Goal: Task Accomplishment & Management: Complete application form

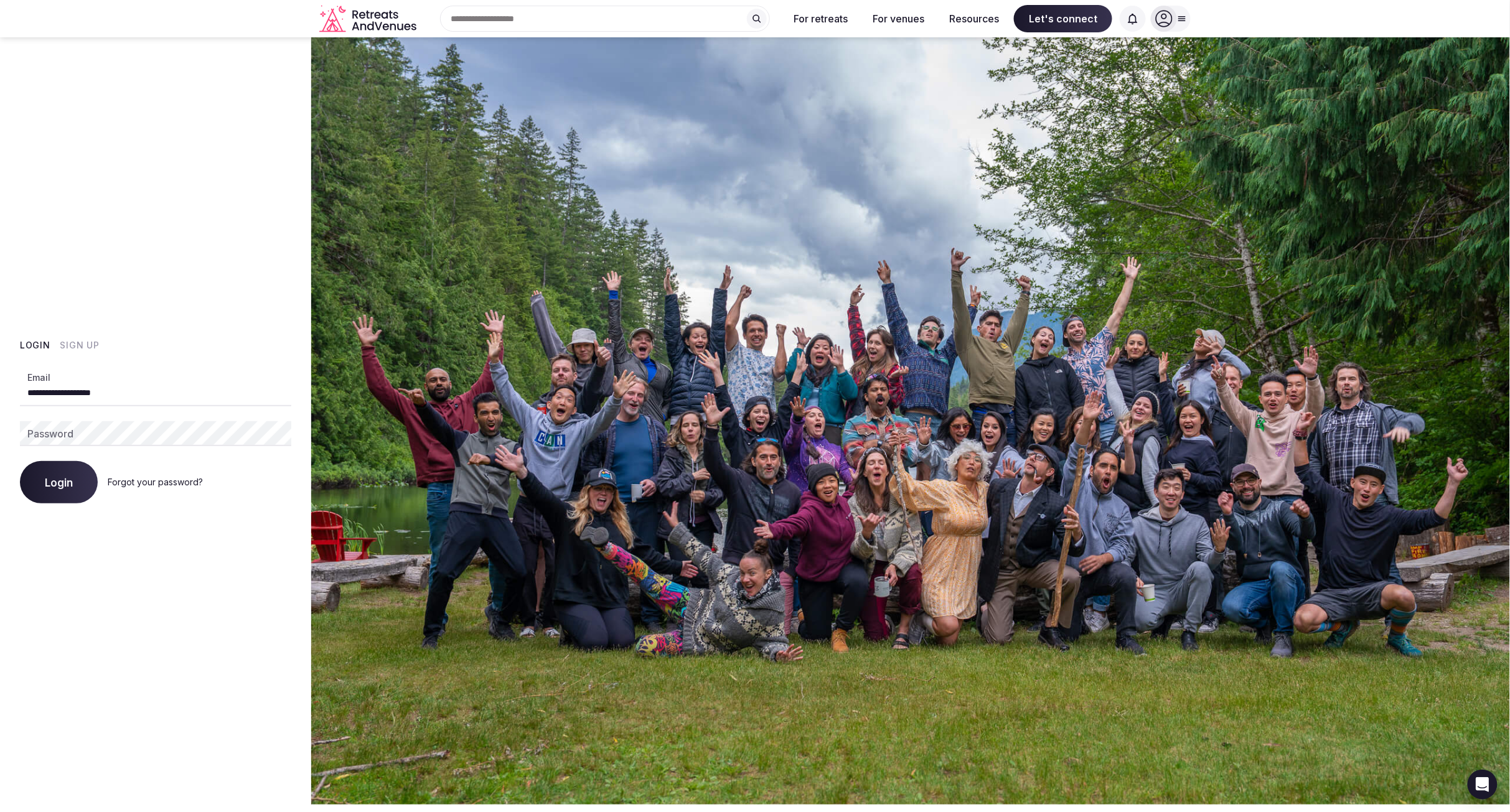
type input "**********"
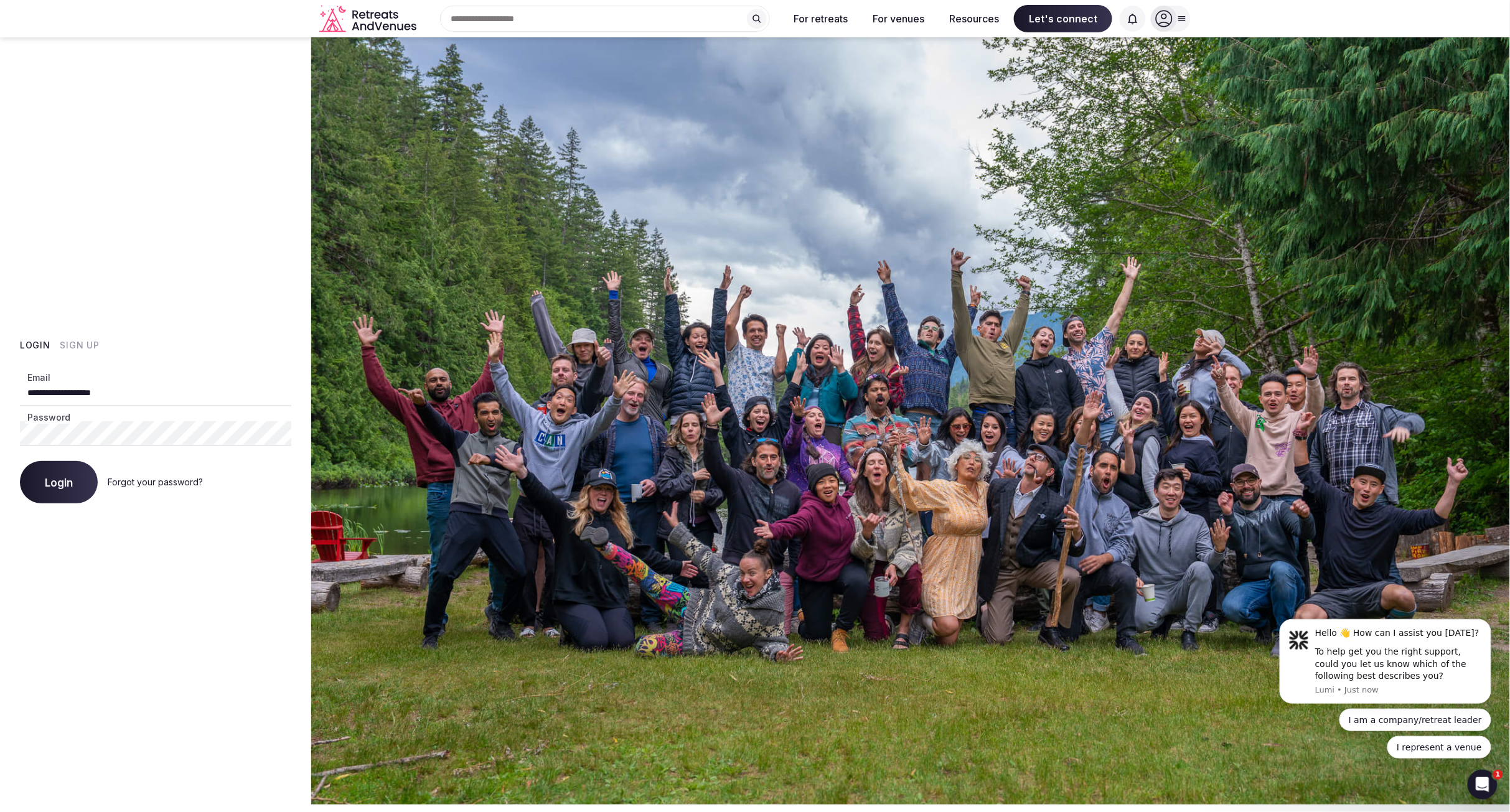
click at [70, 489] on button "Login" at bounding box center [59, 482] width 78 height 43
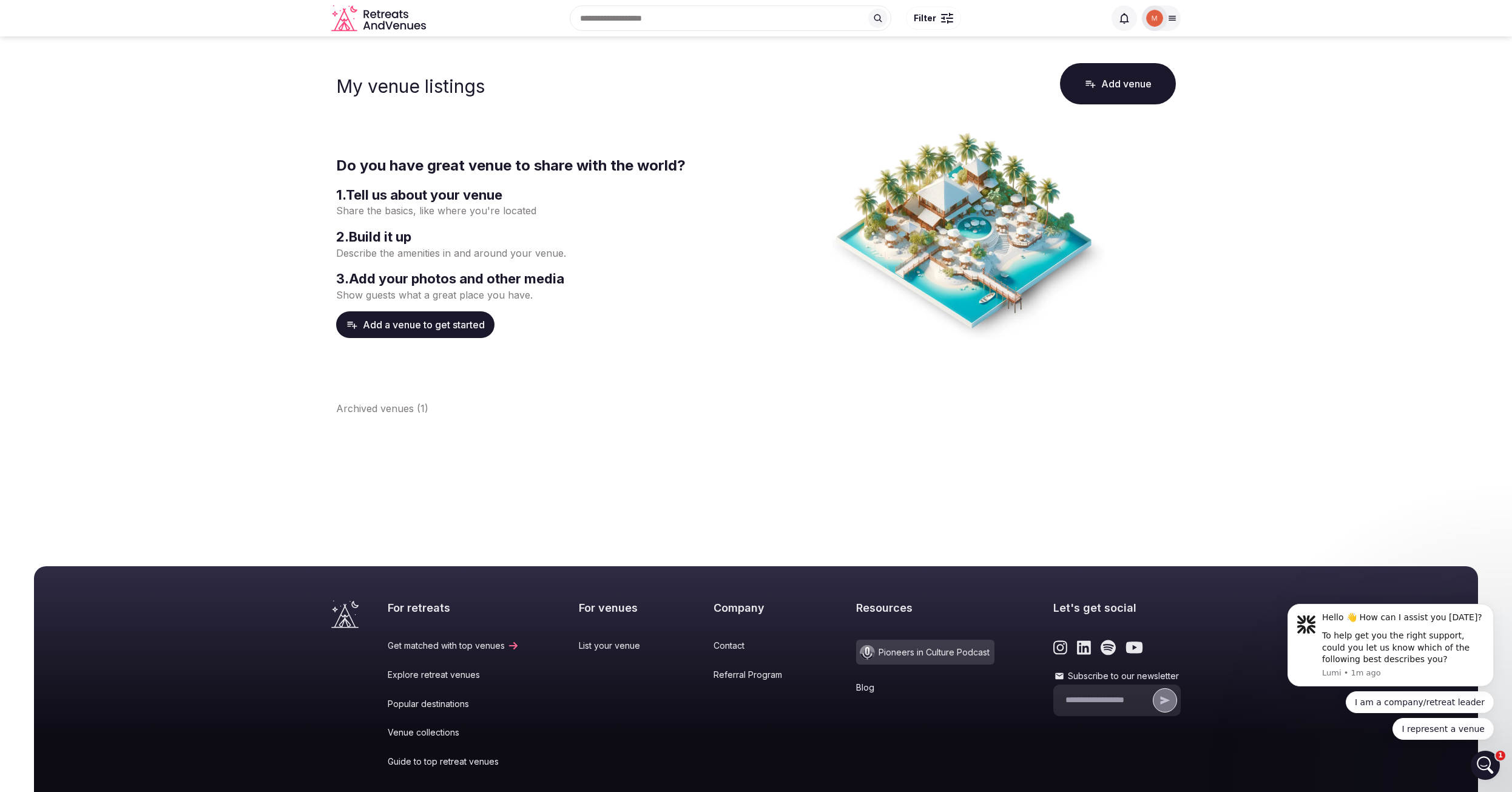
click at [405, 327] on button "Add a venue to get started" at bounding box center [415, 325] width 159 height 26
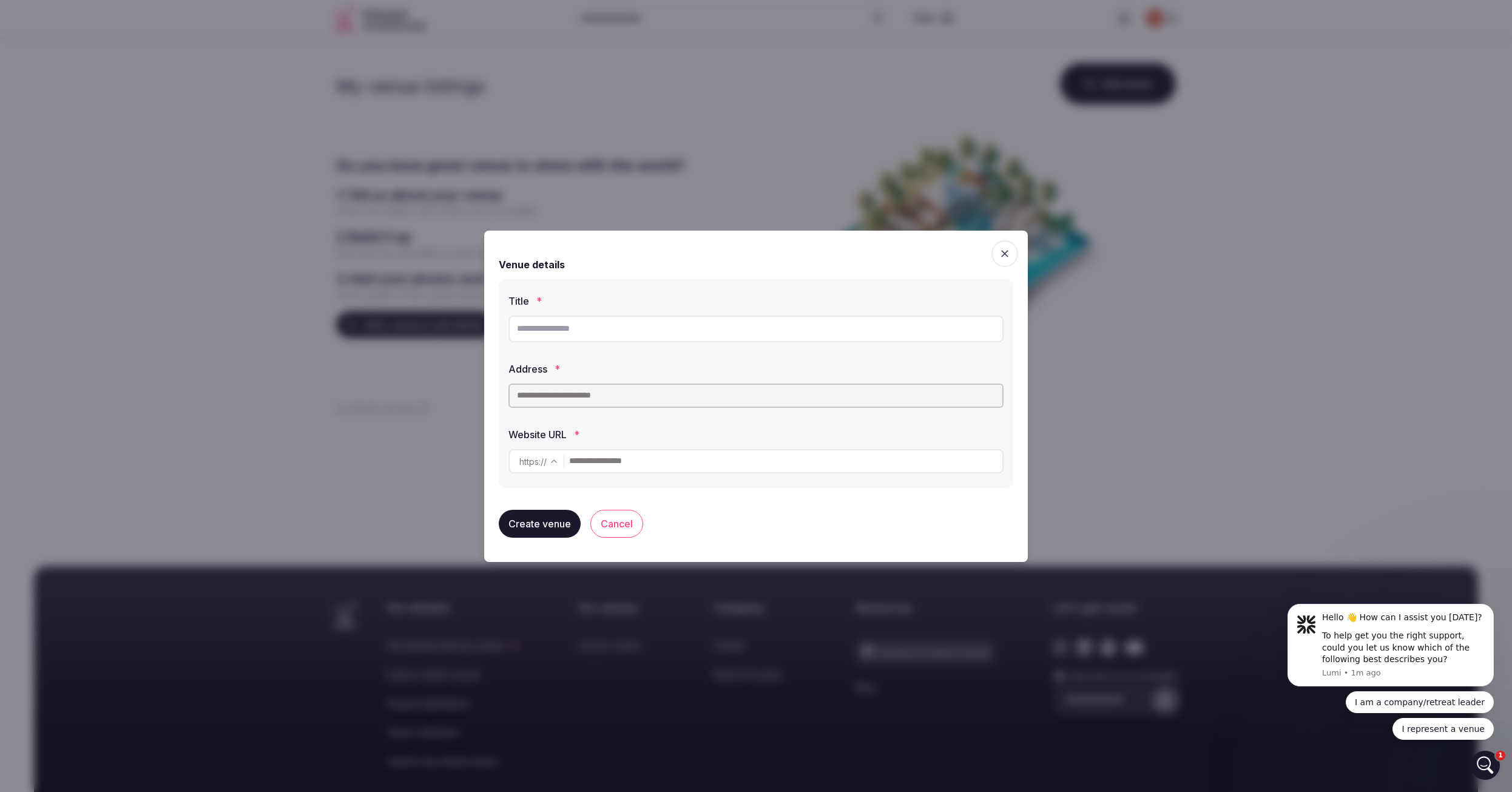
click at [681, 332] on input "text" at bounding box center [756, 329] width 495 height 26
type input "********"
click at [654, 395] on input "text" at bounding box center [756, 396] width 495 height 24
click at [680, 401] on input "**********" at bounding box center [756, 396] width 495 height 24
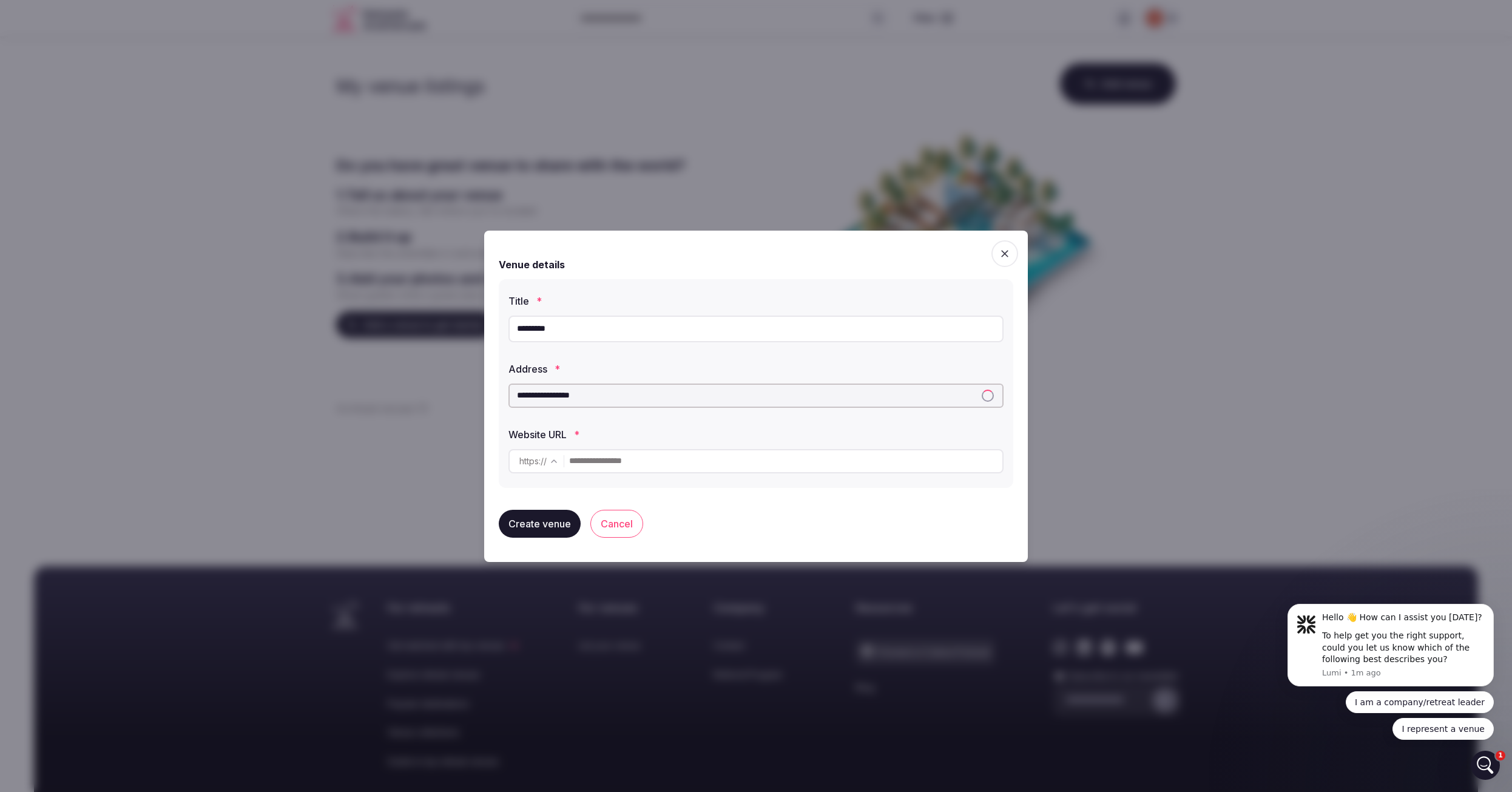
click at [650, 386] on input "**********" at bounding box center [756, 396] width 495 height 24
click at [549, 396] on input "**********" at bounding box center [756, 396] width 495 height 24
click at [565, 394] on input "**********" at bounding box center [756, 396] width 495 height 24
click at [605, 399] on input "**********" at bounding box center [756, 396] width 495 height 24
click at [607, 426] on div "[DOMAIN_NAME] , [GEOGRAPHIC_DATA], [GEOGRAPHIC_DATA], [GEOGRAPHIC_DATA], [GEOGR…" at bounding box center [756, 427] width 493 height 36
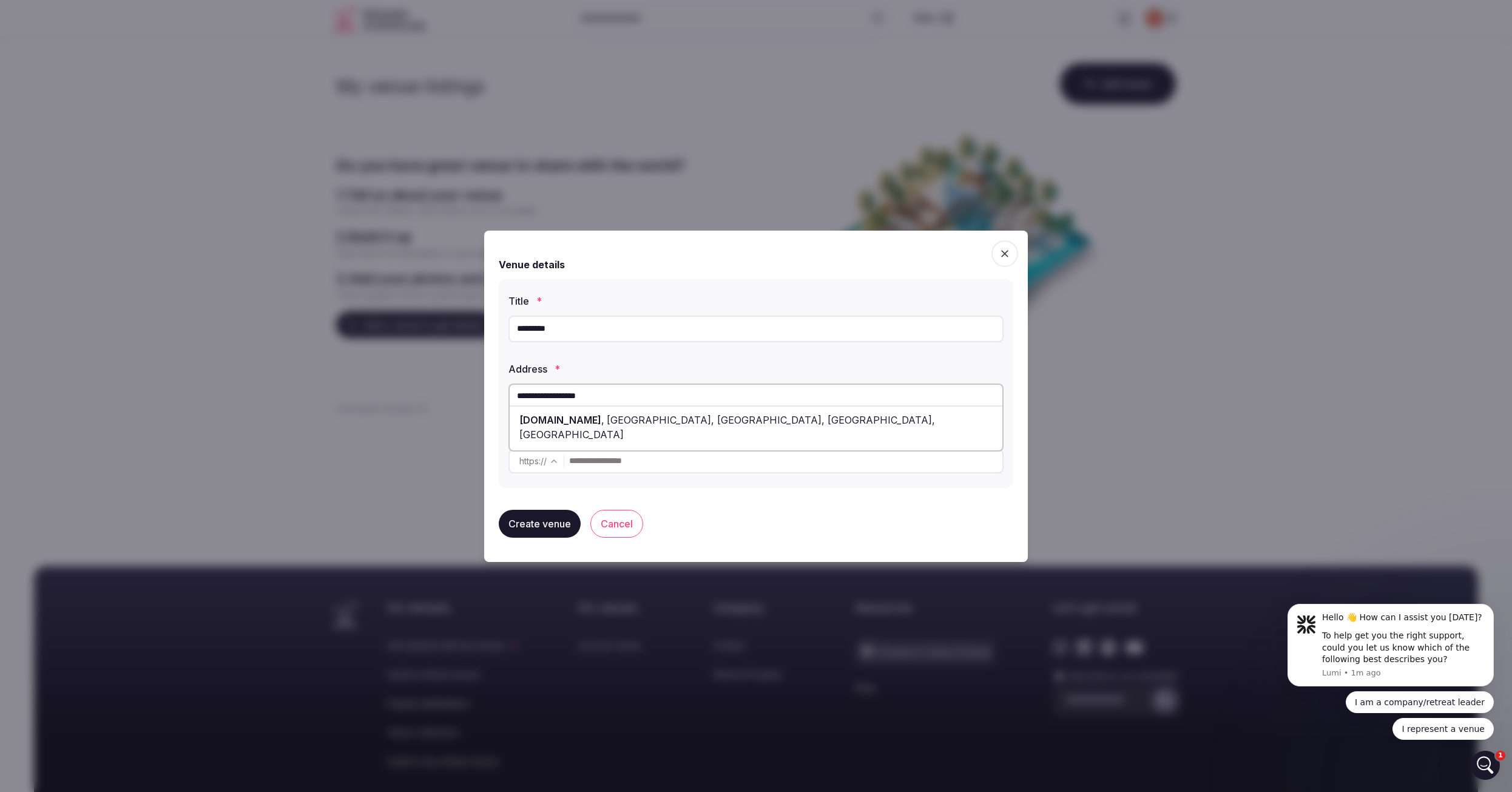
type input "**********"
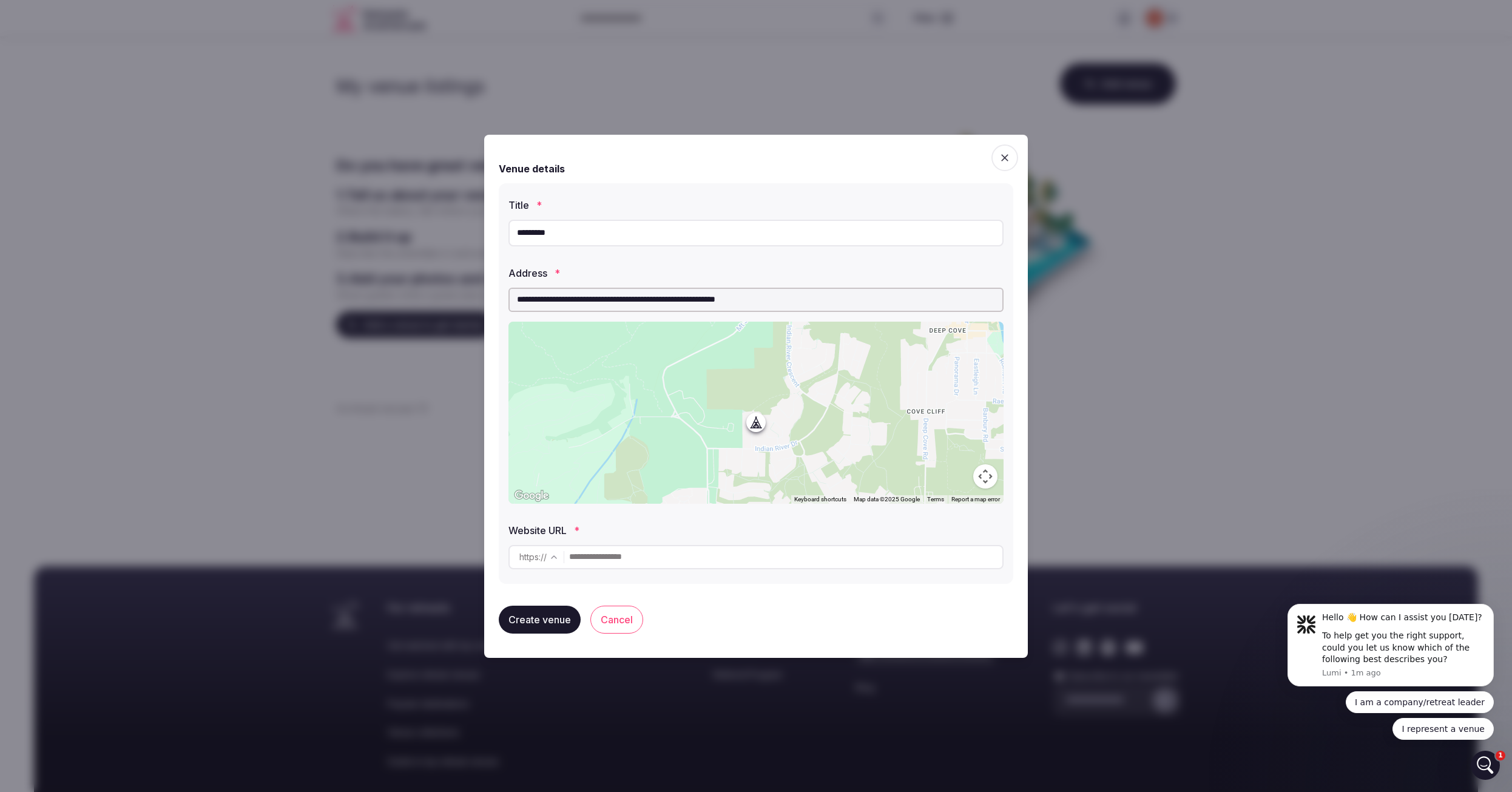
click at [622, 560] on input "text" at bounding box center [785, 558] width 433 height 24
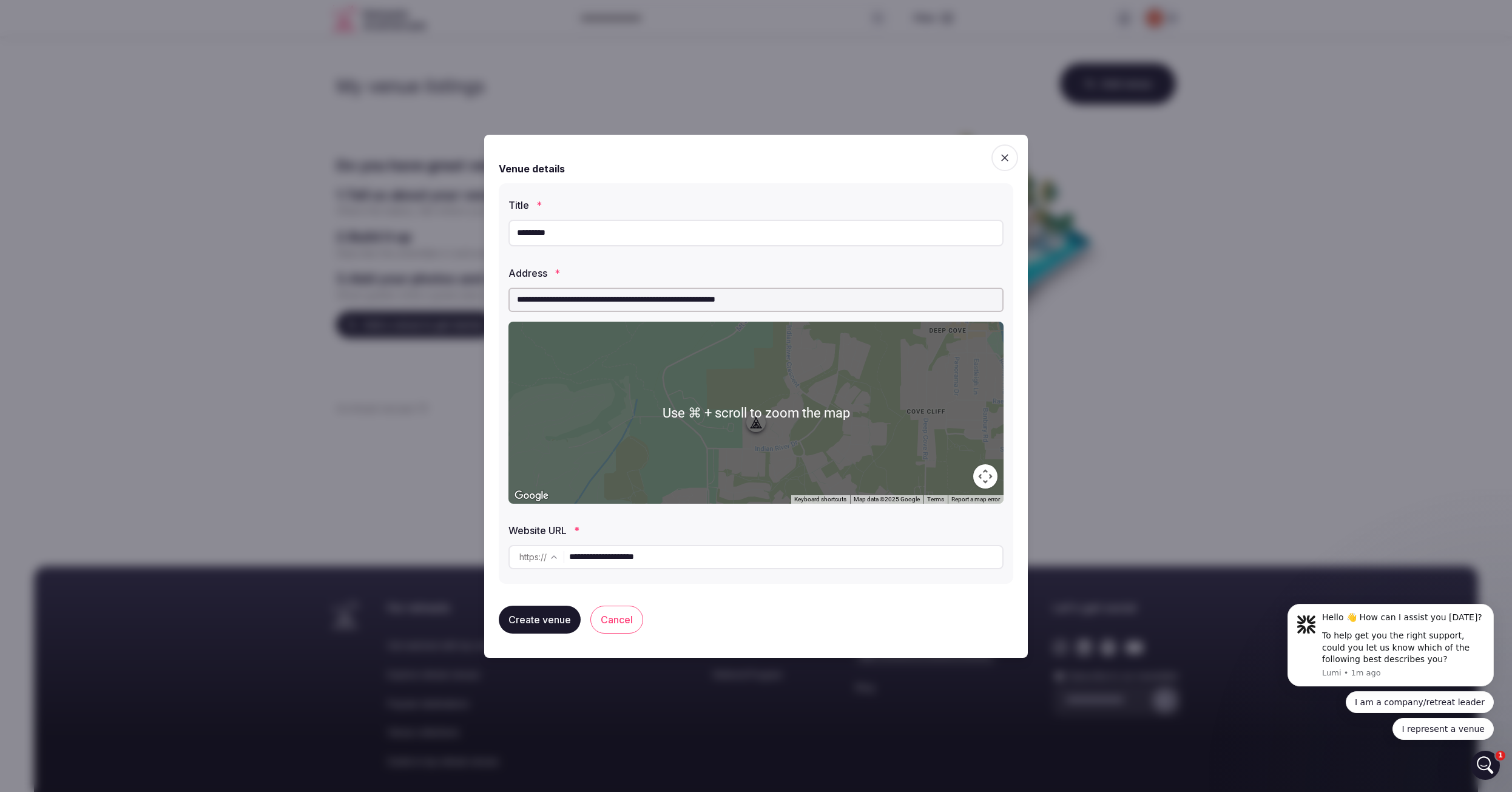
type input "**********"
click at [491, 452] on div "**********" at bounding box center [756, 397] width 544 height 523
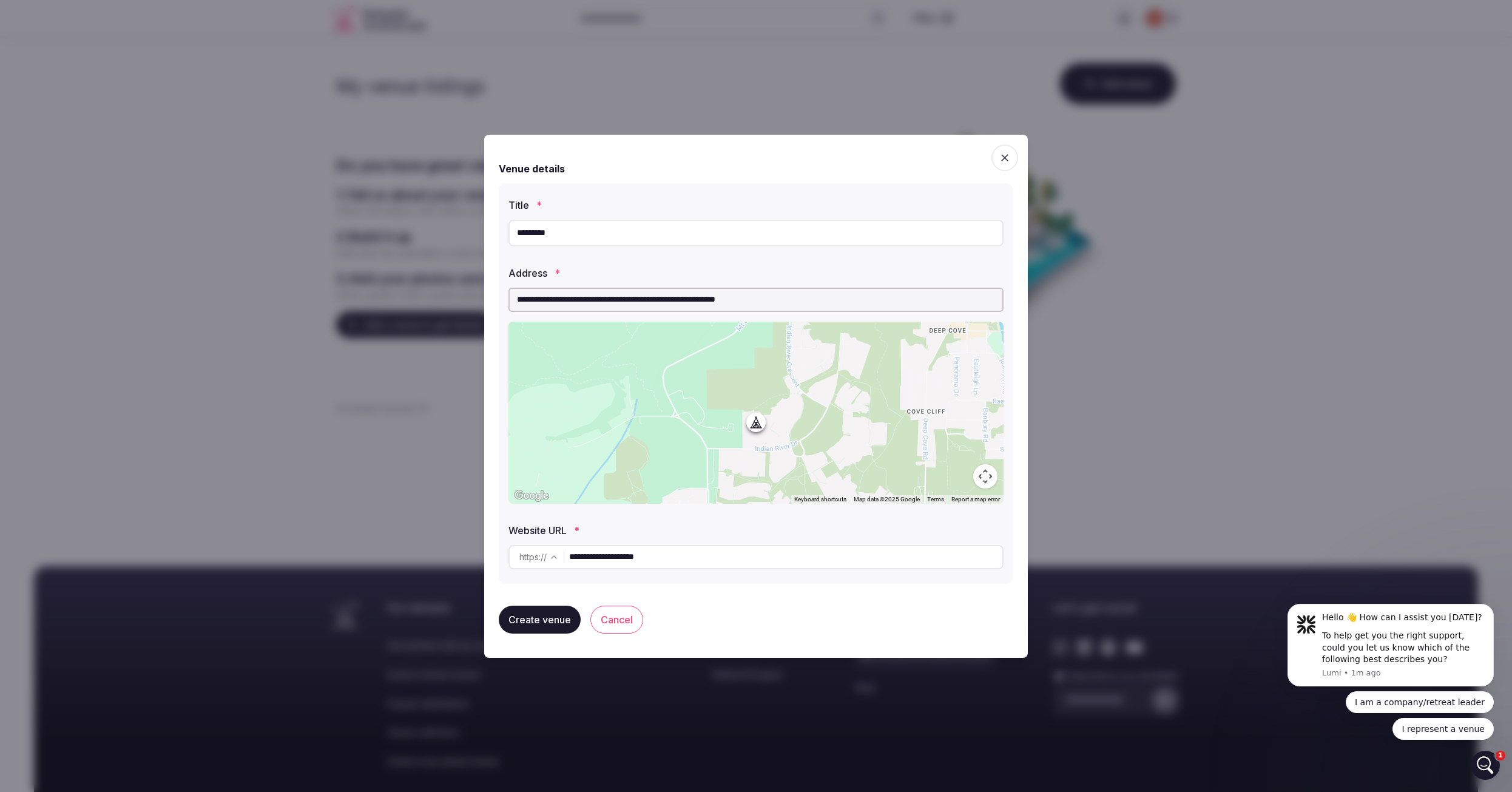
click at [1008, 552] on div "**********" at bounding box center [756, 383] width 514 height 400
click at [1020, 535] on div "**********" at bounding box center [756, 397] width 544 height 523
click at [552, 623] on button "Create venue" at bounding box center [539, 619] width 82 height 28
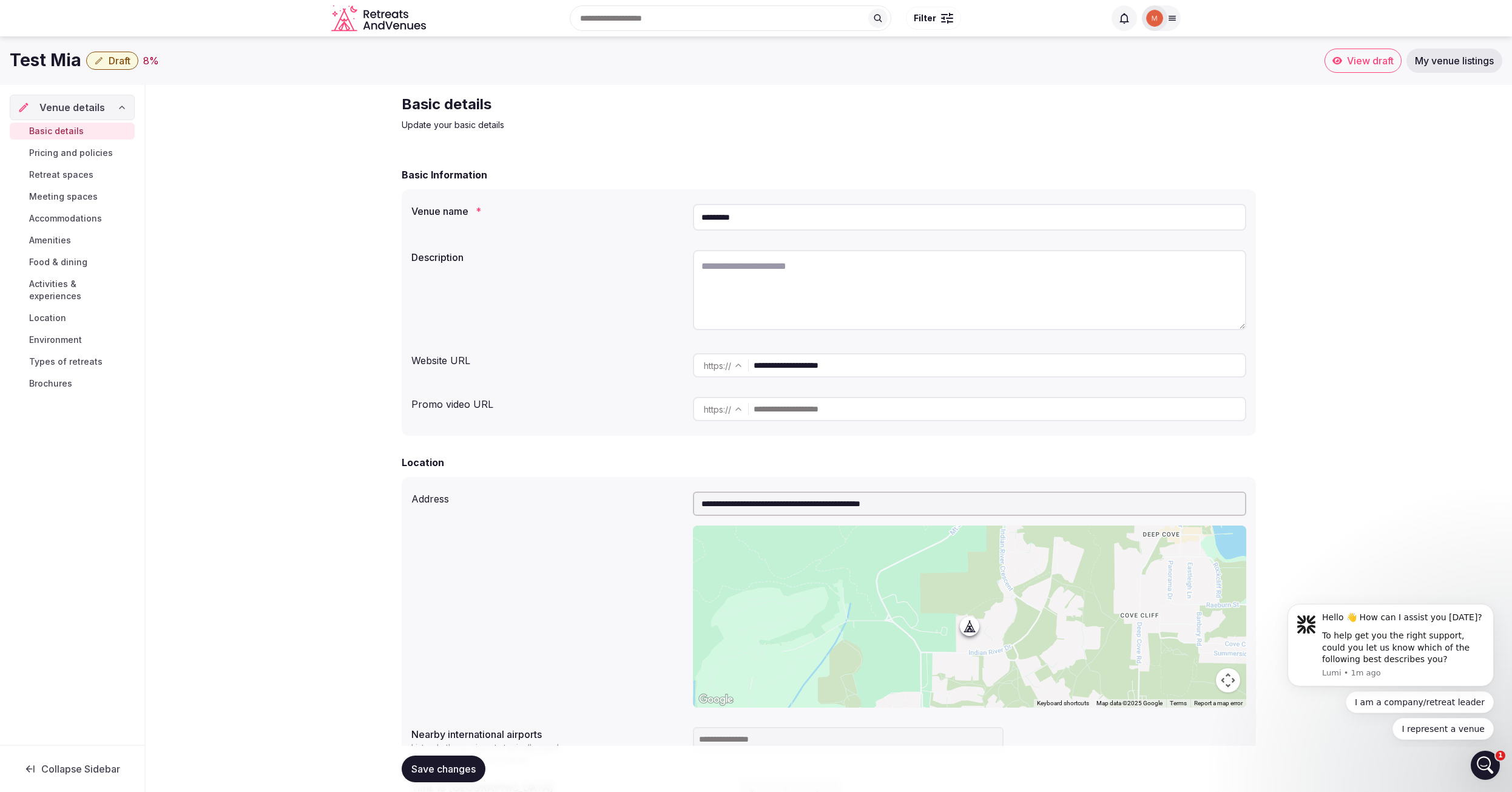
click at [1383, 375] on div "**********" at bounding box center [829, 746] width 1366 height 1321
click at [1341, 146] on div "**********" at bounding box center [829, 746] width 1366 height 1321
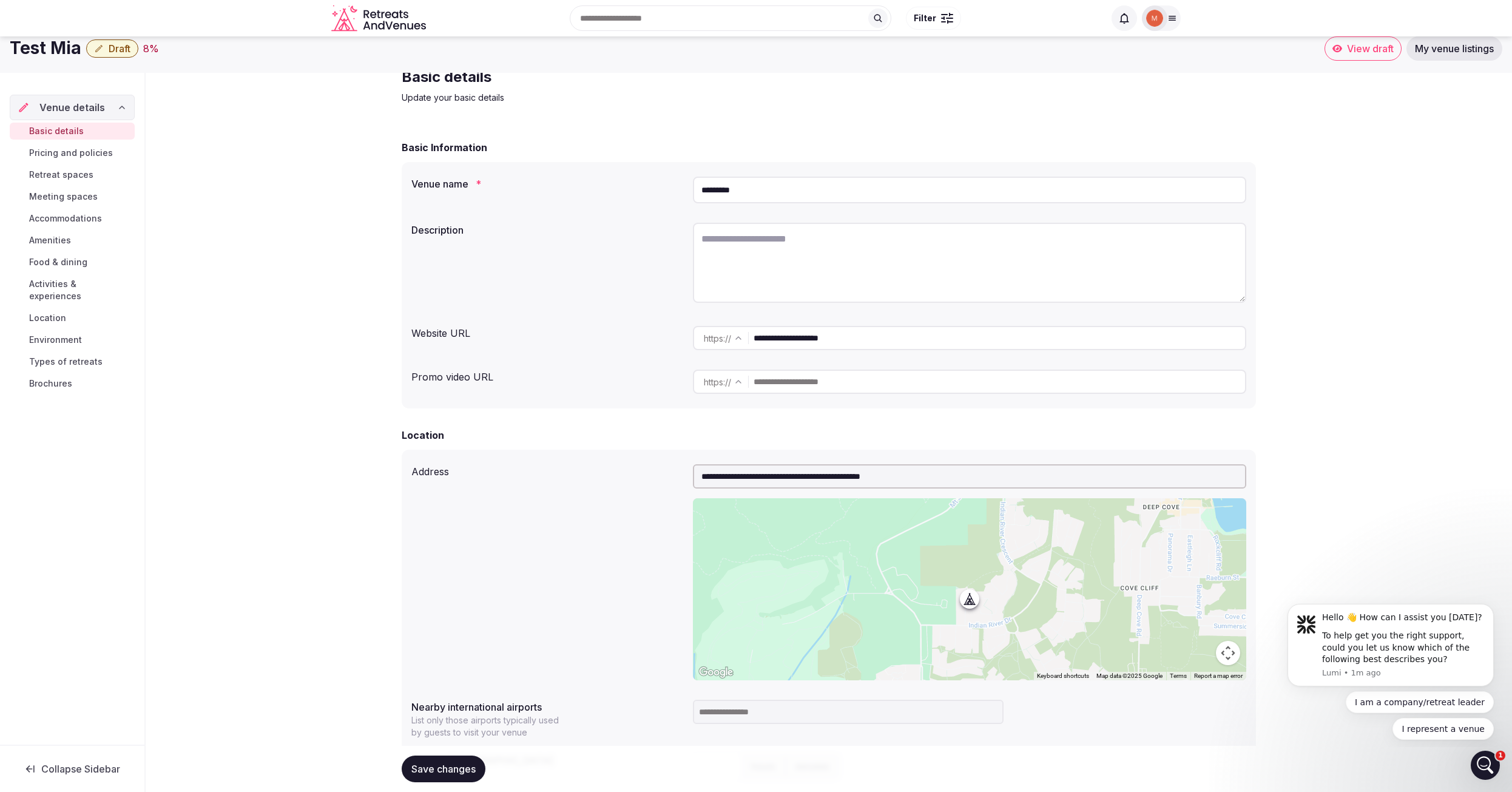
scroll to position [26, 0]
click at [870, 239] on textarea at bounding box center [970, 263] width 553 height 80
type textarea "**********"
click at [1402, 304] on div "**********" at bounding box center [829, 719] width 1366 height 1321
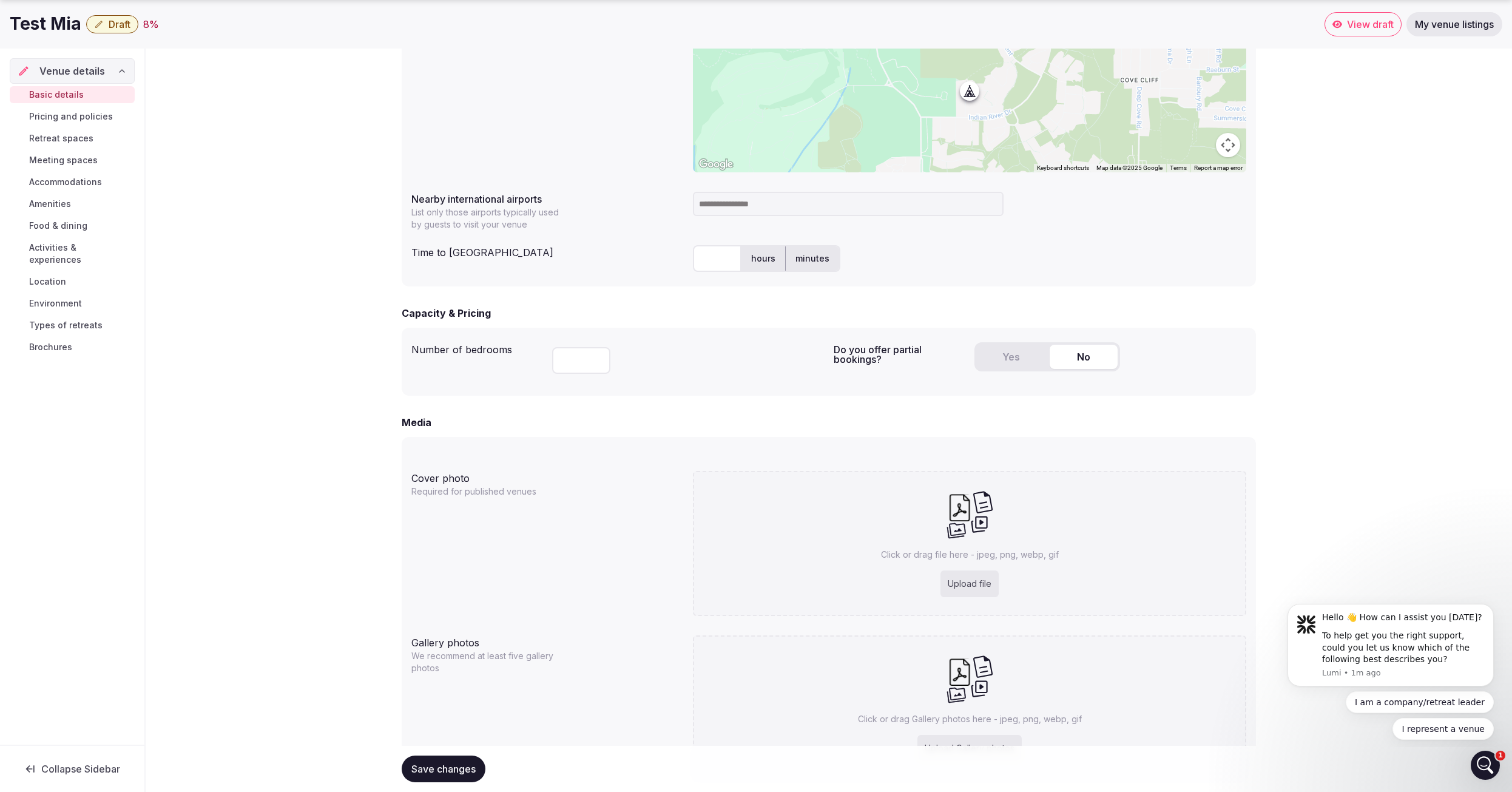
scroll to position [541, 0]
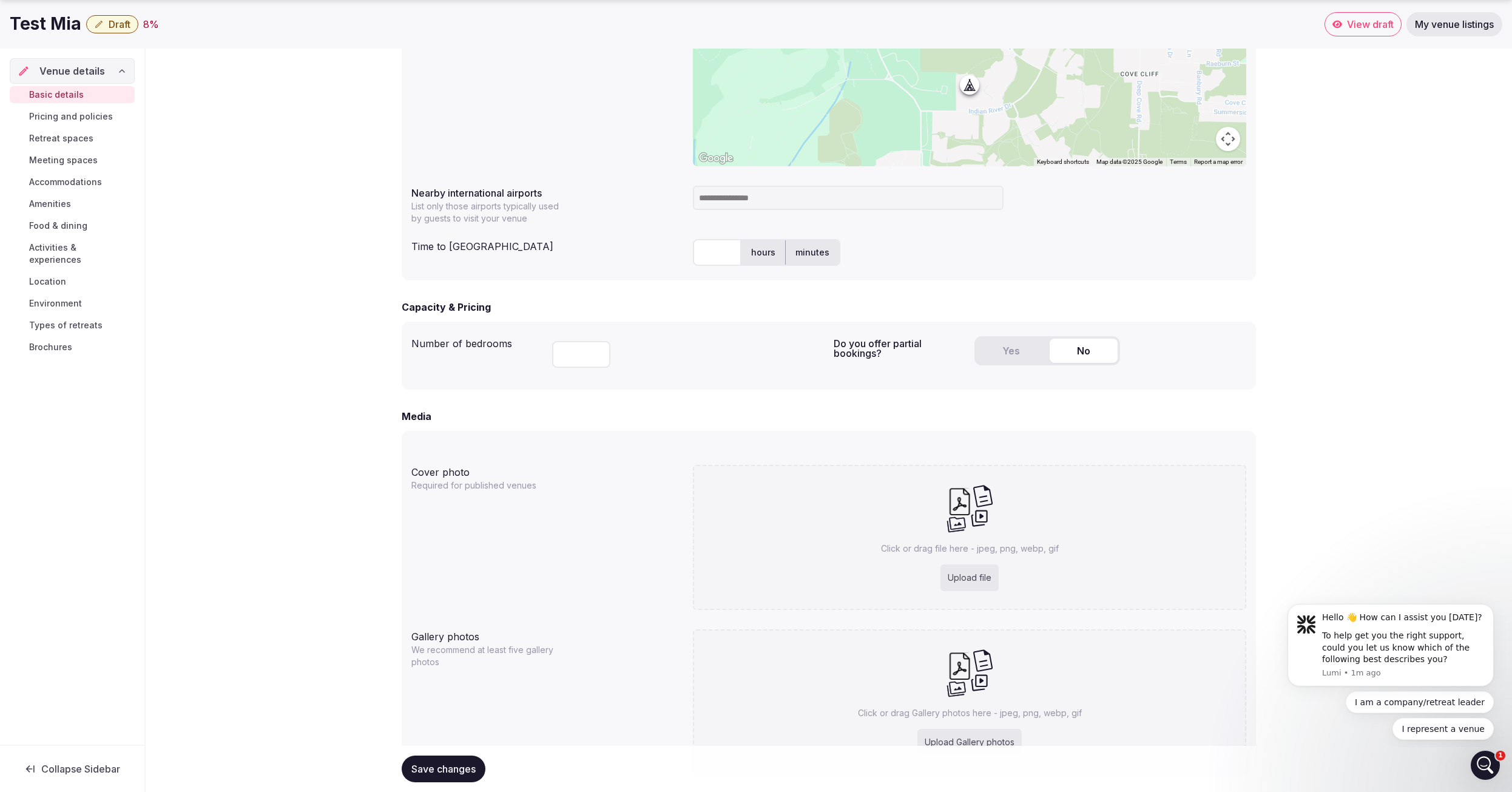
drag, startPoint x: 685, startPoint y: 255, endPoint x: 707, endPoint y: 252, distance: 22.2
click at [687, 255] on div "Time to international airport hours minutes" at bounding box center [829, 252] width 835 height 36
click at [707, 252] on input "text" at bounding box center [717, 252] width 49 height 26
type input "*"
type input "**"
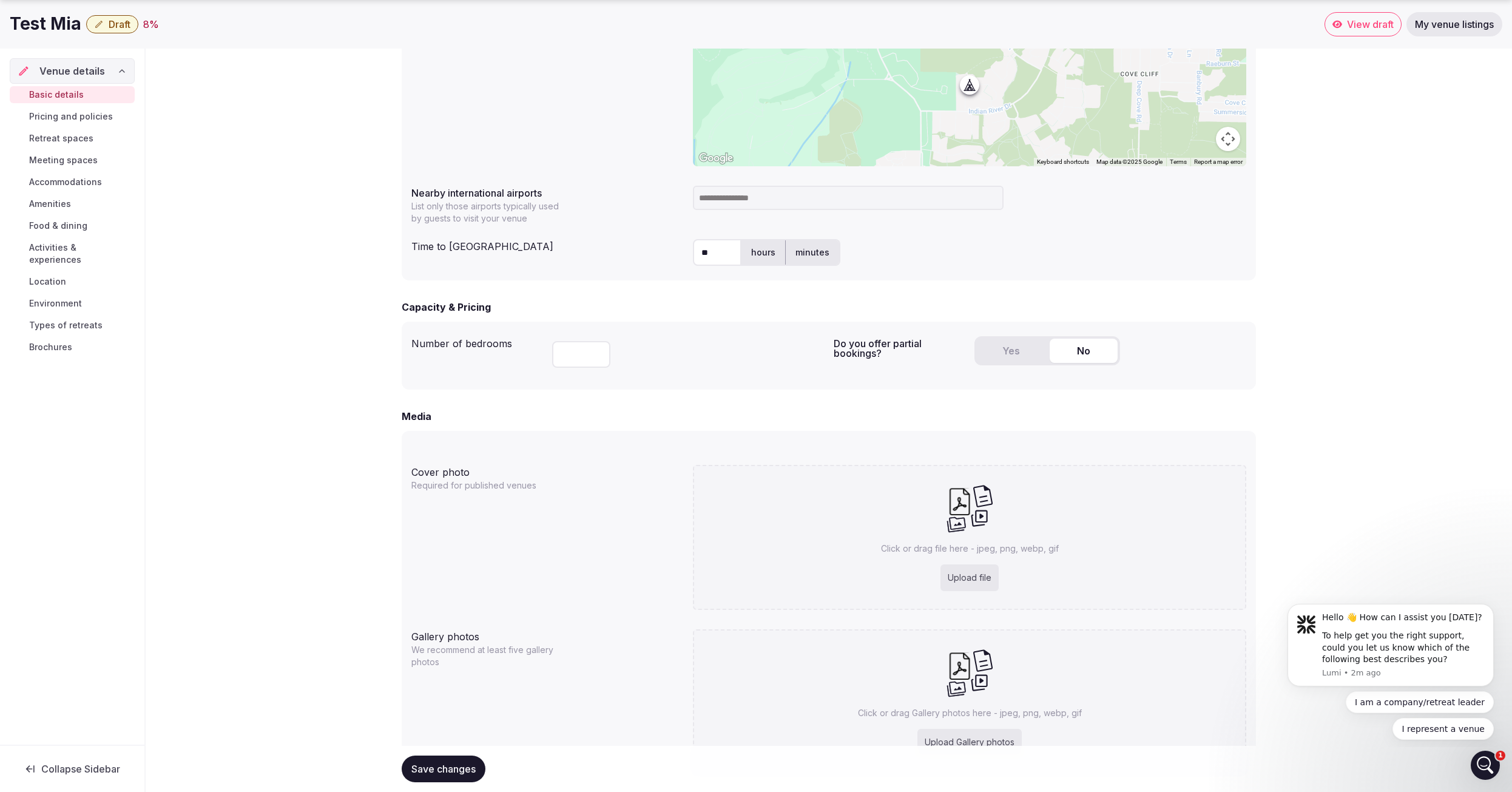
click at [835, 205] on input at bounding box center [848, 198] width 311 height 24
type input "***"
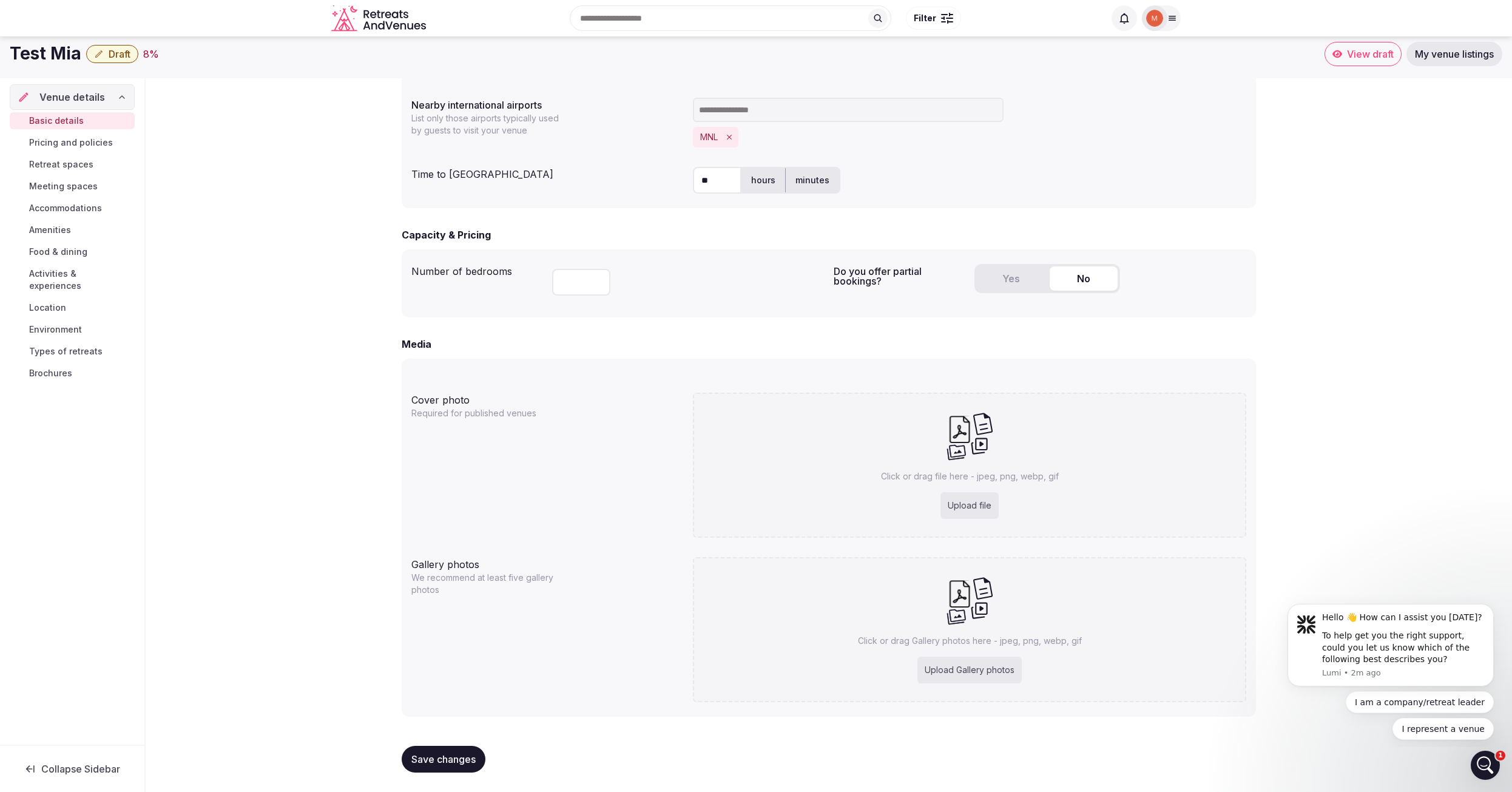
scroll to position [633, 0]
click at [569, 286] on input "number" at bounding box center [582, 282] width 59 height 26
type input "**"
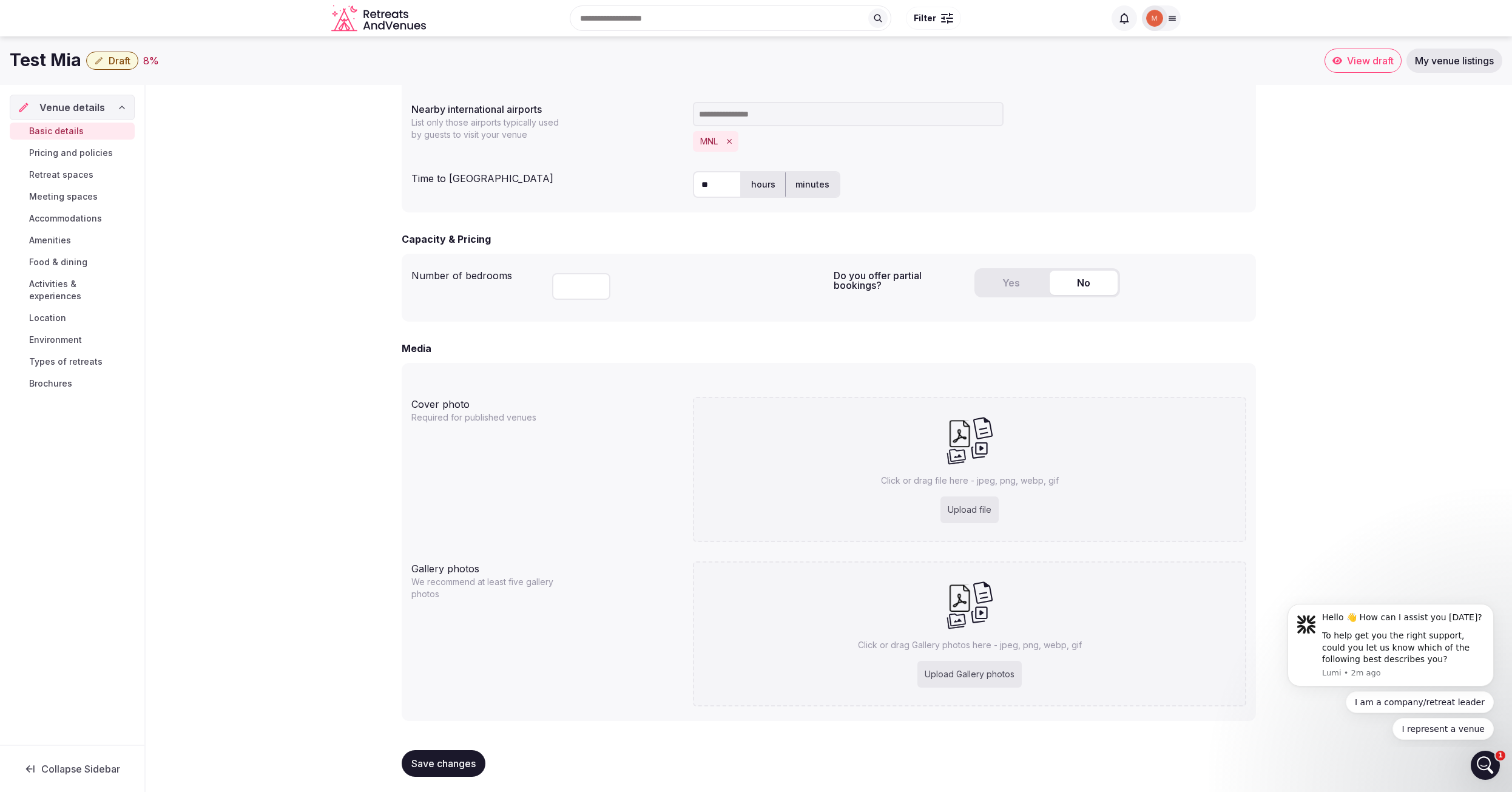
click at [695, 289] on div "**" at bounding box center [688, 284] width 272 height 41
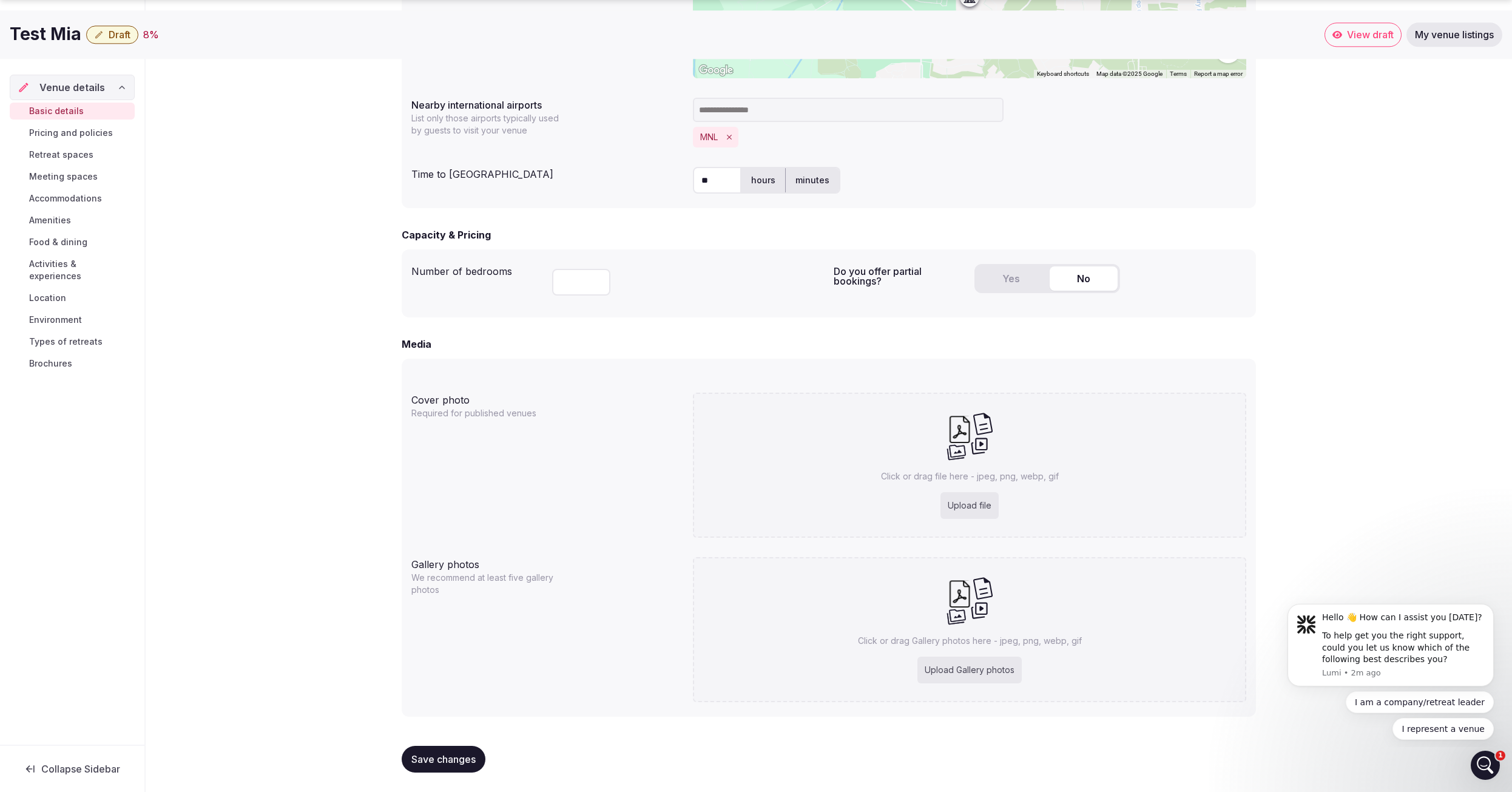
scroll to position [633, 0]
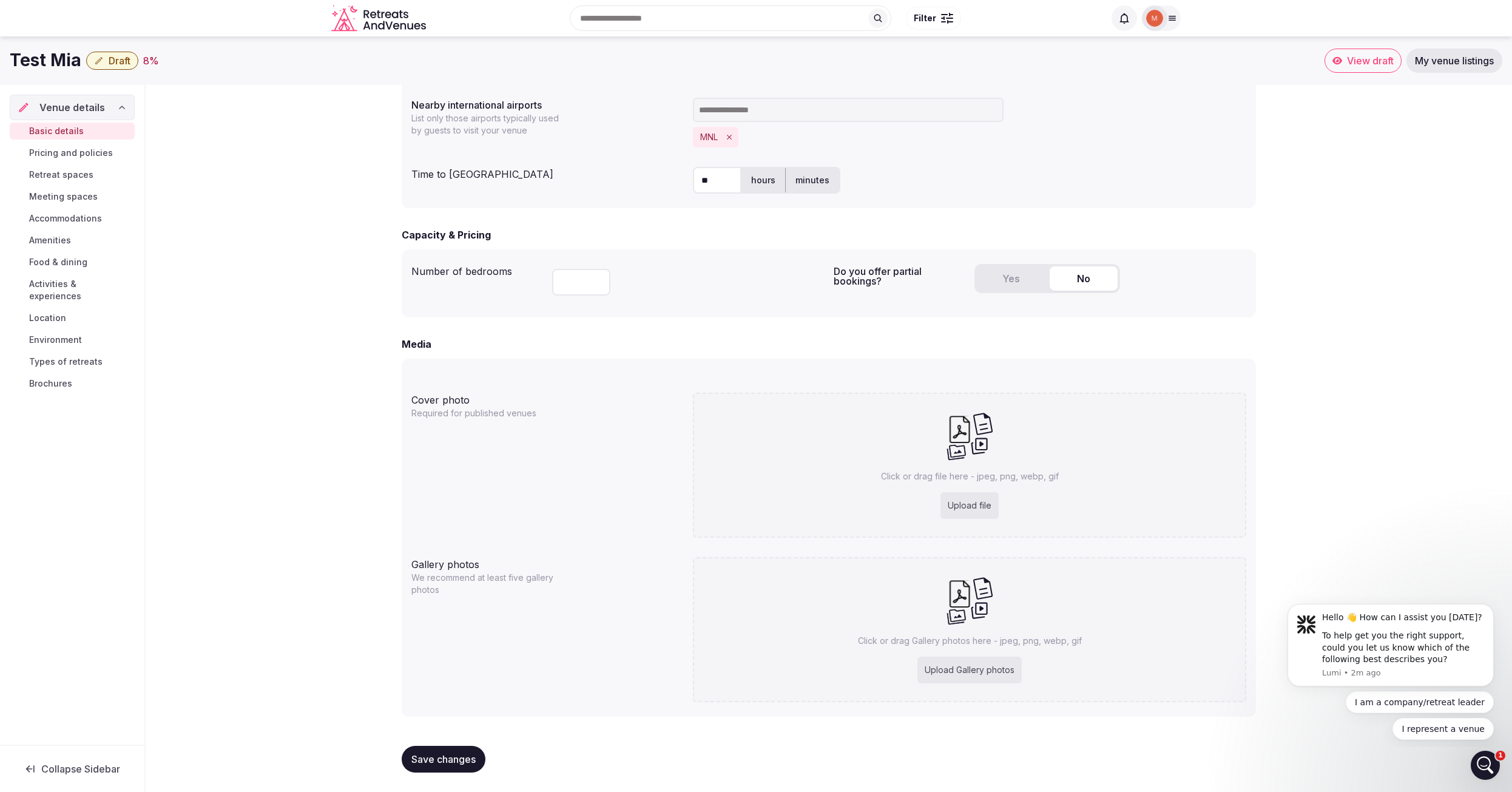
click at [1018, 279] on button "Yes" at bounding box center [1010, 279] width 68 height 24
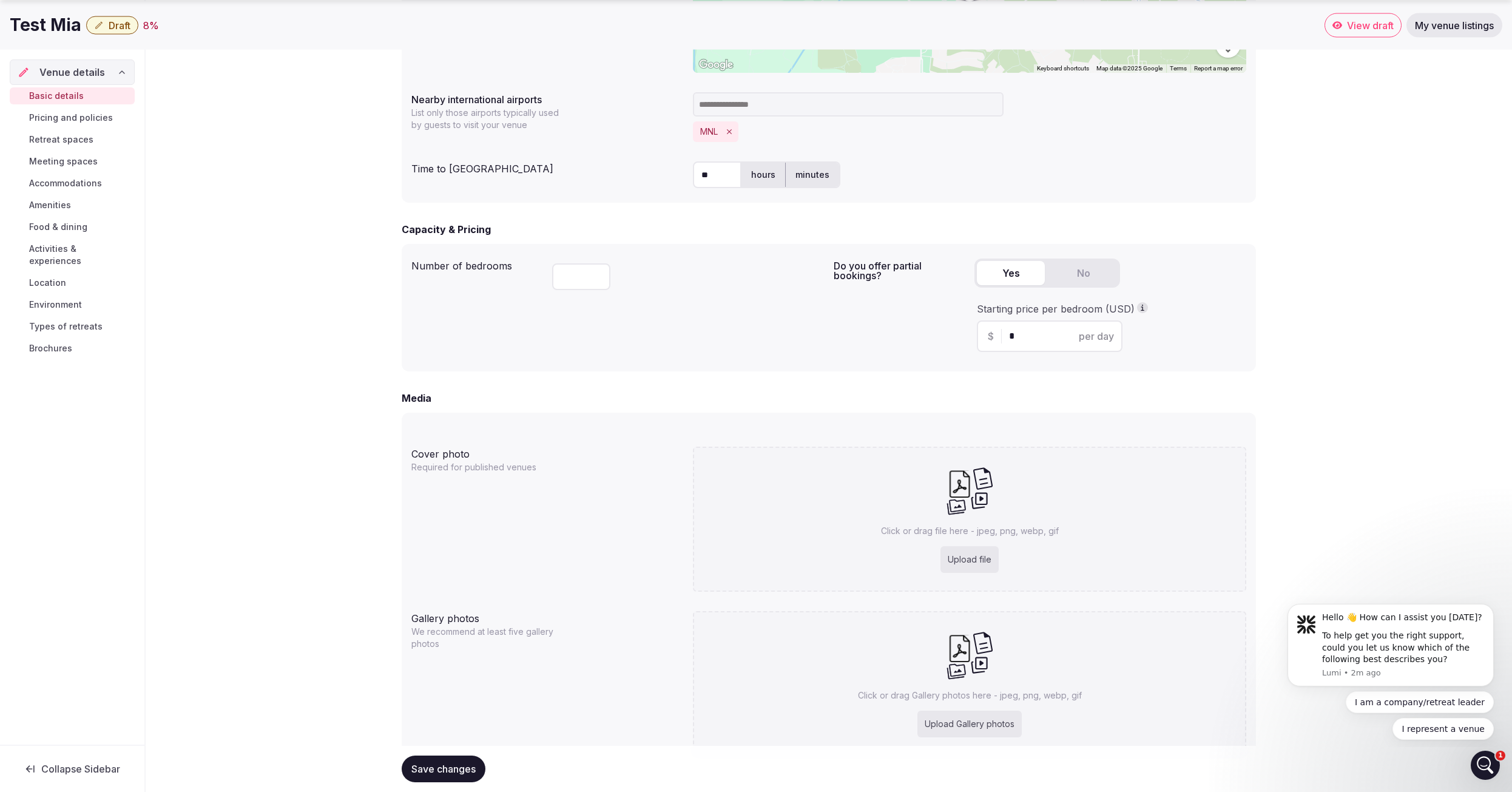
scroll to position [637, 0]
click at [1032, 340] on input "*" at bounding box center [1060, 335] width 103 height 14
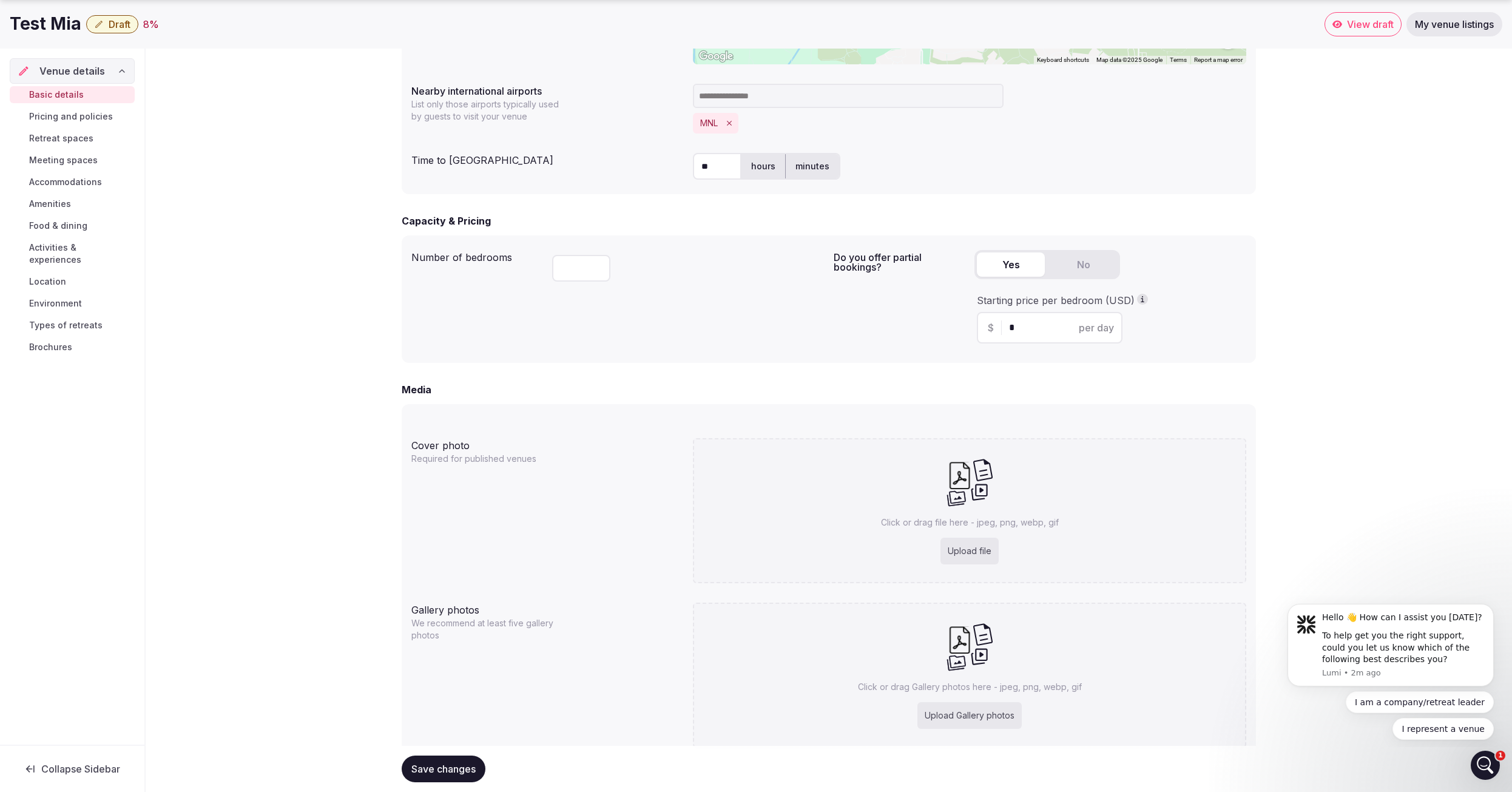
scroll to position [646, 0]
type input "***"
click at [834, 417] on div at bounding box center [970, 416] width 553 height 10
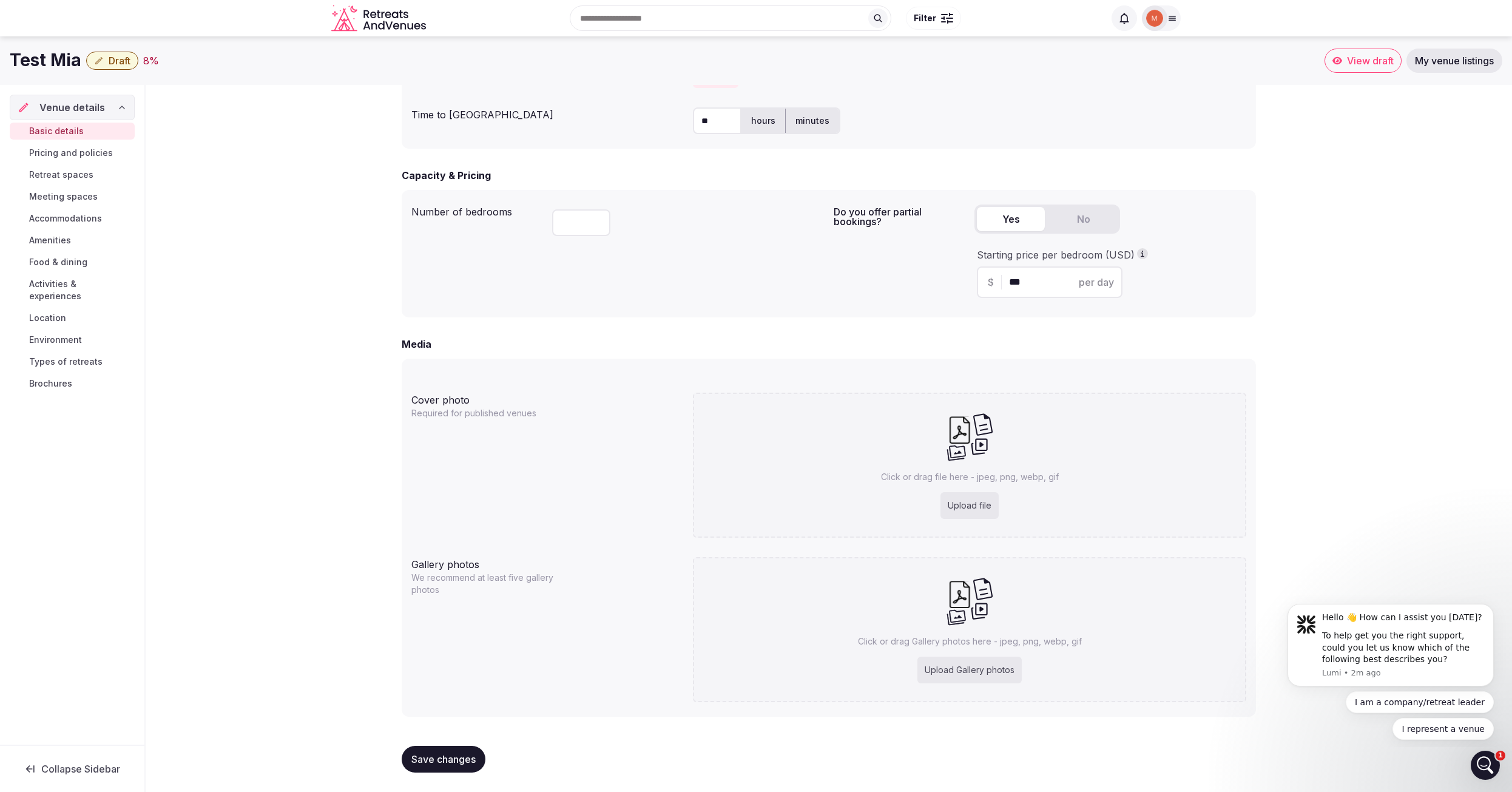
scroll to position [695, 0]
click at [115, 61] on span "Draft" at bounding box center [119, 60] width 22 height 12
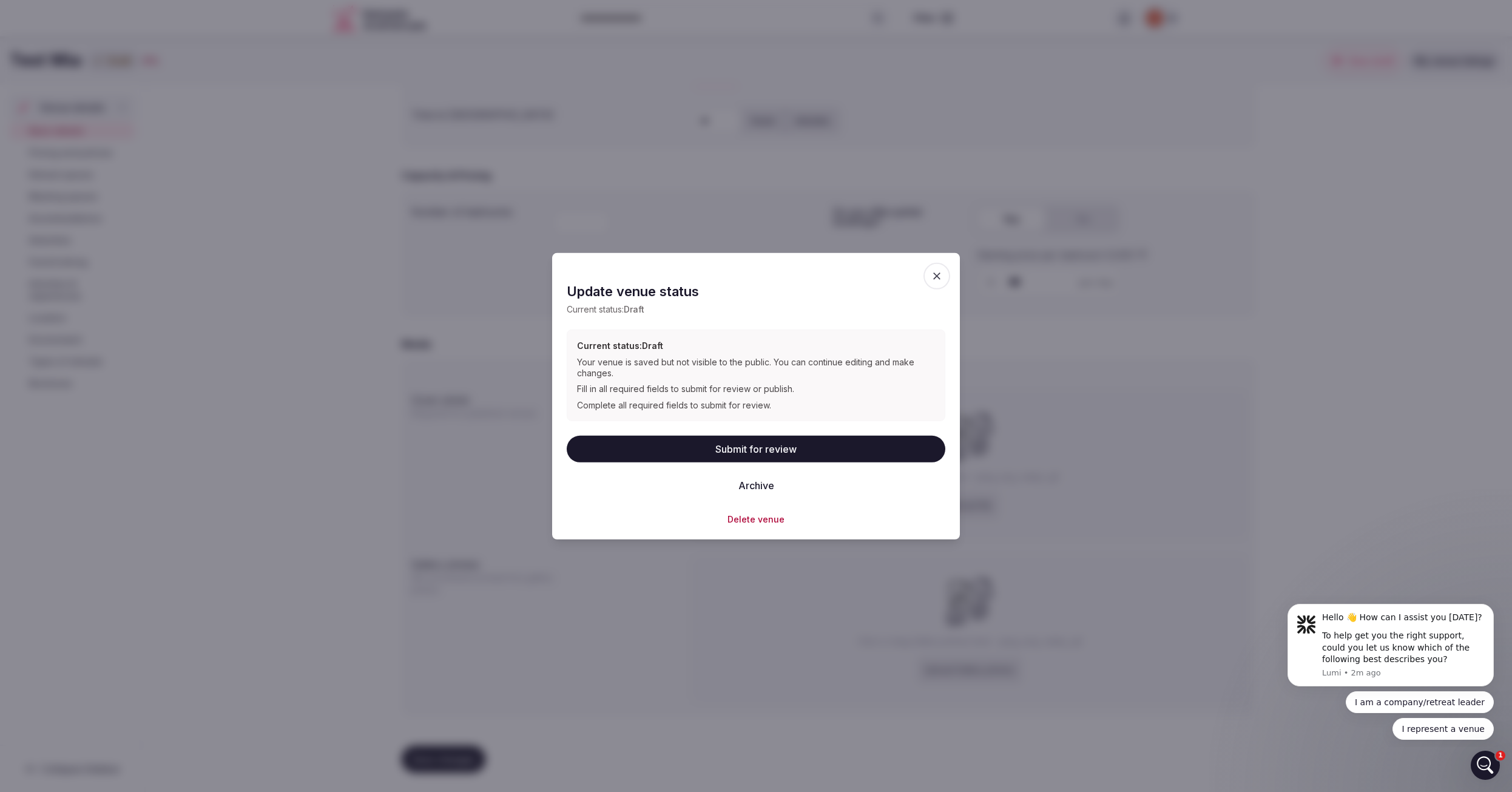
click at [767, 515] on button "Delete venue" at bounding box center [756, 519] width 57 height 12
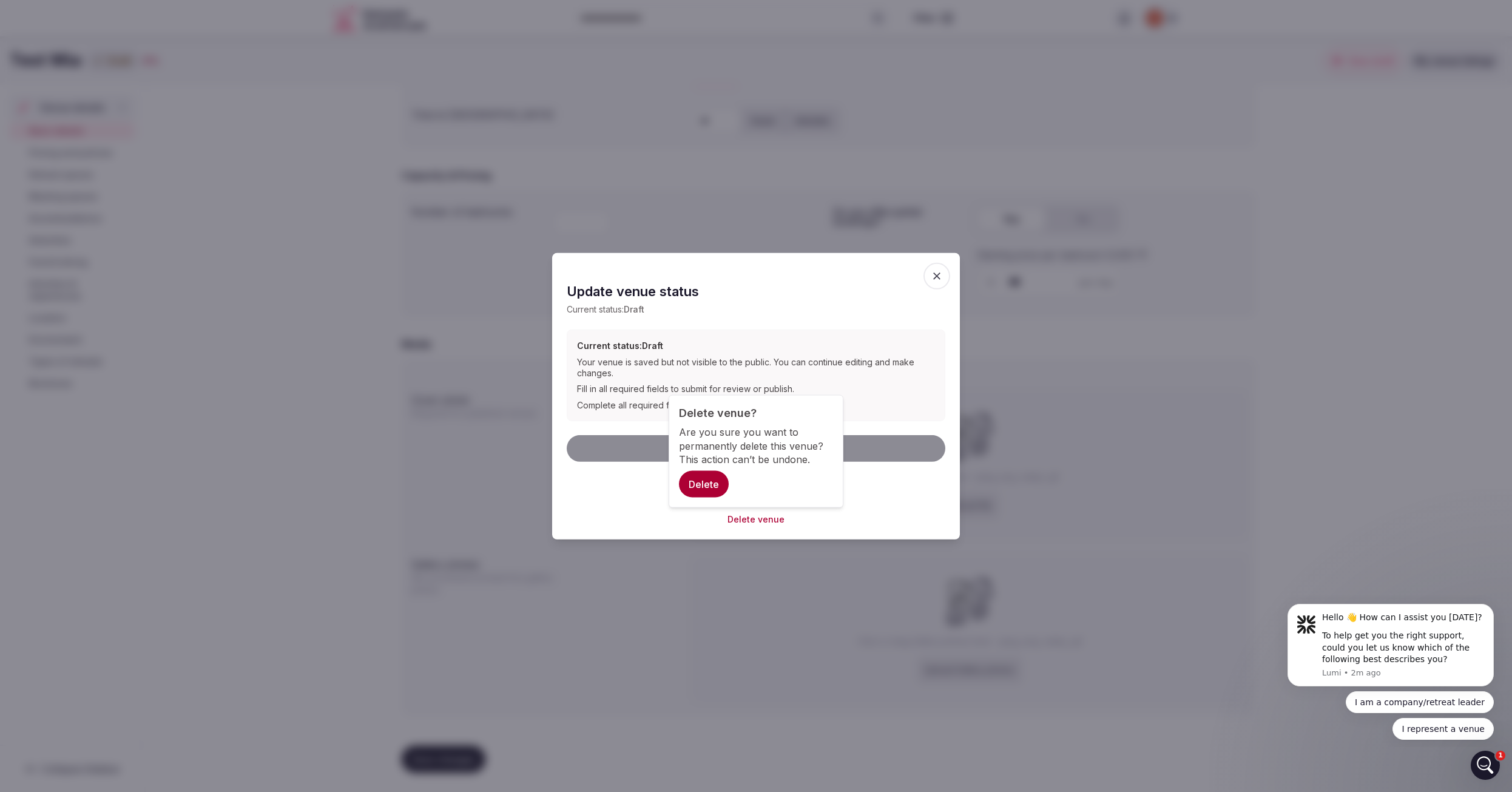
click at [710, 477] on button "Delete" at bounding box center [704, 484] width 50 height 26
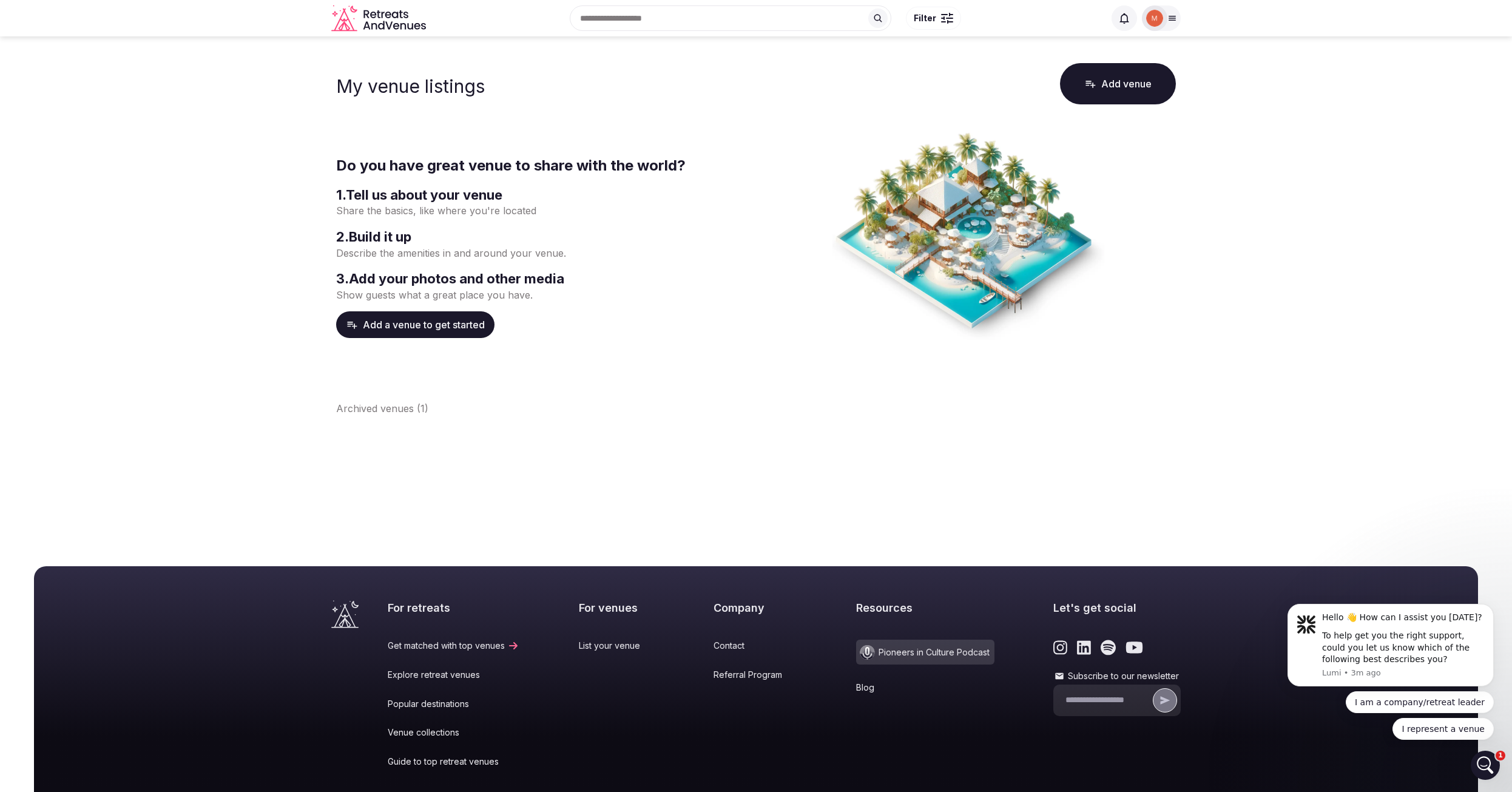
click at [1166, 27] on div at bounding box center [1161, 19] width 39 height 26
click at [1240, 137] on main "My venue listings Add venue Do you have great venue to share with the world? 1 …" at bounding box center [756, 284] width 1512 height 496
click at [1255, 149] on main "My venue listings Add venue Do you have great venue to share with the world? 1 …" at bounding box center [756, 284] width 1512 height 496
click at [785, 122] on div "My venue listings Add venue Do you have great venue to share with the world? 1 …" at bounding box center [756, 238] width 850 height 355
click at [402, 319] on button "Add a venue to get started" at bounding box center [415, 325] width 159 height 26
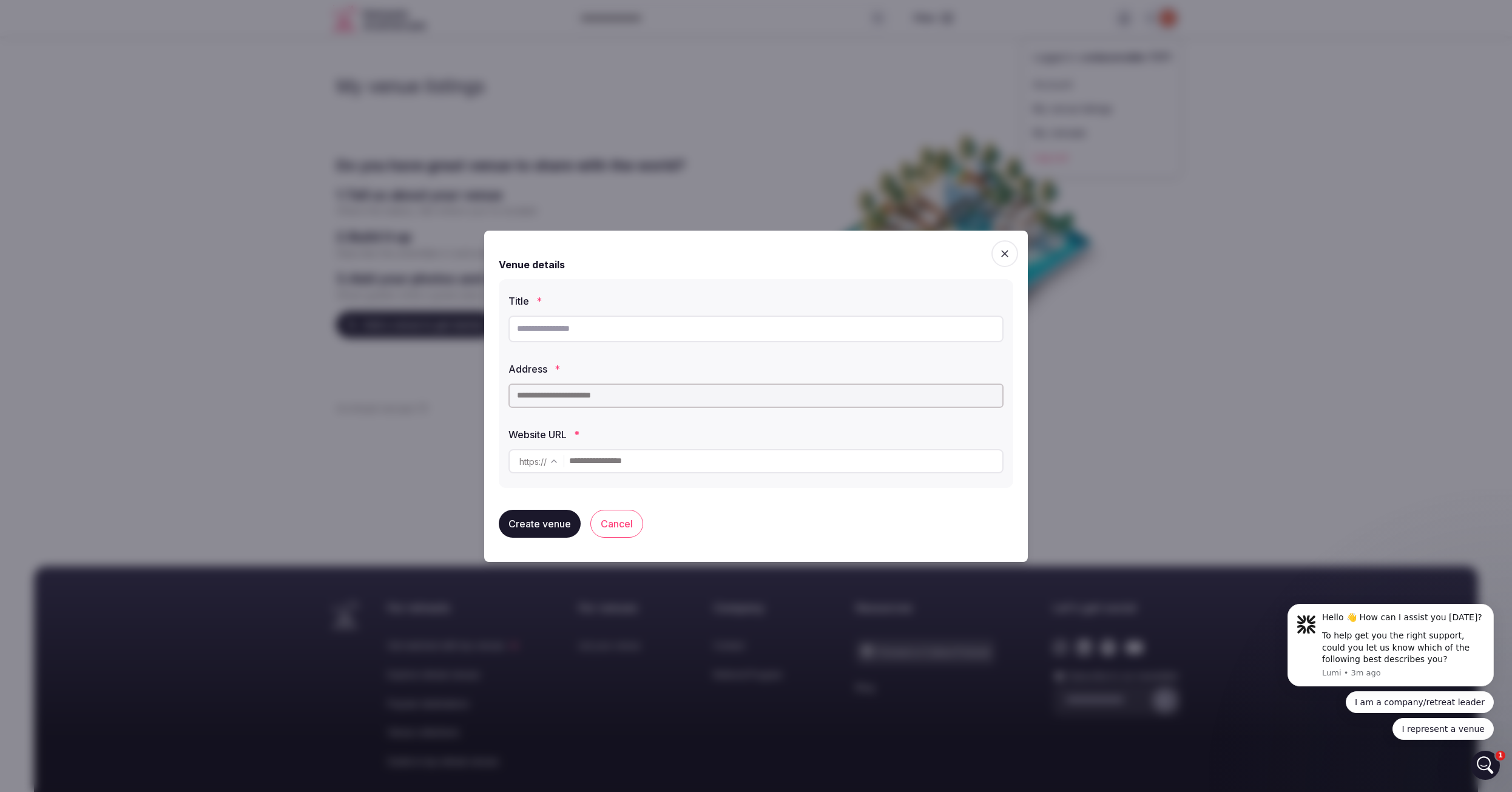
click at [655, 335] on input "text" at bounding box center [756, 329] width 495 height 26
click at [1006, 254] on icon "button" at bounding box center [1005, 253] width 12 height 12
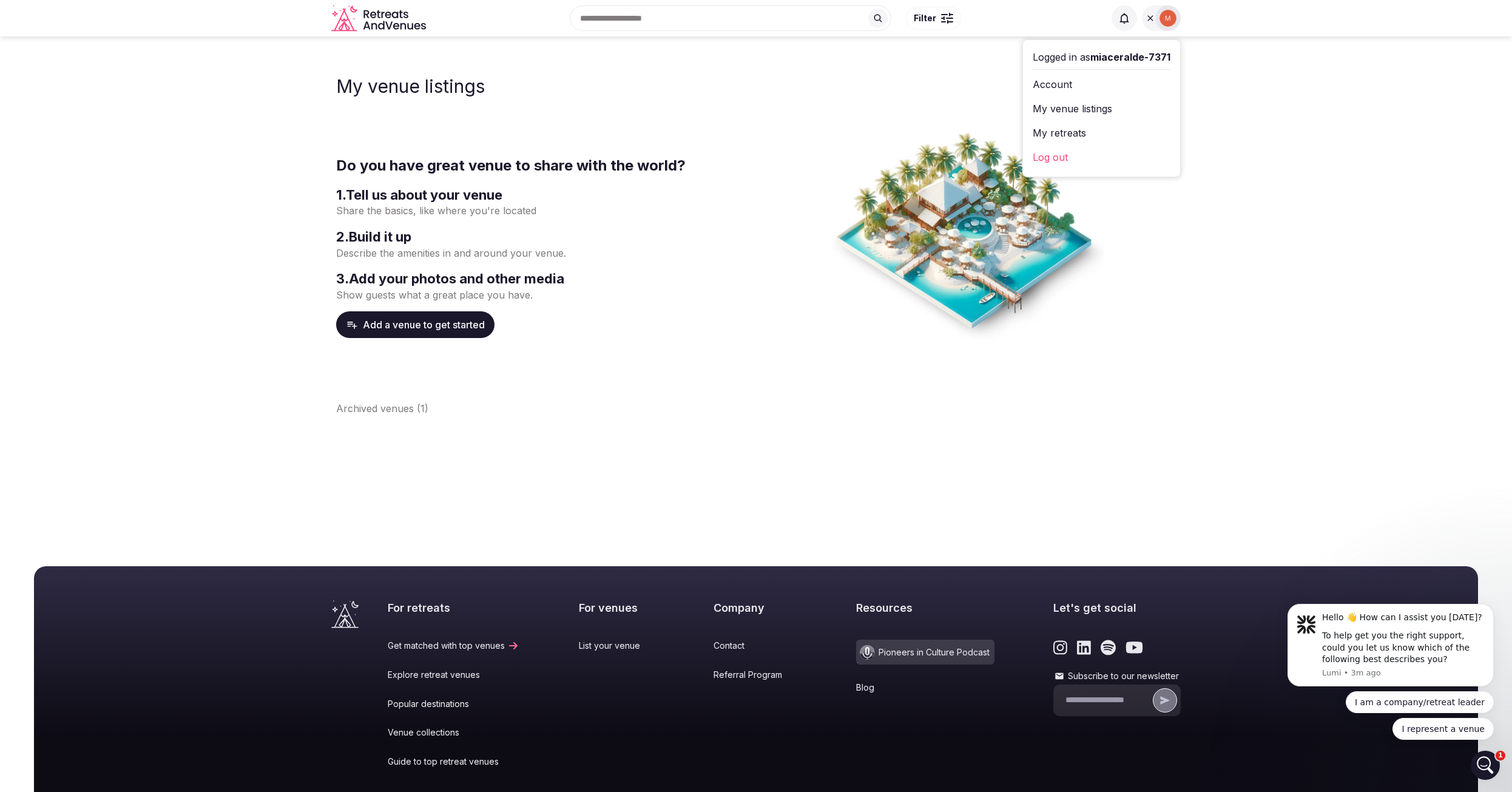
click at [420, 323] on button "Add a venue to get started" at bounding box center [415, 325] width 159 height 26
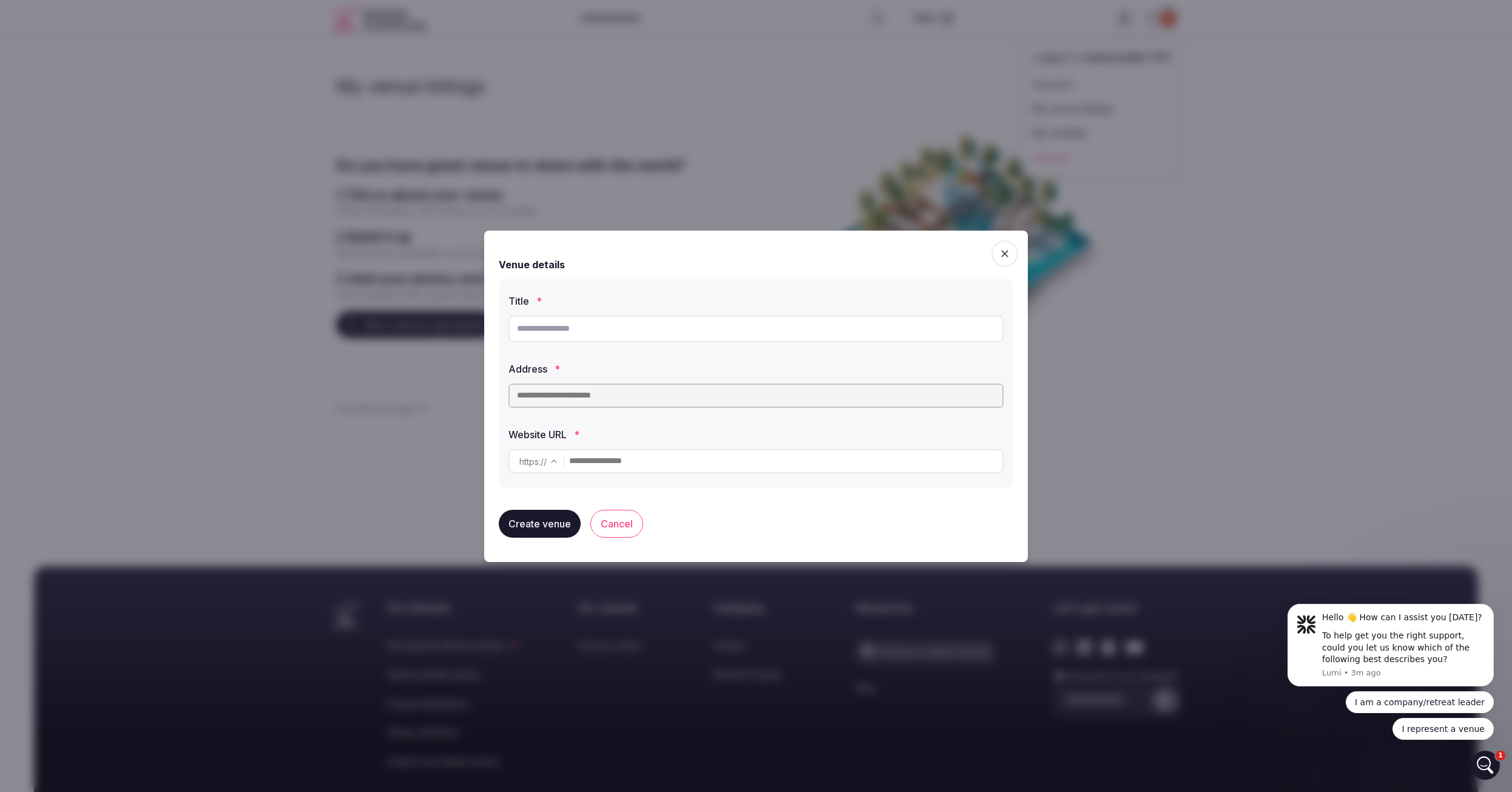
click at [1005, 252] on icon "button" at bounding box center [1005, 253] width 12 height 12
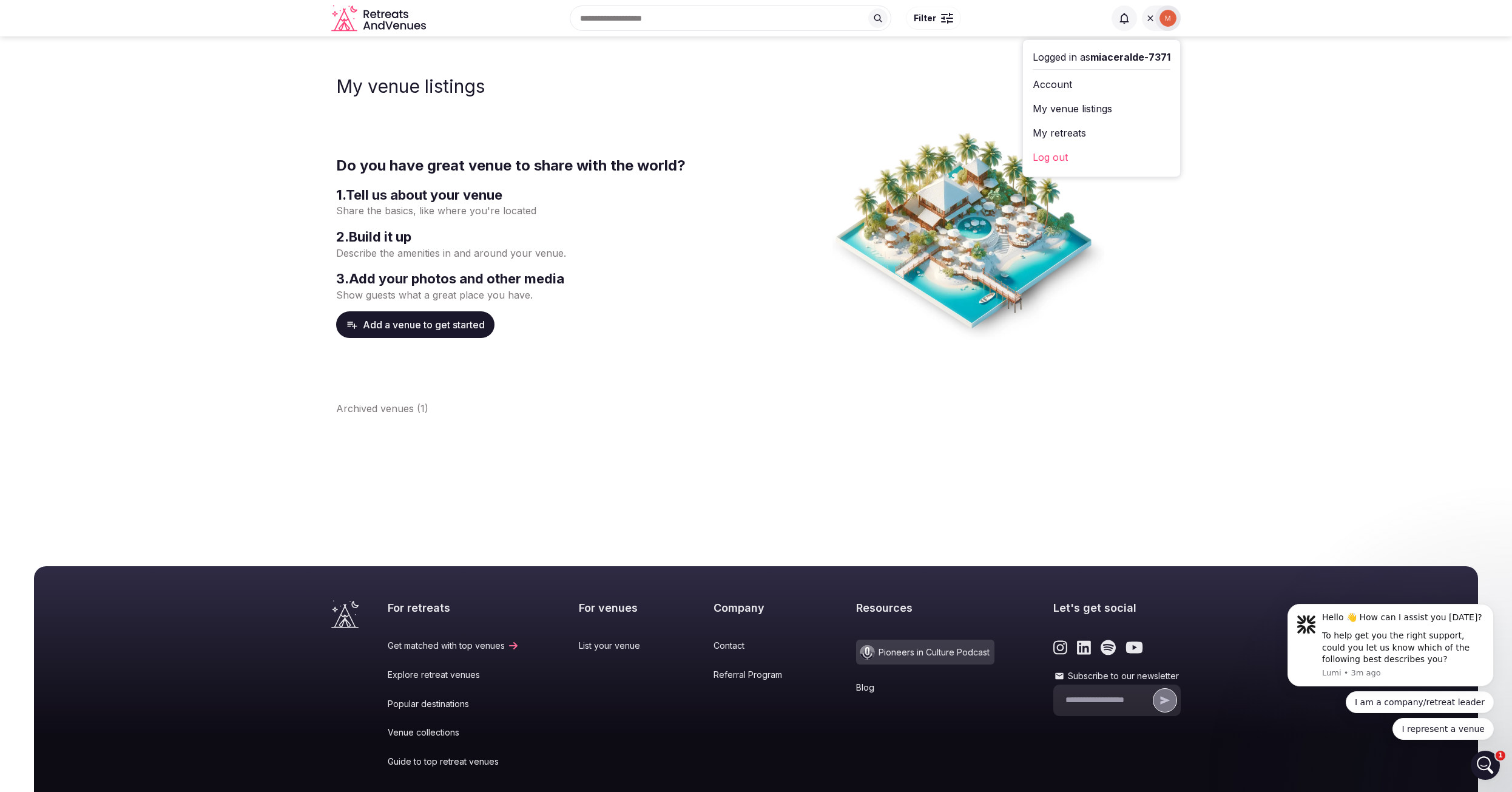
click at [1055, 153] on link "Log out" at bounding box center [1101, 157] width 138 height 19
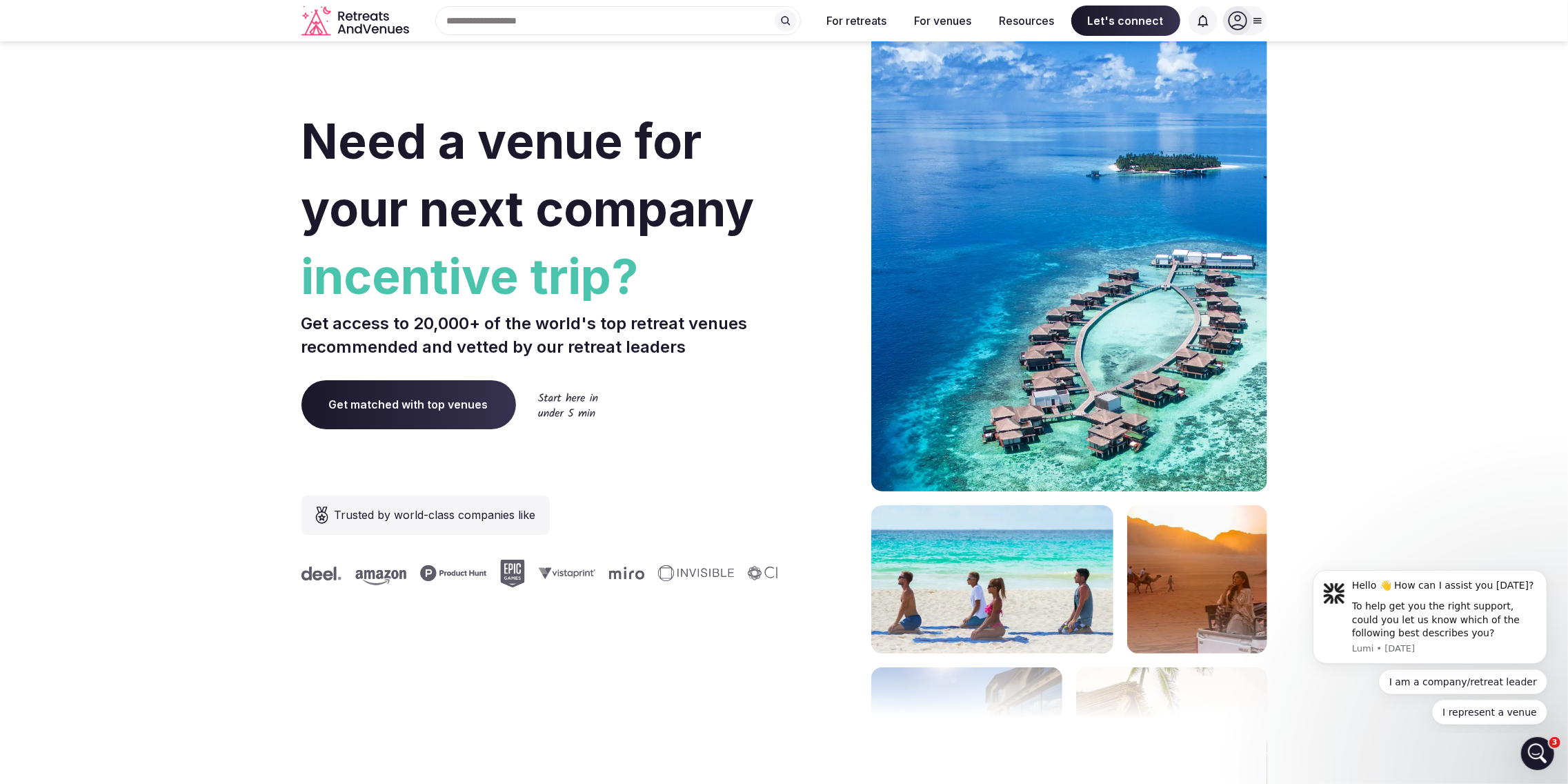
click at [1241, 17] on icon at bounding box center [1237, 21] width 19 height 19
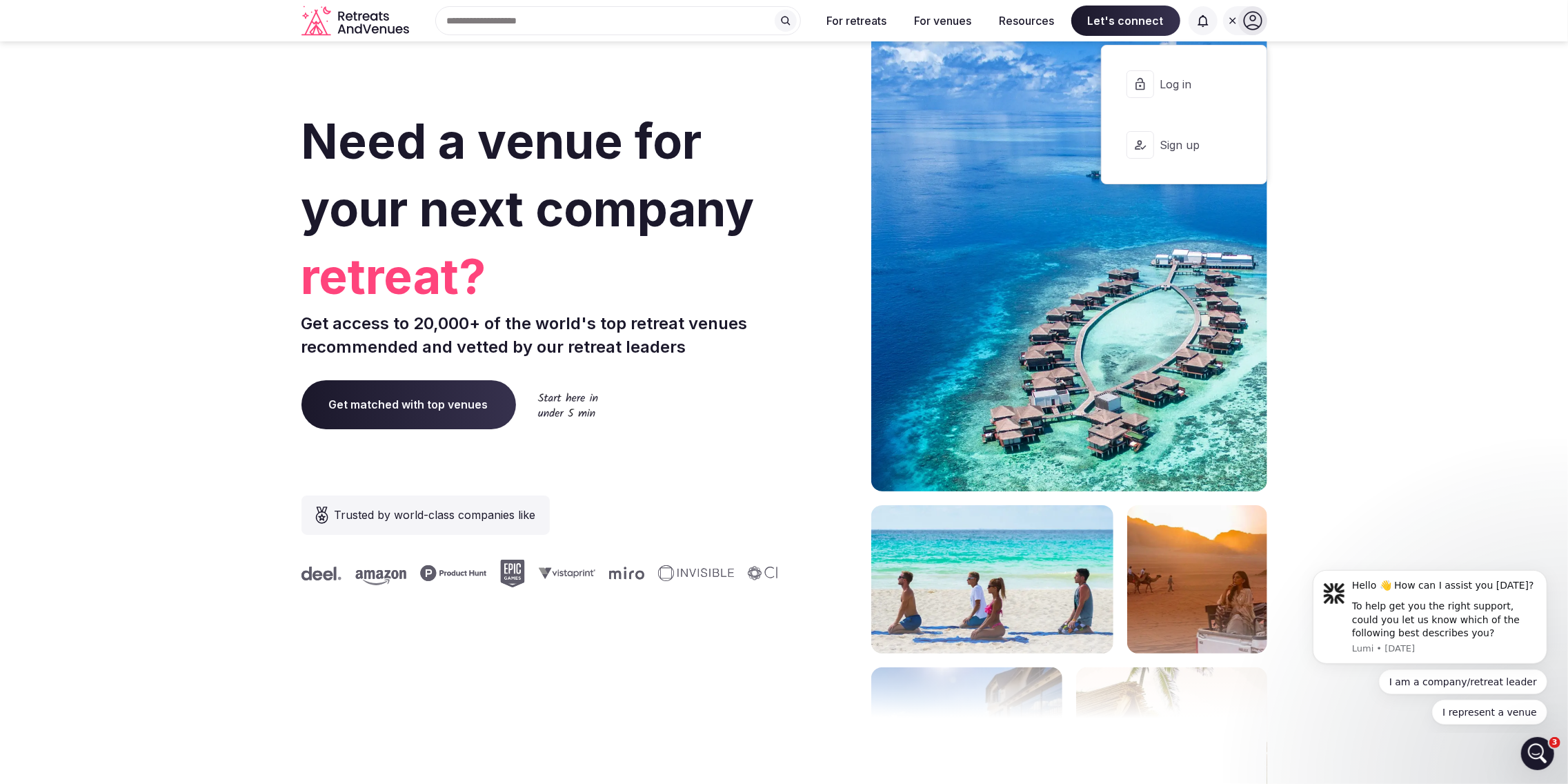
click at [1167, 85] on span "Log in" at bounding box center [1193, 84] width 67 height 15
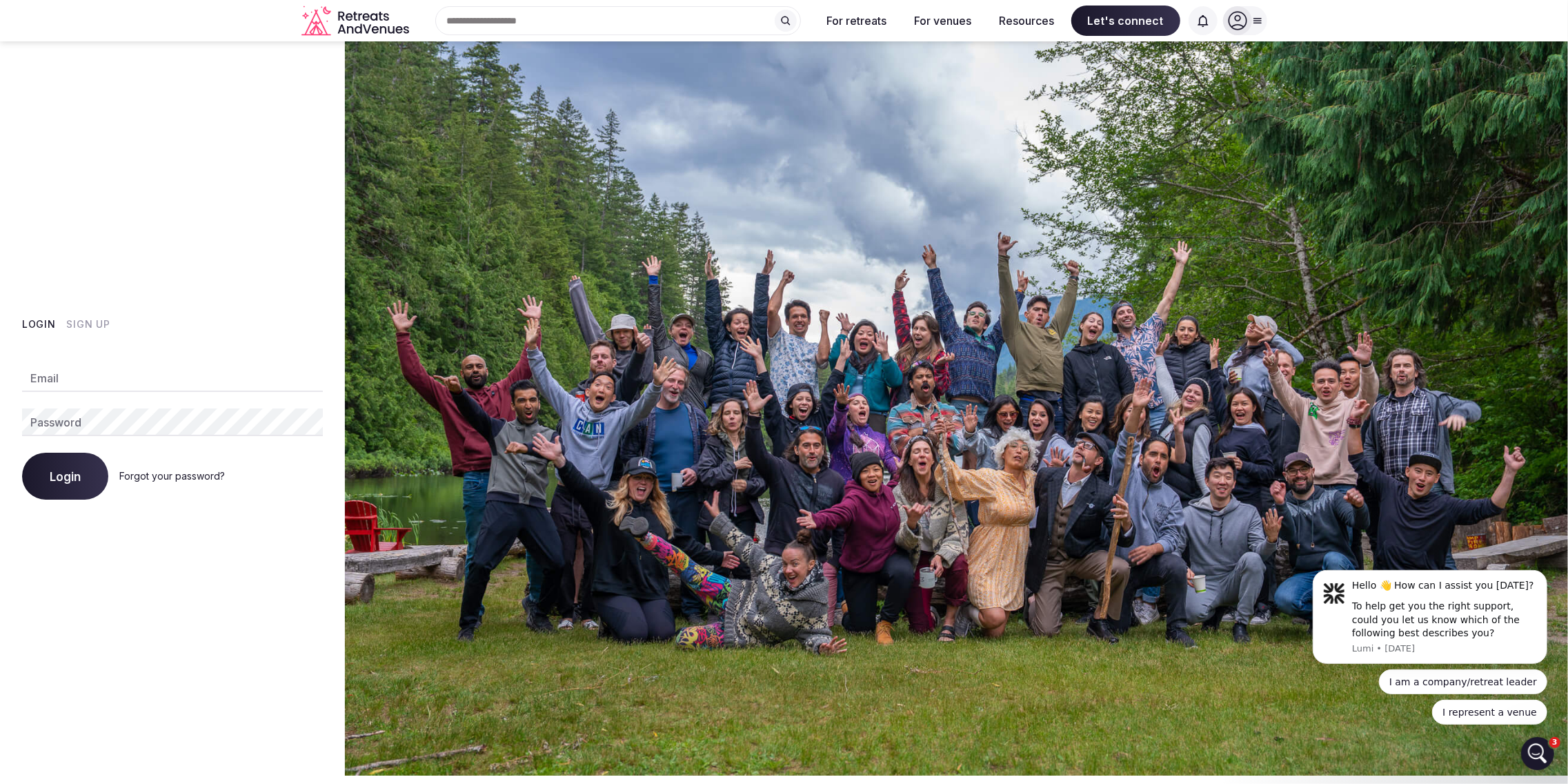
click at [1250, 20] on div at bounding box center [1238, 21] width 29 height 29
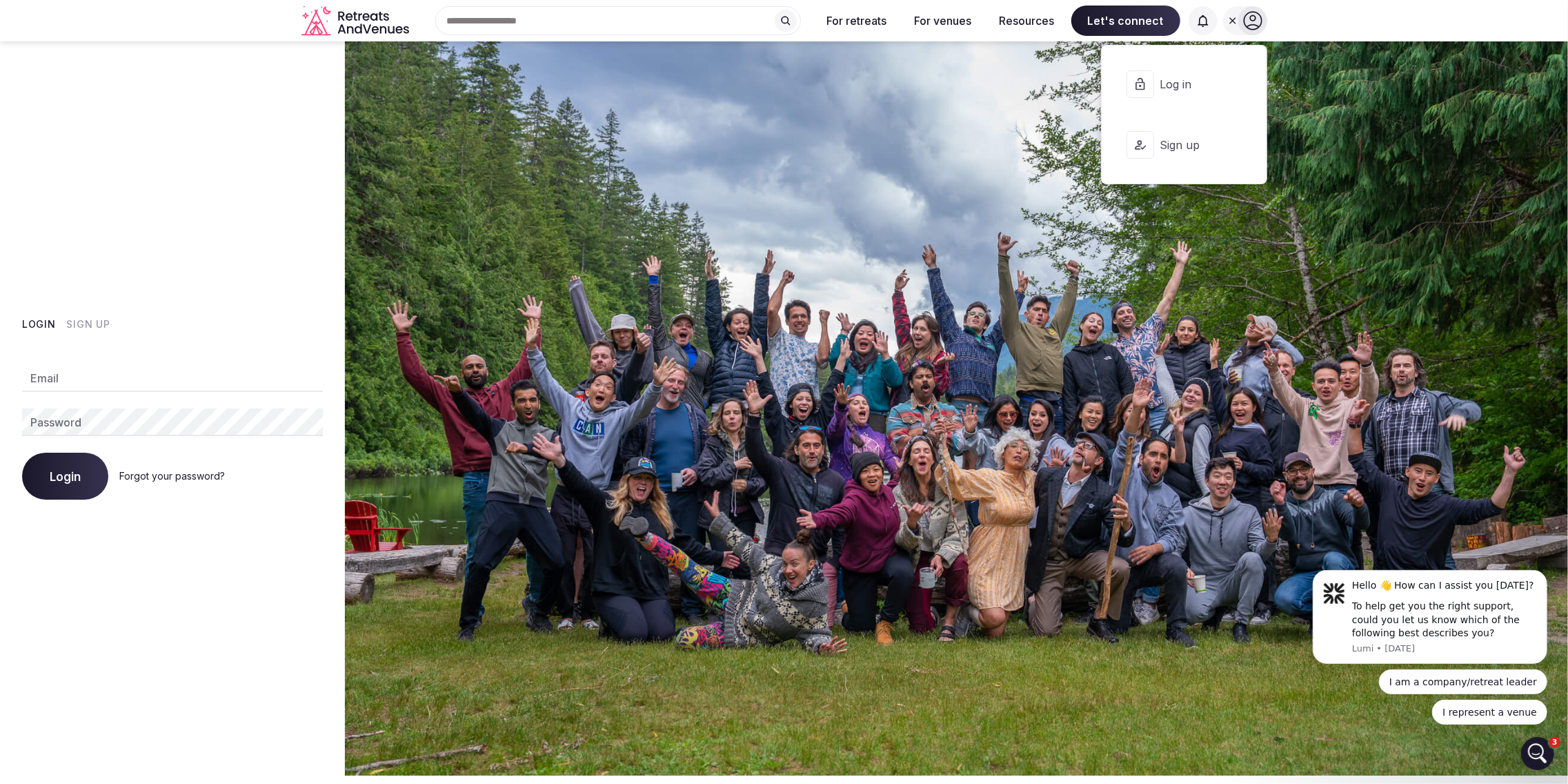
click at [1184, 146] on span "Sign up" at bounding box center [1193, 145] width 67 height 15
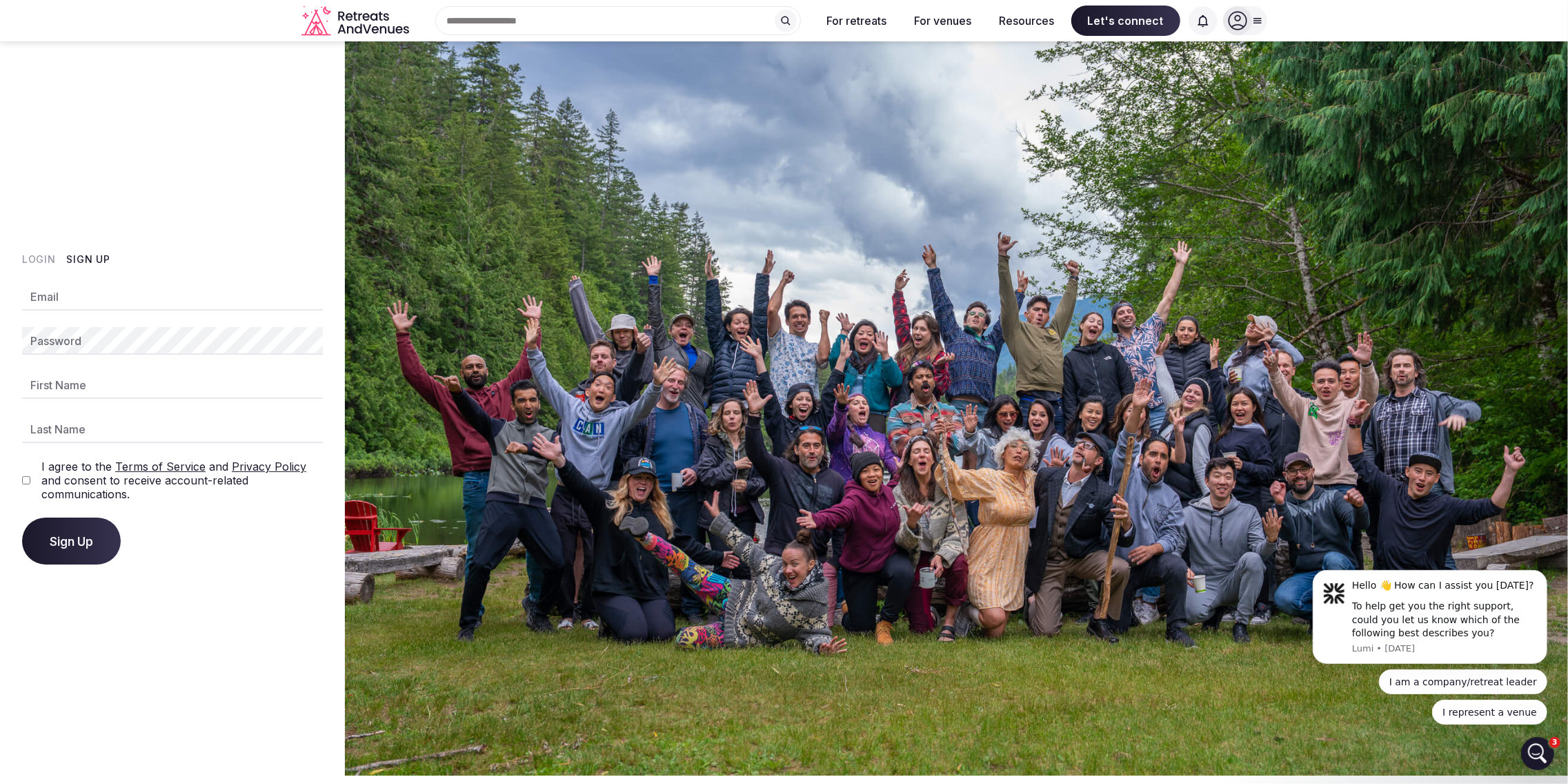
click at [196, 512] on div "Email Password First Name Last Name I agree to the Terms of Service and Privacy…" at bounding box center [172, 423] width 301 height 281
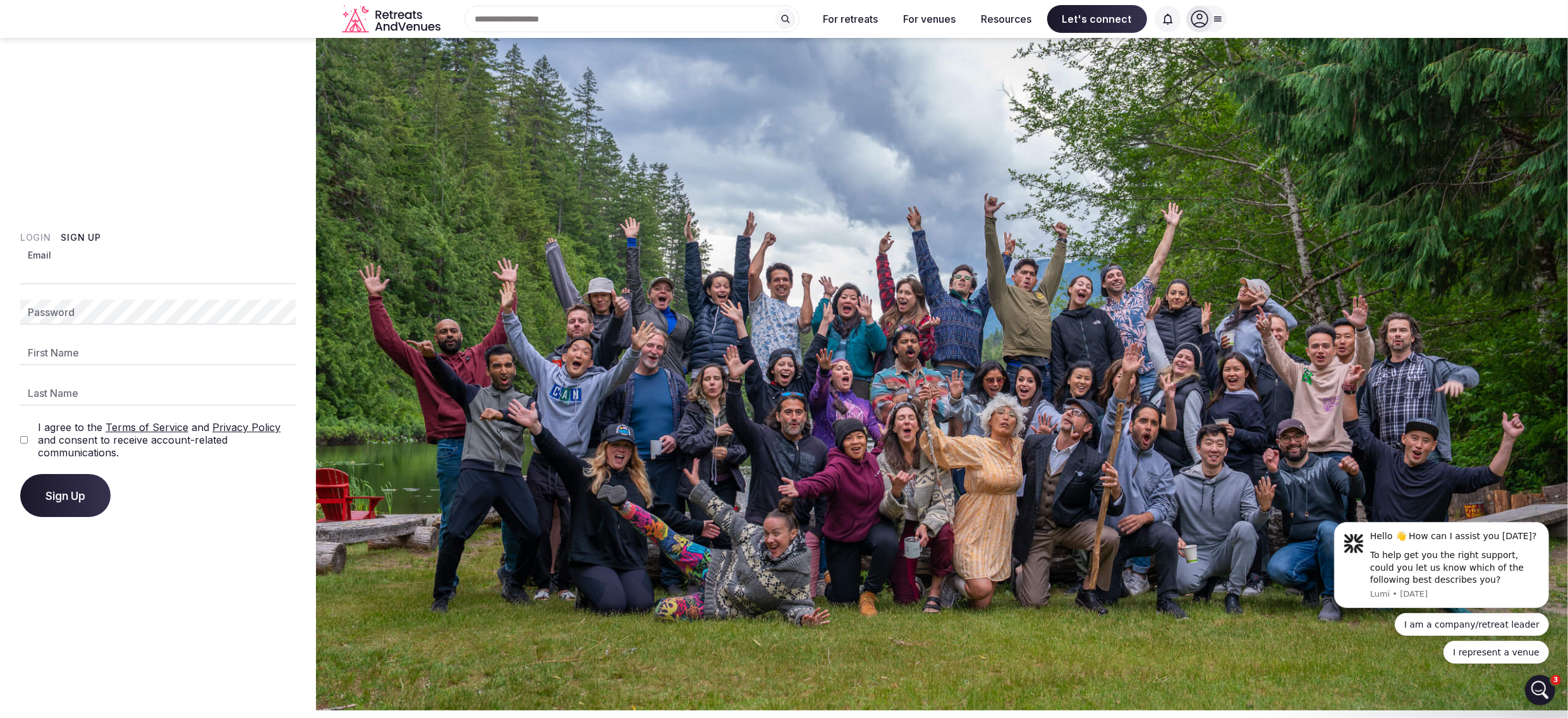
click at [100, 275] on input "Email" at bounding box center [158, 272] width 275 height 25
paste input "**********"
type input "**********"
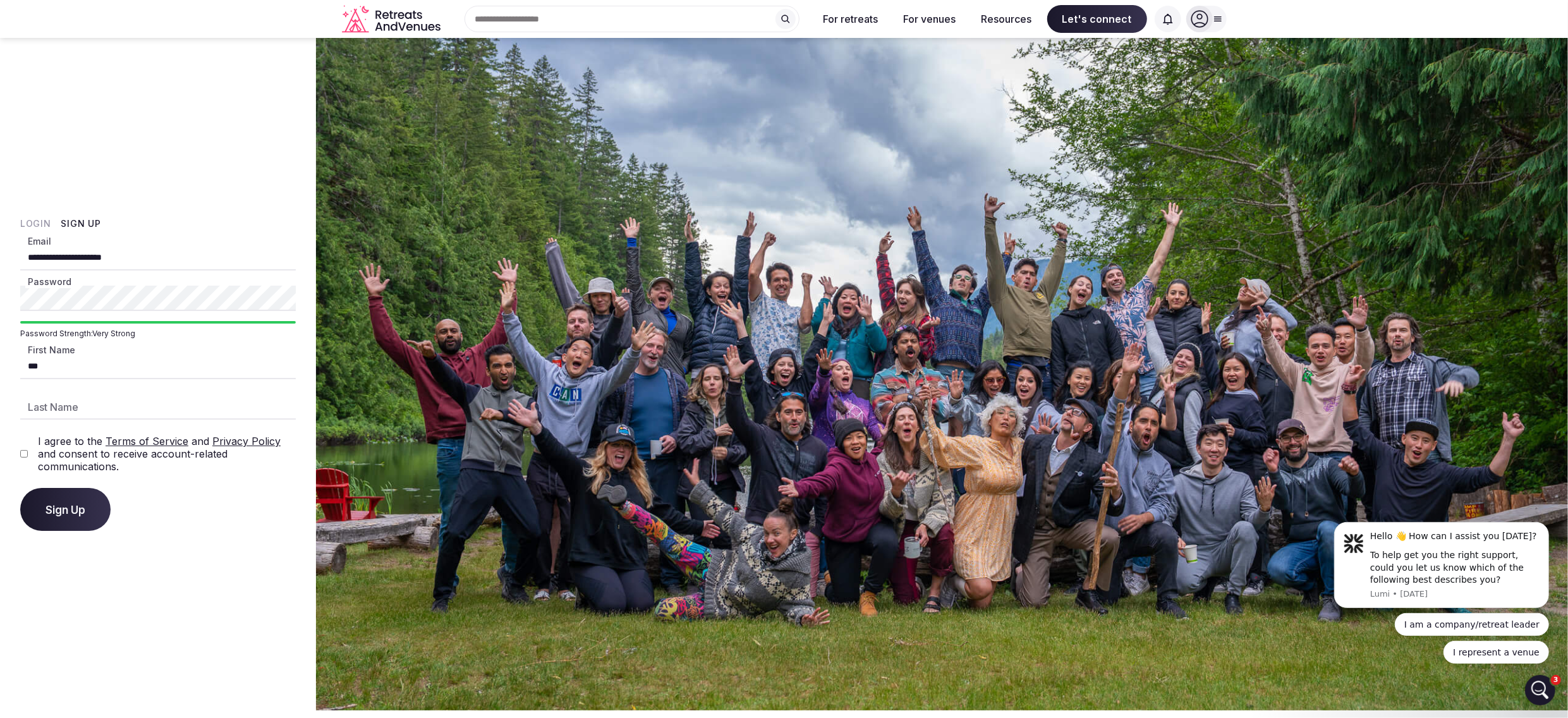
type input "***"
type input "*"
click at [165, 510] on div "Sign Up" at bounding box center [158, 510] width 275 height 43
click at [233, 509] on div "Sign Up" at bounding box center [158, 510] width 275 height 43
click at [205, 541] on div "**********" at bounding box center [158, 374] width 316 height 672
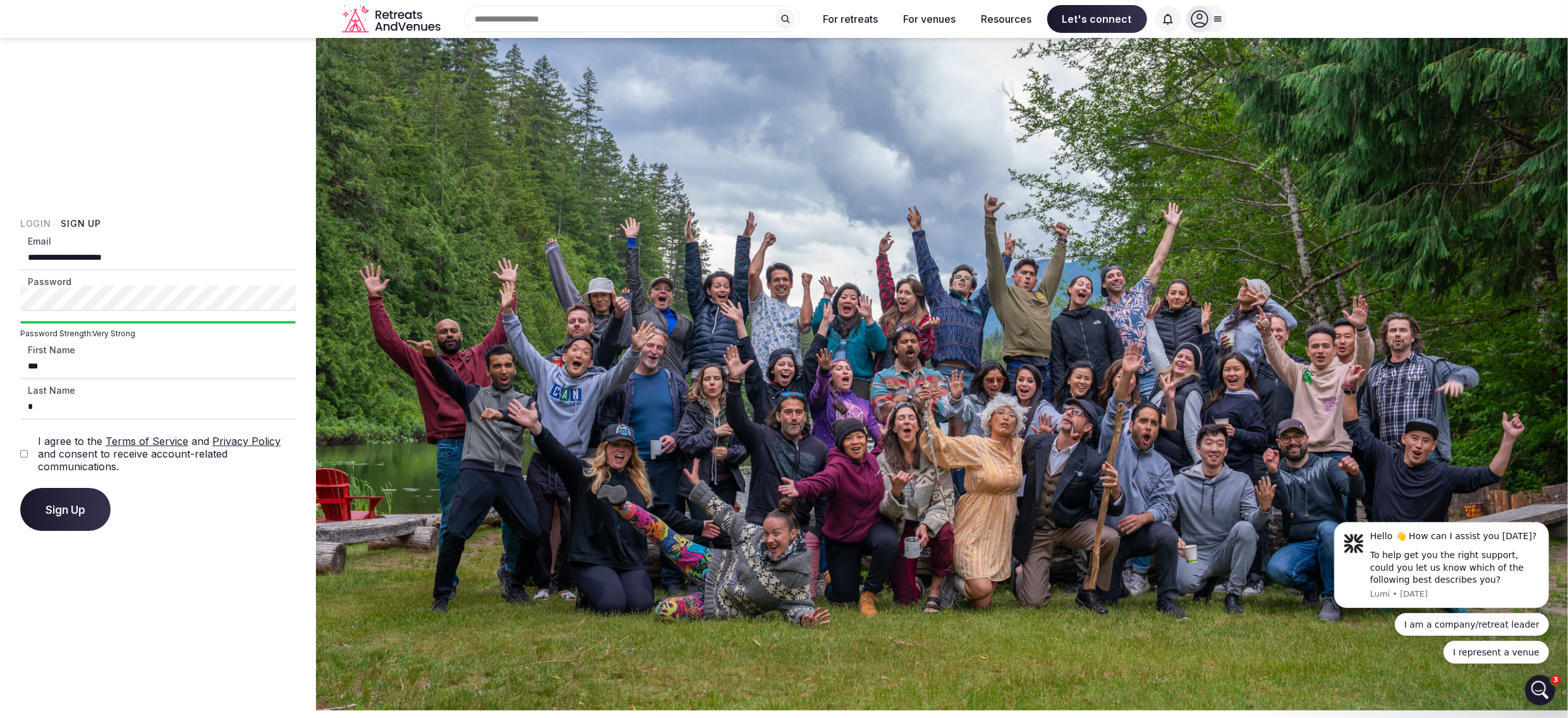
click at [159, 568] on div "**********" at bounding box center [158, 374] width 316 height 672
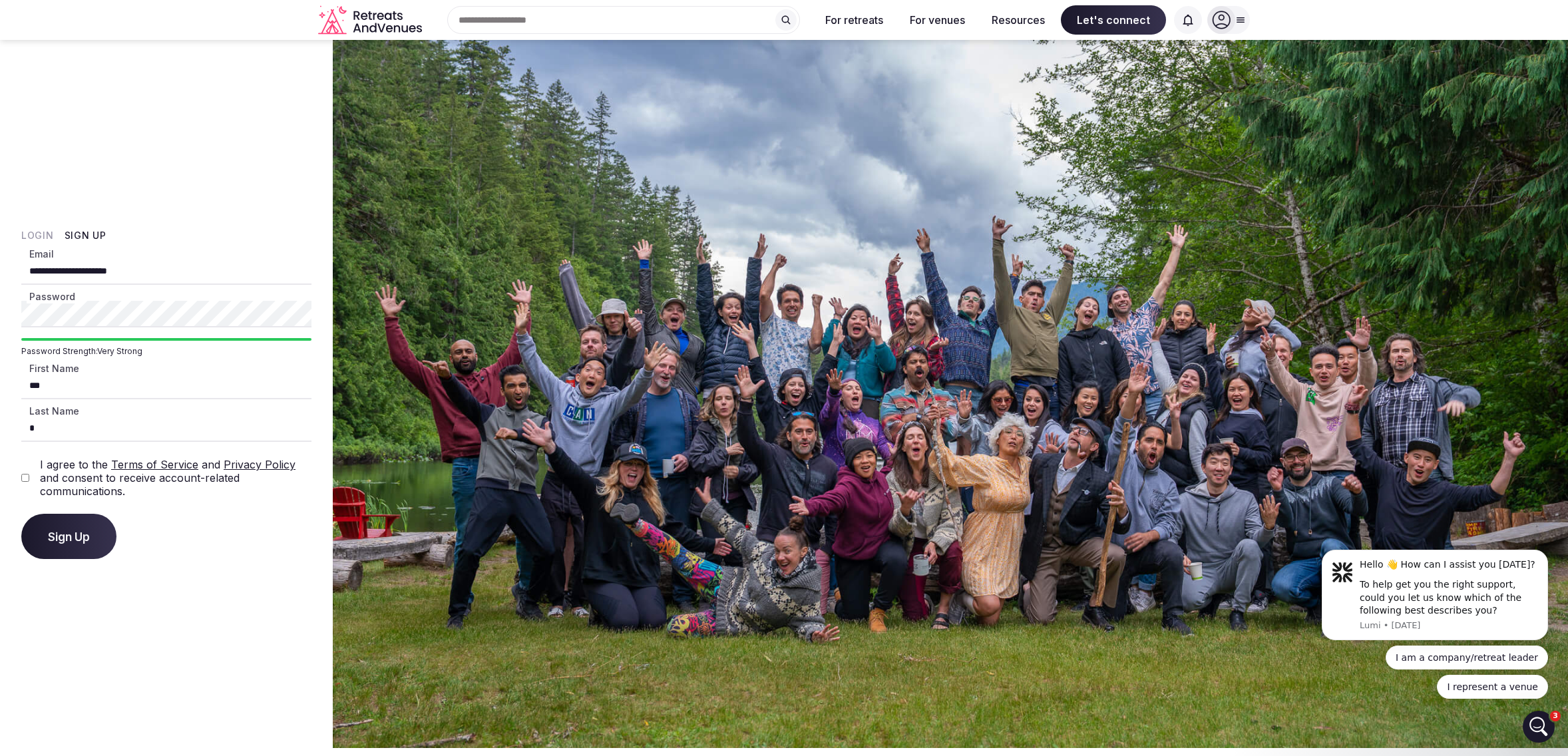
click at [222, 668] on div "**********" at bounding box center [166, 393] width 333 height 707
click at [60, 536] on span "Sign Up" at bounding box center [68, 536] width 42 height 13
click at [225, 572] on div "**********" at bounding box center [166, 393] width 333 height 707
click at [56, 534] on span "Sign Up" at bounding box center [68, 536] width 42 height 13
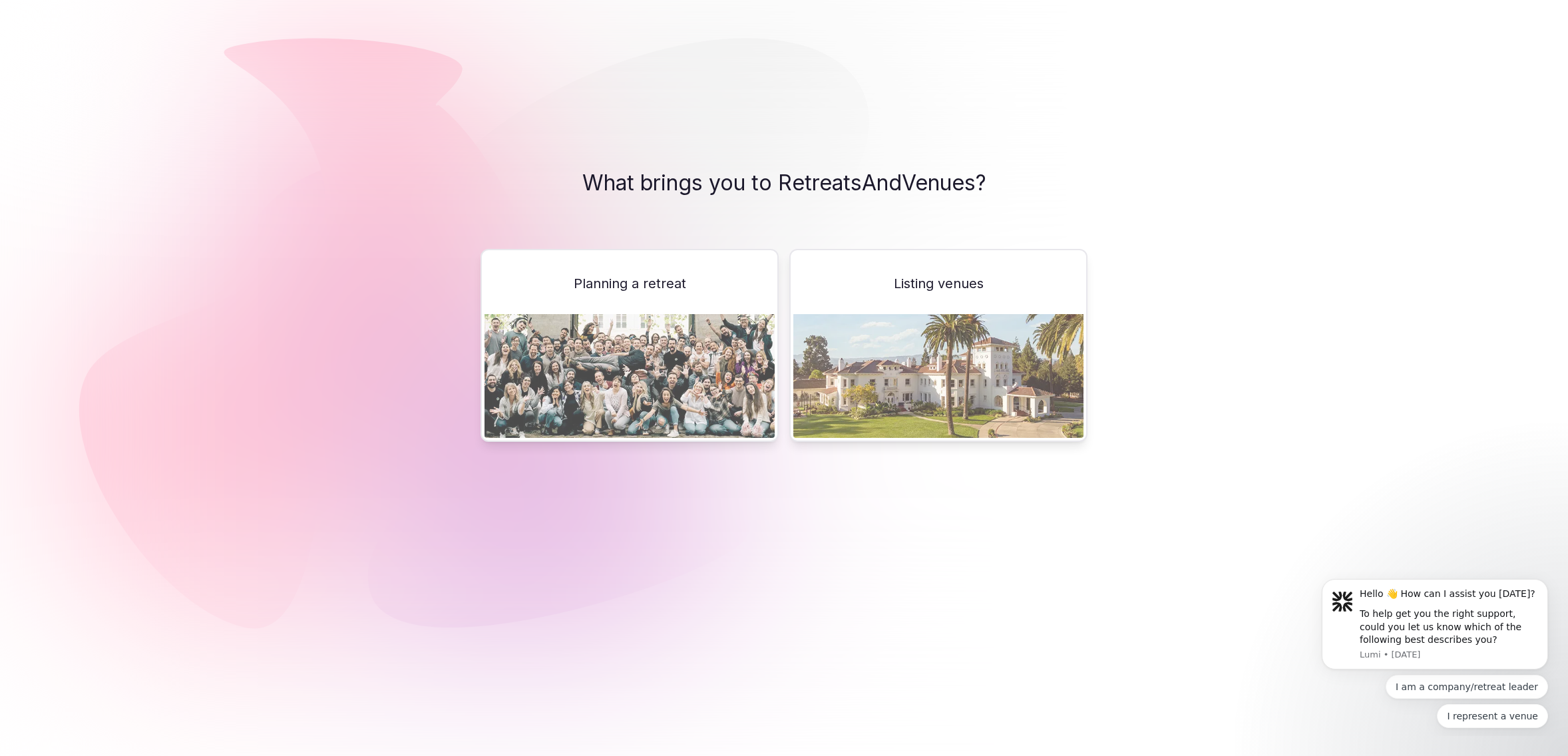
click at [943, 381] on img at bounding box center [938, 376] width 290 height 124
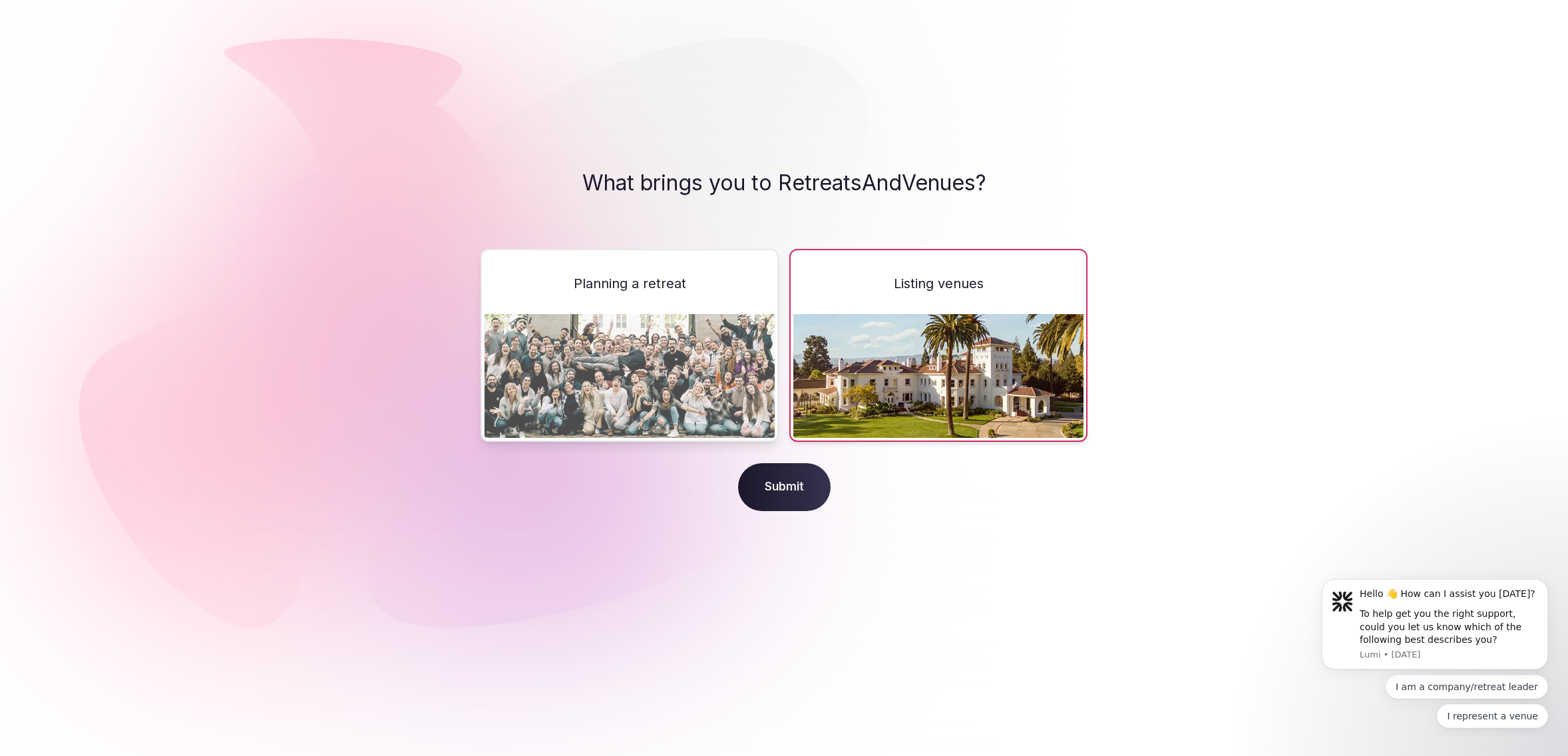
click at [780, 490] on span "Submit" at bounding box center [784, 487] width 92 height 48
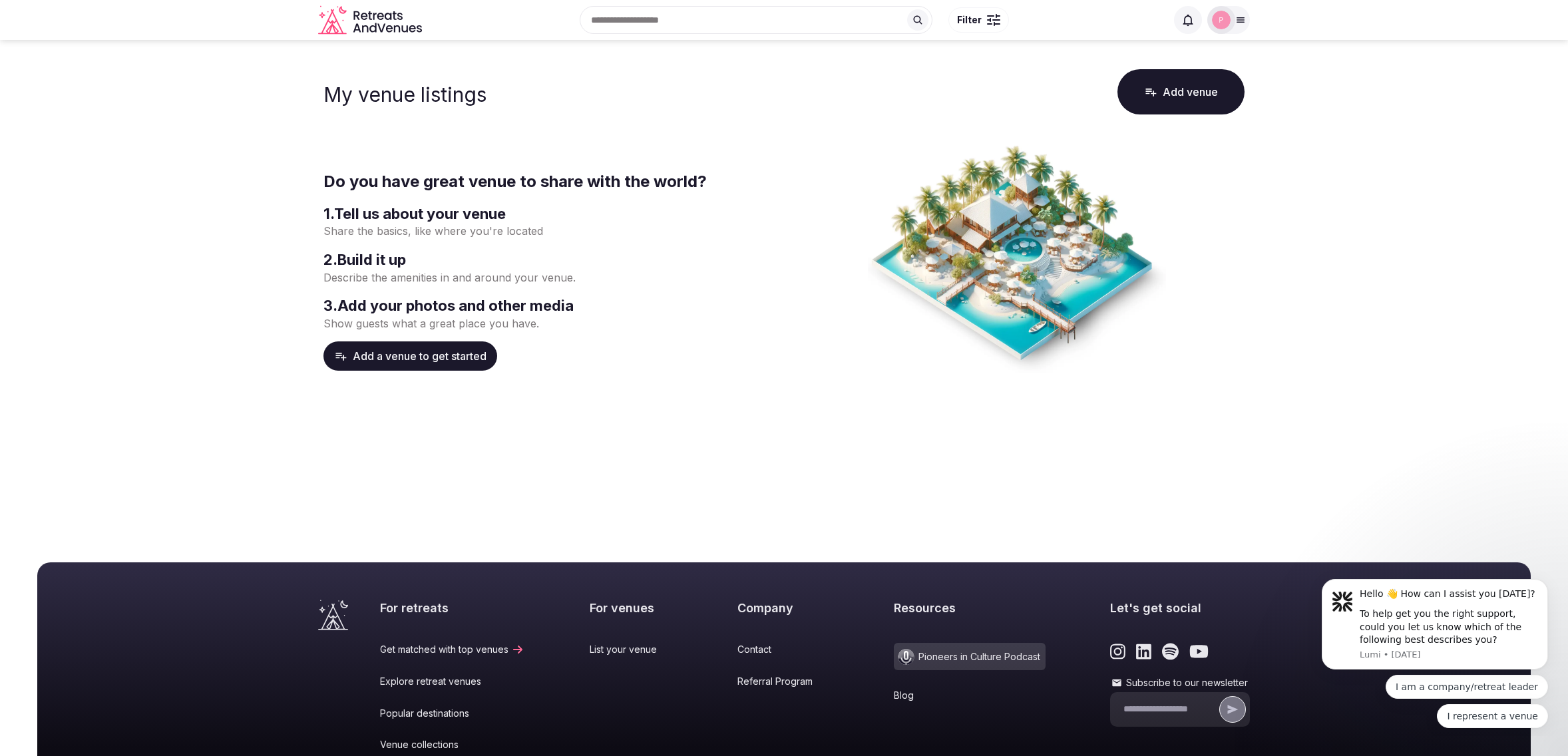
click at [395, 354] on button "Add a venue to get started" at bounding box center [411, 356] width 174 height 29
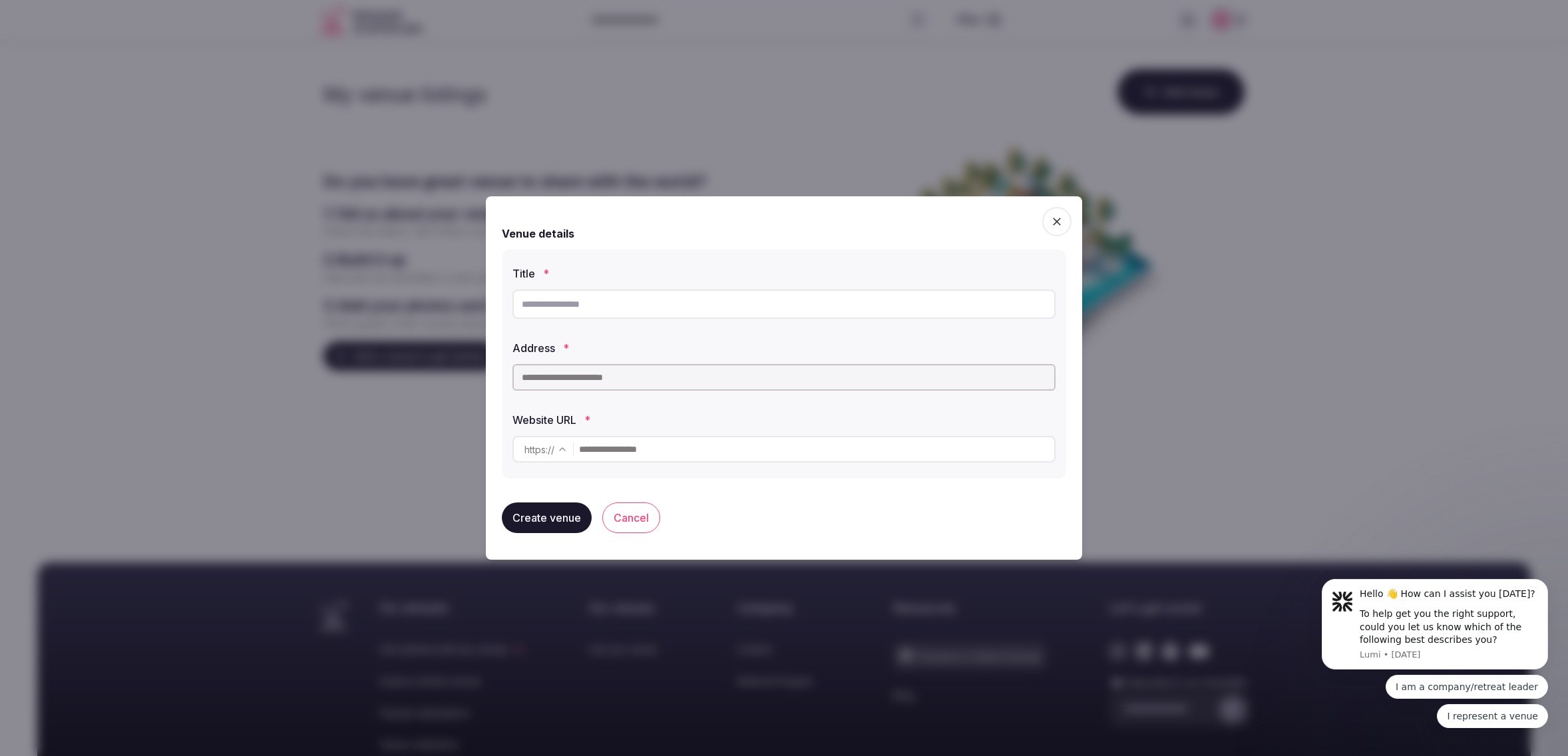
click at [567, 302] on input "text" at bounding box center [784, 303] width 543 height 29
type input "********"
click at [604, 376] on input "text" at bounding box center [784, 377] width 543 height 27
click at [612, 378] on input "text" at bounding box center [784, 377] width 543 height 27
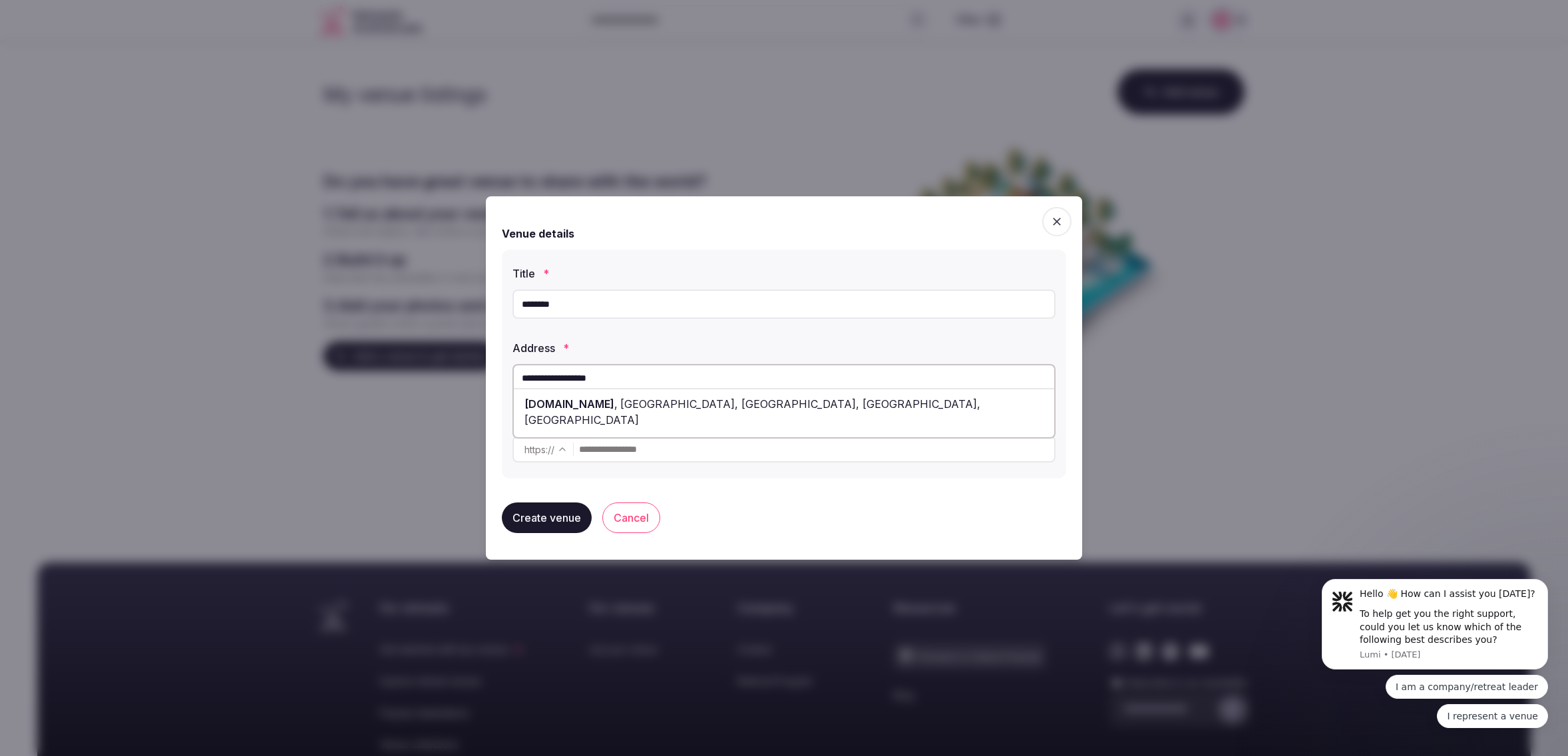
click at [655, 403] on div "[DOMAIN_NAME] , [GEOGRAPHIC_DATA], [GEOGRAPHIC_DATA], [GEOGRAPHIC_DATA], [GEOGR…" at bounding box center [784, 411] width 541 height 40
type input "**********"
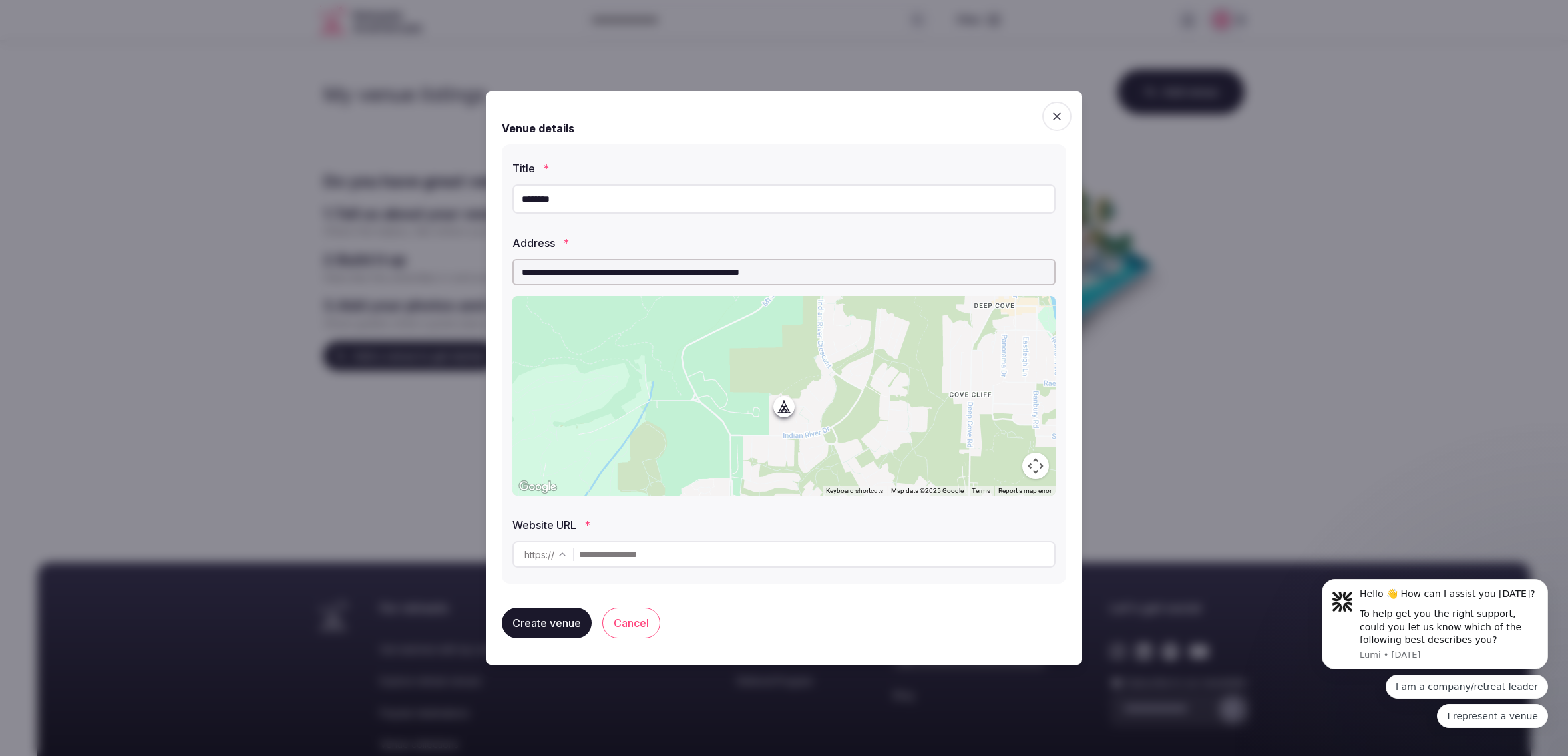
drag, startPoint x: 659, startPoint y: 544, endPoint x: 655, endPoint y: 535, distance: 9.8
click at [659, 544] on input "text" at bounding box center [817, 554] width 475 height 27
type input "**********"
click at [545, 620] on button "Create venue" at bounding box center [546, 622] width 90 height 31
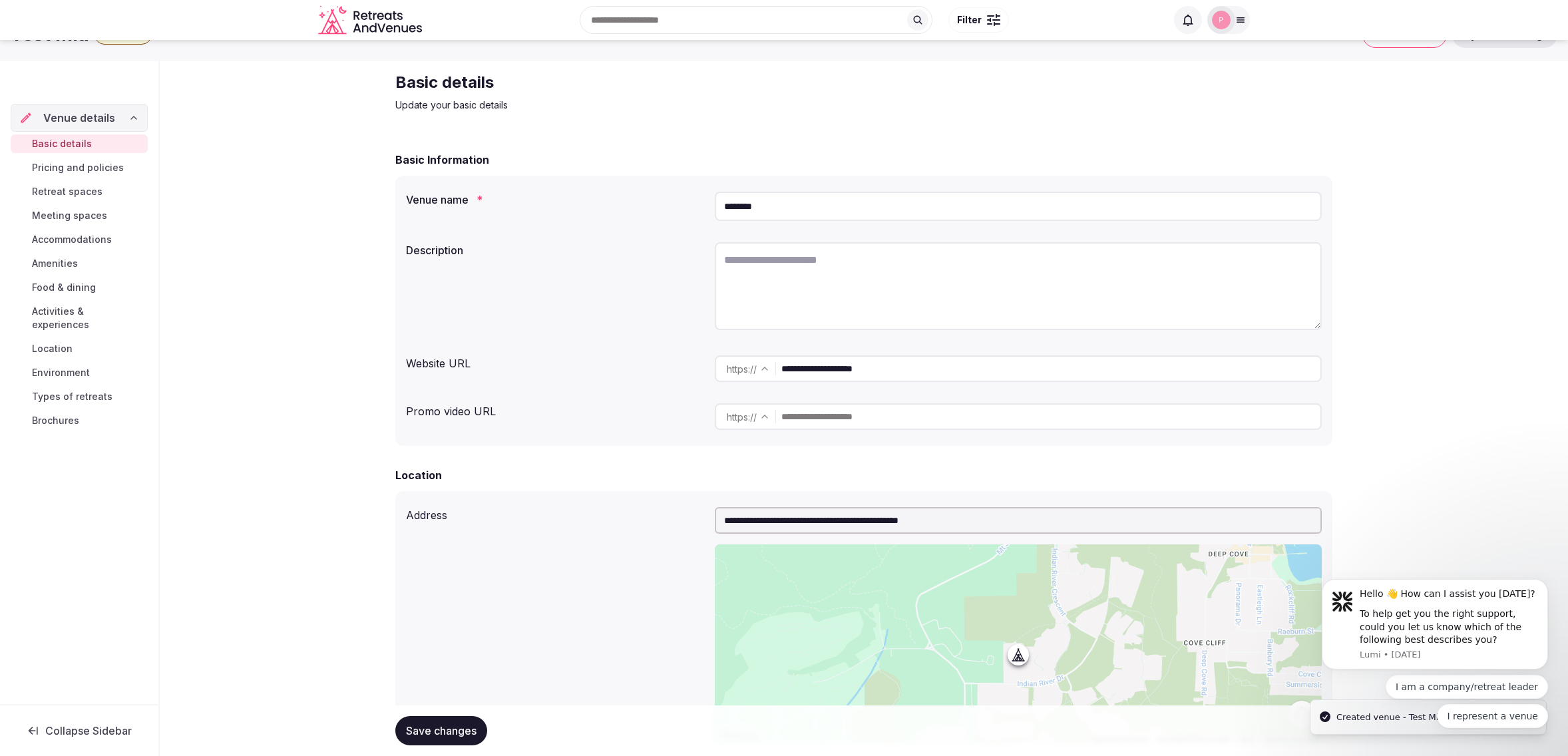
scroll to position [36, 0]
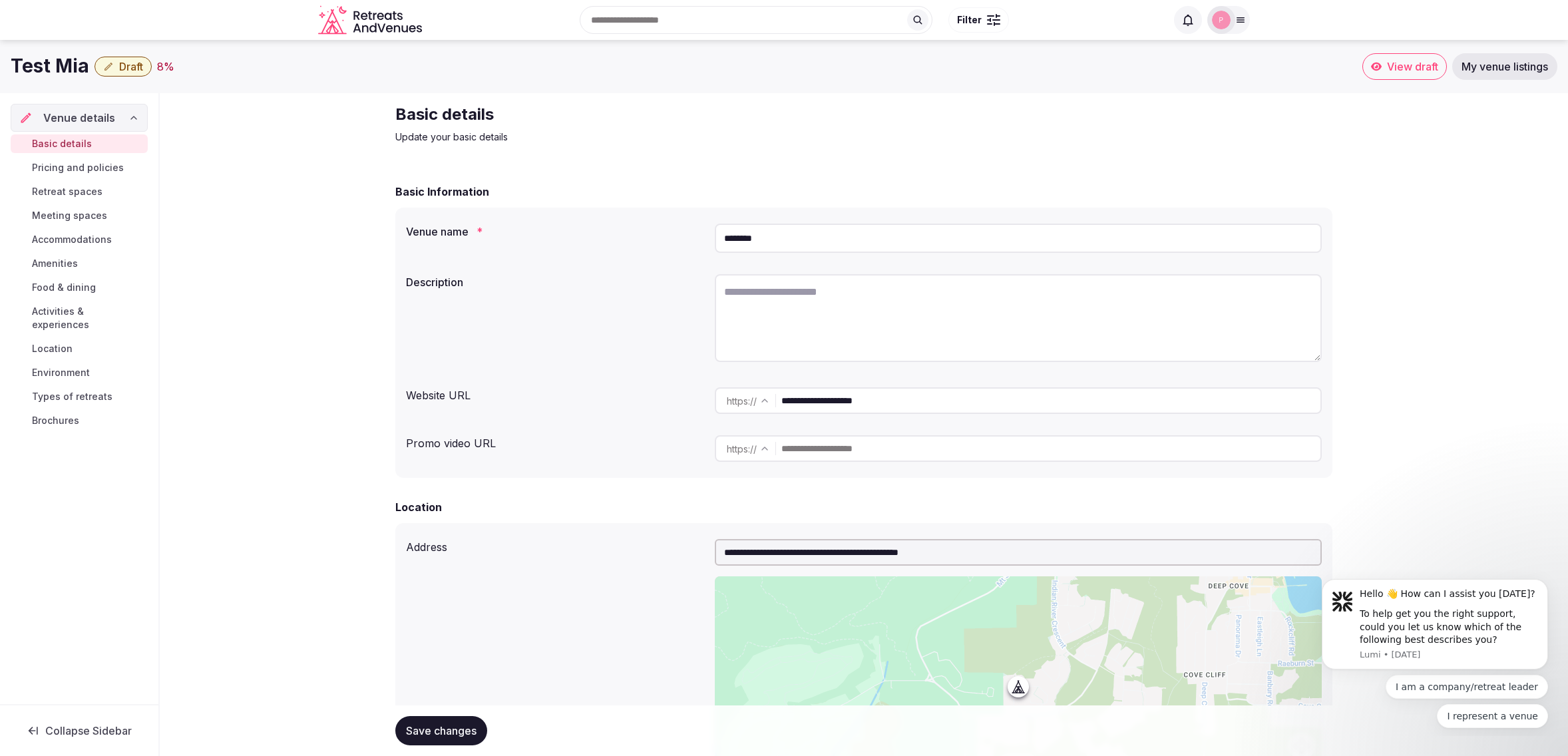
scroll to position [0, 0]
click at [837, 311] on textarea at bounding box center [1018, 318] width 607 height 88
paste textarea "**********"
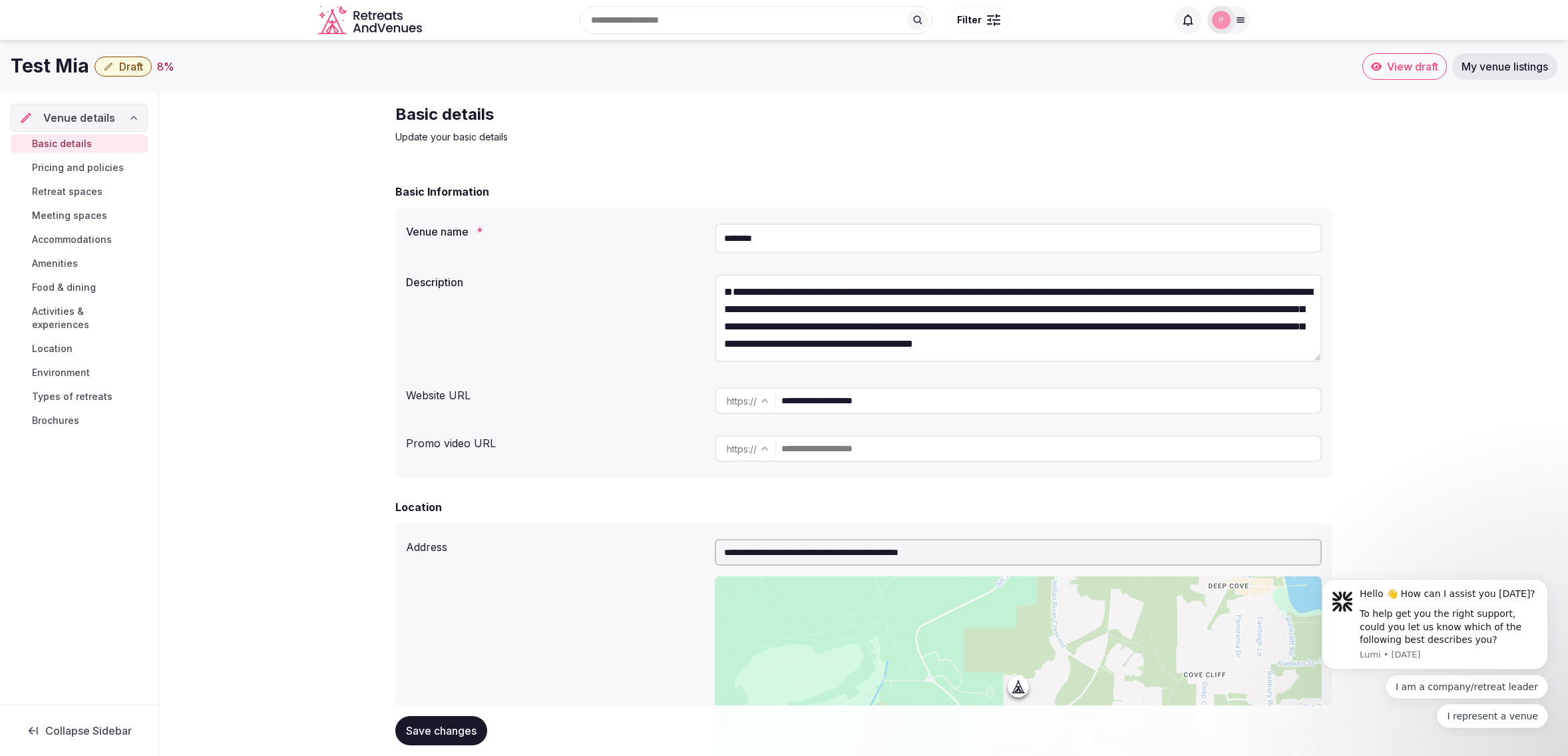
scroll to position [32, 0]
type textarea "**********"
click at [602, 349] on div "**********" at bounding box center [864, 320] width 915 height 103
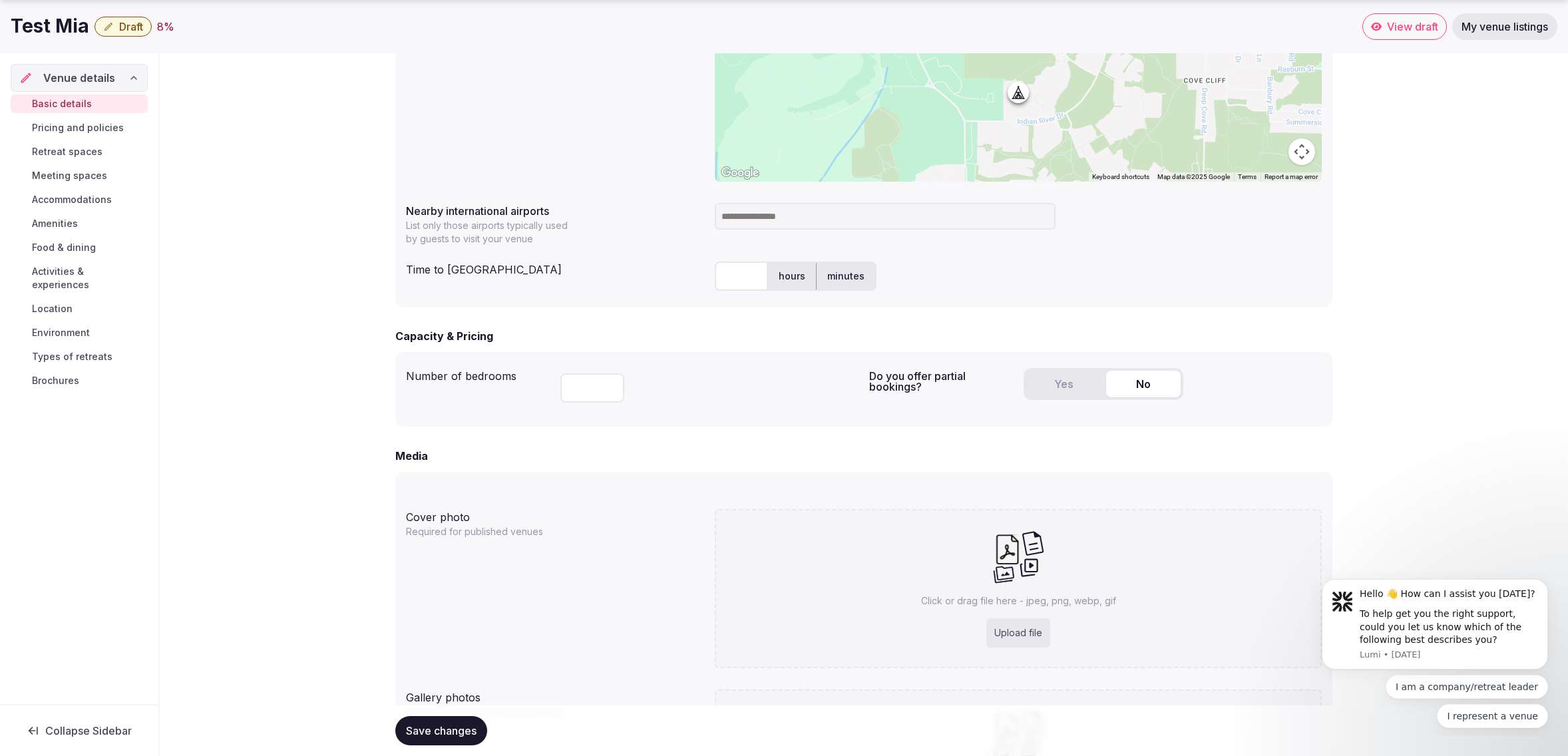
scroll to position [615, 0]
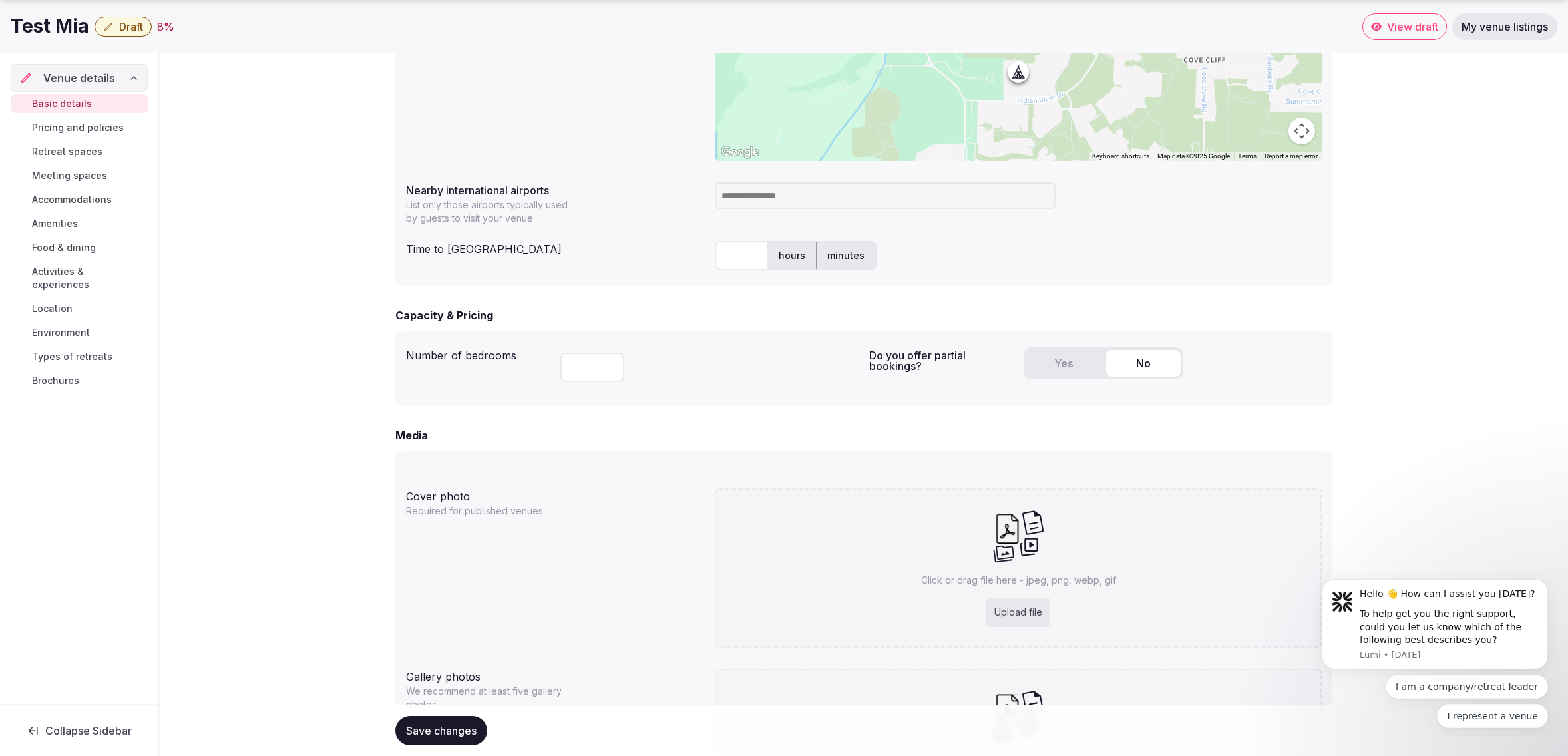
click at [833, 196] on input at bounding box center [885, 196] width 341 height 27
type input "***"
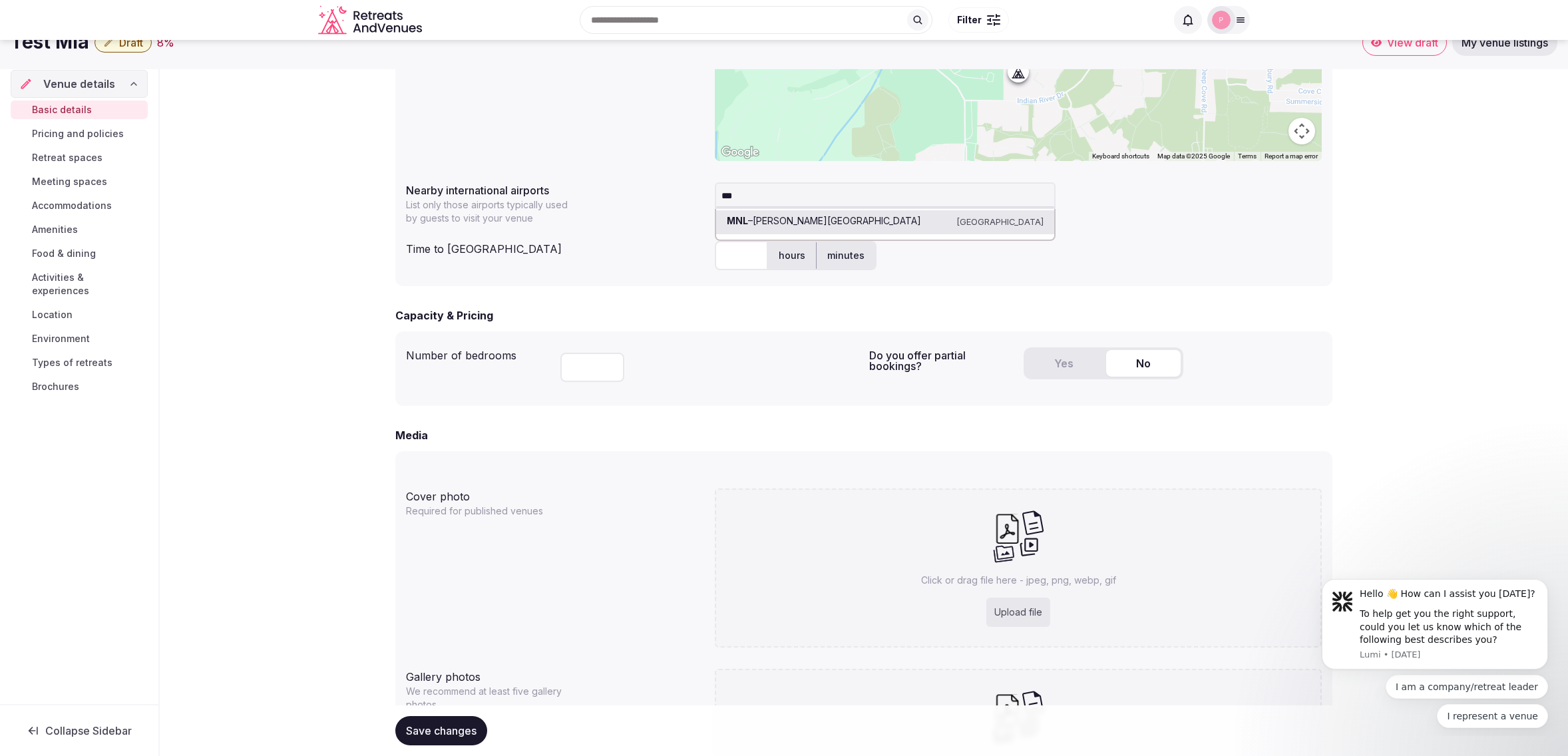
scroll to position [596, 0]
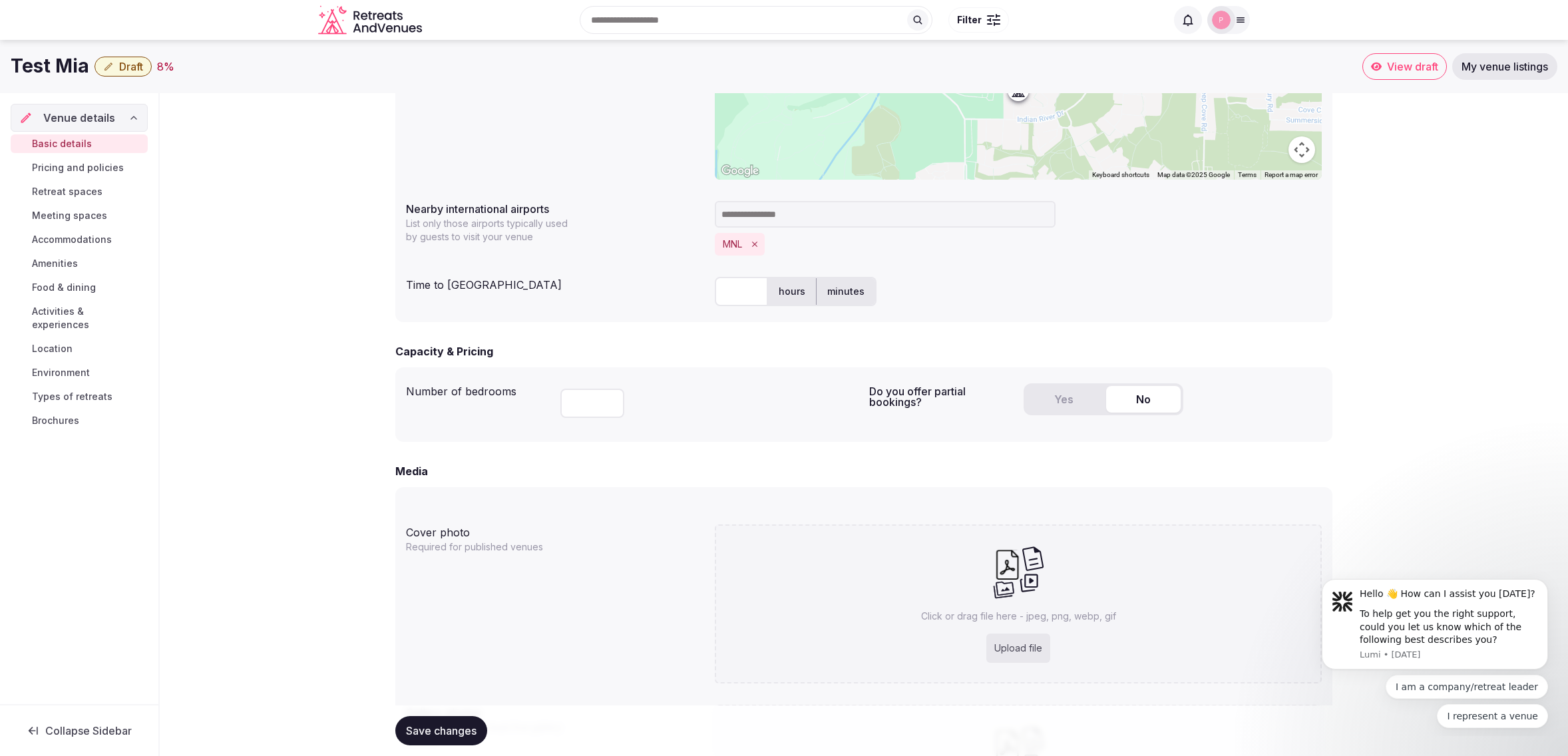
click at [737, 291] on input "text" at bounding box center [741, 291] width 53 height 29
type input "**"
click at [1023, 302] on div "** hours minutes" at bounding box center [1018, 291] width 607 height 29
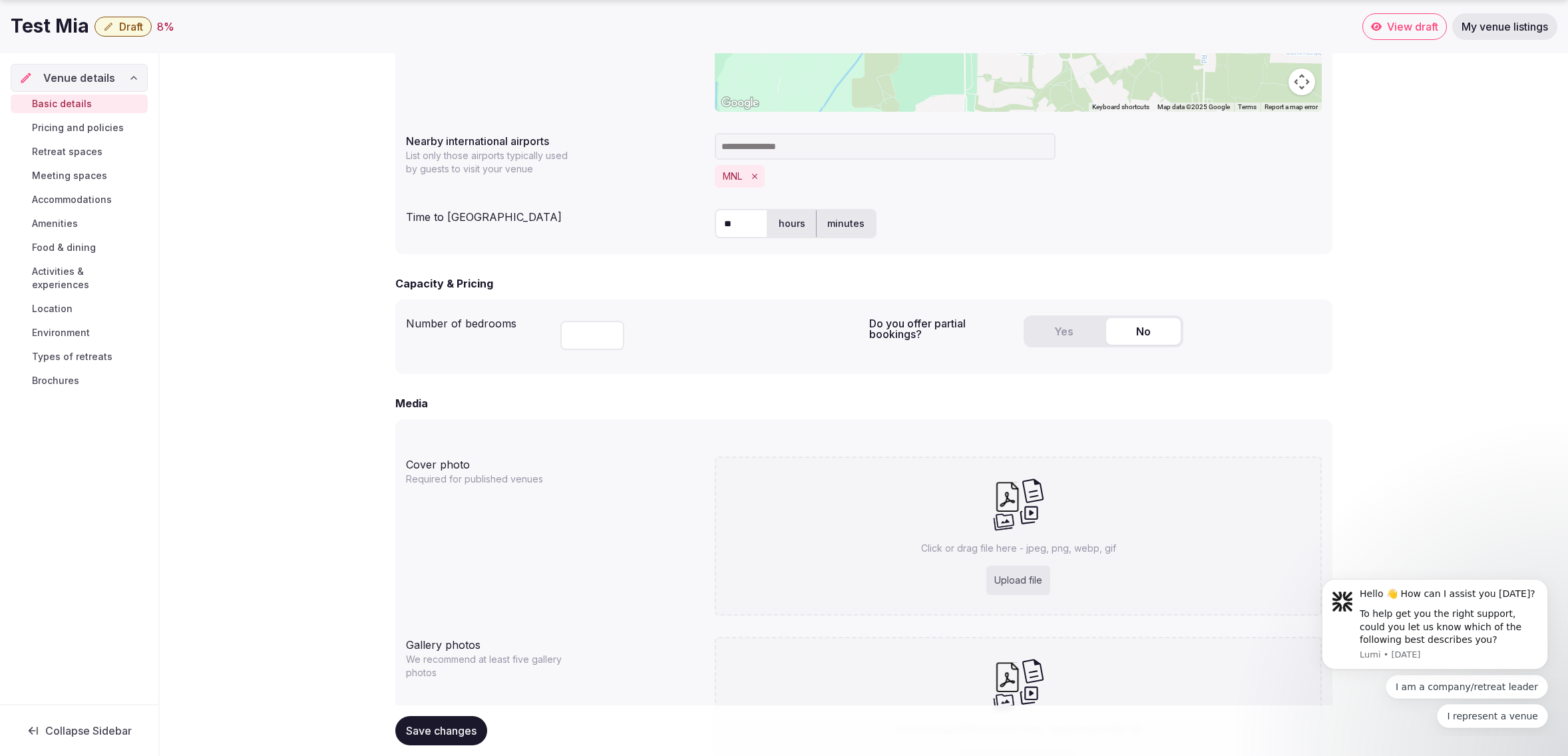
scroll to position [674, 0]
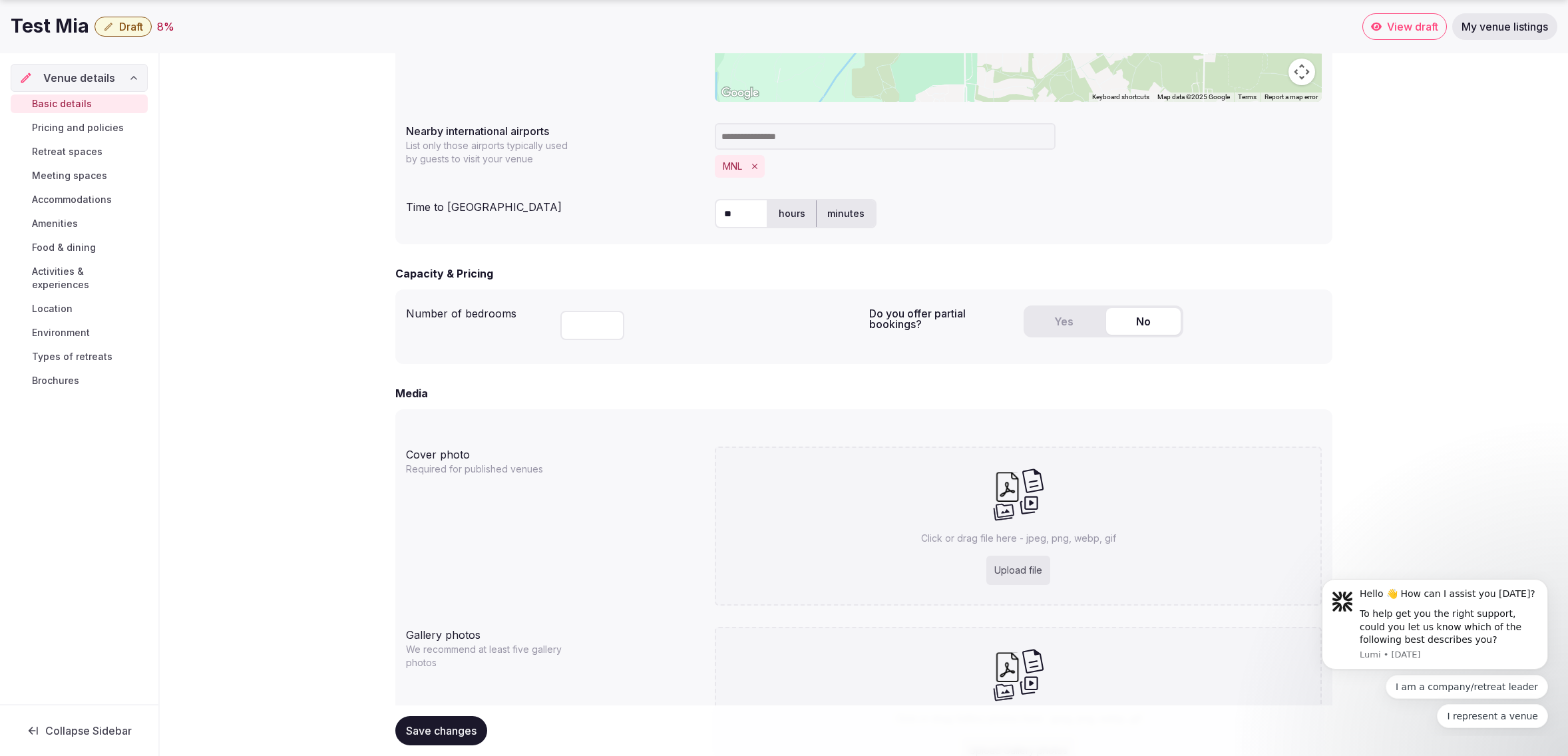
click at [580, 324] on input "number" at bounding box center [592, 325] width 64 height 29
type input "**"
click at [749, 345] on div "**" at bounding box center [709, 323] width 298 height 45
click at [1065, 329] on button "Yes" at bounding box center [1063, 321] width 74 height 27
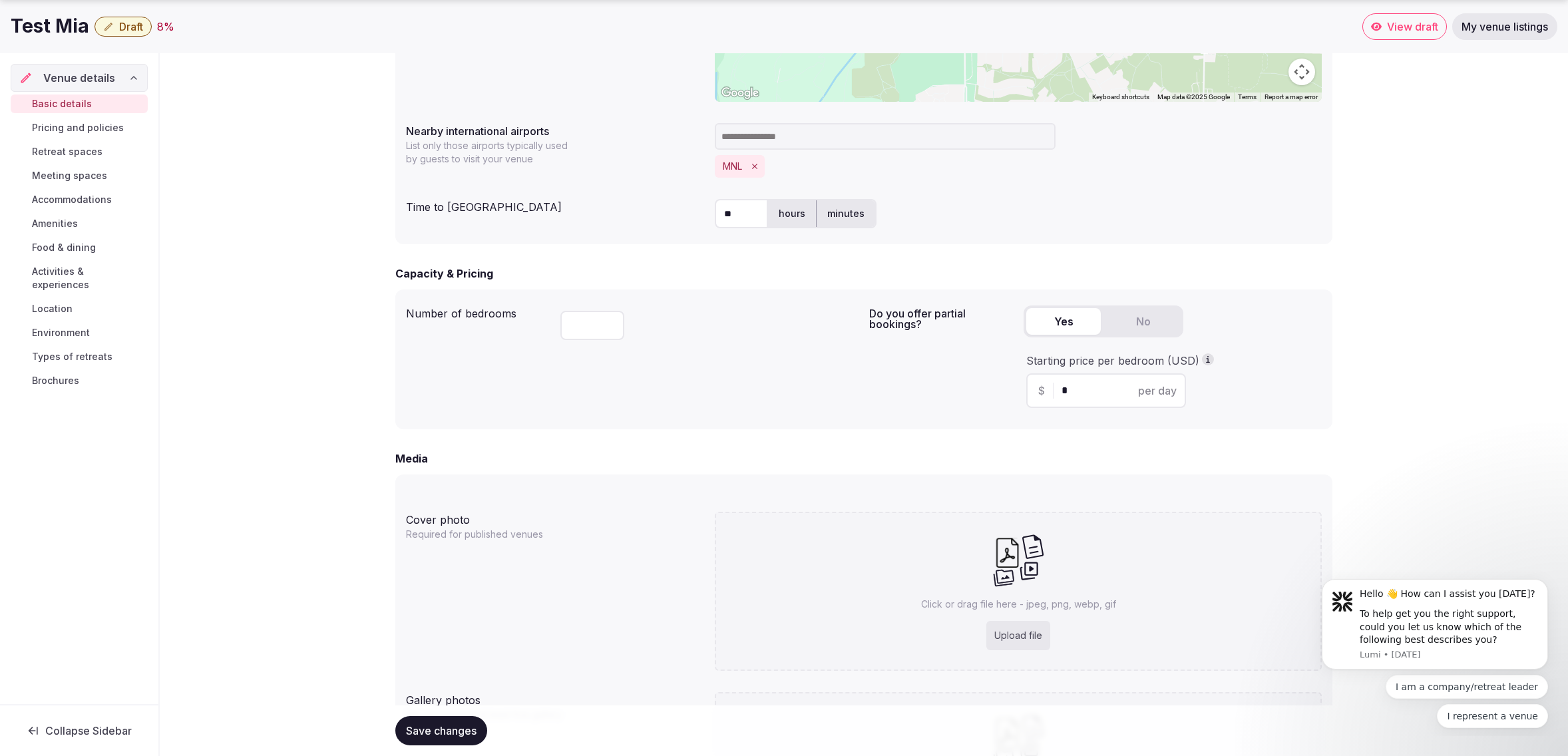
click at [1092, 398] on input "*" at bounding box center [1117, 390] width 113 height 16
type input "***"
click at [1358, 401] on div "**********" at bounding box center [864, 184] width 1408 height 1530
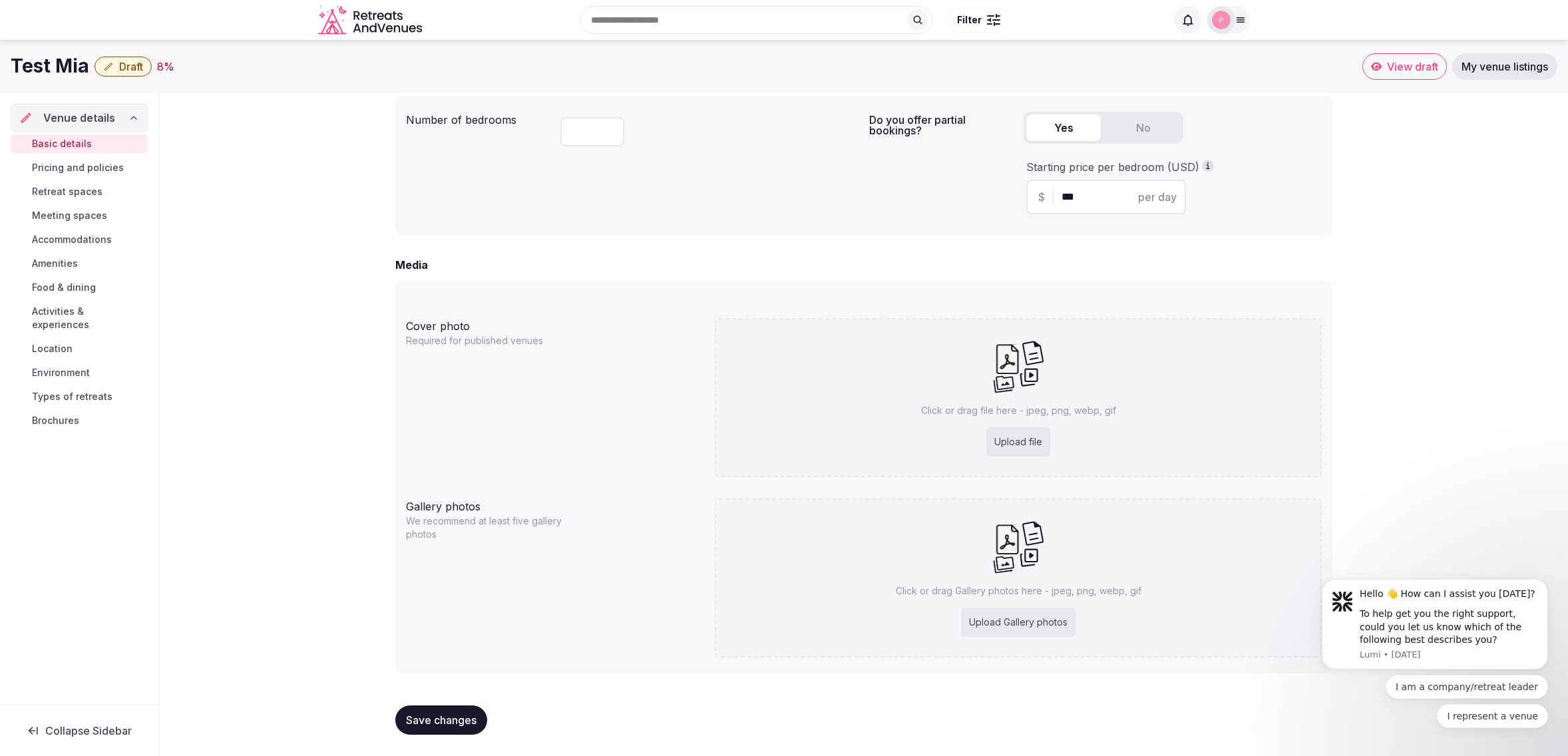
scroll to position [874, 0]
click at [440, 720] on span "Save changes" at bounding box center [441, 719] width 71 height 13
click at [1009, 447] on div "Upload file" at bounding box center [1018, 441] width 64 height 29
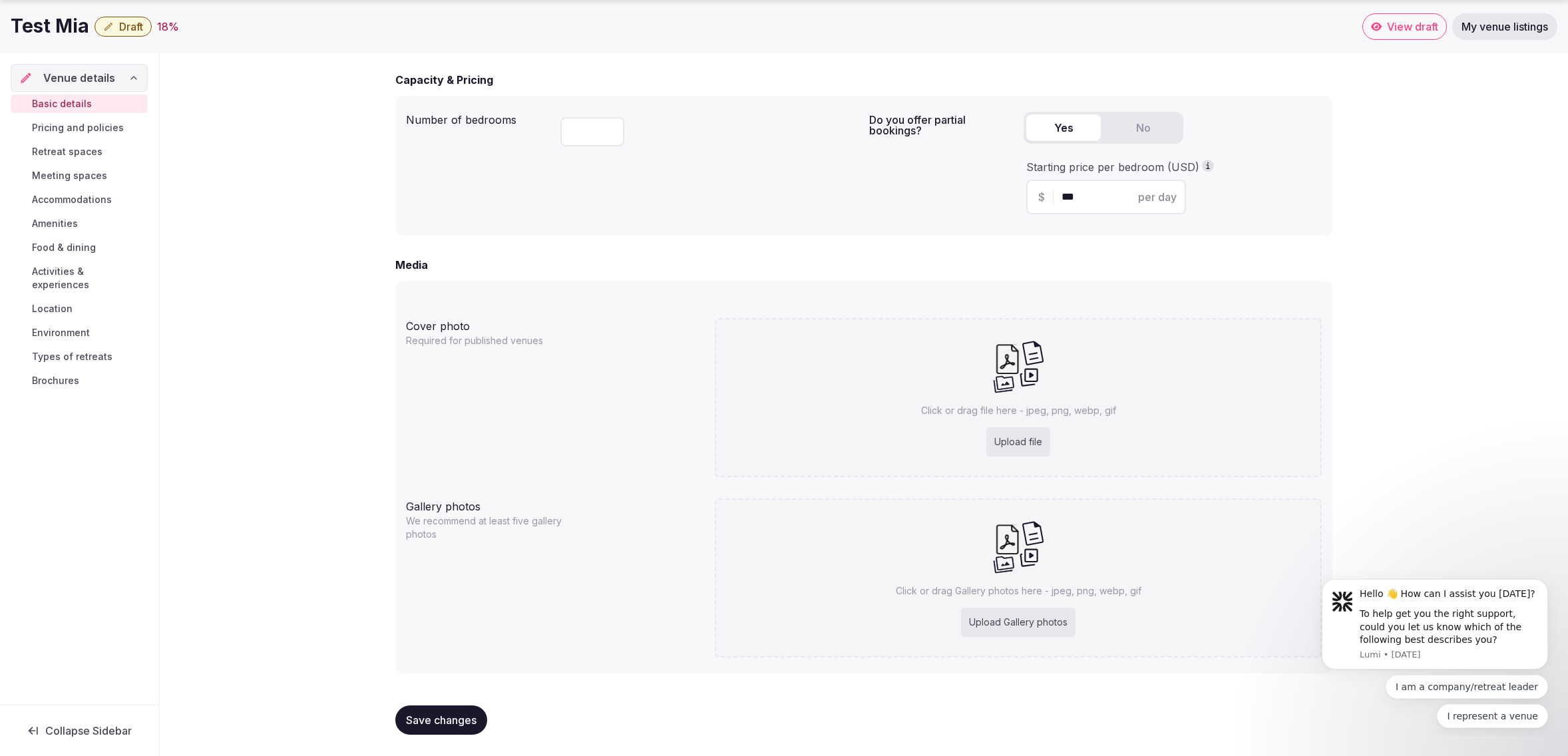
type input "**********"
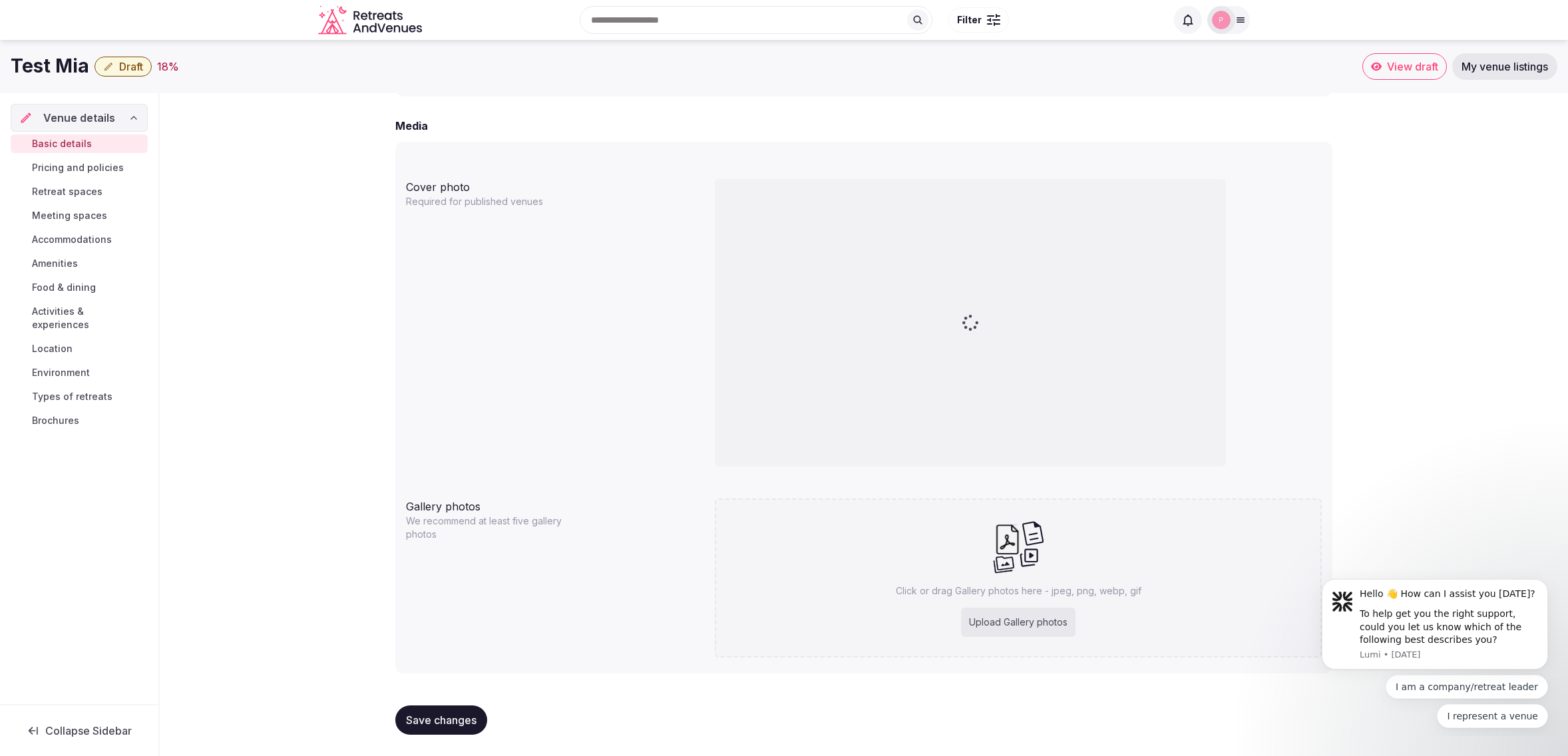
scroll to position [1014, 0]
click at [1017, 623] on div "Upload Gallery photos" at bounding box center [1018, 621] width 114 height 29
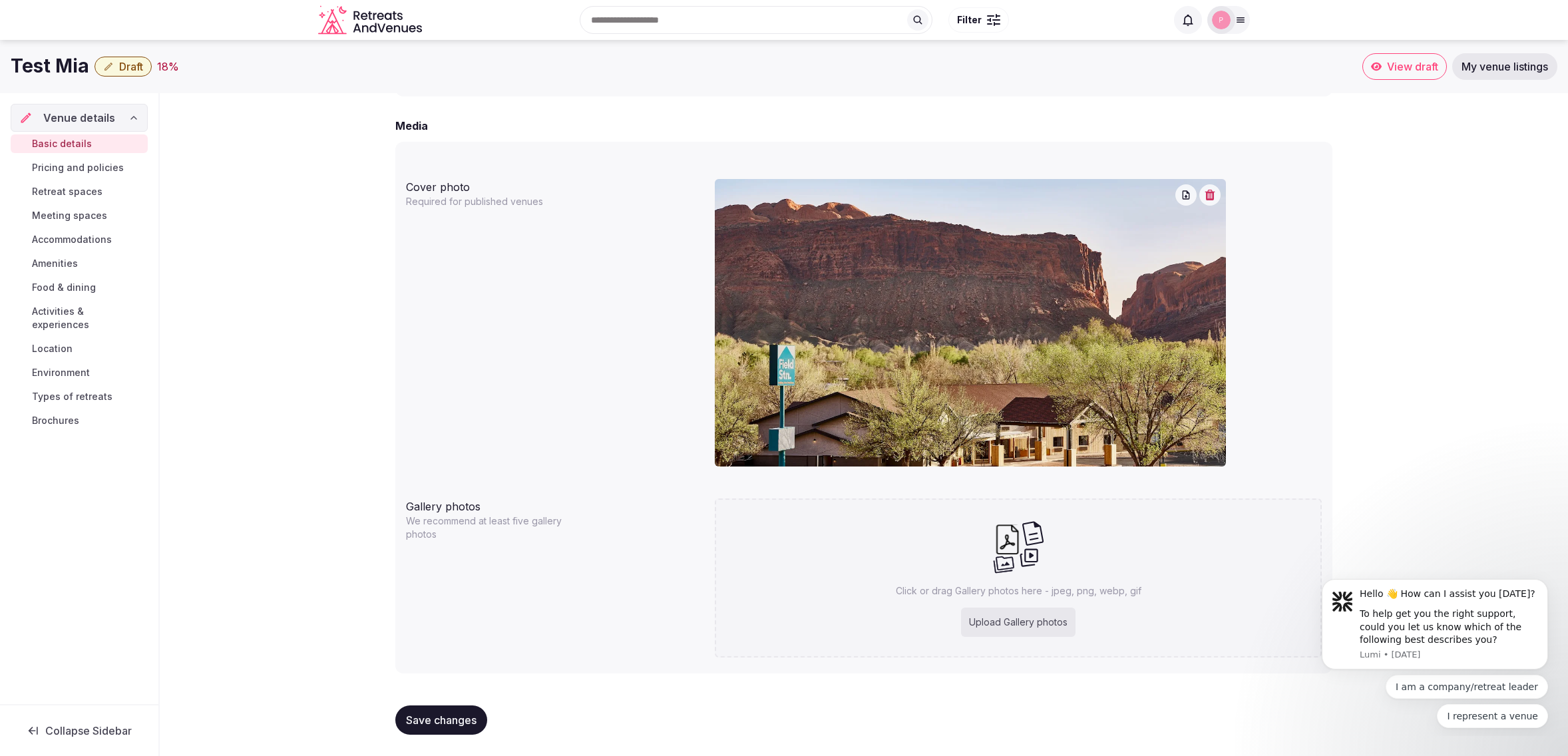
type input "**********"
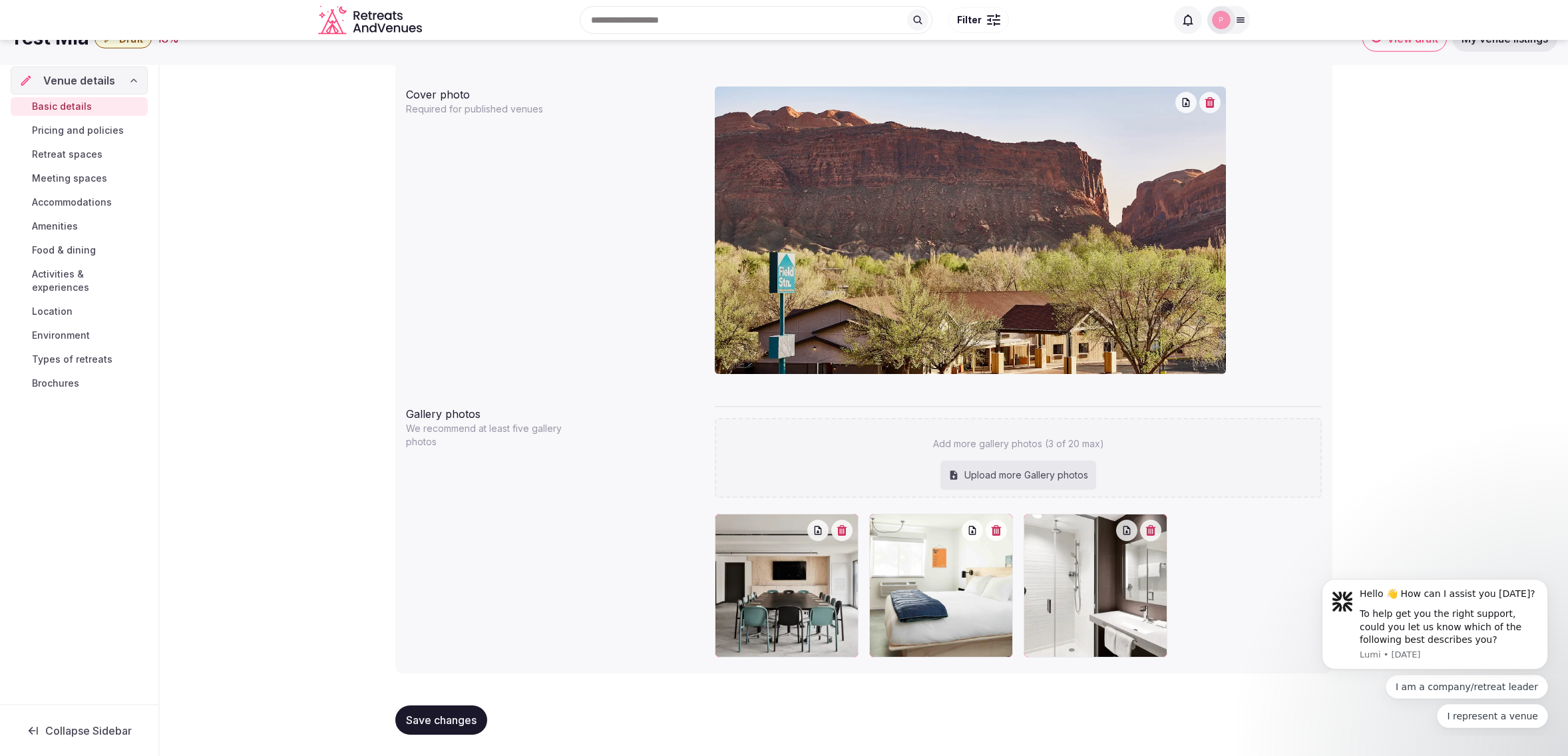
scroll to position [1107, 0]
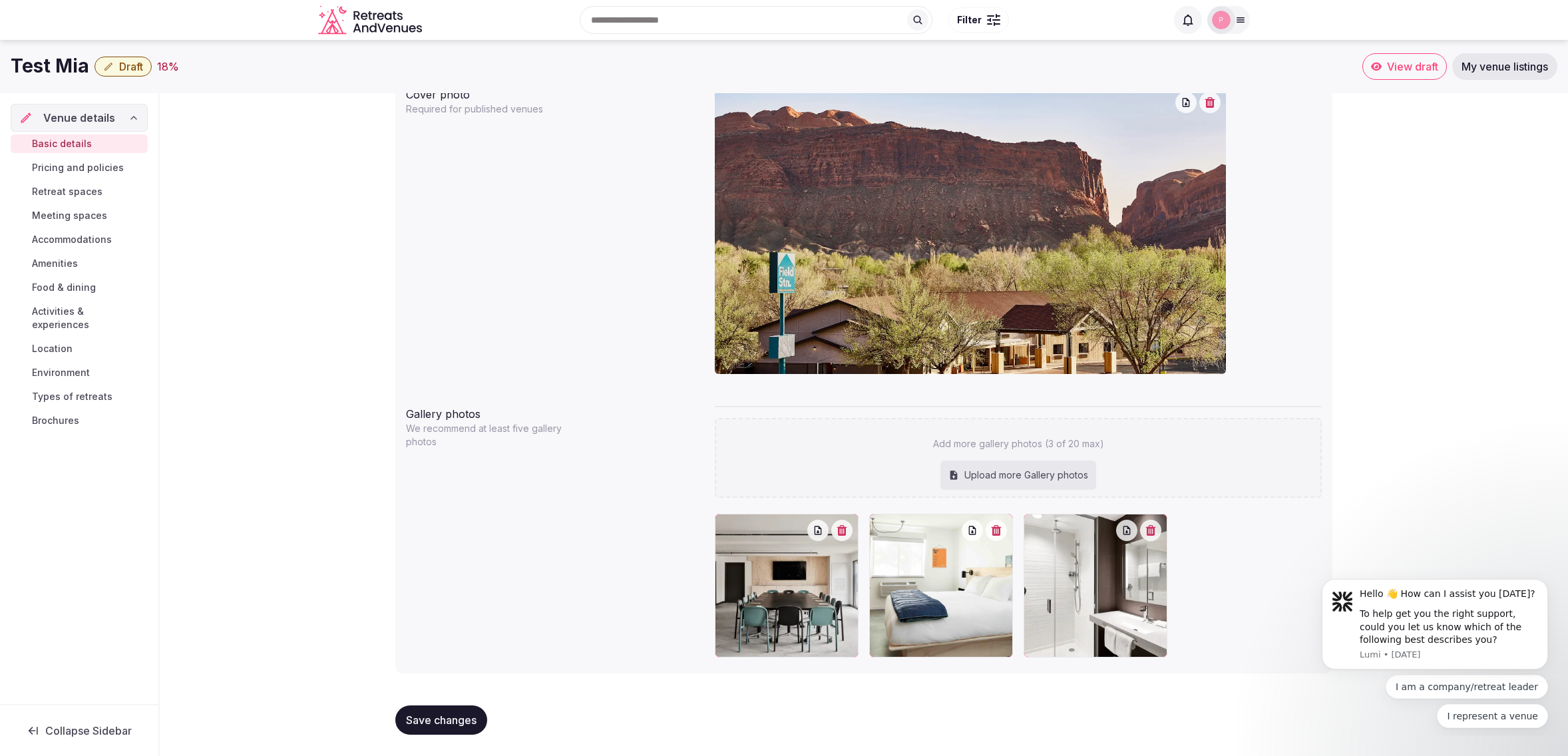
click at [426, 716] on span "Save changes" at bounding box center [441, 719] width 71 height 13
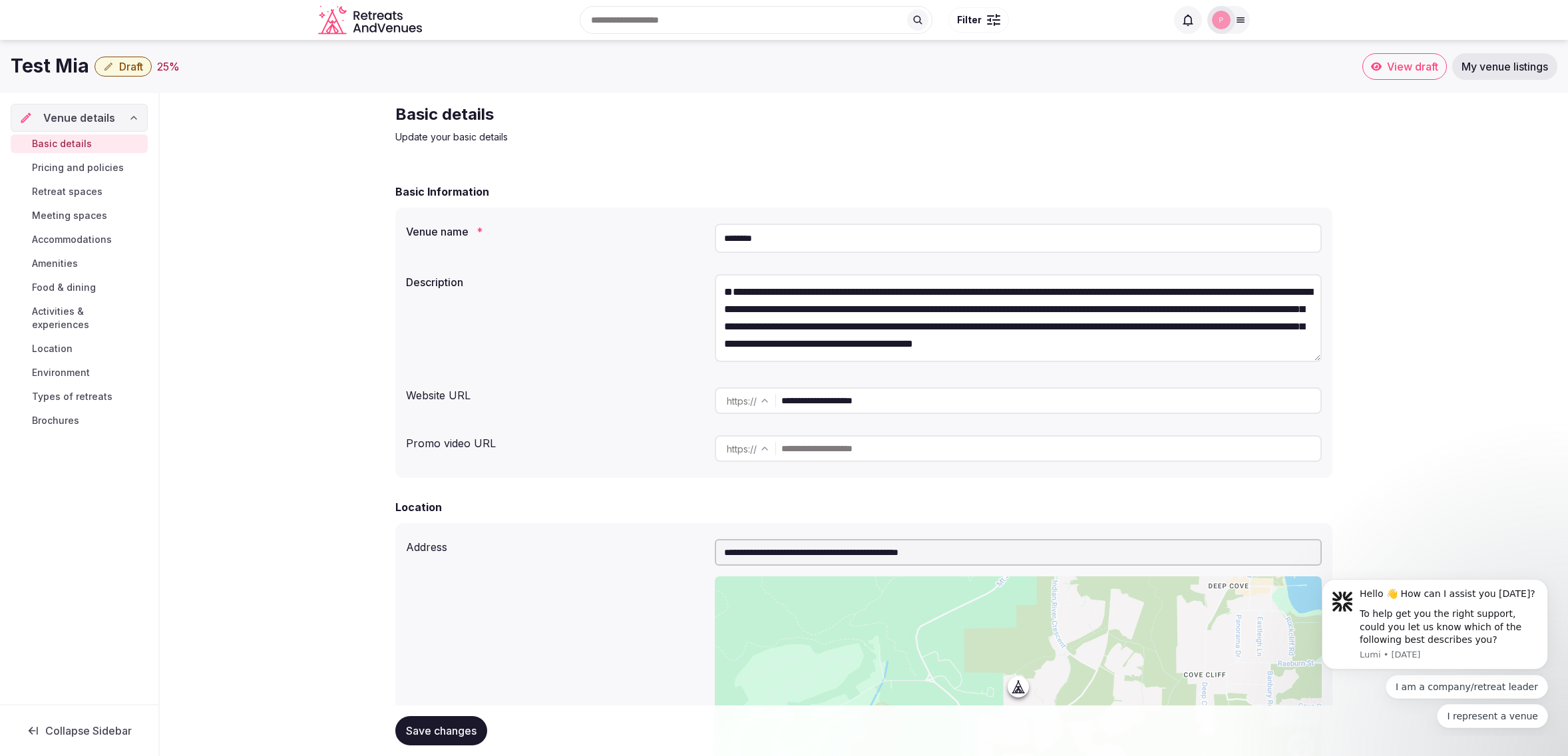
scroll to position [0, 0]
drag, startPoint x: 315, startPoint y: 301, endPoint x: 277, endPoint y: 298, distance: 38.1
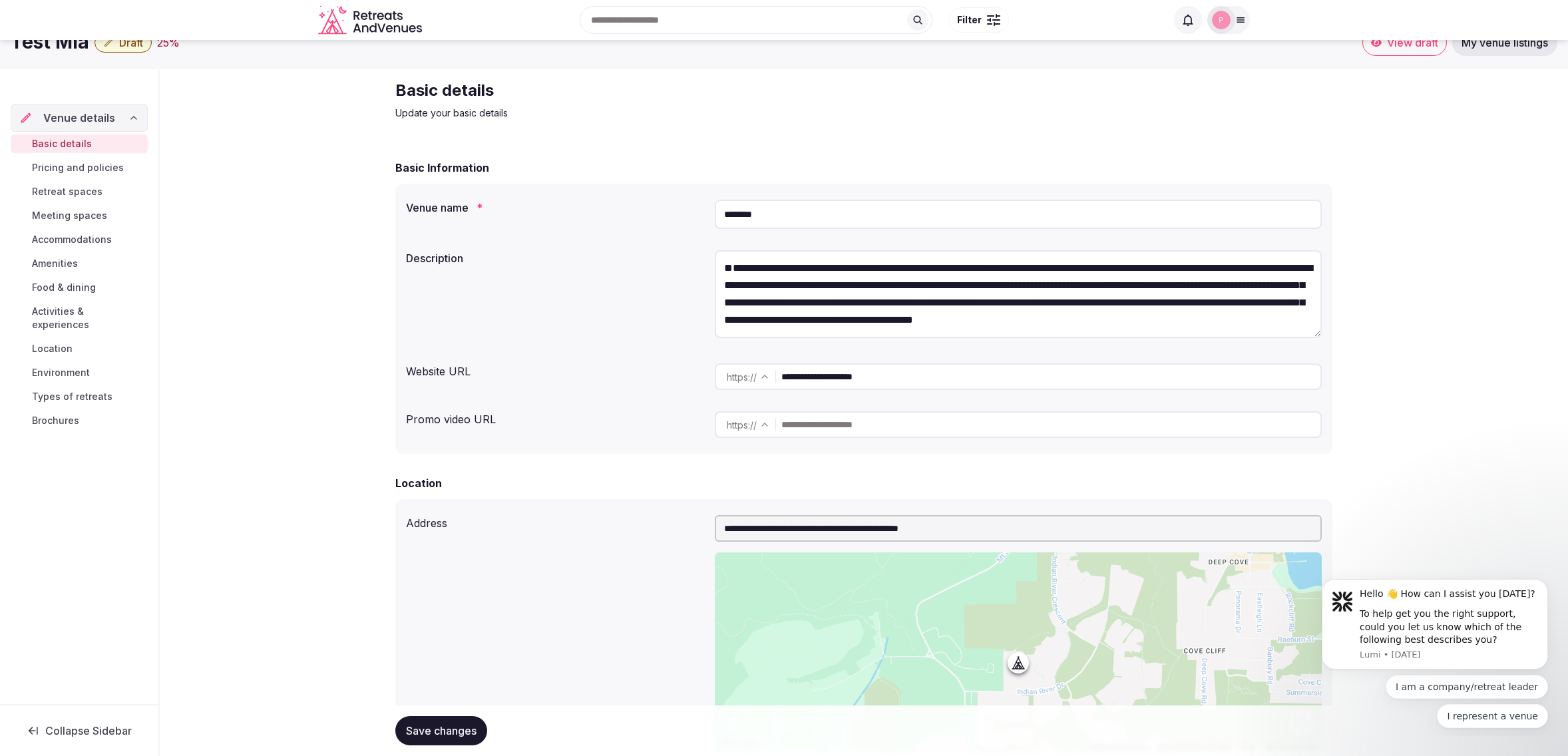
scroll to position [29, 0]
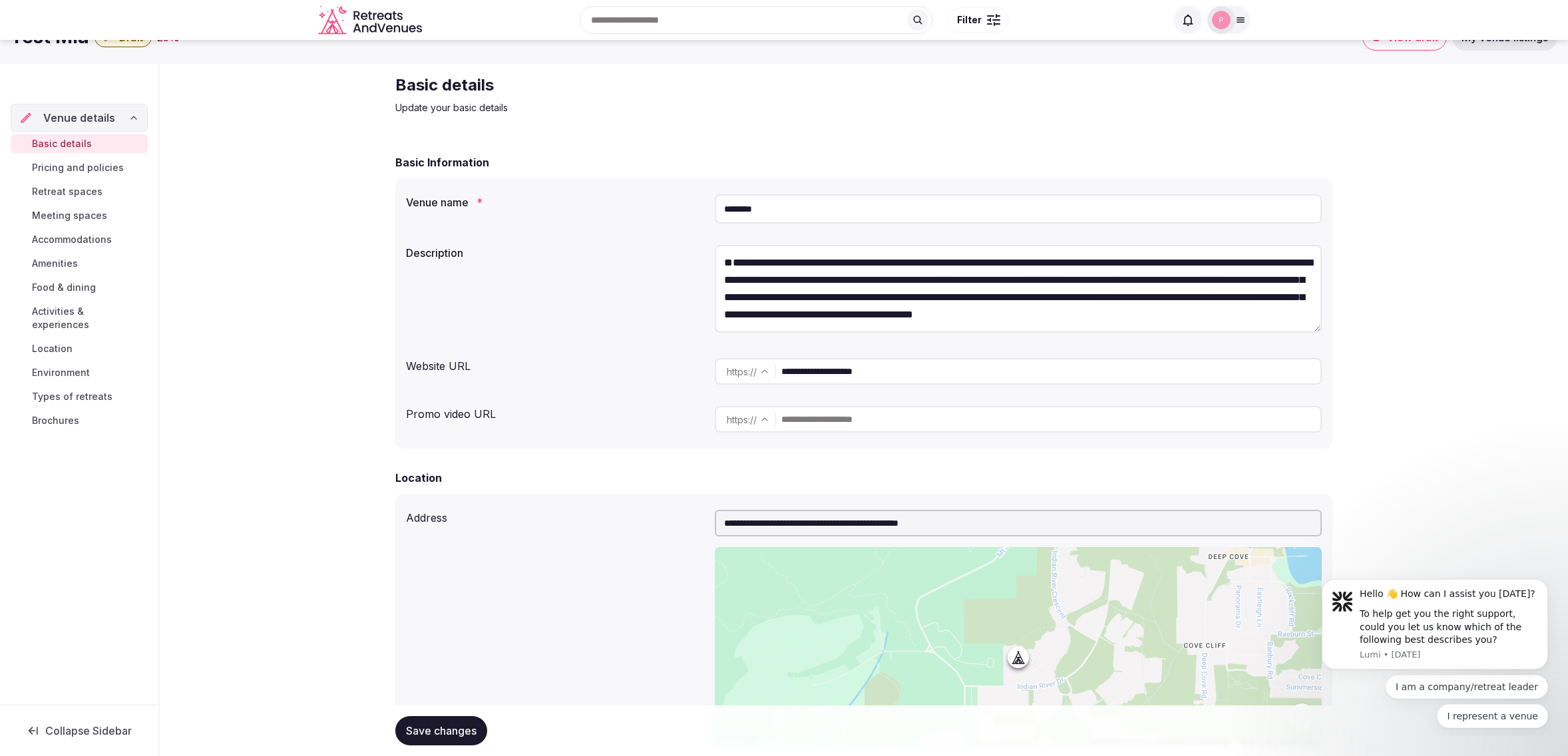
click at [71, 169] on span "Pricing and policies" at bounding box center [78, 167] width 92 height 13
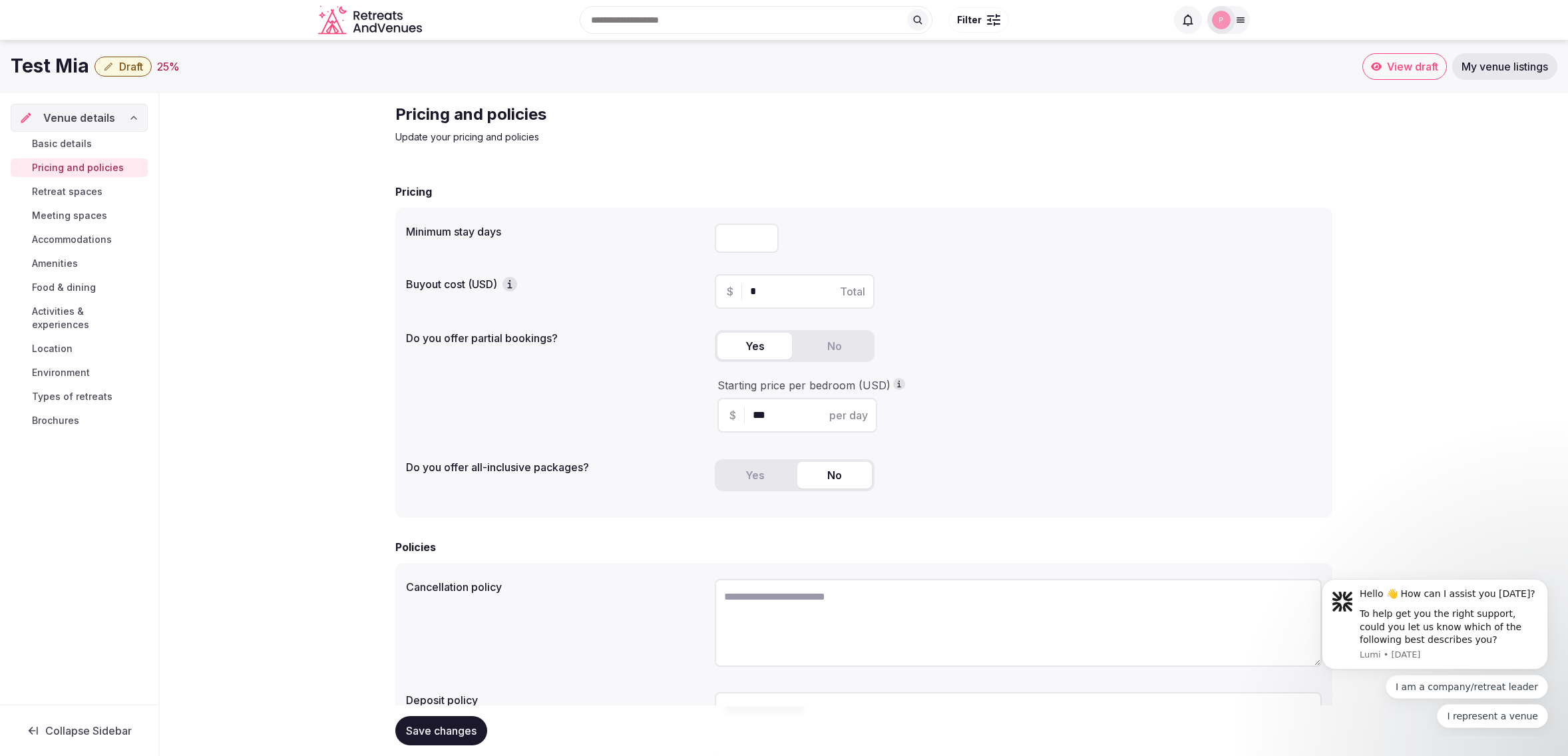
click at [261, 248] on div "Pricing and policies Update your pricing and policies Pricing Minimum stay days…" at bounding box center [864, 487] width 1408 height 789
click at [1484, 187] on div "Pricing and policies Update your pricing and policies Pricing Minimum stay days…" at bounding box center [864, 487] width 1408 height 789
click at [352, 331] on div "Pricing and policies Update your pricing and policies Pricing Minimum stay days…" at bounding box center [864, 487] width 1408 height 789
click at [78, 193] on span "Retreat spaces" at bounding box center [67, 191] width 71 height 13
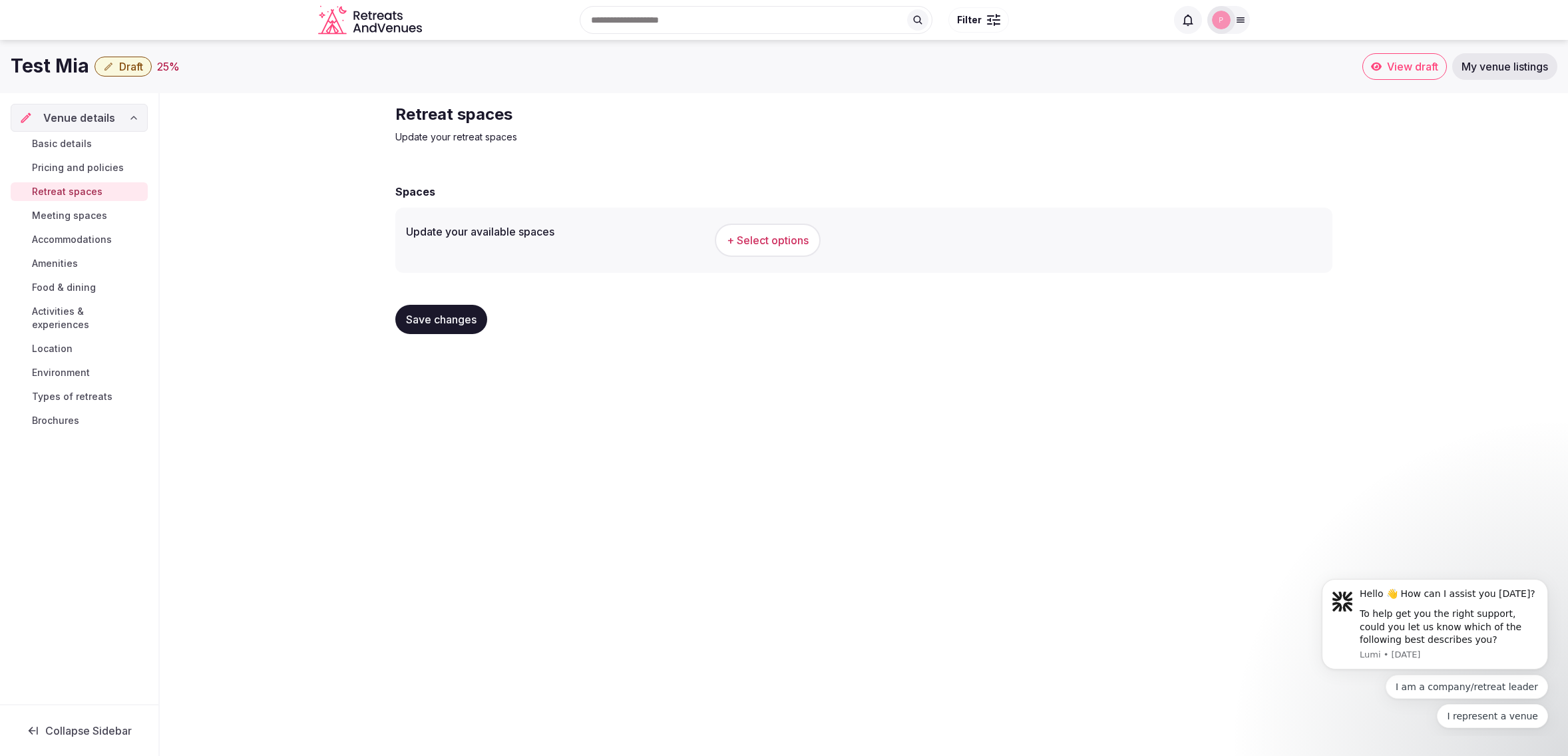
click at [306, 276] on div "Retreat spaces Update your retreat spaces Spaces Update your available spaces +…" at bounding box center [864, 224] width 1408 height 262
click at [320, 213] on div "Retreat spaces Update your retreat spaces Spaces Update your available spaces +…" at bounding box center [864, 224] width 1408 height 262
click at [756, 241] on span "+ Select options" at bounding box center [767, 240] width 81 height 15
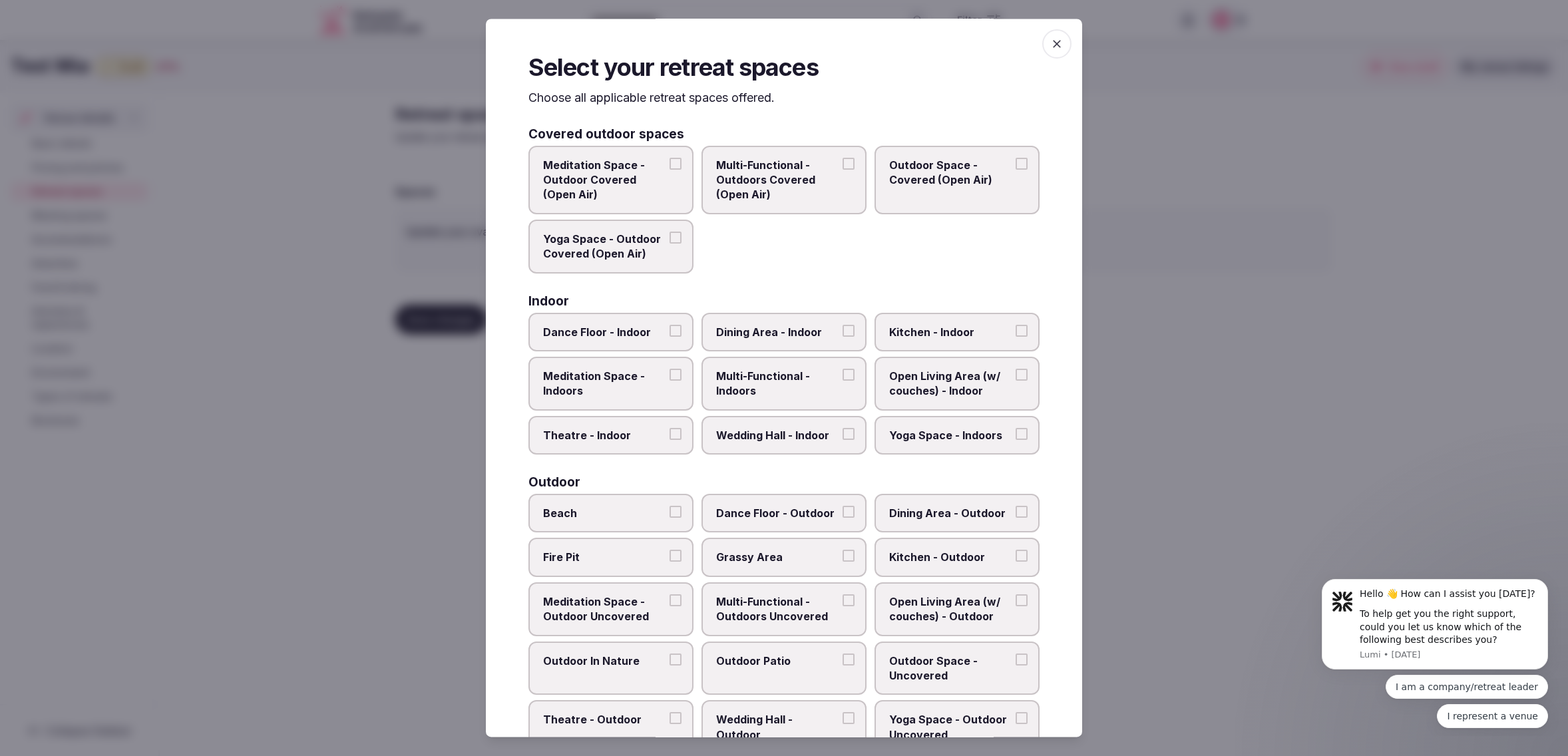
click at [776, 324] on span "Dining Area - Indoor" at bounding box center [777, 331] width 122 height 15
click at [842, 324] on button "Dining Area - Indoor" at bounding box center [848, 330] width 12 height 12
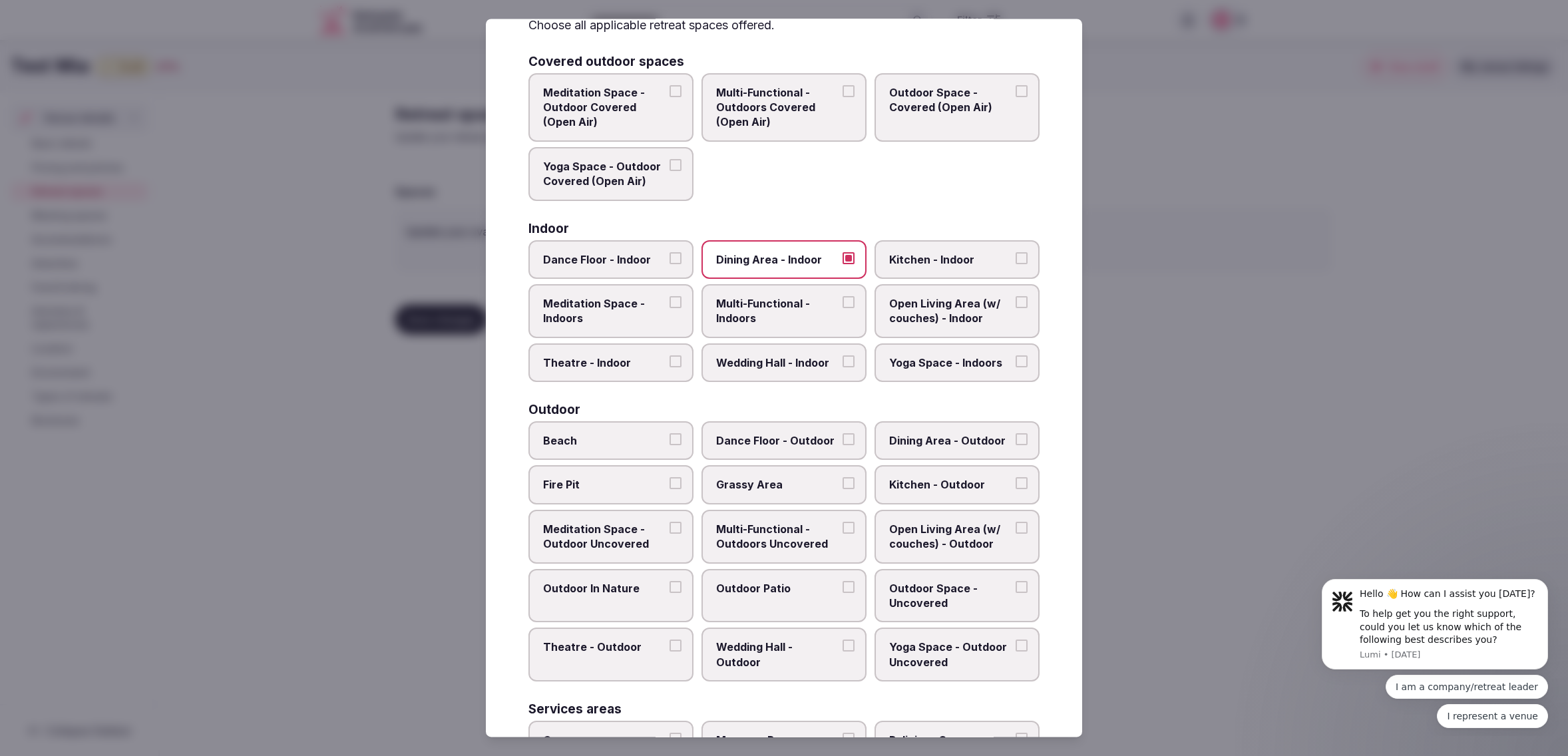
scroll to position [73, 0]
click at [600, 251] on span "Dance Floor - Indoor" at bounding box center [604, 259] width 122 height 15
click at [669, 251] on button "Dance Floor - Indoor" at bounding box center [675, 257] width 12 height 12
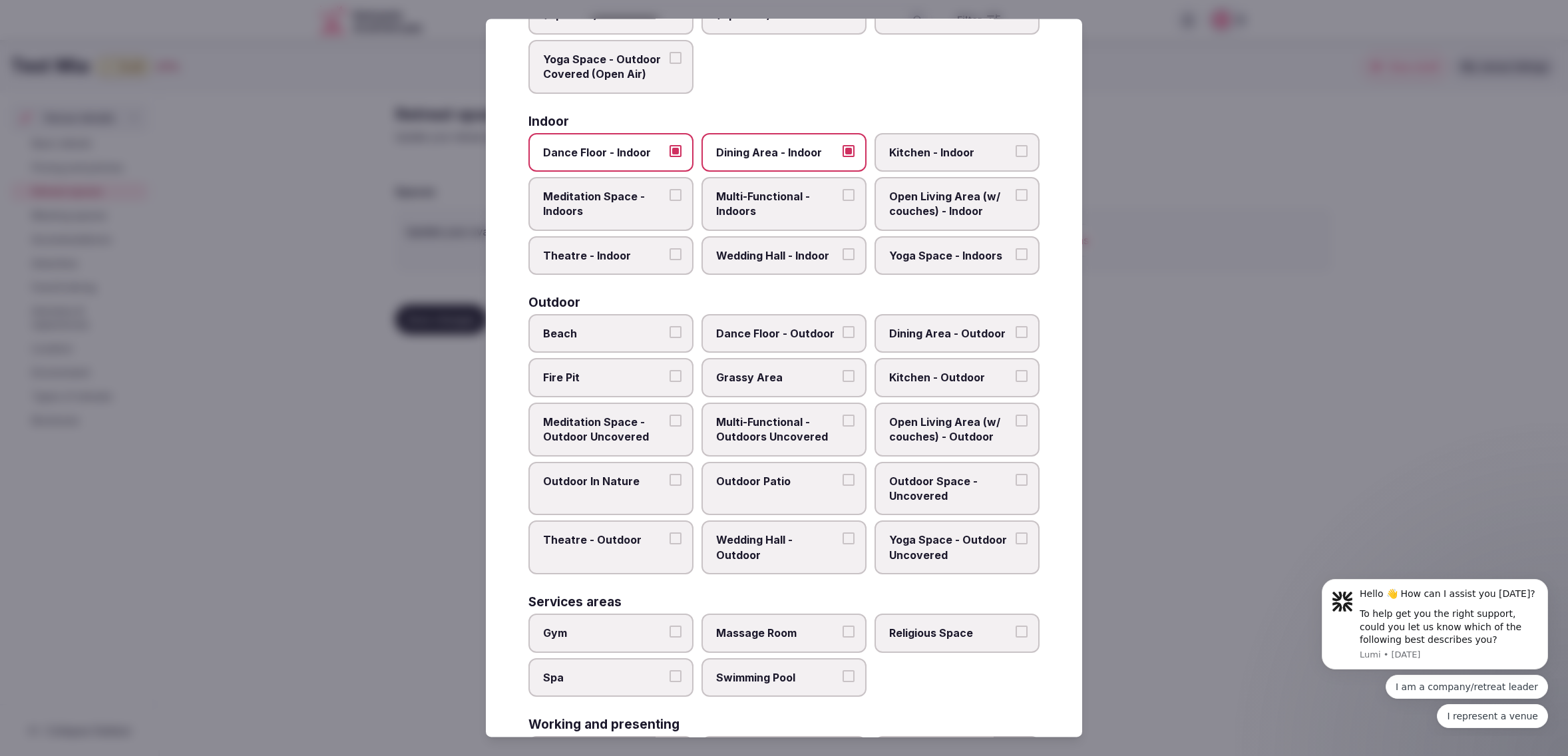
scroll to position [184, 0]
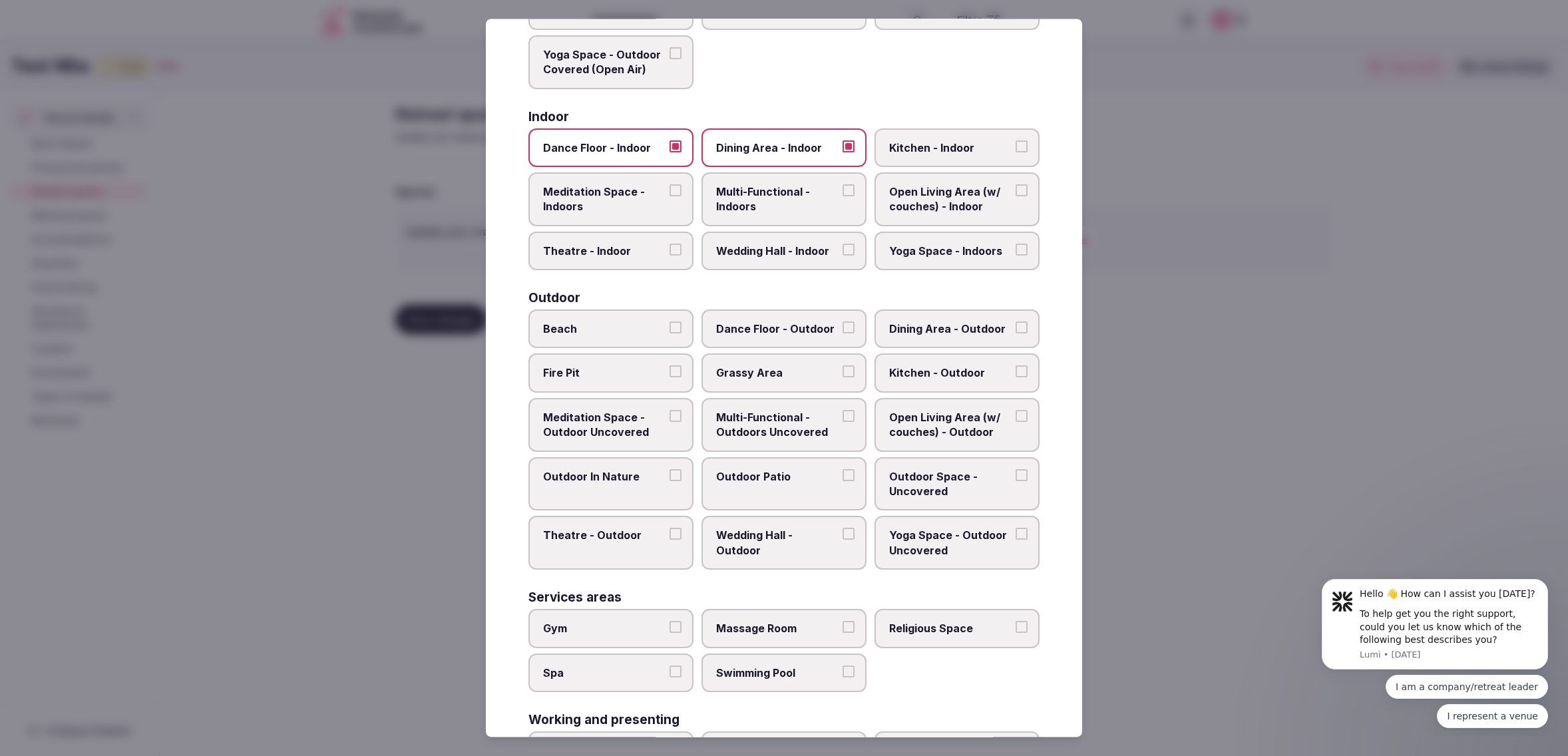
click at [767, 246] on span "Wedding Hall - Indoor" at bounding box center [777, 251] width 122 height 15
click at [842, 246] on button "Wedding Hall - Indoor" at bounding box center [848, 249] width 12 height 12
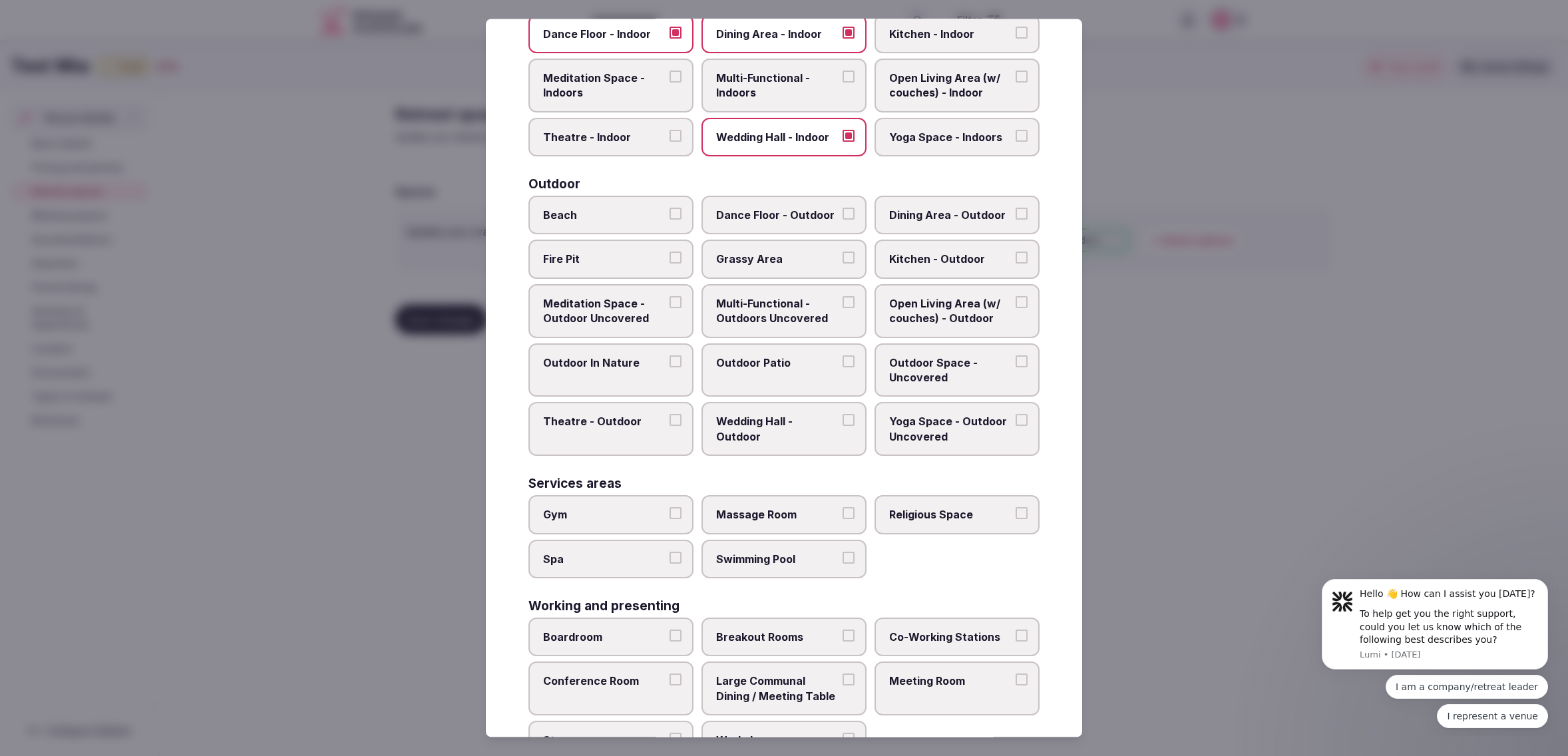
scroll to position [298, 0]
click at [624, 208] on span "Beach" at bounding box center [604, 215] width 122 height 15
click at [669, 208] on button "Beach" at bounding box center [675, 213] width 12 height 12
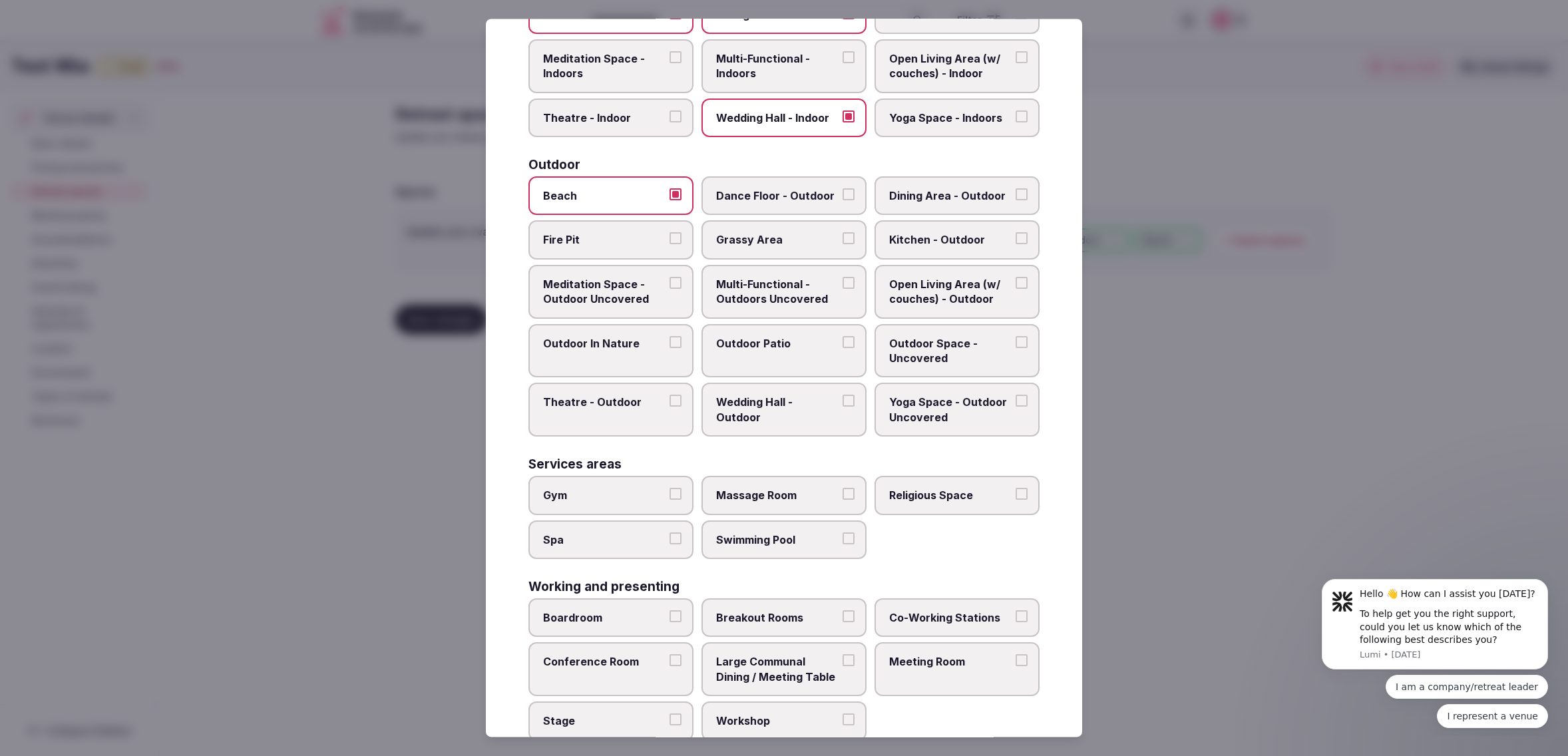
scroll to position [315, 0]
click at [764, 346] on label "Outdoor Patio" at bounding box center [784, 353] width 165 height 54
click at [842, 346] on button "Outdoor Patio" at bounding box center [848, 344] width 12 height 12
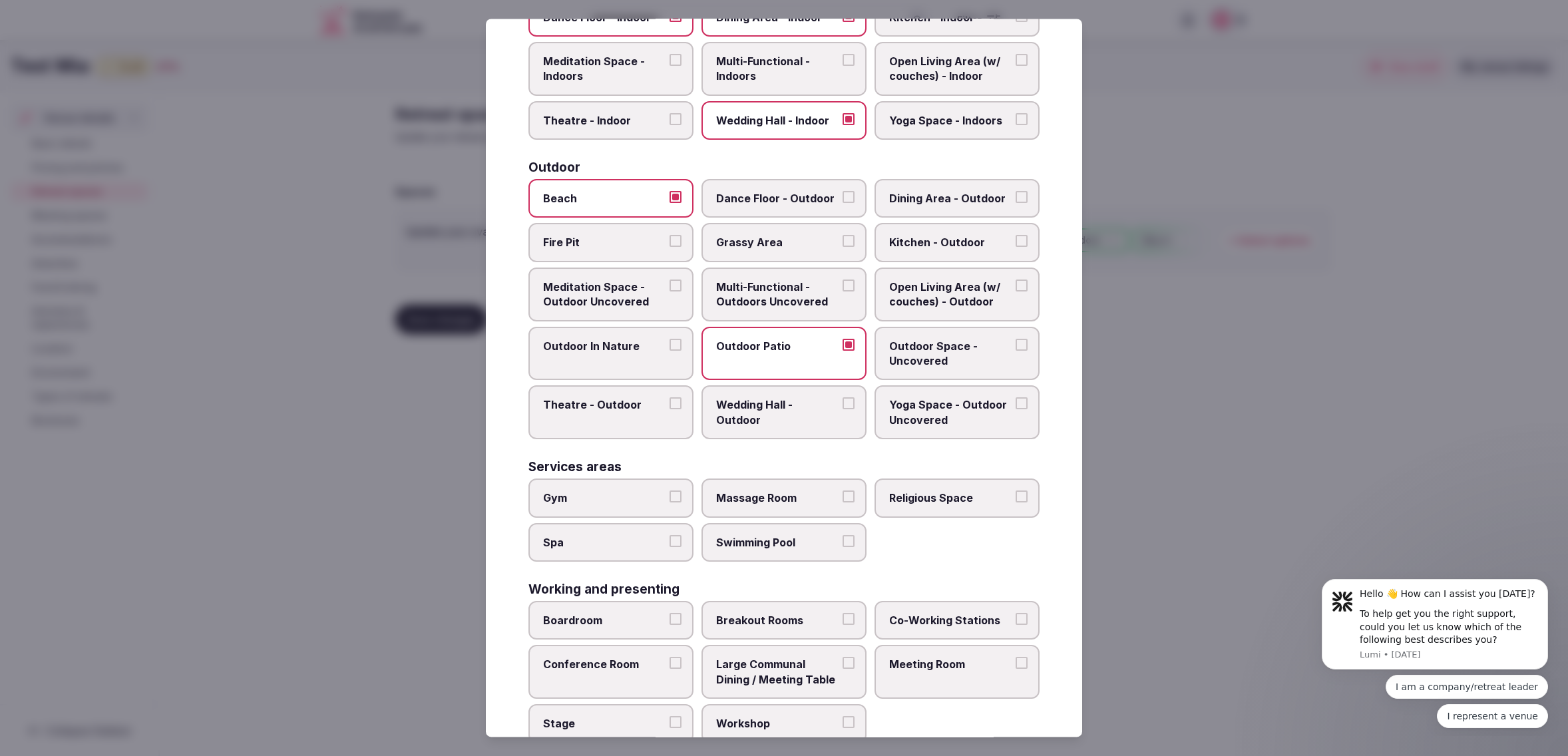
click at [788, 398] on span "Wedding Hall - Outdoor" at bounding box center [777, 413] width 122 height 30
click at [842, 398] on button "Wedding Hall - Outdoor" at bounding box center [848, 403] width 12 height 12
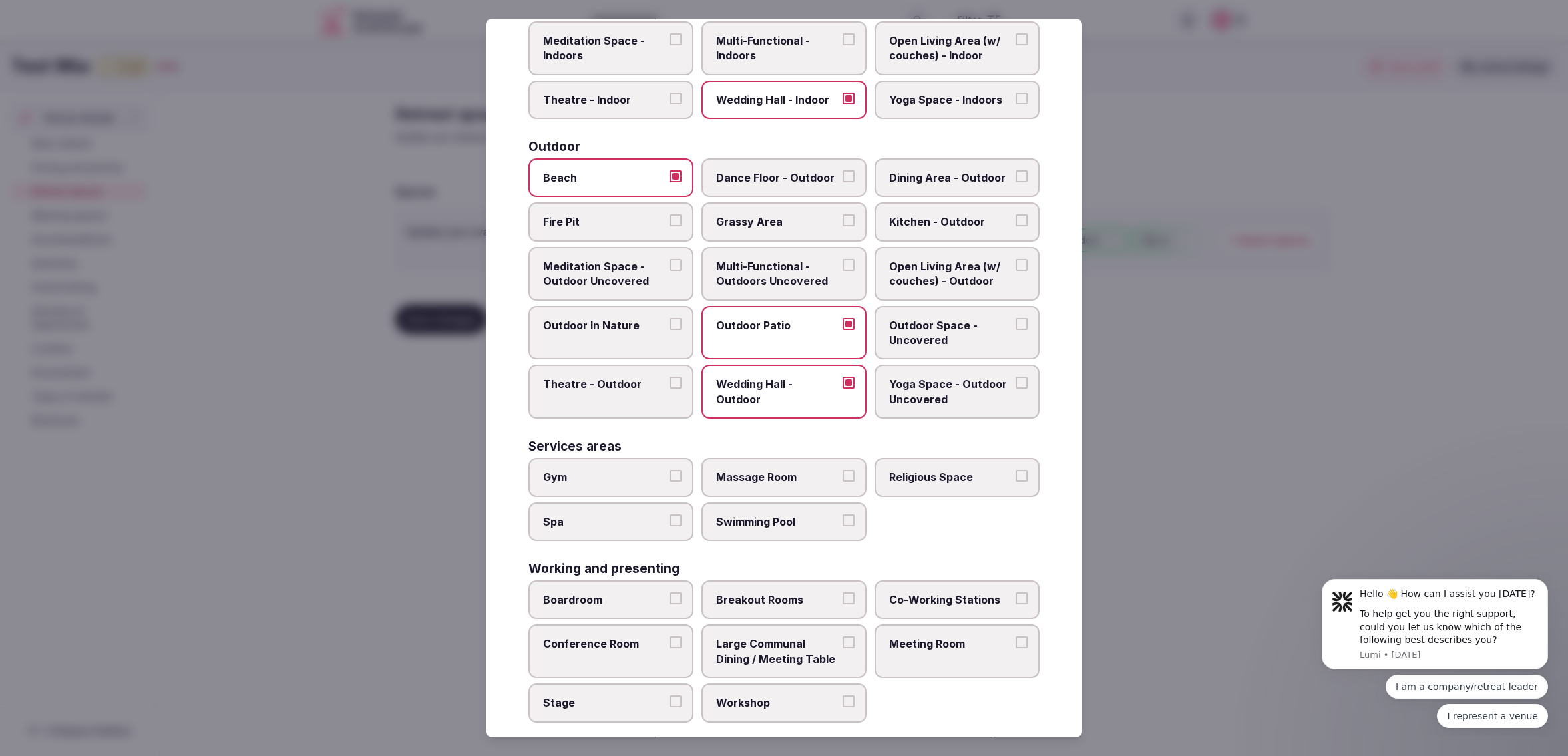
scroll to position [334, 0]
click at [775, 216] on span "Grassy Area" at bounding box center [777, 223] width 122 height 15
click at [842, 216] on button "Grassy Area" at bounding box center [848, 222] width 12 height 12
click at [959, 638] on span "Meeting Room" at bounding box center [950, 645] width 122 height 15
click at [1016, 638] on button "Meeting Room" at bounding box center [1021, 643] width 12 height 12
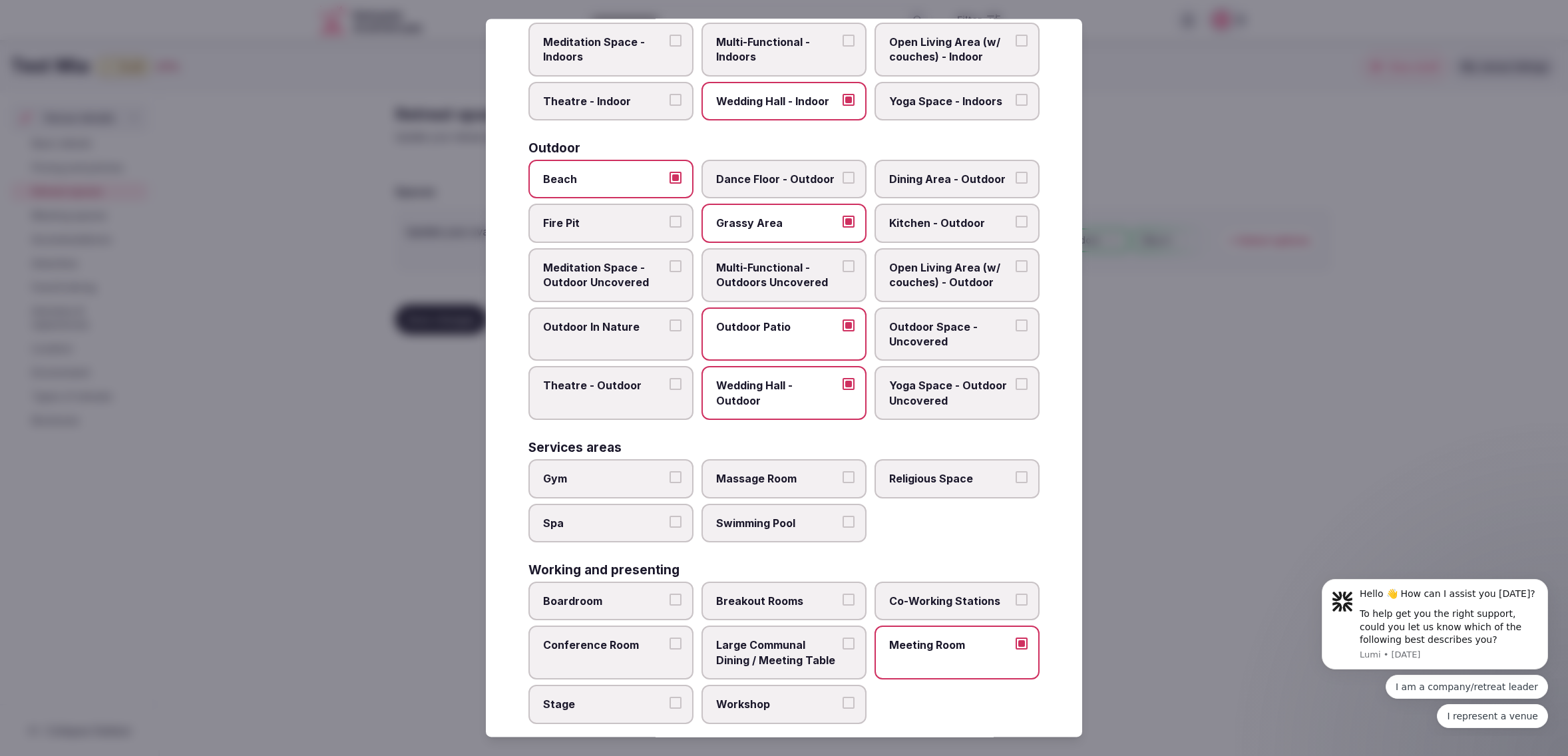
click at [813, 638] on span "Large Communal Dining / Meeting Table" at bounding box center [777, 653] width 122 height 30
click at [842, 638] on button "Large Communal Dining / Meeting Table" at bounding box center [848, 643] width 12 height 12
click at [610, 581] on label "Boardroom" at bounding box center [610, 600] width 165 height 38
click at [669, 593] on button "Boardroom" at bounding box center [675, 599] width 12 height 12
click at [599, 638] on span "Conference Room" at bounding box center [604, 645] width 122 height 15
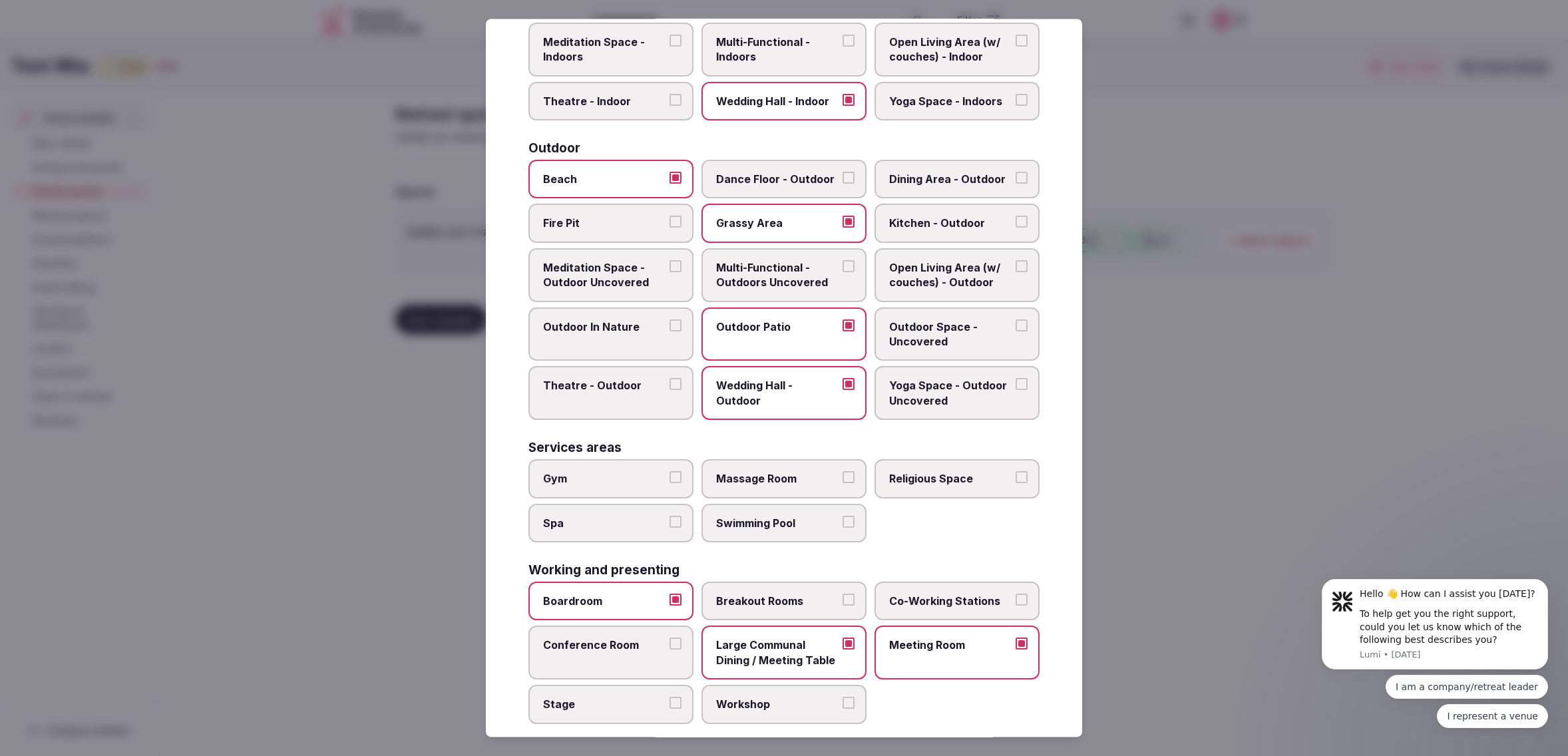
click at [669, 638] on button "Conference Room" at bounding box center [675, 643] width 12 height 12
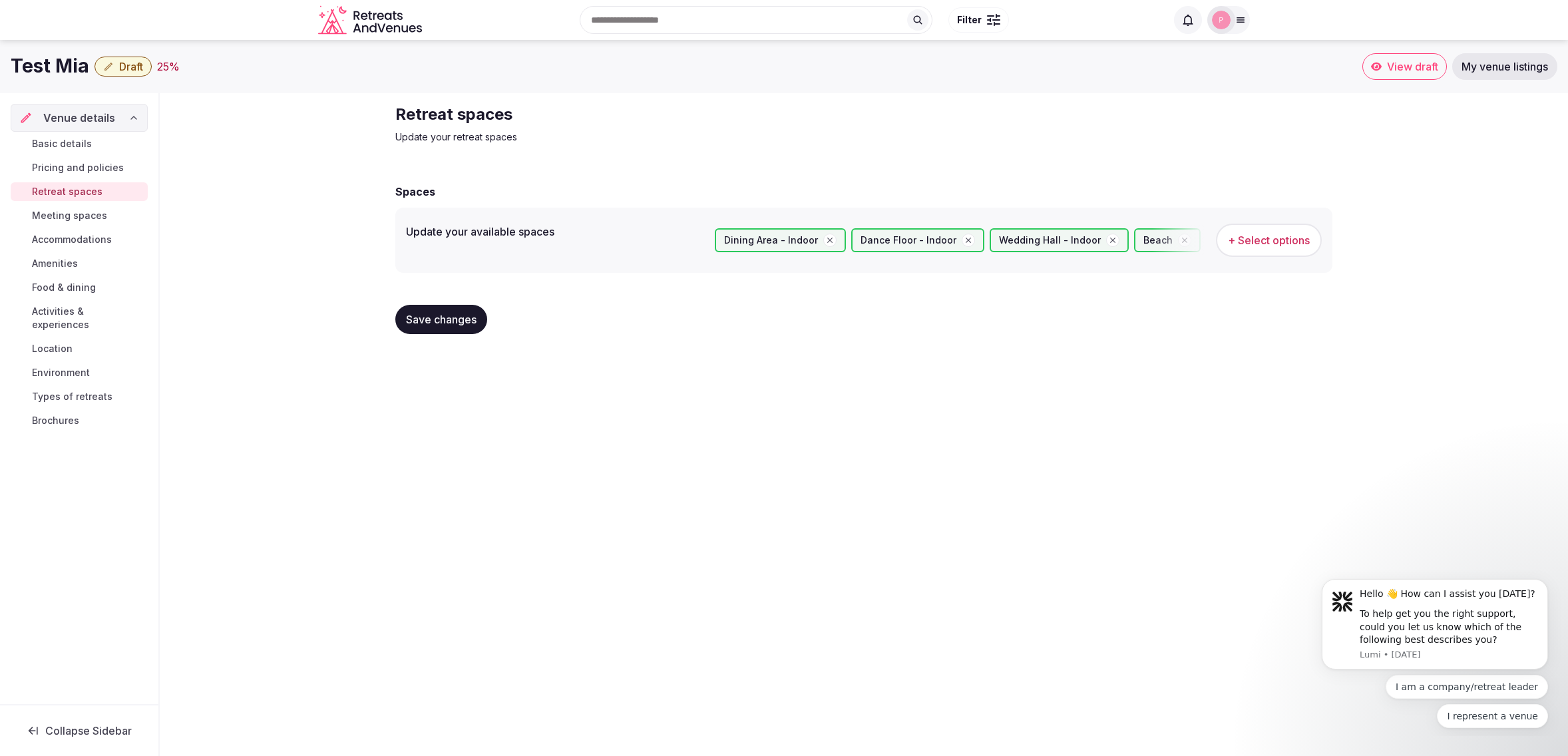
click at [430, 320] on span "Save changes" at bounding box center [441, 319] width 71 height 13
click at [61, 213] on span "Meeting spaces" at bounding box center [70, 215] width 75 height 13
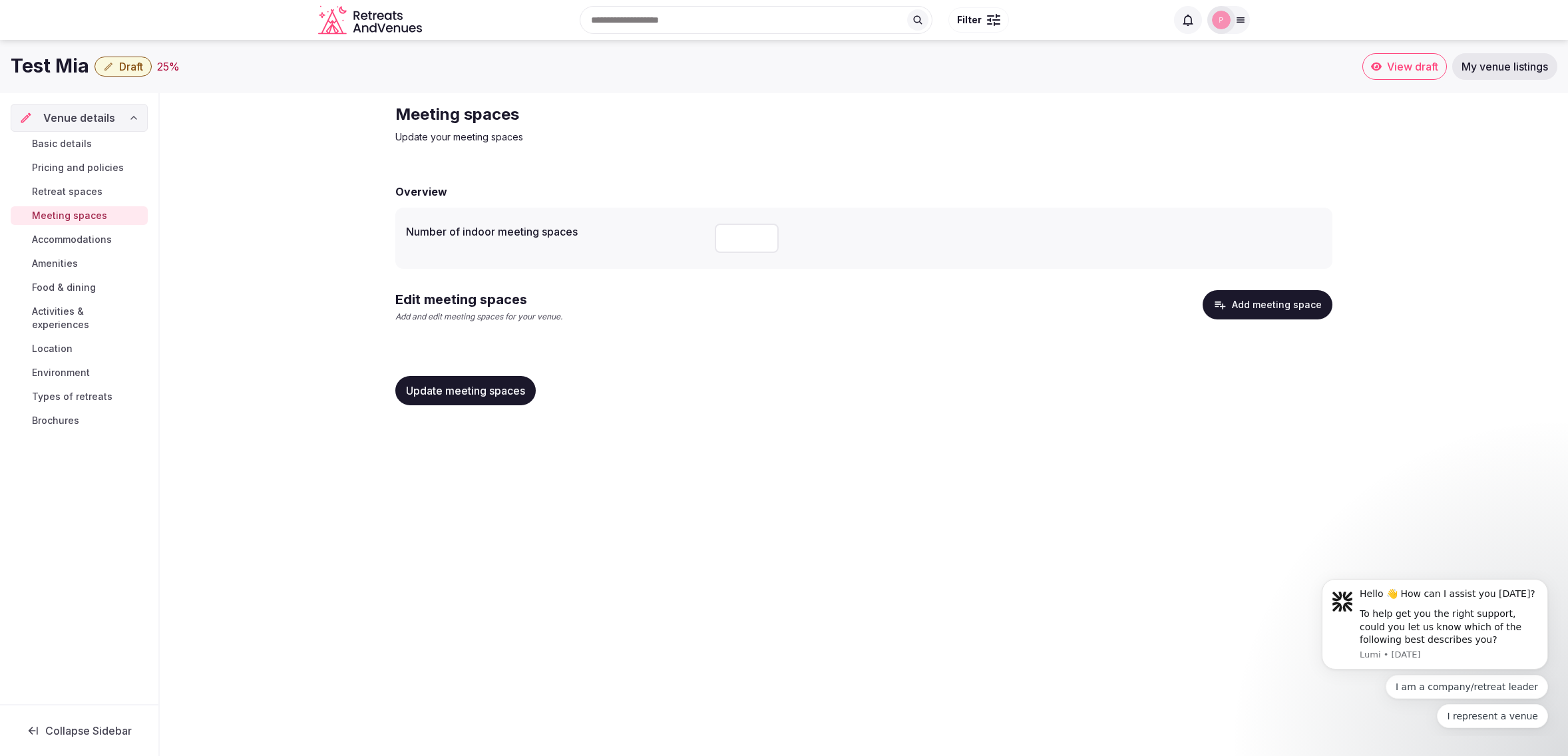
click at [733, 240] on input "number" at bounding box center [747, 237] width 64 height 29
type input "*"
click at [482, 395] on span "Update meeting spaces" at bounding box center [465, 390] width 119 height 13
click at [68, 240] on span "Accommodations" at bounding box center [72, 239] width 80 height 13
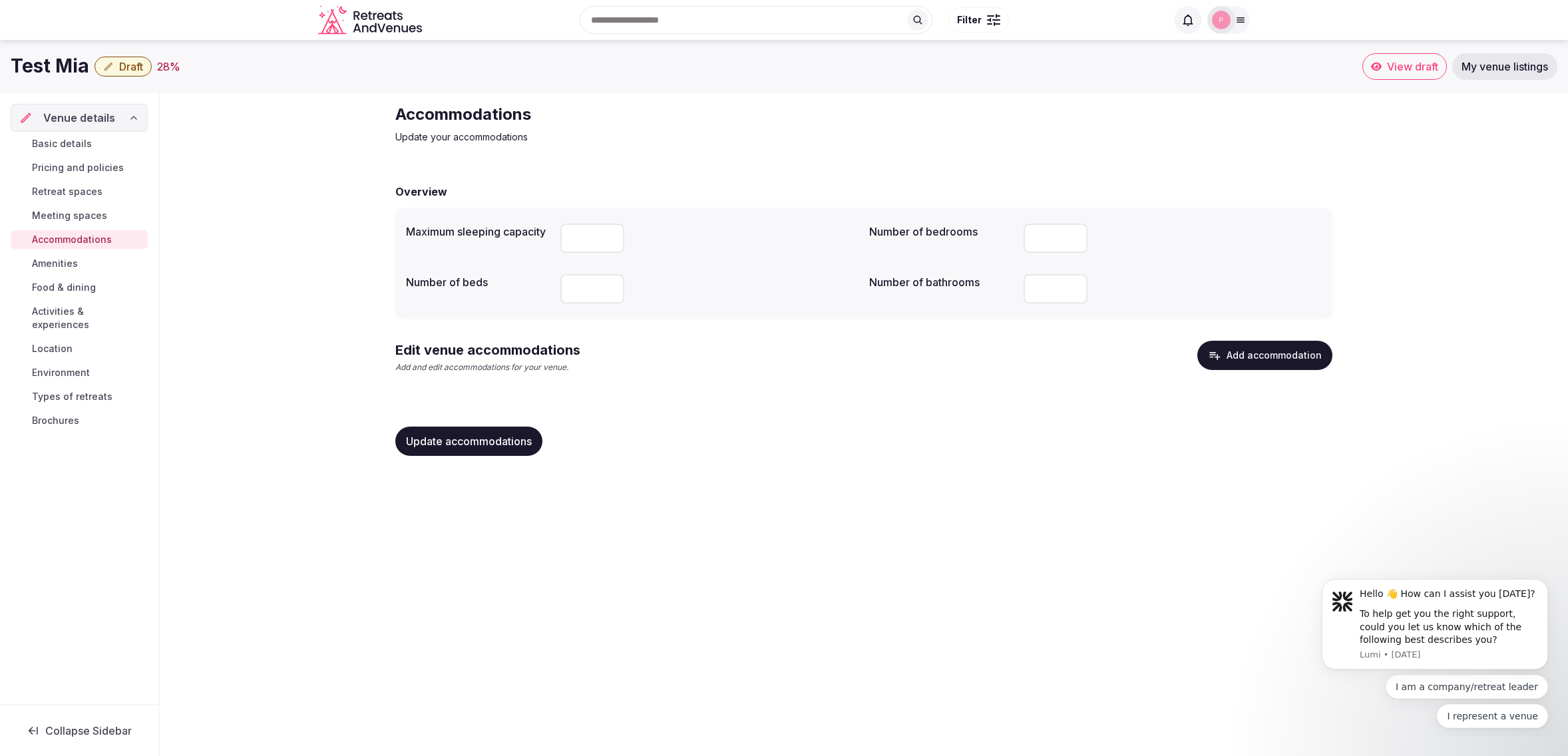
click at [51, 263] on span "Amenities" at bounding box center [55, 263] width 46 height 13
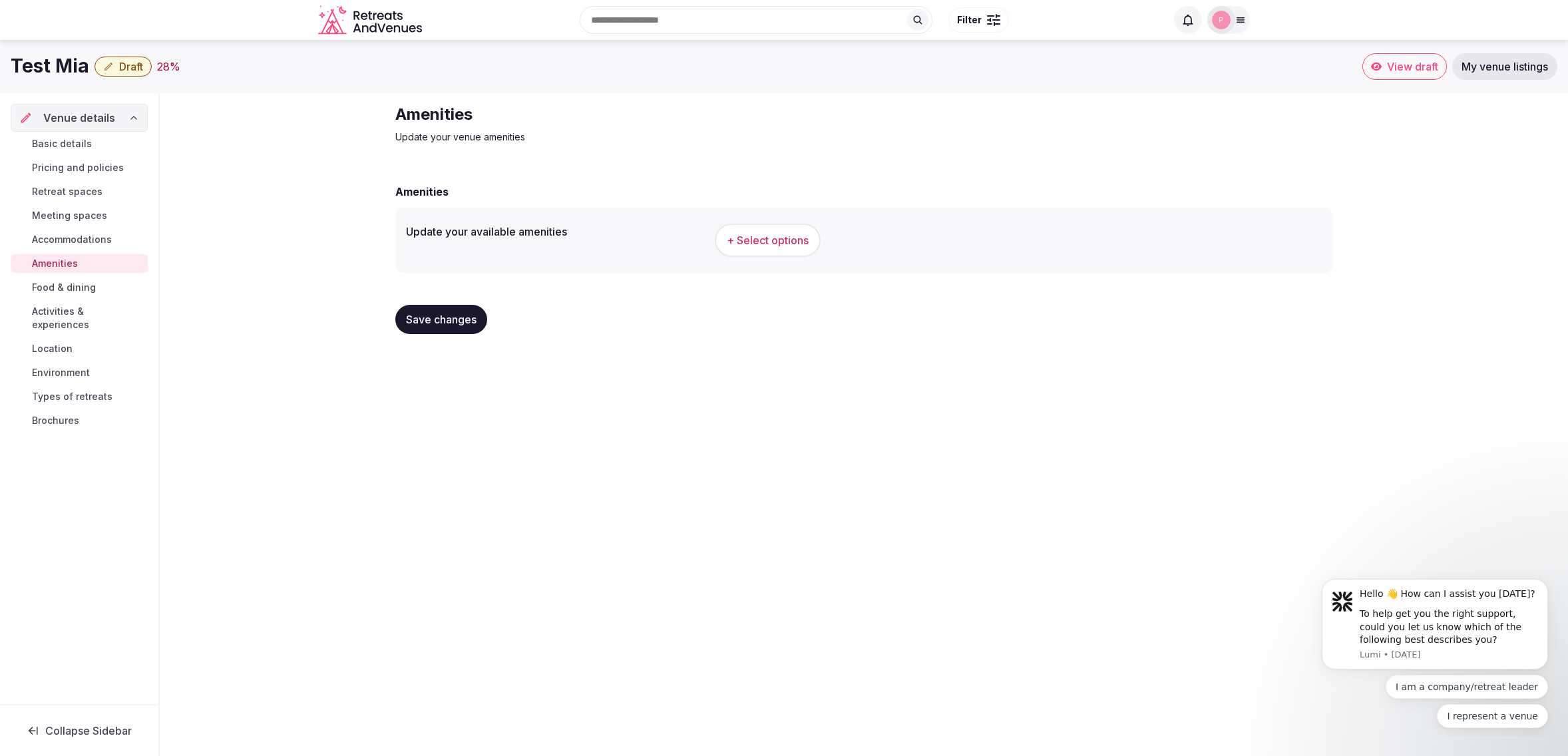
click at [786, 241] on span "+ Select options" at bounding box center [767, 240] width 81 height 15
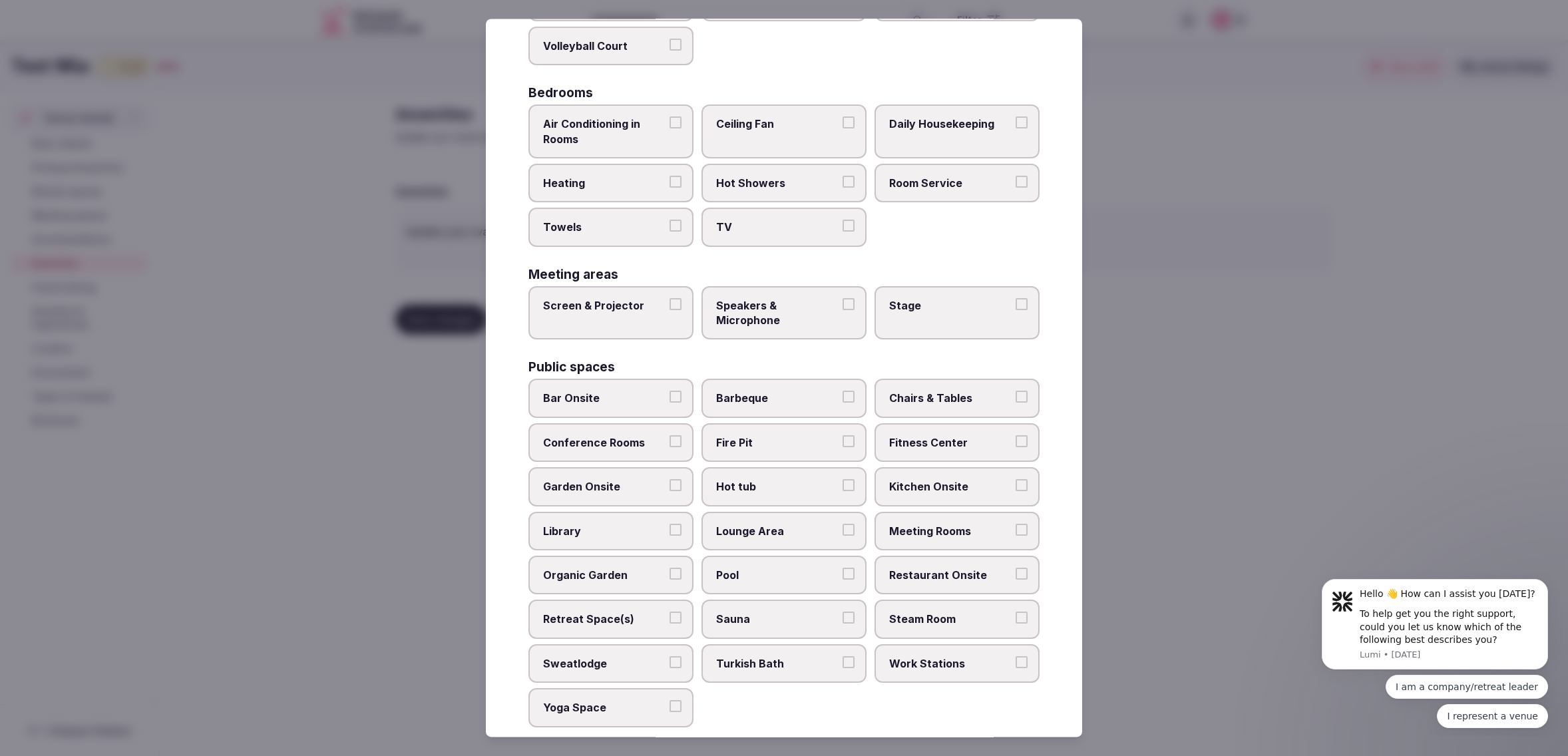
scroll to position [230, 0]
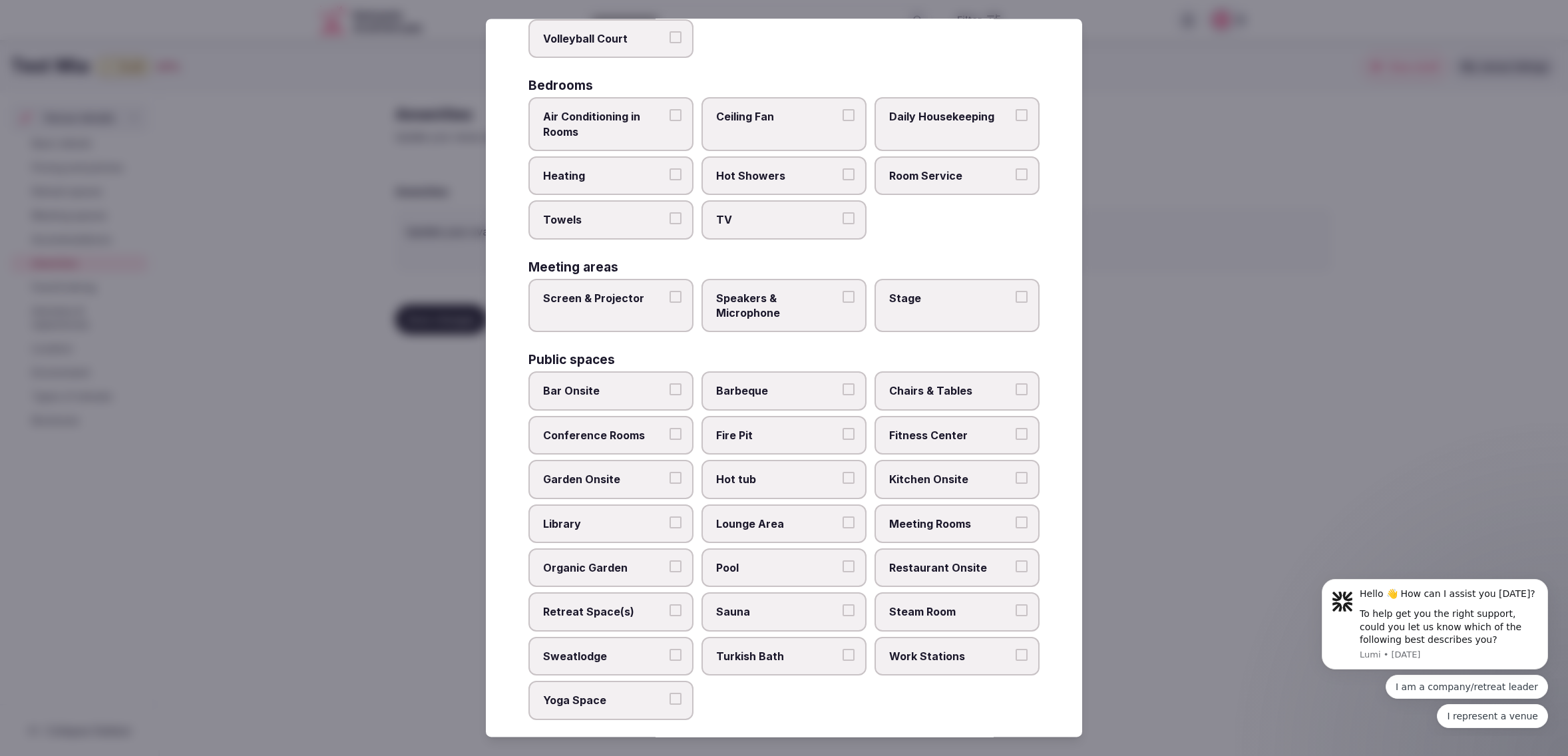
click at [607, 116] on span "Air Conditioning in Rooms" at bounding box center [604, 125] width 122 height 30
click at [669, 116] on button "Air Conditioning in Rooms" at bounding box center [675, 115] width 12 height 12
click at [599, 168] on span "Heating" at bounding box center [604, 175] width 122 height 15
click at [669, 168] on button "Heating" at bounding box center [675, 174] width 12 height 12
drag, startPoint x: 608, startPoint y: 209, endPoint x: 666, endPoint y: 214, distance: 58.2
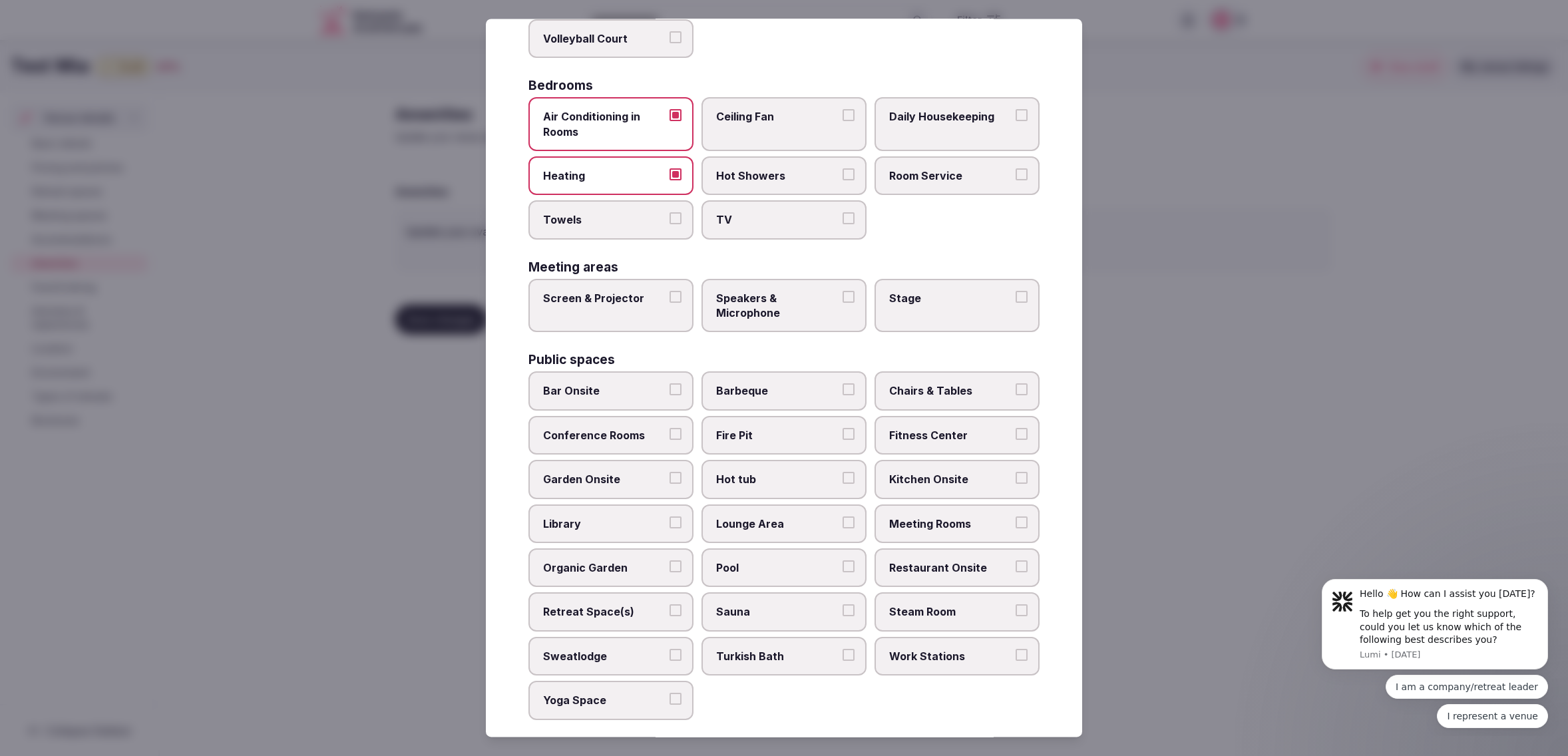
click at [610, 213] on span "Towels" at bounding box center [604, 220] width 122 height 15
click at [669, 213] on button "Towels" at bounding box center [675, 219] width 12 height 12
click at [764, 213] on span "TV" at bounding box center [777, 220] width 122 height 15
click at [842, 213] on button "TV" at bounding box center [848, 219] width 12 height 12
click at [773, 168] on span "Hot Showers" at bounding box center [777, 175] width 122 height 15
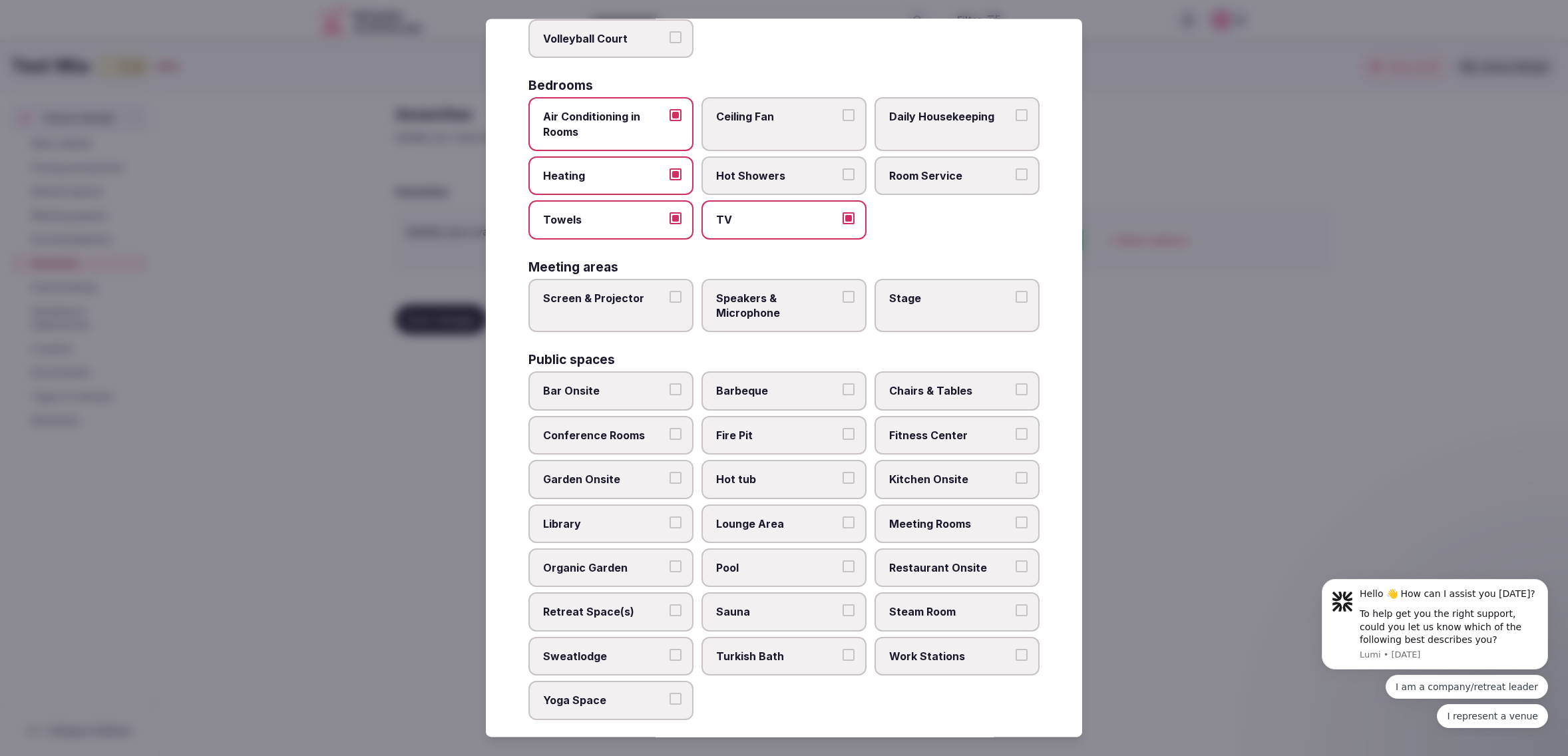
click at [842, 168] on button "Hot Showers" at bounding box center [848, 174] width 12 height 12
click at [906, 168] on span "Room Service" at bounding box center [950, 175] width 122 height 15
click at [1016, 168] on button "Room Service" at bounding box center [1021, 174] width 12 height 12
click at [932, 125] on label "Daily Housekeeping" at bounding box center [957, 125] width 165 height 54
click at [1016, 121] on button "Daily Housekeeping" at bounding box center [1021, 115] width 12 height 12
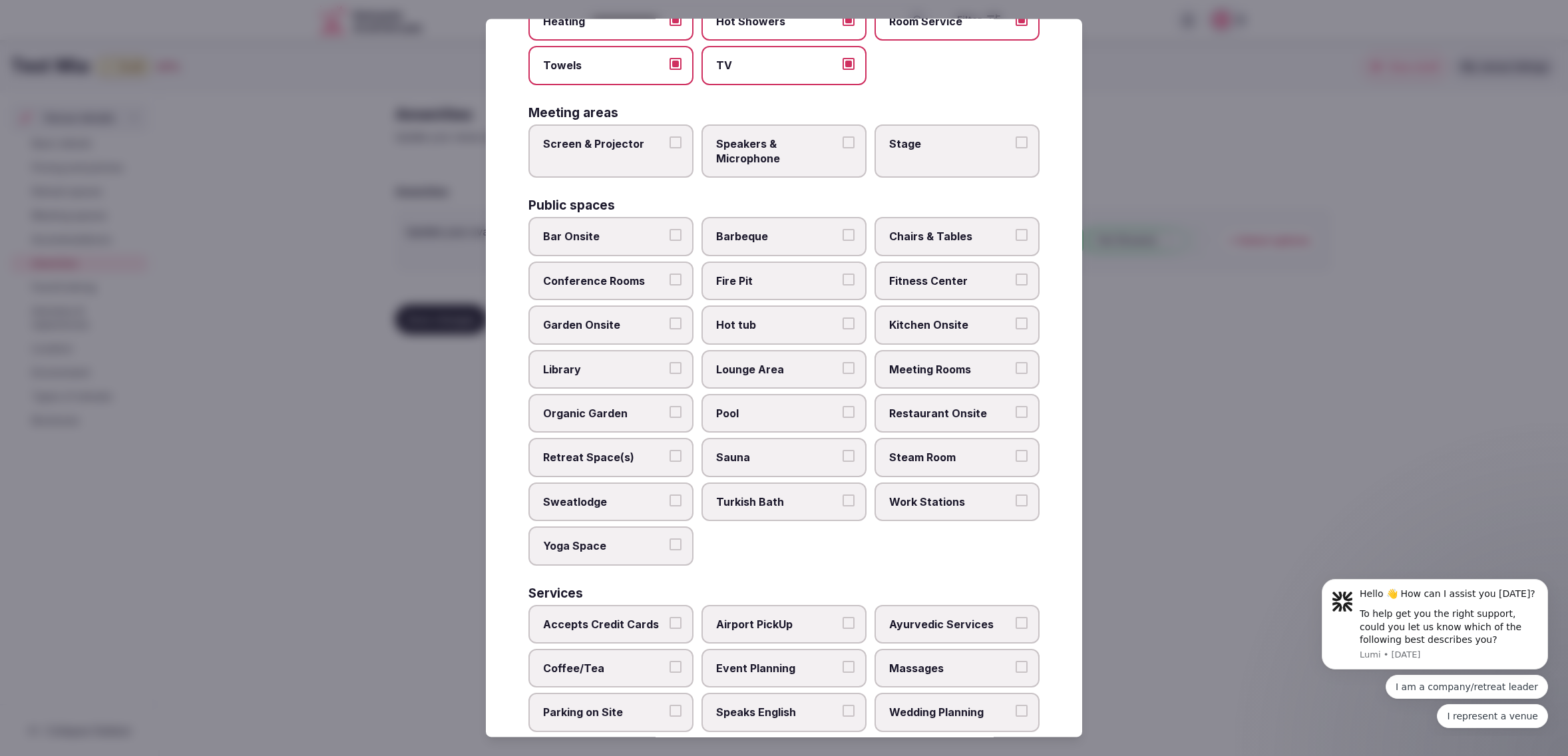
scroll to position [403, 0]
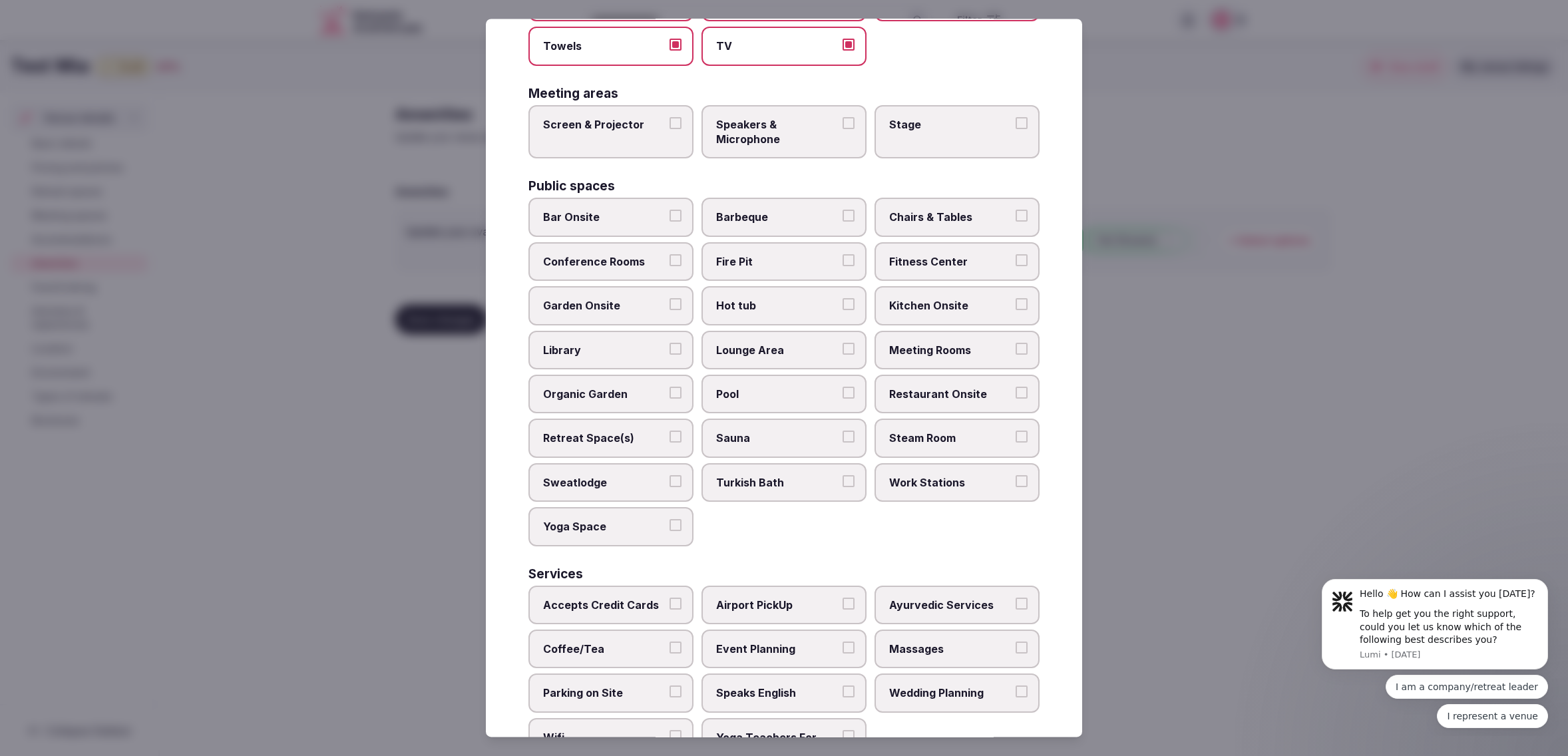
click at [646, 128] on label "Screen & Projector" at bounding box center [610, 132] width 165 height 54
click at [669, 128] on button "Screen & Projector" at bounding box center [675, 122] width 12 height 12
click at [776, 130] on span "Speakers & Microphone" at bounding box center [777, 132] width 122 height 30
click at [842, 129] on button "Speakers & Microphone" at bounding box center [848, 122] width 12 height 12
click at [929, 133] on label "Stage" at bounding box center [957, 132] width 165 height 54
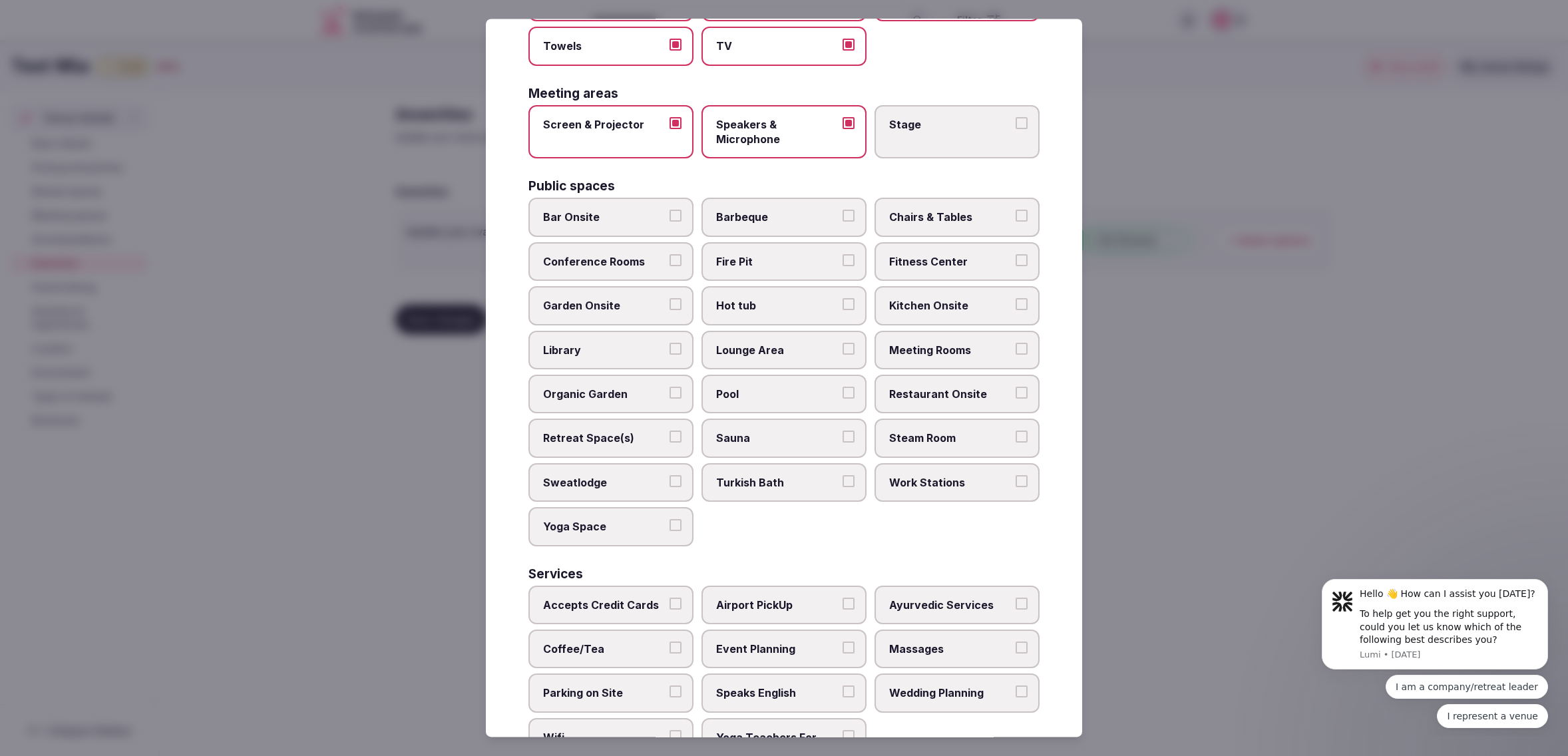
click at [1016, 129] on button "Stage" at bounding box center [1021, 122] width 12 height 12
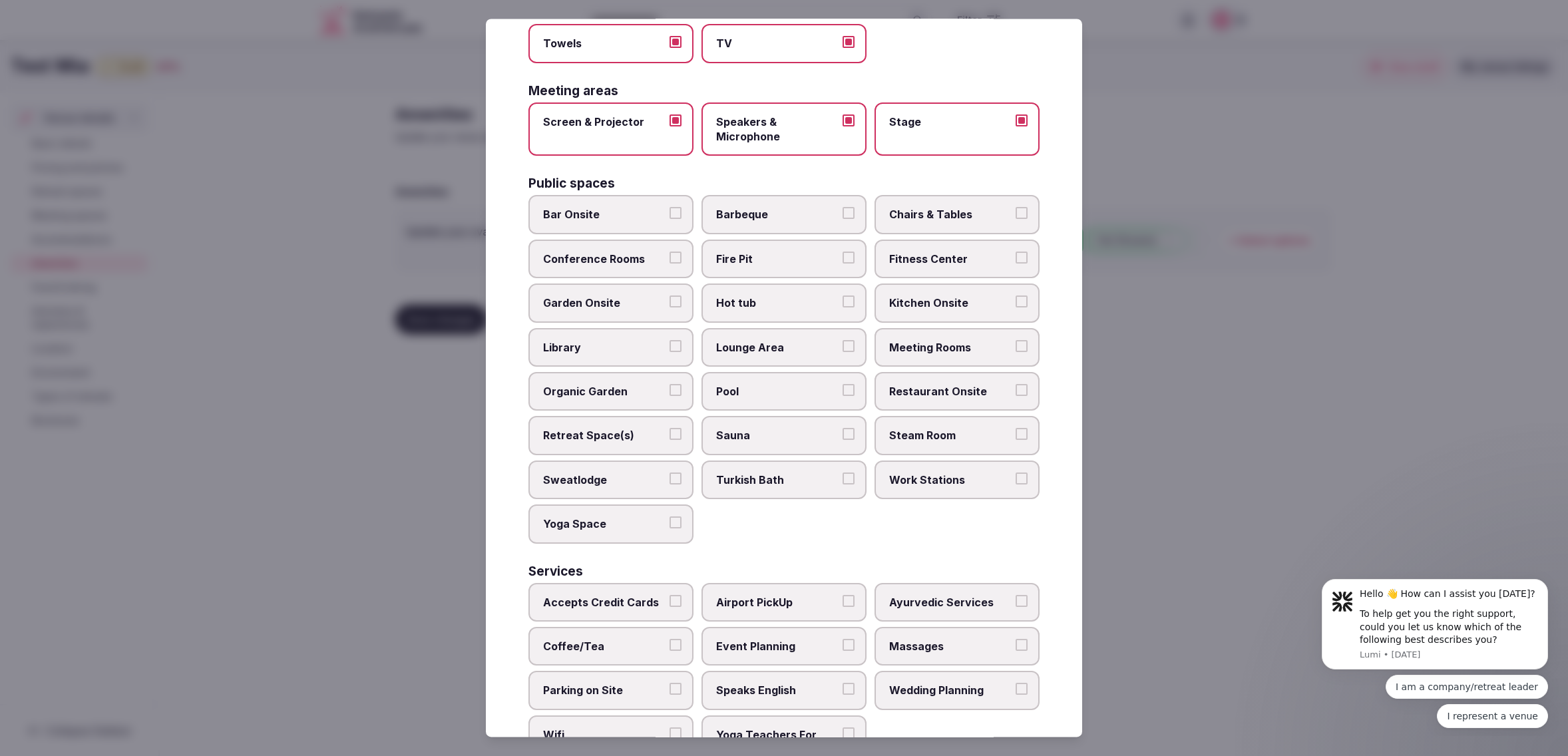
click at [617, 208] on span "Bar Onsite" at bounding box center [604, 215] width 122 height 15
click at [669, 208] on button "Bar Onsite" at bounding box center [675, 213] width 12 height 12
drag, startPoint x: 614, startPoint y: 251, endPoint x: 604, endPoint y: 244, distance: 12.2
click at [614, 251] on span "Conference Rooms" at bounding box center [604, 259] width 122 height 15
click at [669, 251] on button "Conference Rooms" at bounding box center [675, 257] width 12 height 12
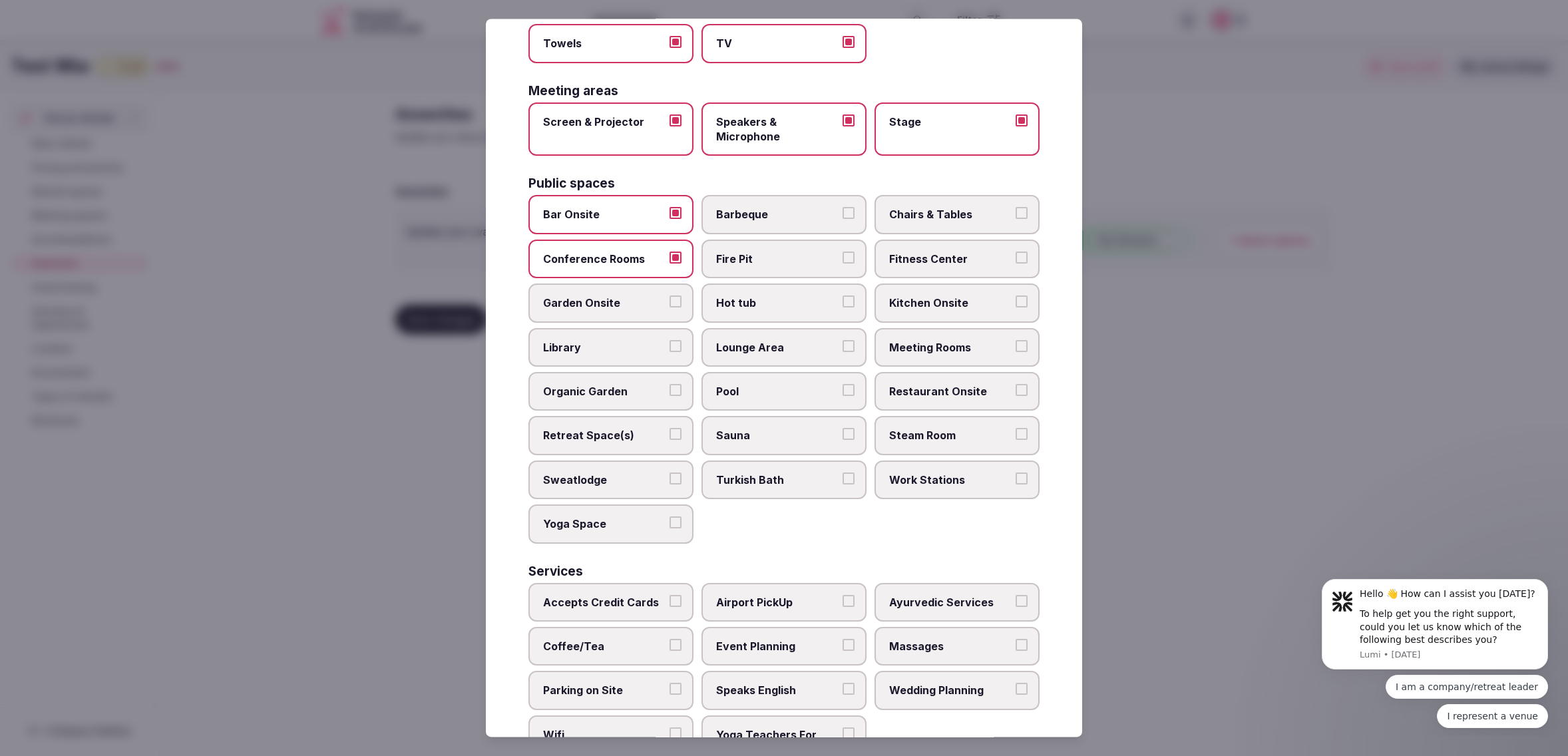
click at [610, 296] on span "Garden Onsite" at bounding box center [604, 303] width 122 height 15
click at [669, 296] on button "Garden Onsite" at bounding box center [675, 302] width 12 height 12
click at [791, 384] on span "Pool" at bounding box center [777, 391] width 122 height 15
click at [842, 384] on button "Pool" at bounding box center [848, 389] width 12 height 12
click at [801, 342] on span "Lounge Area" at bounding box center [777, 347] width 122 height 15
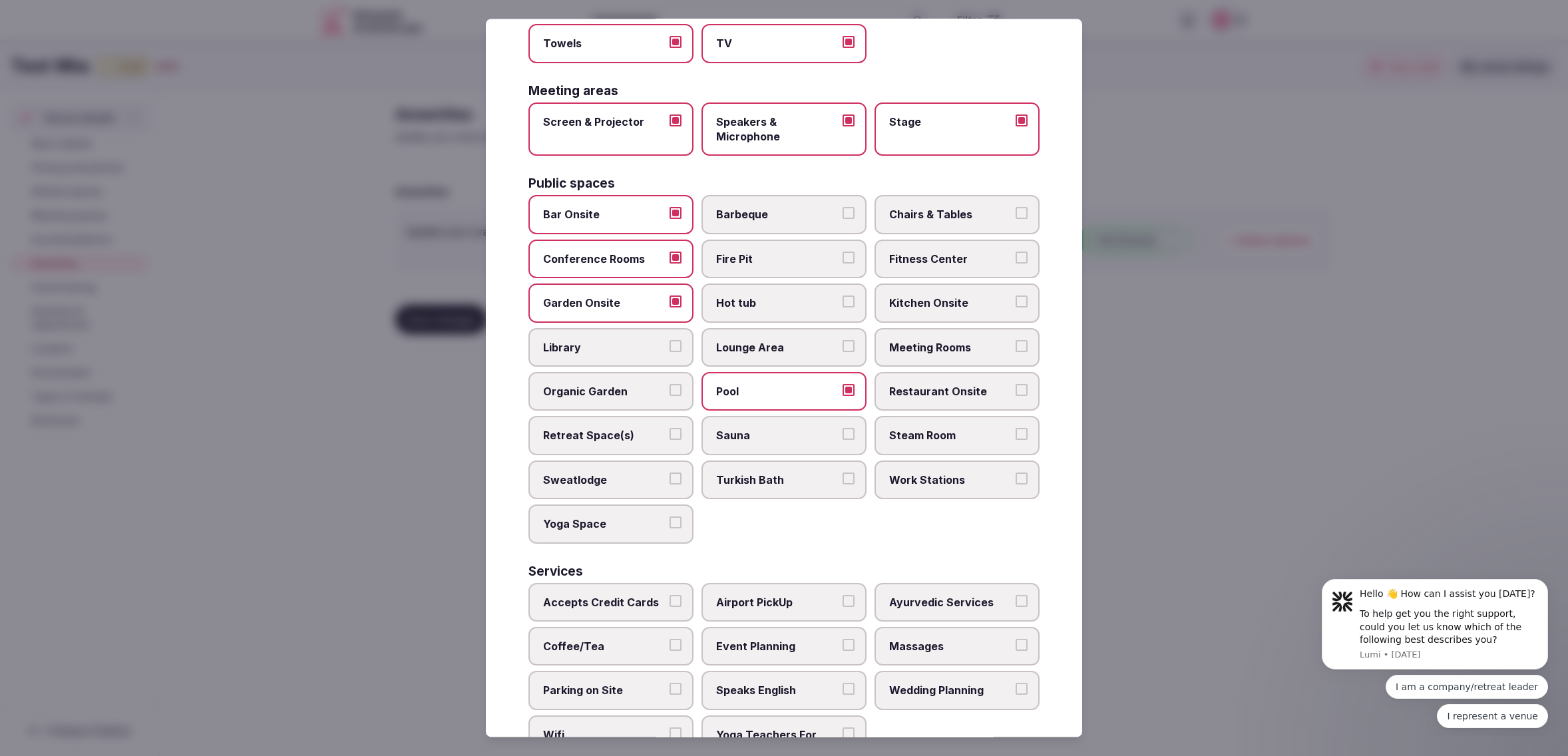
click at [842, 342] on button "Lounge Area" at bounding box center [848, 345] width 12 height 12
click at [966, 209] on span "Chairs & Tables" at bounding box center [950, 215] width 122 height 15
click at [1016, 209] on button "Chairs & Tables" at bounding box center [1021, 213] width 12 height 12
click at [961, 251] on span "Fitness Center" at bounding box center [950, 259] width 122 height 15
click at [1016, 251] on button "Fitness Center" at bounding box center [1021, 257] width 12 height 12
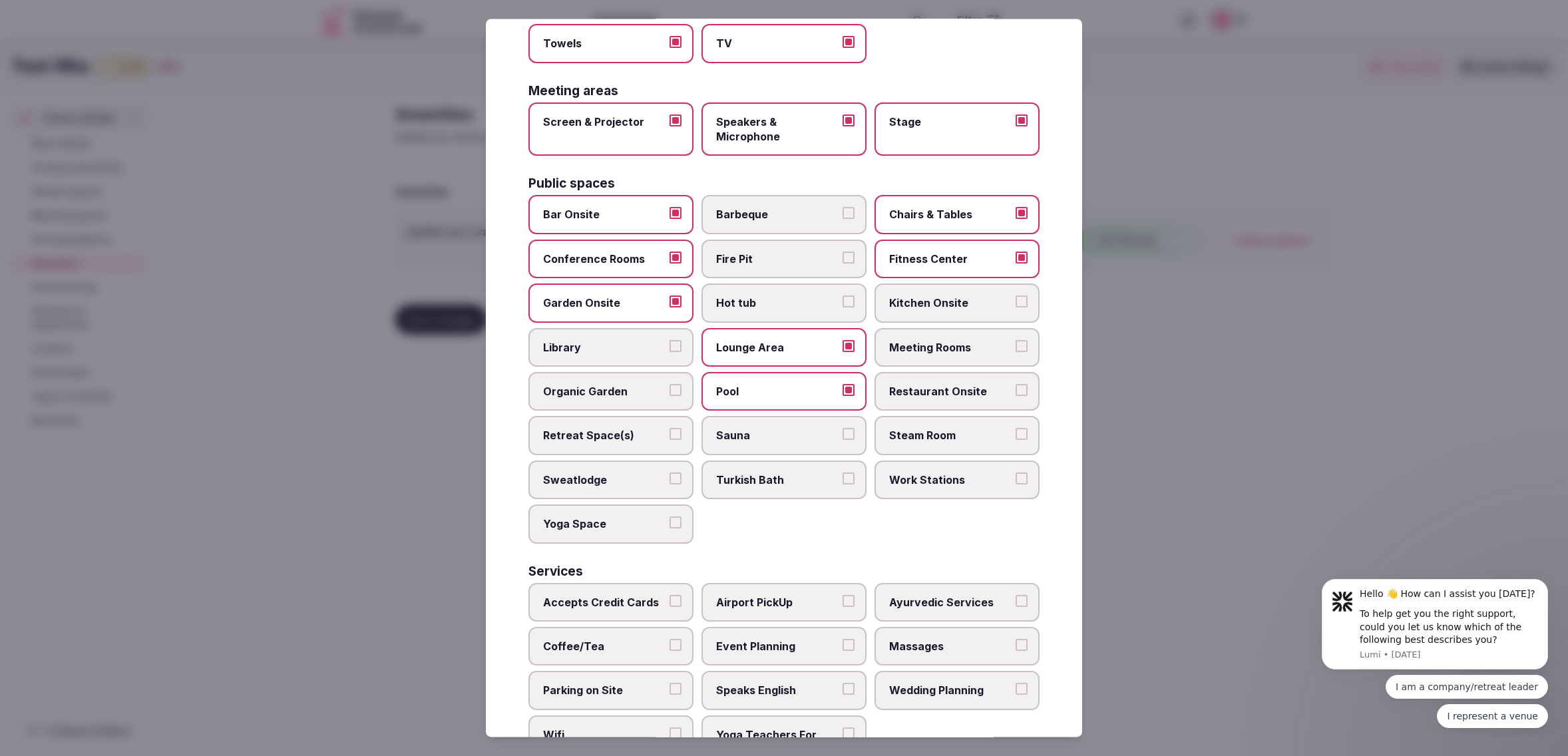
click at [978, 340] on span "Meeting Rooms" at bounding box center [950, 347] width 122 height 15
click at [1016, 340] on button "Meeting Rooms" at bounding box center [1021, 345] width 12 height 12
click at [970, 384] on span "Restaurant Onsite" at bounding box center [950, 391] width 122 height 15
click at [1016, 384] on button "Restaurant Onsite" at bounding box center [1021, 389] width 12 height 12
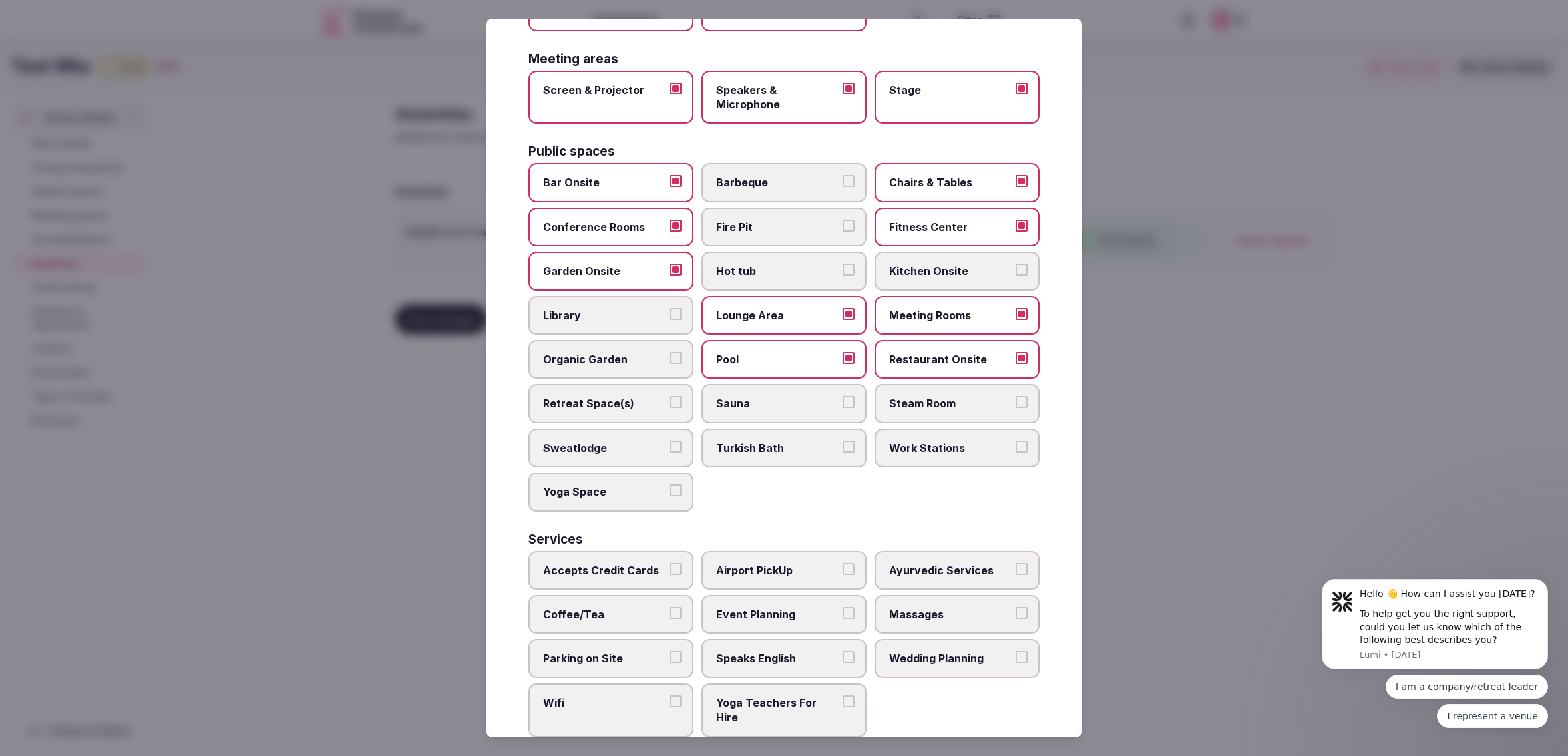
scroll to position [437, 0]
drag, startPoint x: 624, startPoint y: 552, endPoint x: 621, endPoint y: 575, distance: 23.2
click at [624, 563] on span "Accepts Credit Cards" at bounding box center [604, 570] width 122 height 15
click at [669, 563] on button "Accepts Credit Cards" at bounding box center [675, 569] width 12 height 12
drag, startPoint x: 621, startPoint y: 599, endPoint x: 624, endPoint y: 631, distance: 32.1
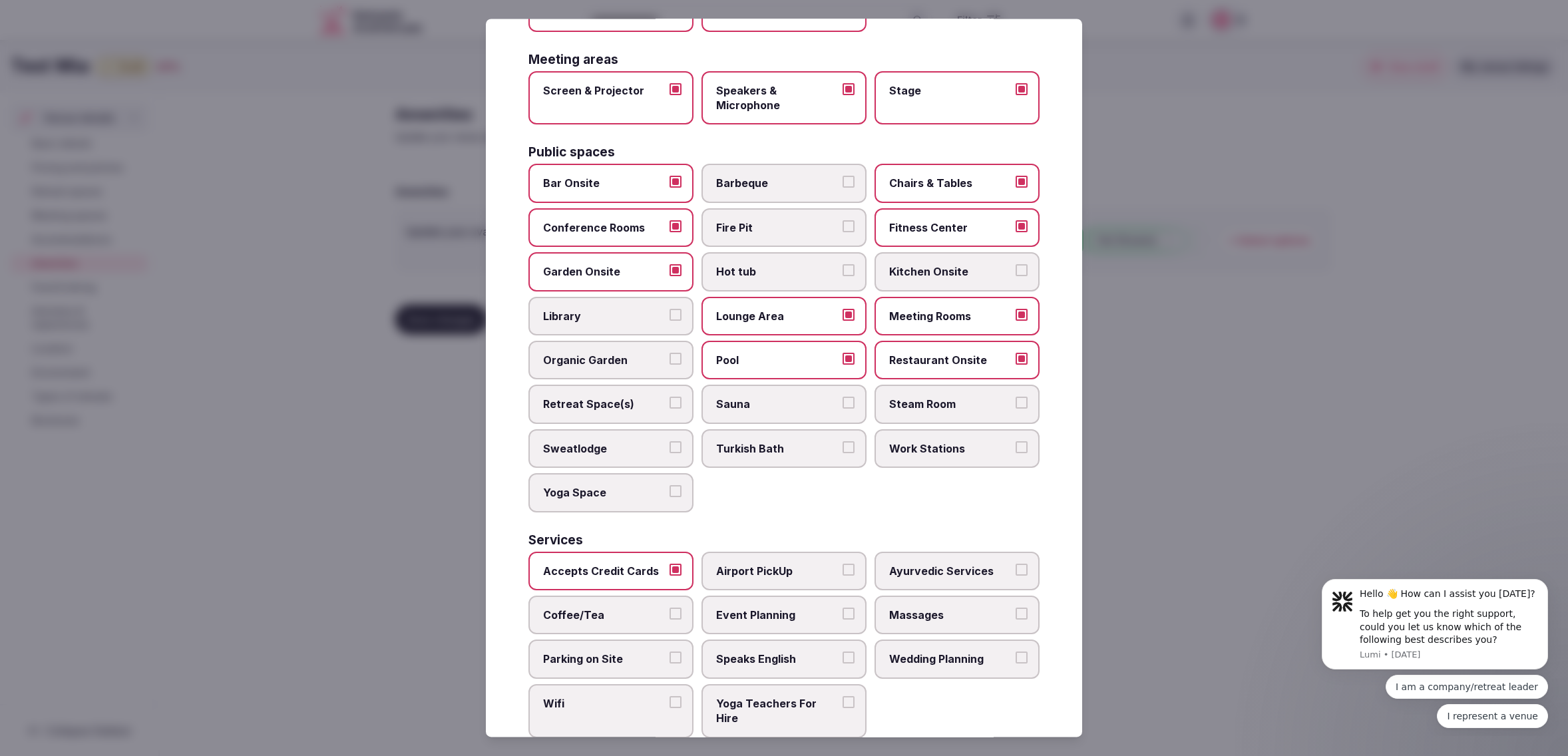
click at [621, 607] on span "Coffee/Tea" at bounding box center [604, 614] width 122 height 15
click at [669, 607] on button "Coffee/Tea" at bounding box center [675, 613] width 12 height 12
drag, startPoint x: 625, startPoint y: 639, endPoint x: 616, endPoint y: 636, distance: 9.5
click at [625, 652] on span "Parking on Site" at bounding box center [604, 659] width 122 height 15
click at [669, 652] on button "Parking on Site" at bounding box center [675, 657] width 12 height 12
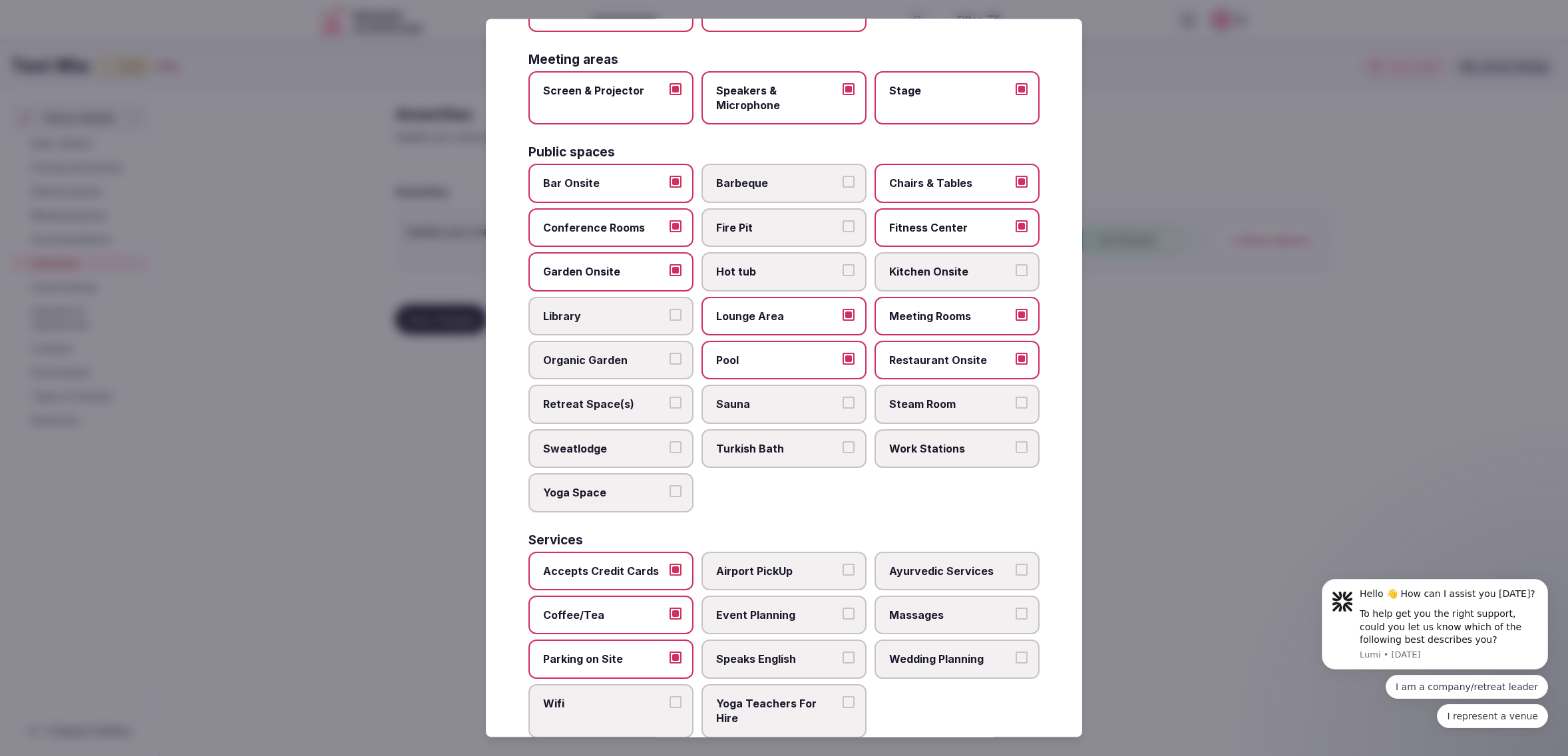
click at [626, 693] on label "Wifi" at bounding box center [610, 711] width 165 height 54
click at [669, 696] on button "Wifi" at bounding box center [675, 701] width 12 height 12
click at [1193, 570] on div at bounding box center [784, 378] width 1568 height 756
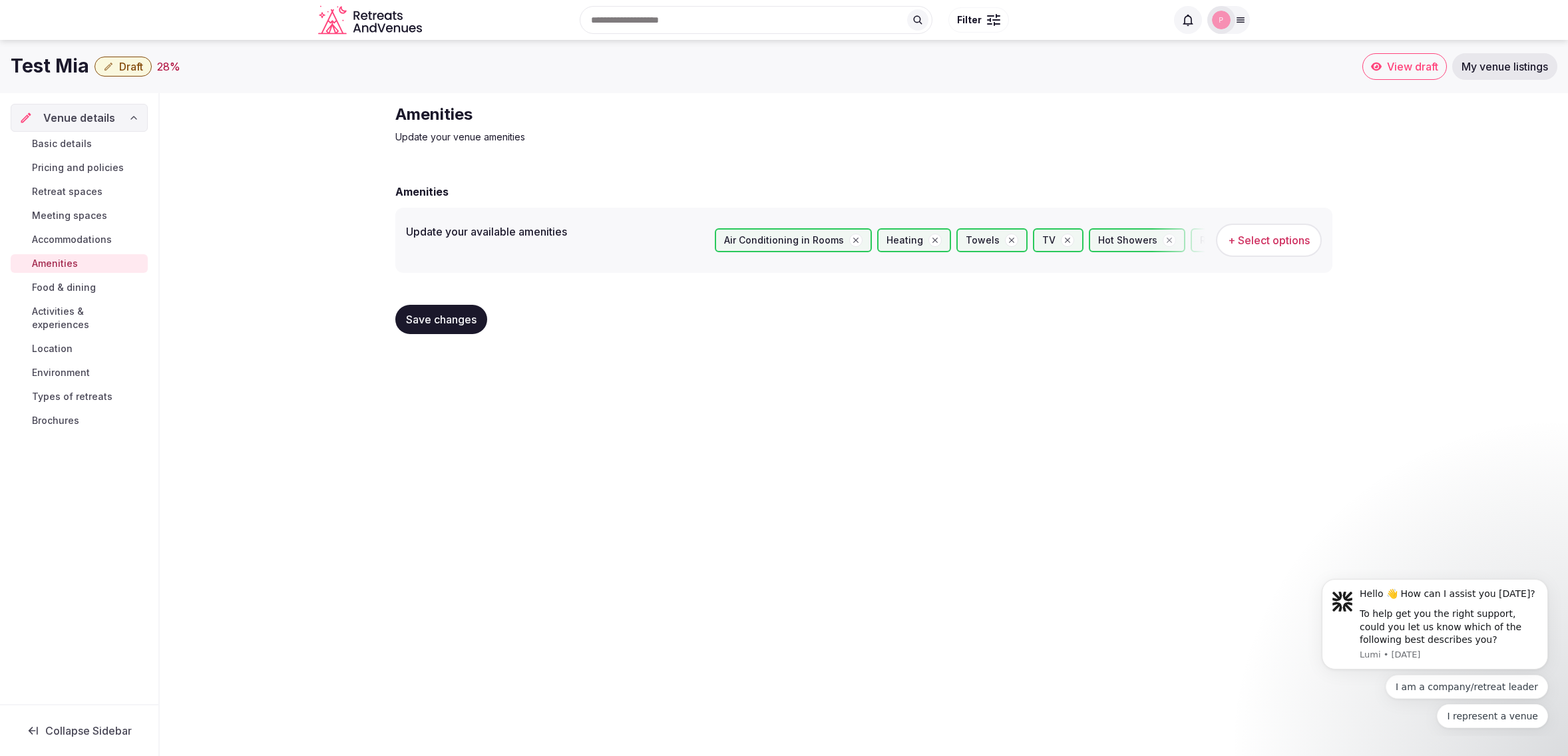
click at [431, 322] on span "Save changes" at bounding box center [441, 319] width 71 height 13
click at [46, 290] on span "Food & dining" at bounding box center [64, 287] width 64 height 13
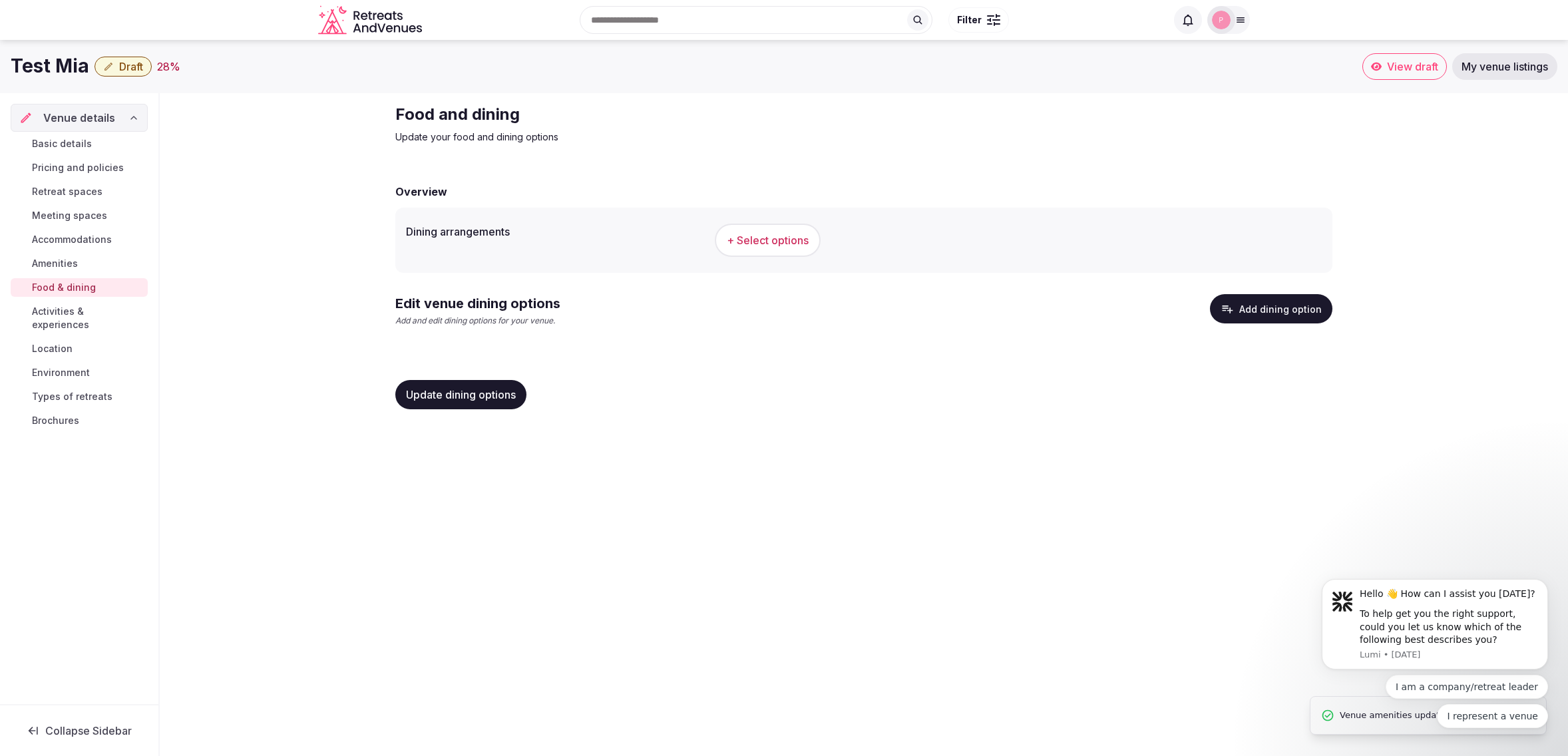
click at [1100, 511] on div "Test Mia Draft 28 % View draft My venue listings Venue details Basic details Pr…" at bounding box center [784, 393] width 1568 height 707
click at [773, 251] on button "+ Select options" at bounding box center [767, 240] width 106 height 33
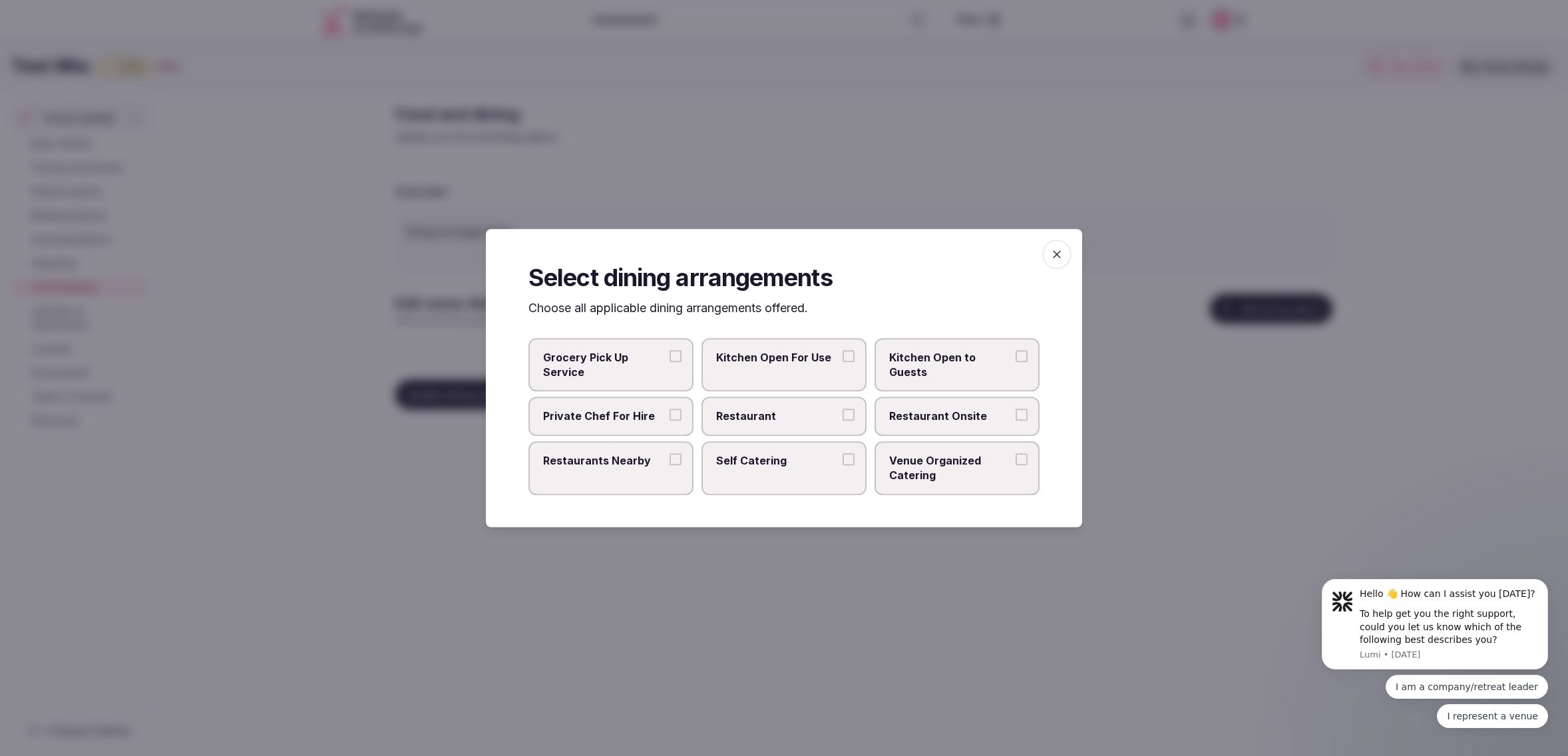
click at [941, 419] on span "Restaurant Onsite" at bounding box center [950, 416] width 122 height 15
click at [1016, 419] on button "Restaurant Onsite" at bounding box center [1021, 414] width 12 height 12
click at [781, 415] on span "Restaurant" at bounding box center [777, 416] width 122 height 15
click at [842, 415] on button "Restaurant" at bounding box center [848, 414] width 12 height 12
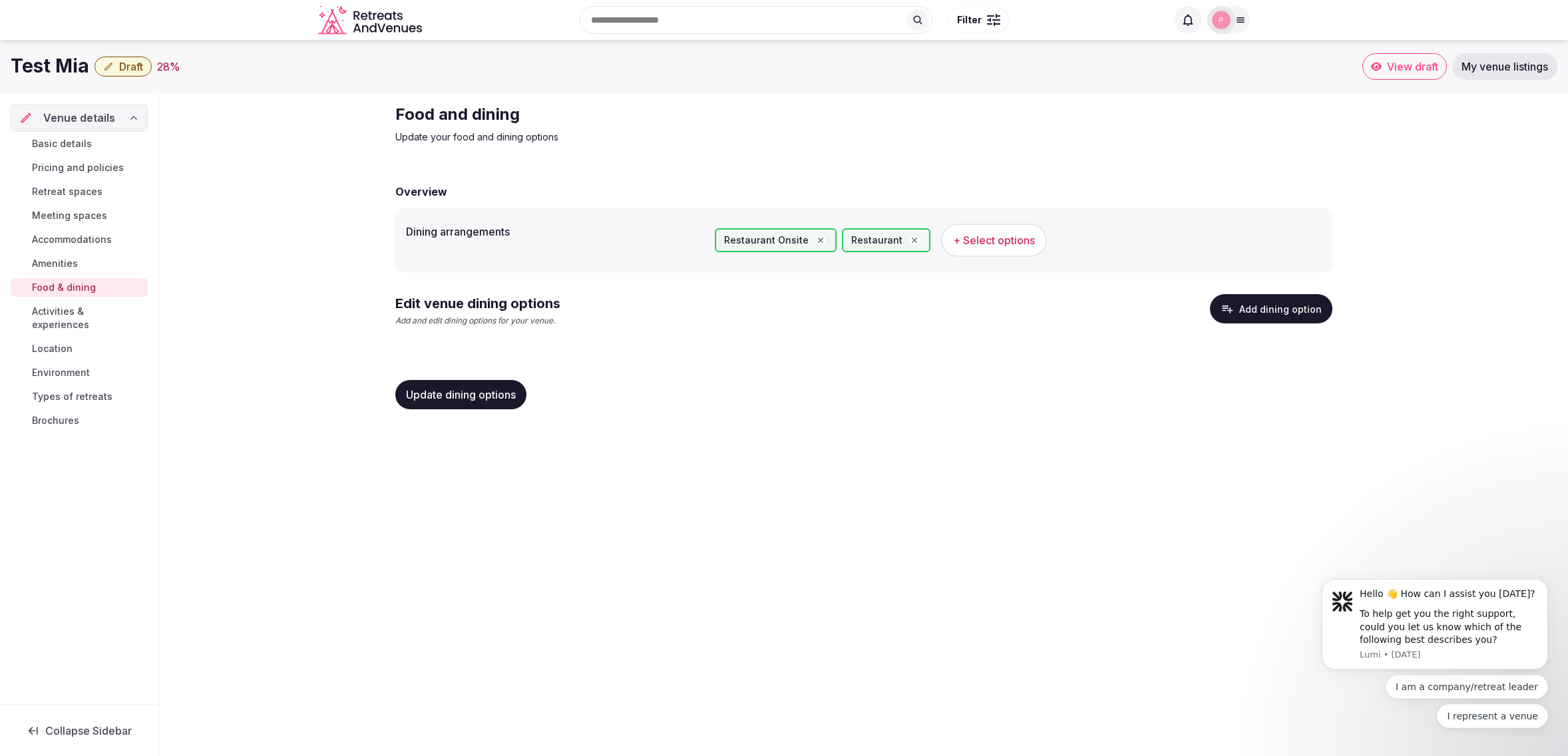
click at [483, 386] on button "Update dining options" at bounding box center [460, 394] width 131 height 29
click at [72, 309] on span "Activities & experiences" at bounding box center [87, 318] width 110 height 27
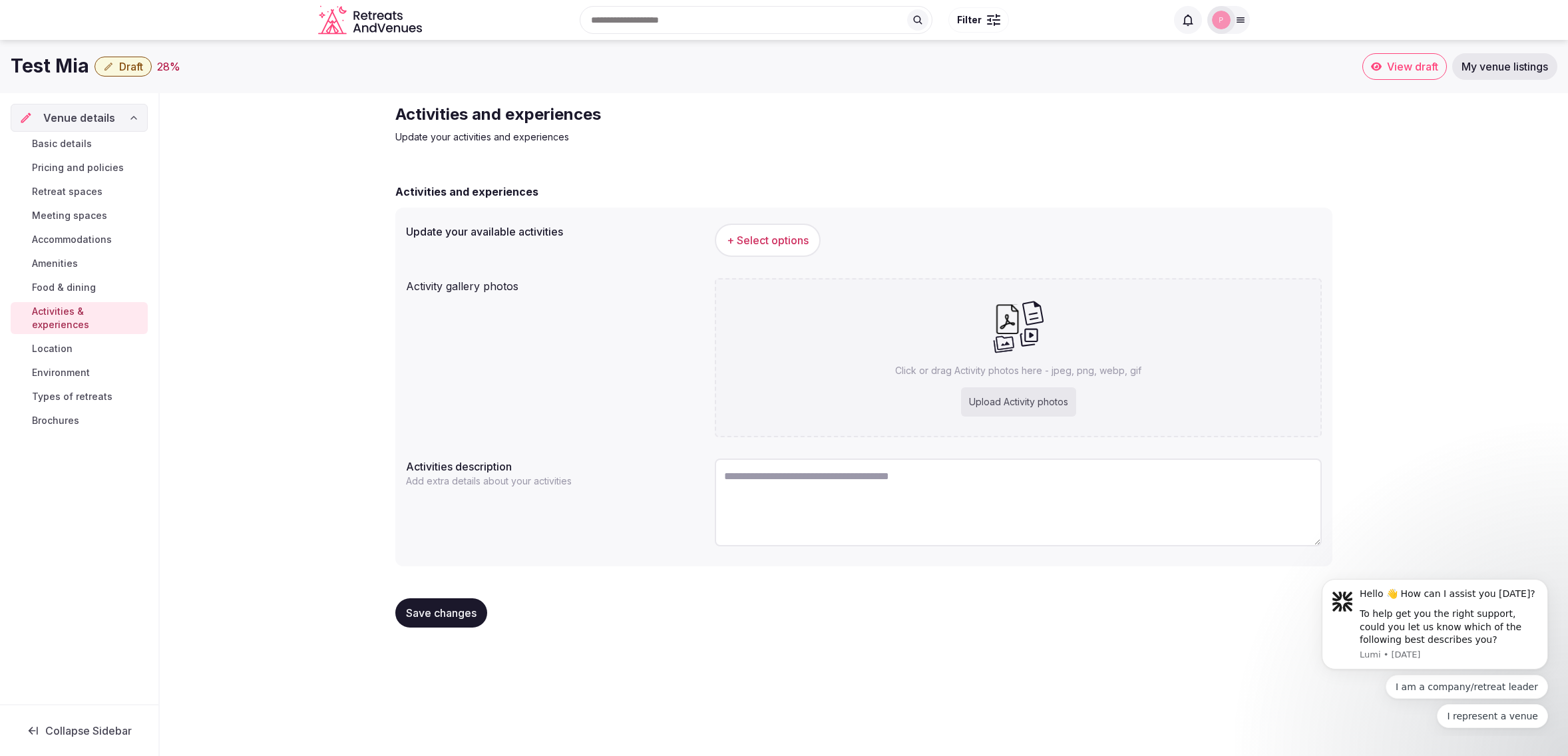
click at [767, 244] on span "+ Select options" at bounding box center [767, 240] width 81 height 15
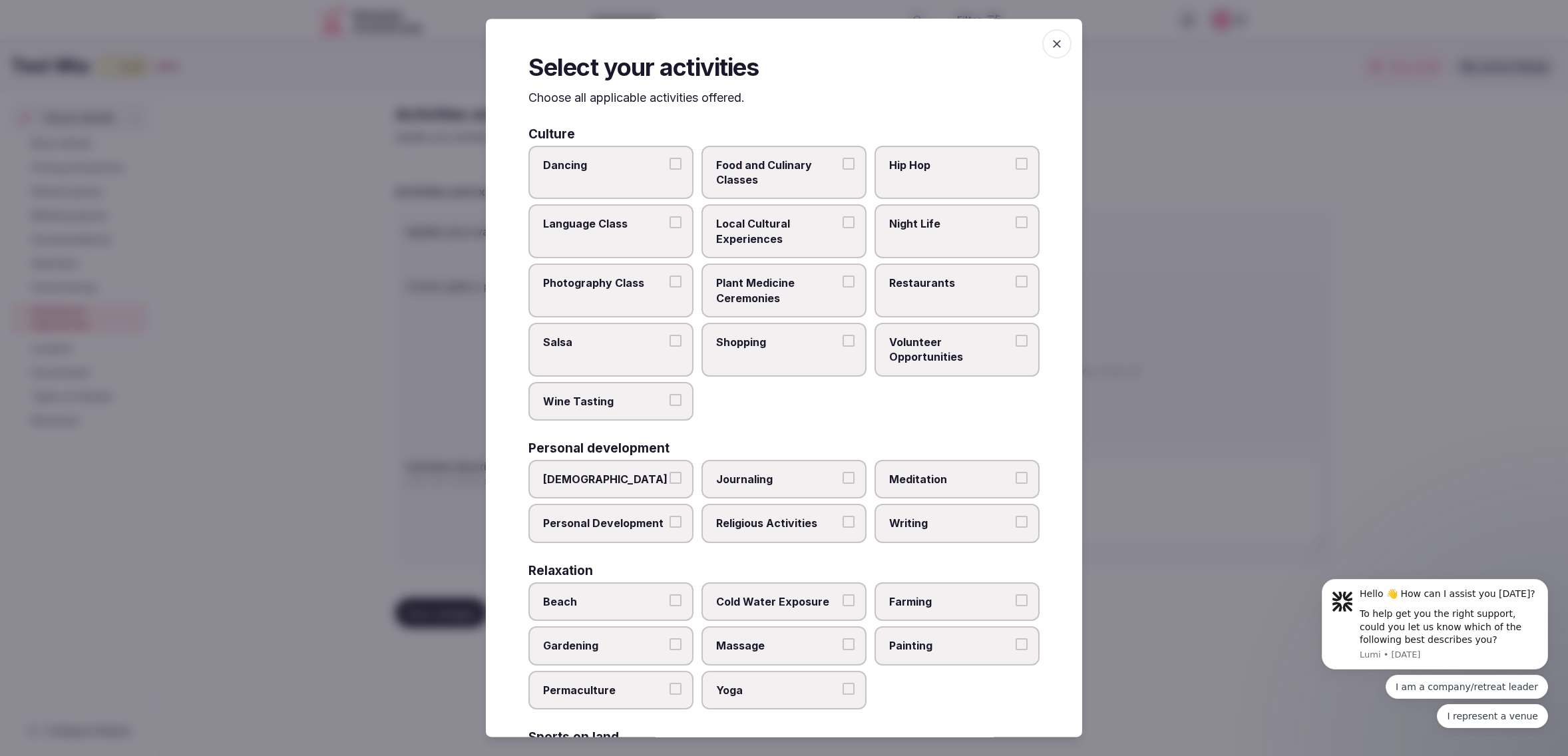
click at [922, 234] on label "Night Life" at bounding box center [957, 232] width 165 height 54
click at [1016, 229] on button "Night Life" at bounding box center [1021, 222] width 12 height 12
click at [927, 293] on label "Restaurants" at bounding box center [957, 291] width 165 height 54
click at [1016, 288] on button "Restaurants" at bounding box center [1021, 281] width 12 height 12
click at [795, 355] on label "Shopping" at bounding box center [784, 349] width 165 height 54
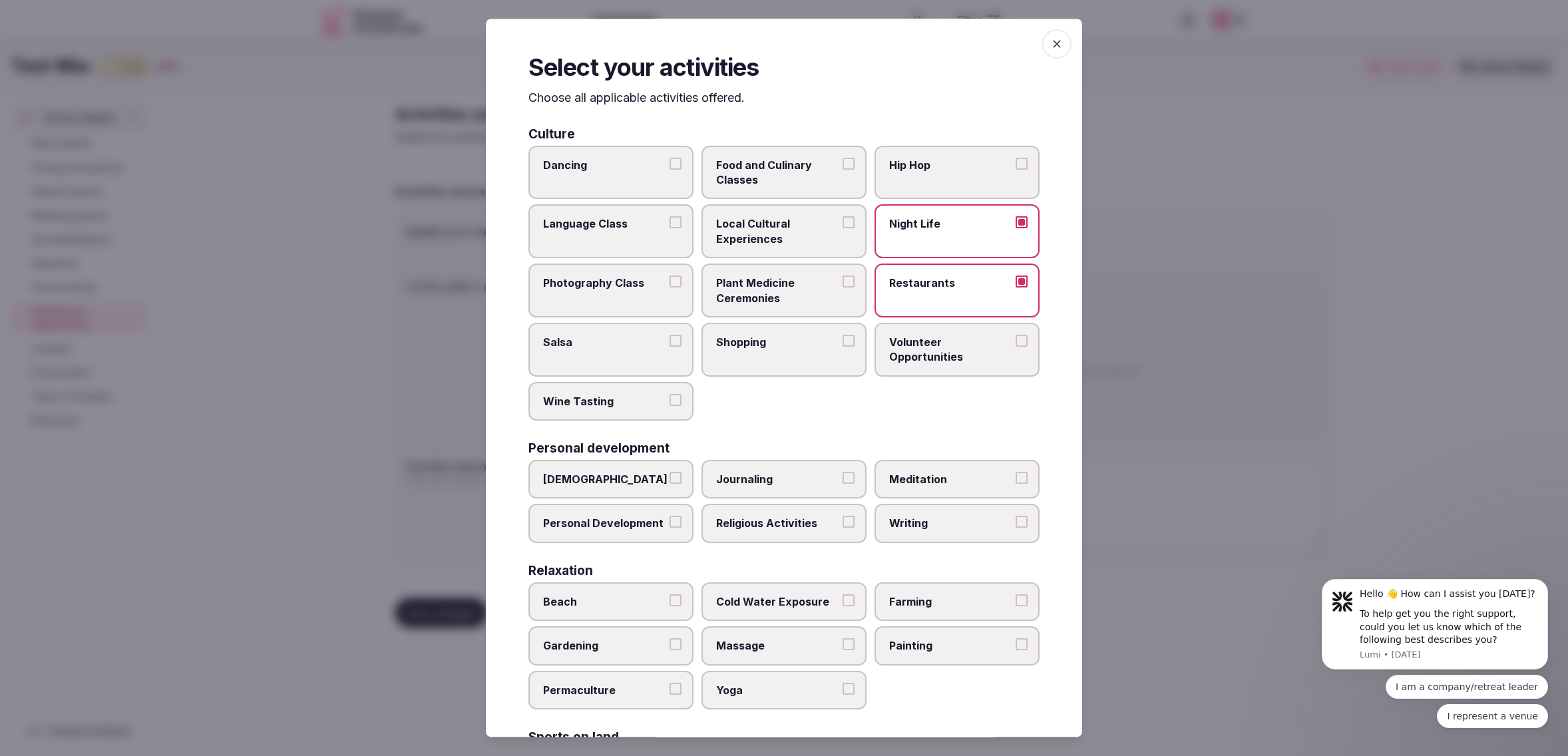
click at [842, 346] on button "Shopping" at bounding box center [848, 340] width 12 height 12
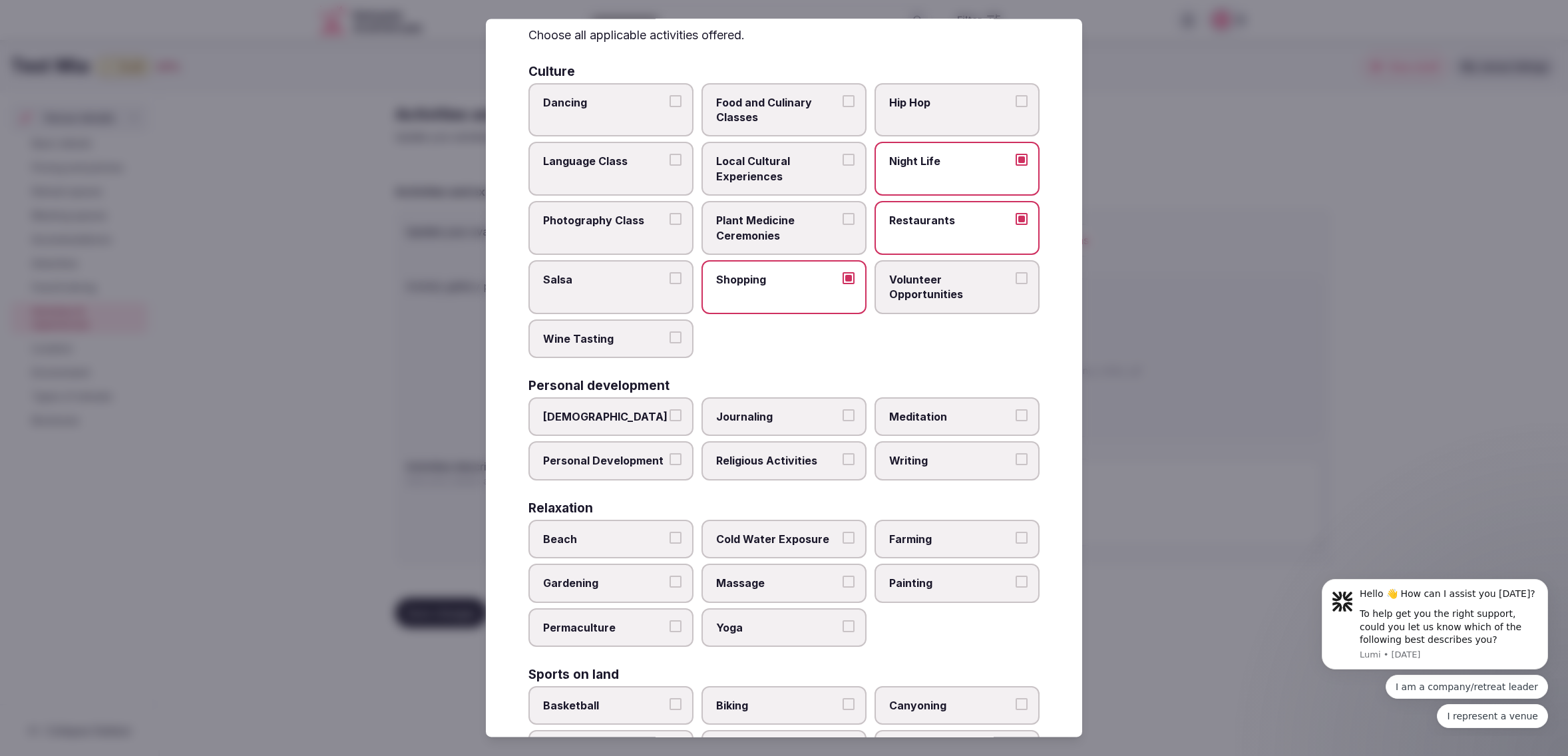
scroll to position [60, 0]
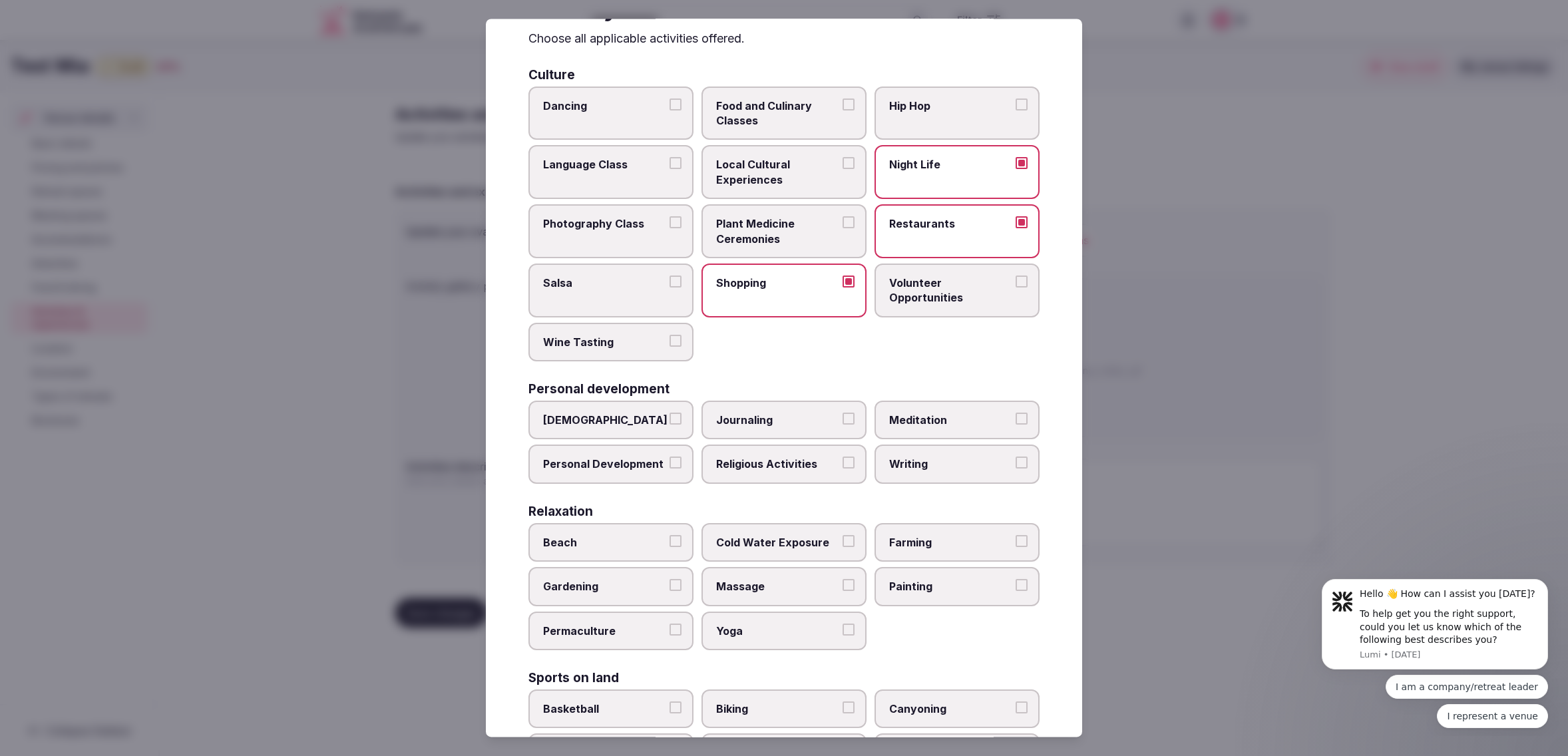
click at [786, 161] on span "Local Cultural Experiences" at bounding box center [777, 172] width 122 height 30
click at [842, 161] on button "Local Cultural Experiences" at bounding box center [848, 163] width 12 height 12
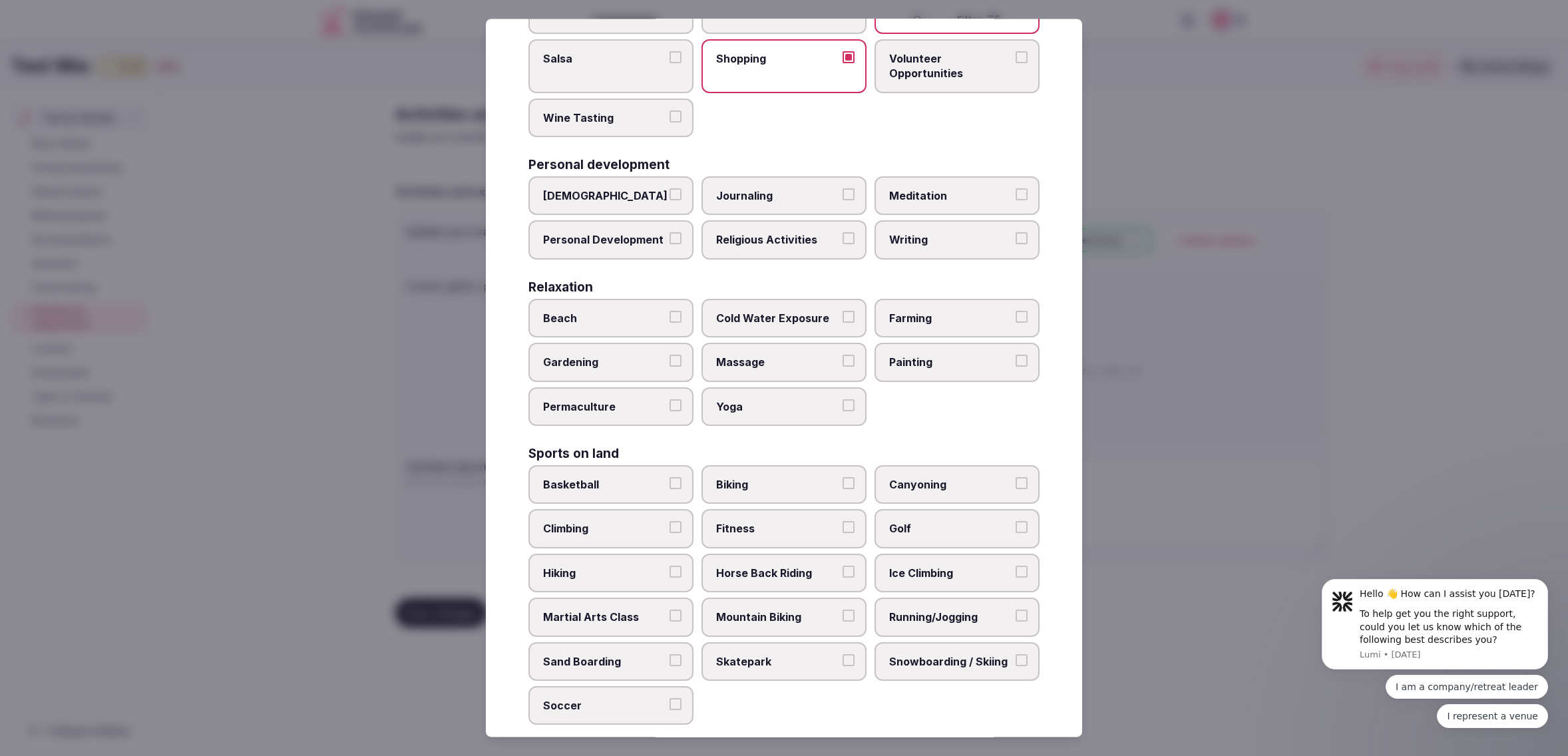
scroll to position [298, 0]
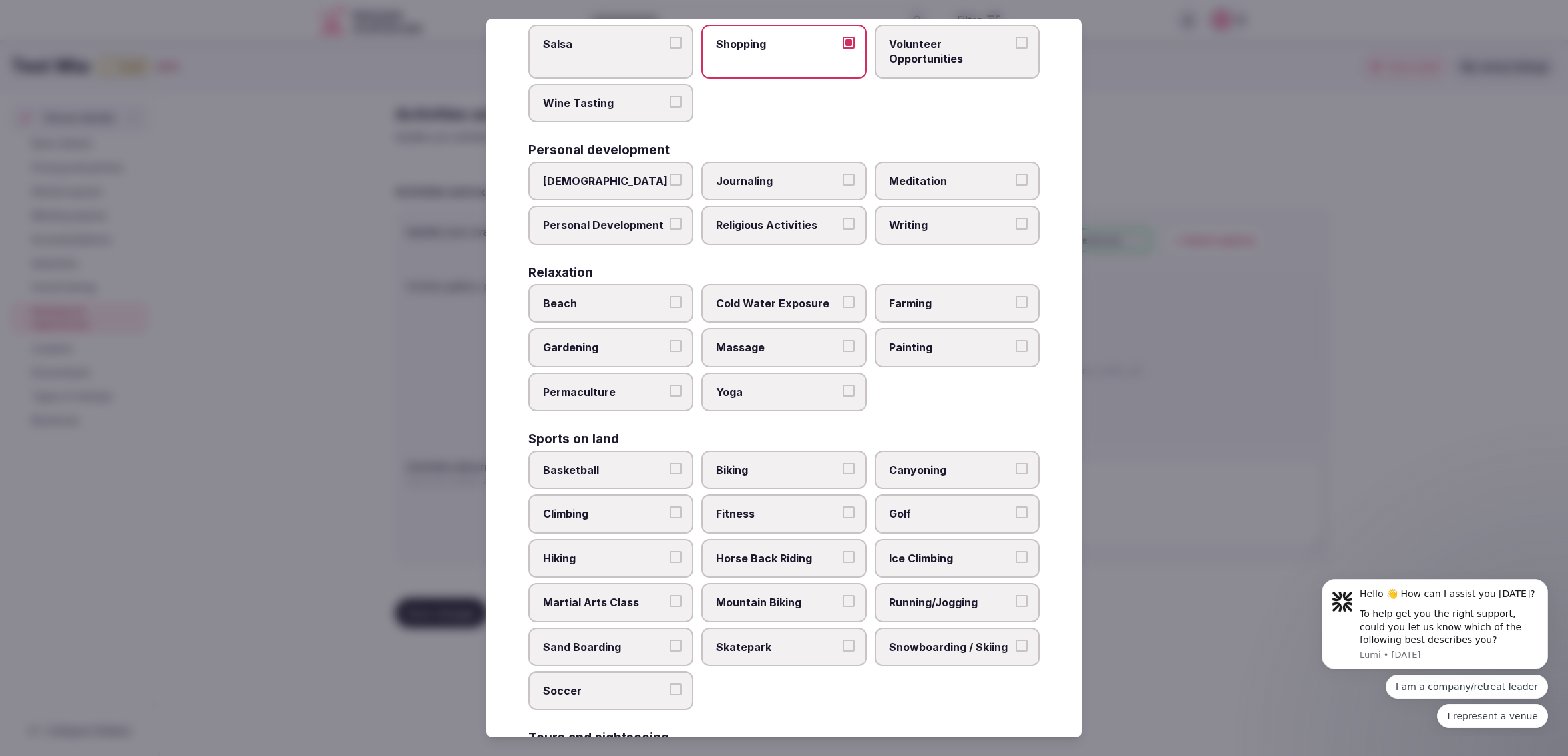
click at [588, 296] on span "Beach" at bounding box center [604, 303] width 122 height 15
click at [669, 296] on button "Beach" at bounding box center [675, 302] width 12 height 12
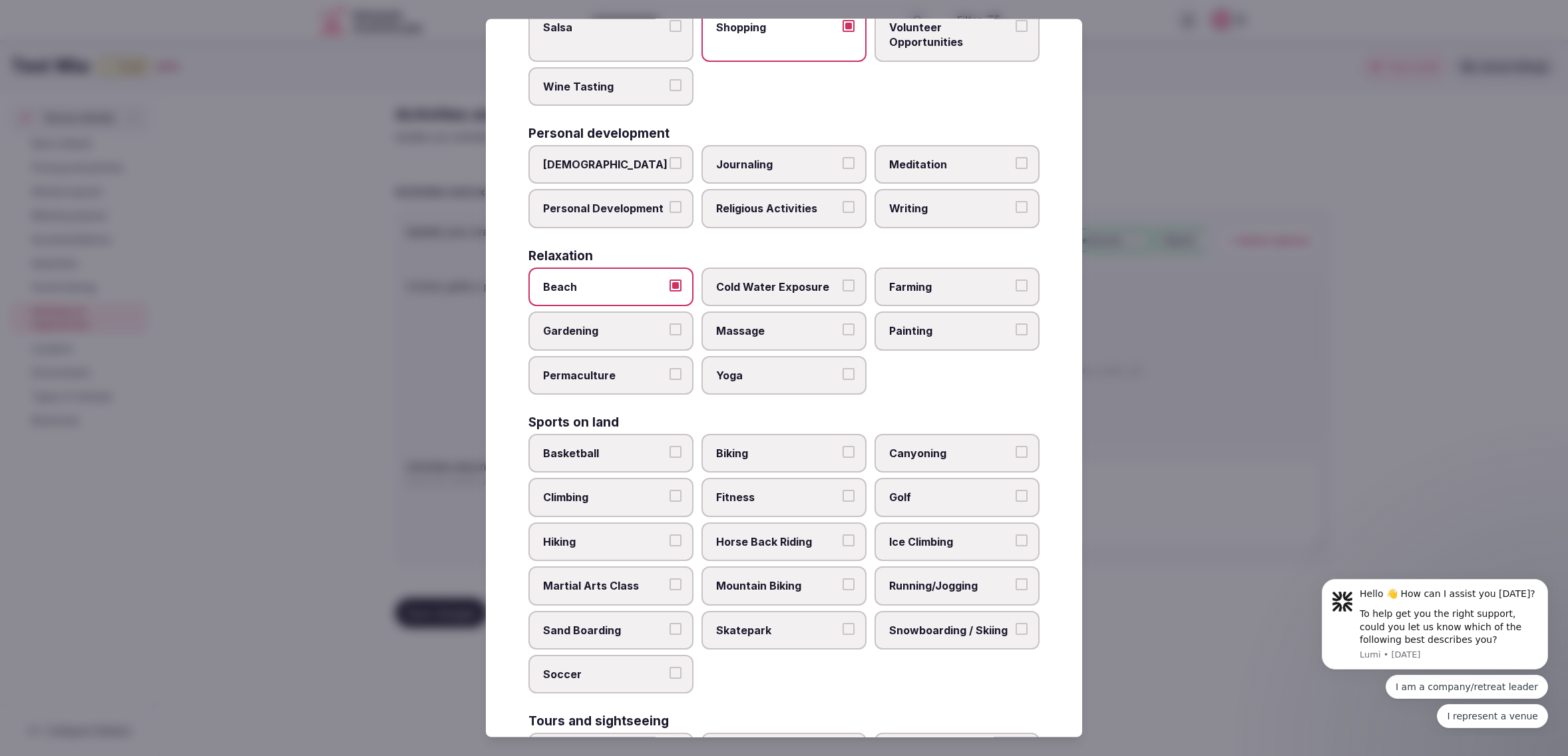
scroll to position [334, 0]
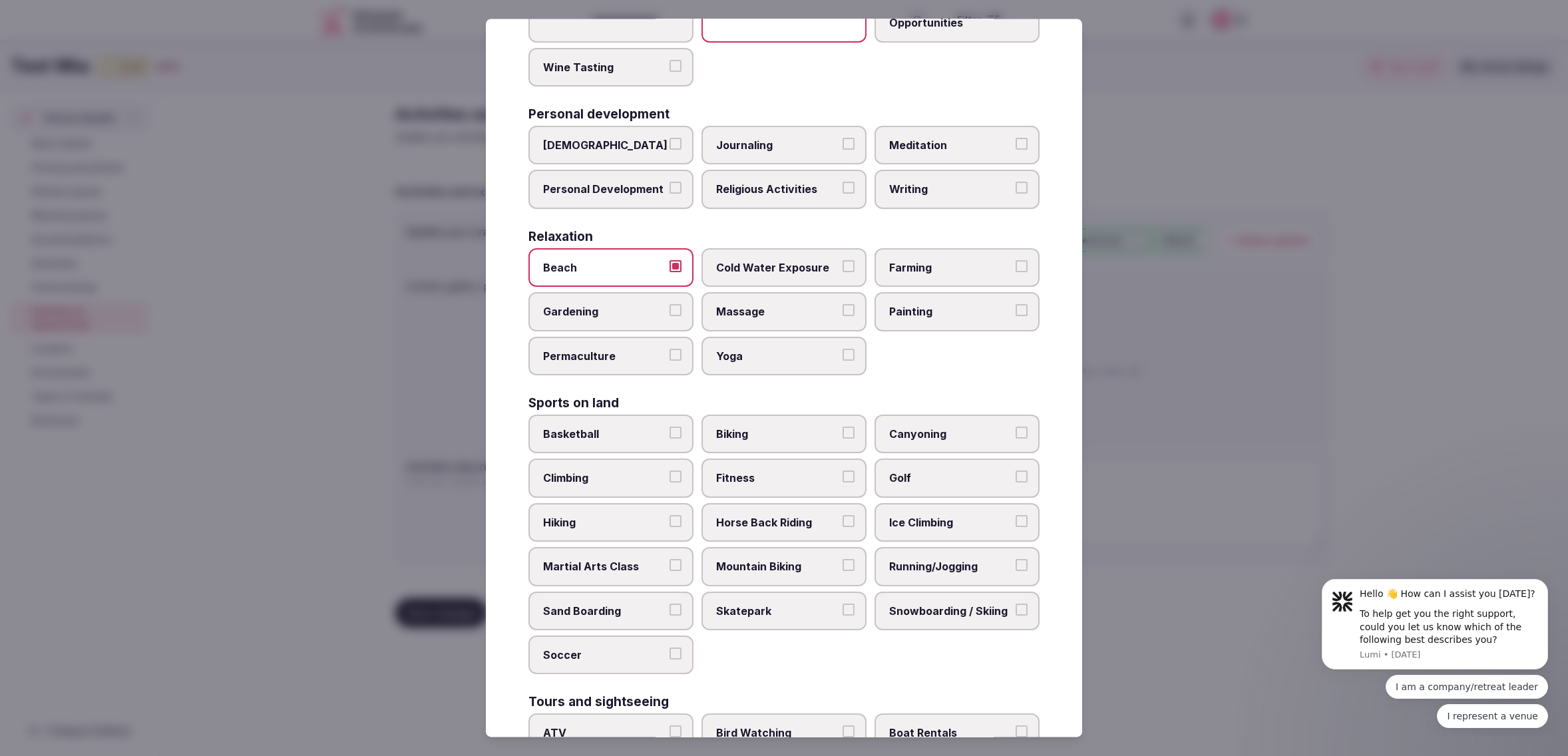
click at [791, 307] on span "Massage" at bounding box center [777, 312] width 122 height 15
click at [842, 307] on button "Massage" at bounding box center [848, 310] width 12 height 12
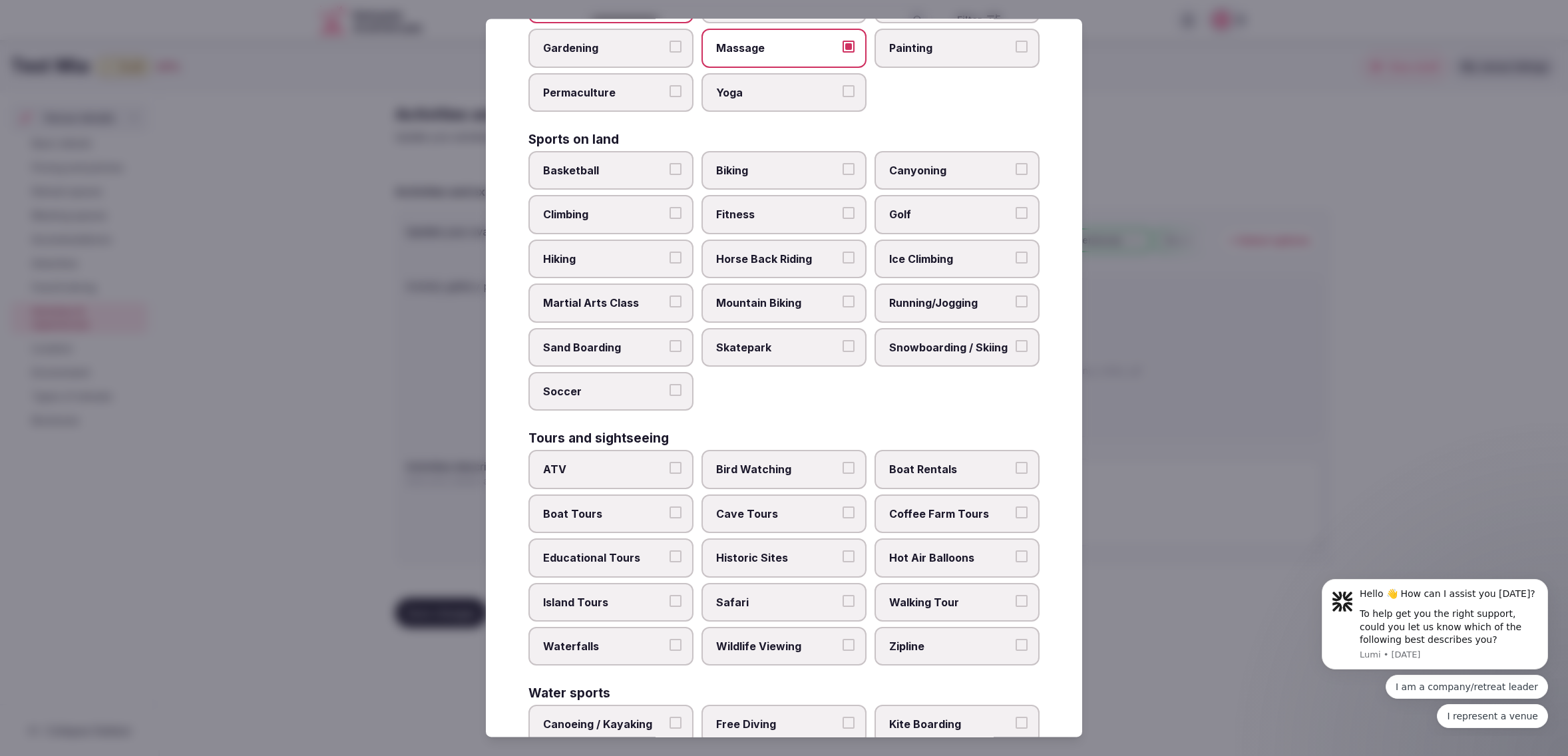
scroll to position [599, 0]
click at [970, 294] on span "Running/Jogging" at bounding box center [950, 301] width 122 height 15
click at [1016, 294] on button "Running/Jogging" at bounding box center [1021, 299] width 12 height 12
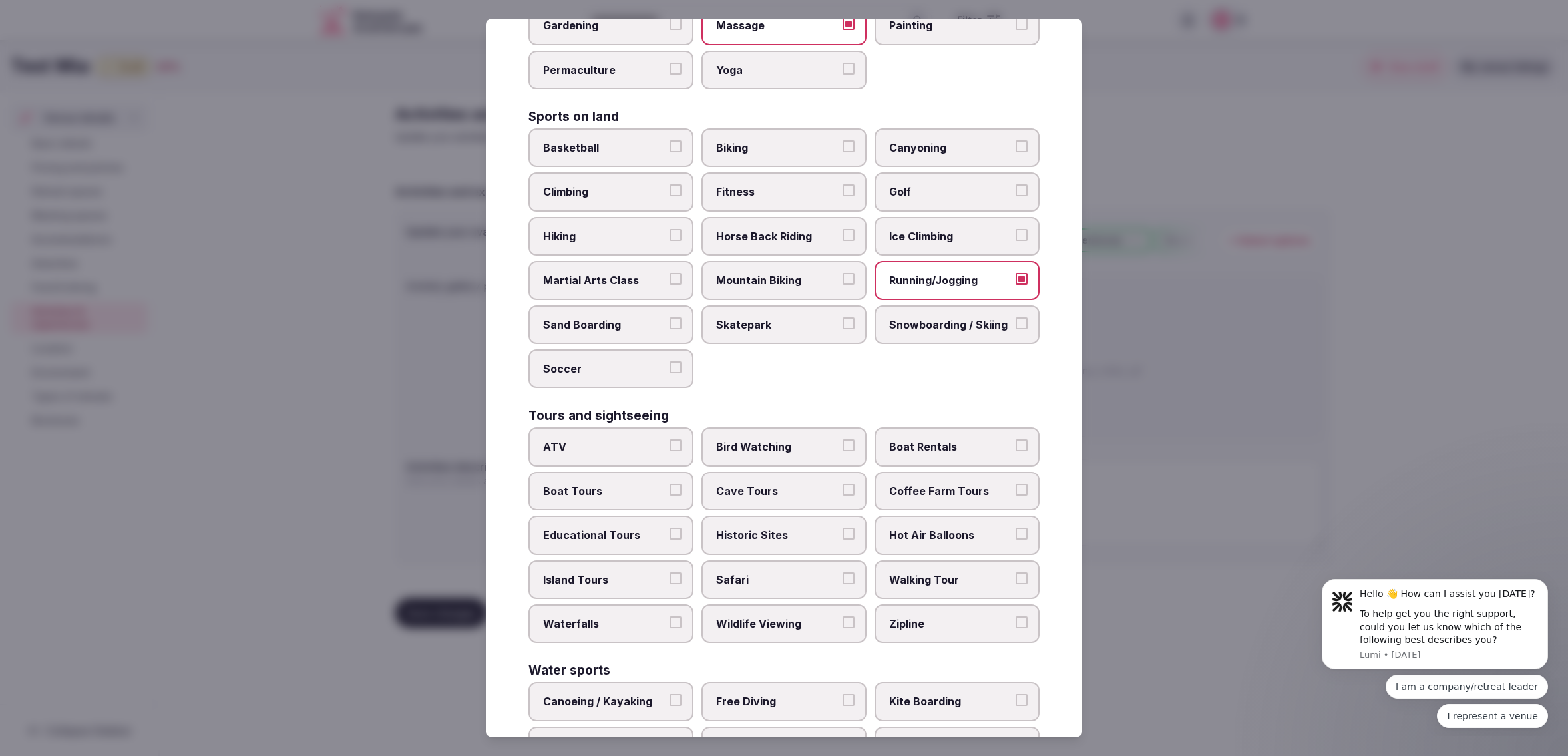
scroll to position [618, 0]
click at [795, 187] on span "Fitness" at bounding box center [777, 194] width 122 height 15
click at [842, 187] on button "Fitness" at bounding box center [848, 193] width 12 height 12
click at [791, 143] on span "Biking" at bounding box center [777, 150] width 122 height 15
click at [842, 143] on button "Biking" at bounding box center [848, 148] width 12 height 12
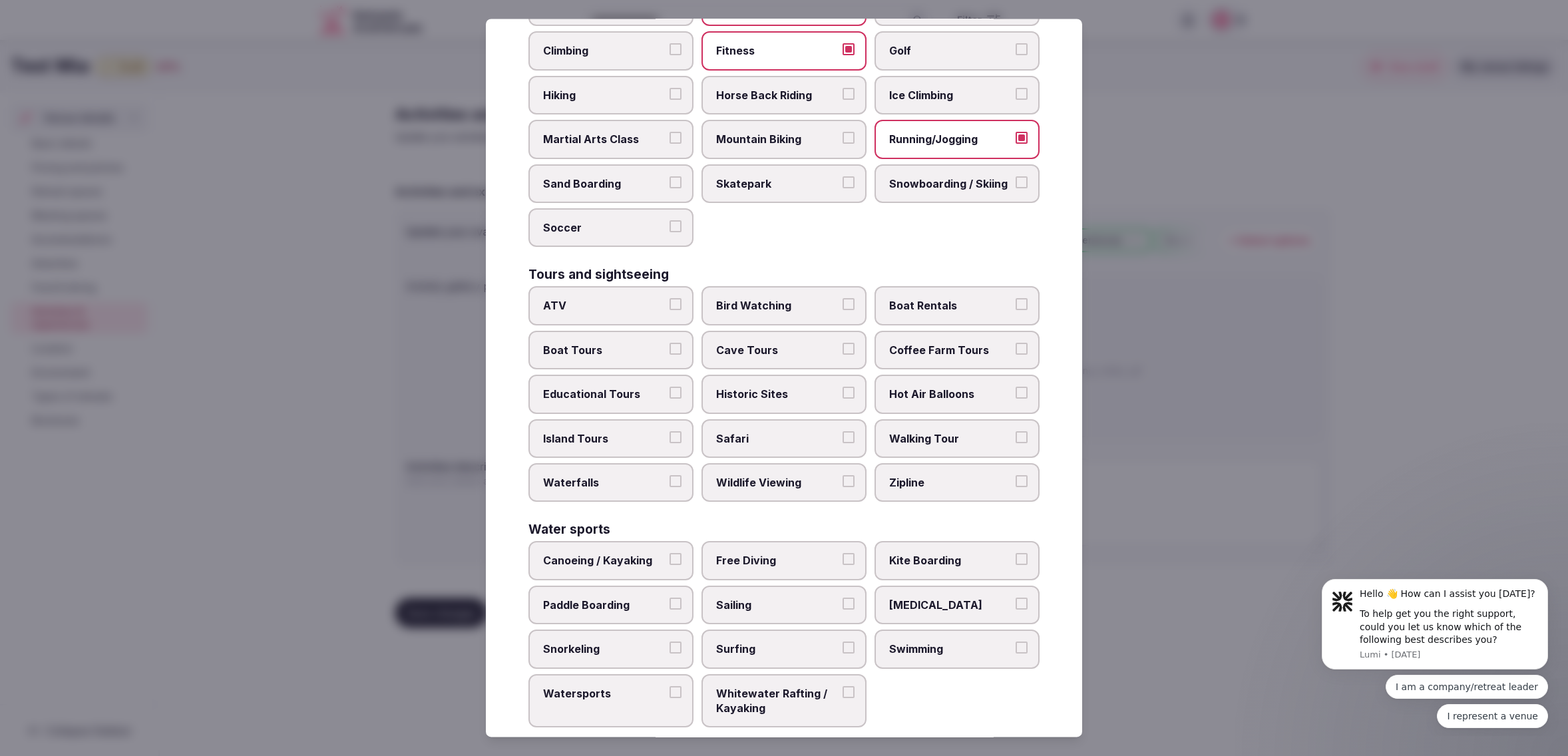
scroll to position [760, 0]
click at [581, 344] on span "Boat Tours" at bounding box center [604, 351] width 122 height 15
click at [669, 344] on button "Boat Tours" at bounding box center [675, 349] width 12 height 12
click at [897, 300] on span "Boat Rentals" at bounding box center [950, 307] width 122 height 15
click at [1016, 300] on button "Boat Rentals" at bounding box center [1021, 306] width 12 height 12
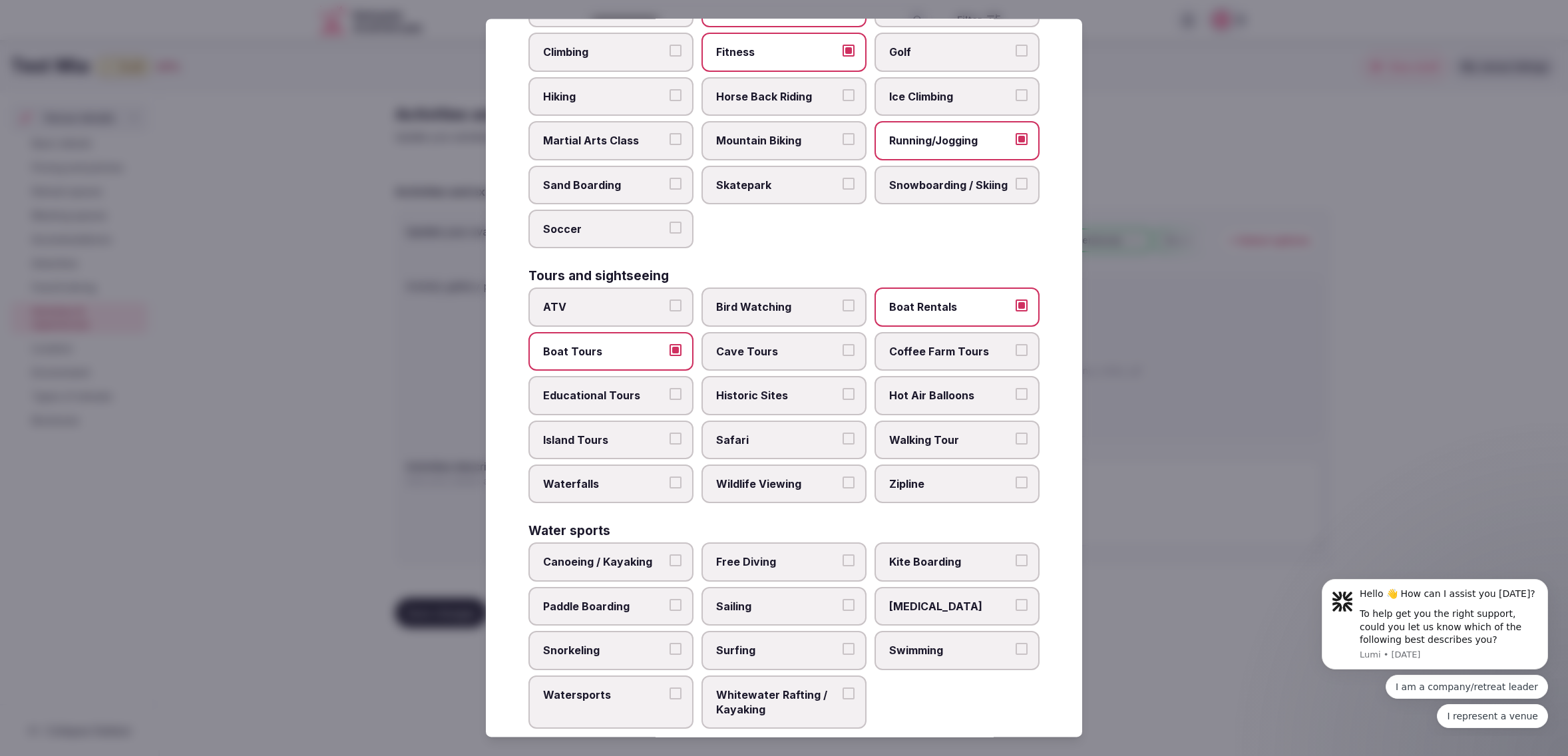
click at [941, 432] on span "Walking Tour" at bounding box center [950, 439] width 122 height 15
click at [1016, 432] on button "Walking Tour" at bounding box center [1021, 438] width 12 height 12
click at [575, 432] on span "Island Tours" at bounding box center [604, 439] width 122 height 15
click at [669, 432] on button "Island Tours" at bounding box center [675, 438] width 12 height 12
click at [580, 687] on span "Watersports" at bounding box center [604, 694] width 122 height 15
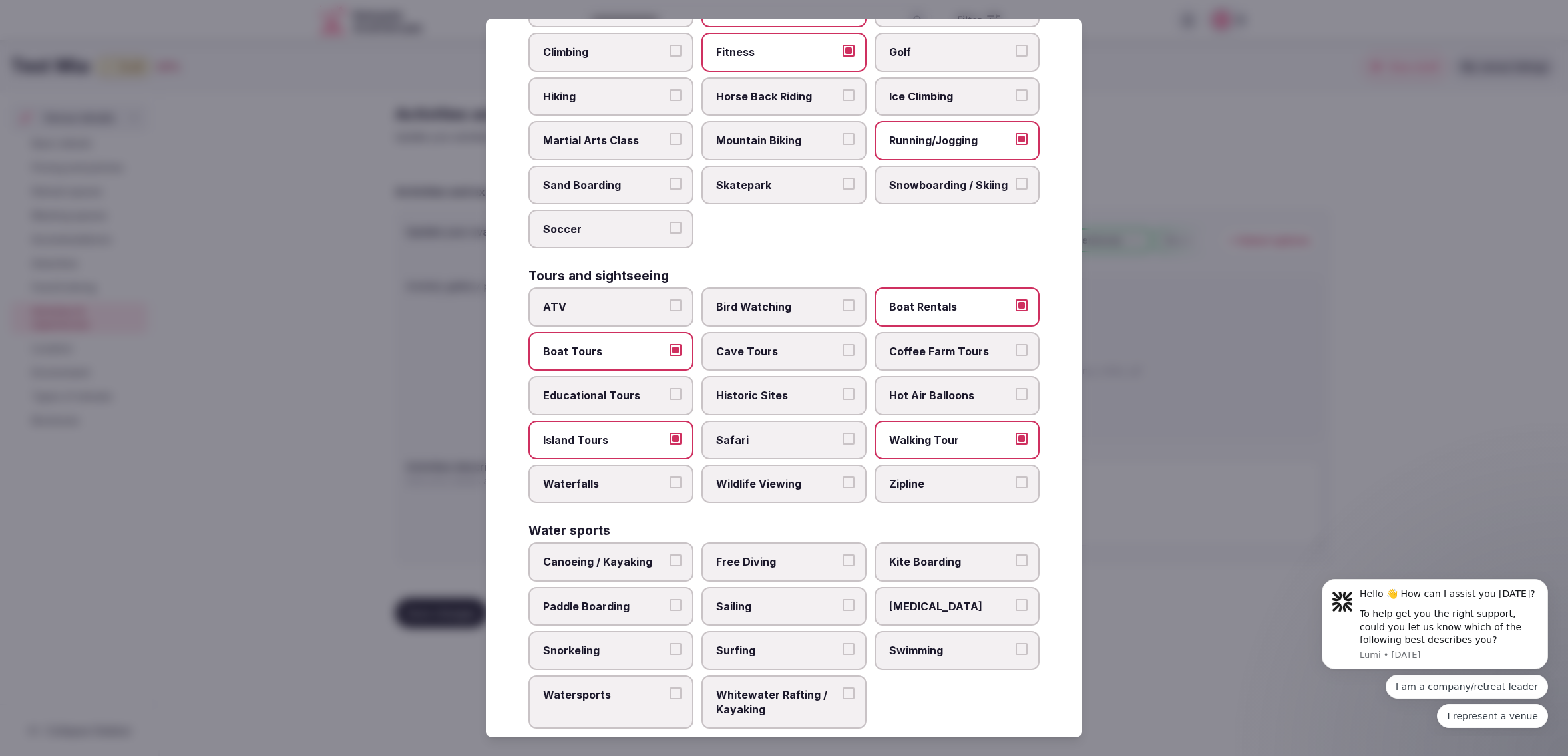
click at [669, 687] on button "Watersports" at bounding box center [675, 693] width 12 height 12
click at [1036, 631] on label "Swimming" at bounding box center [957, 650] width 165 height 38
click at [1027, 643] on button "Swimming" at bounding box center [1021, 649] width 12 height 12
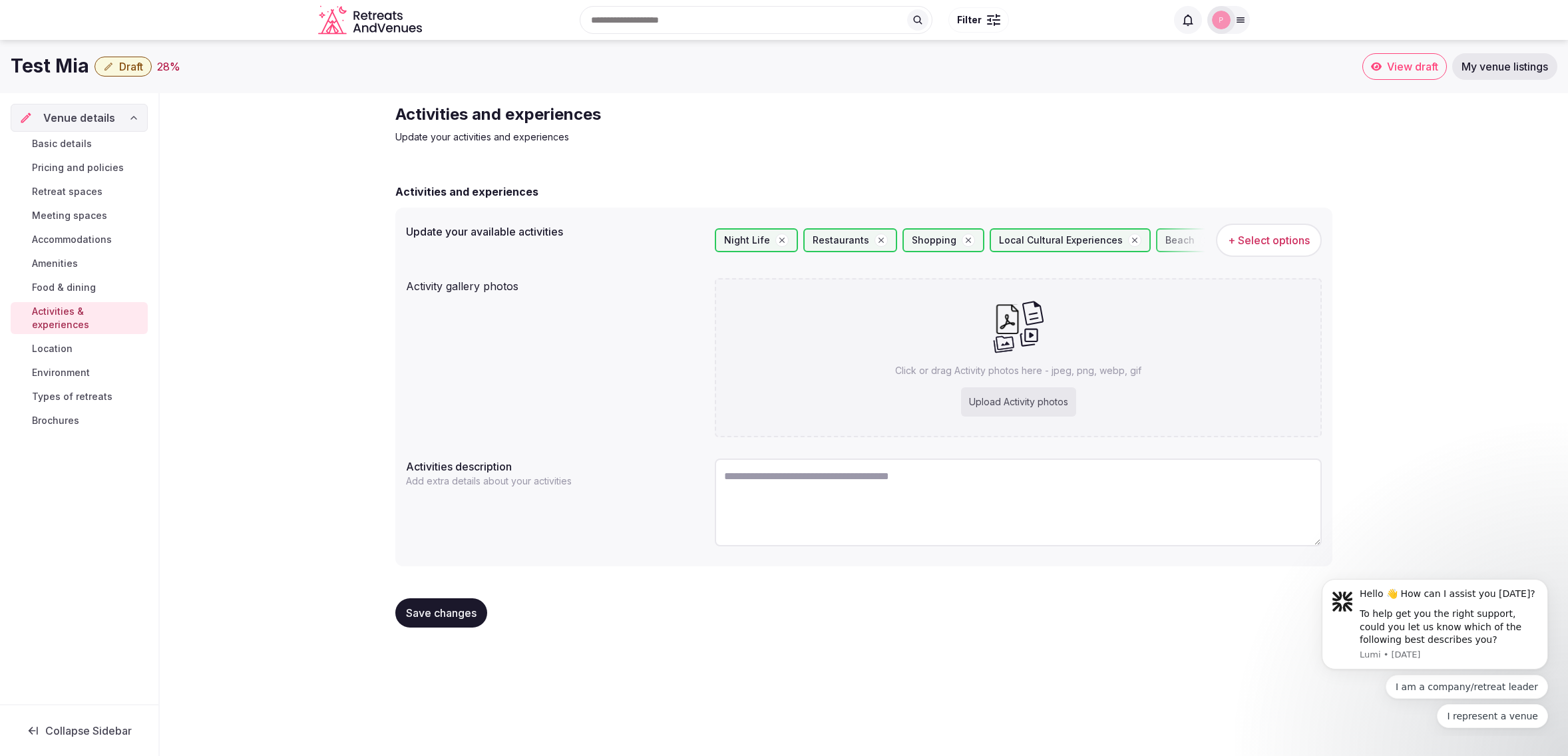
click at [440, 613] on span "Save changes" at bounding box center [441, 613] width 71 height 13
click at [59, 342] on span "Location" at bounding box center [53, 348] width 41 height 13
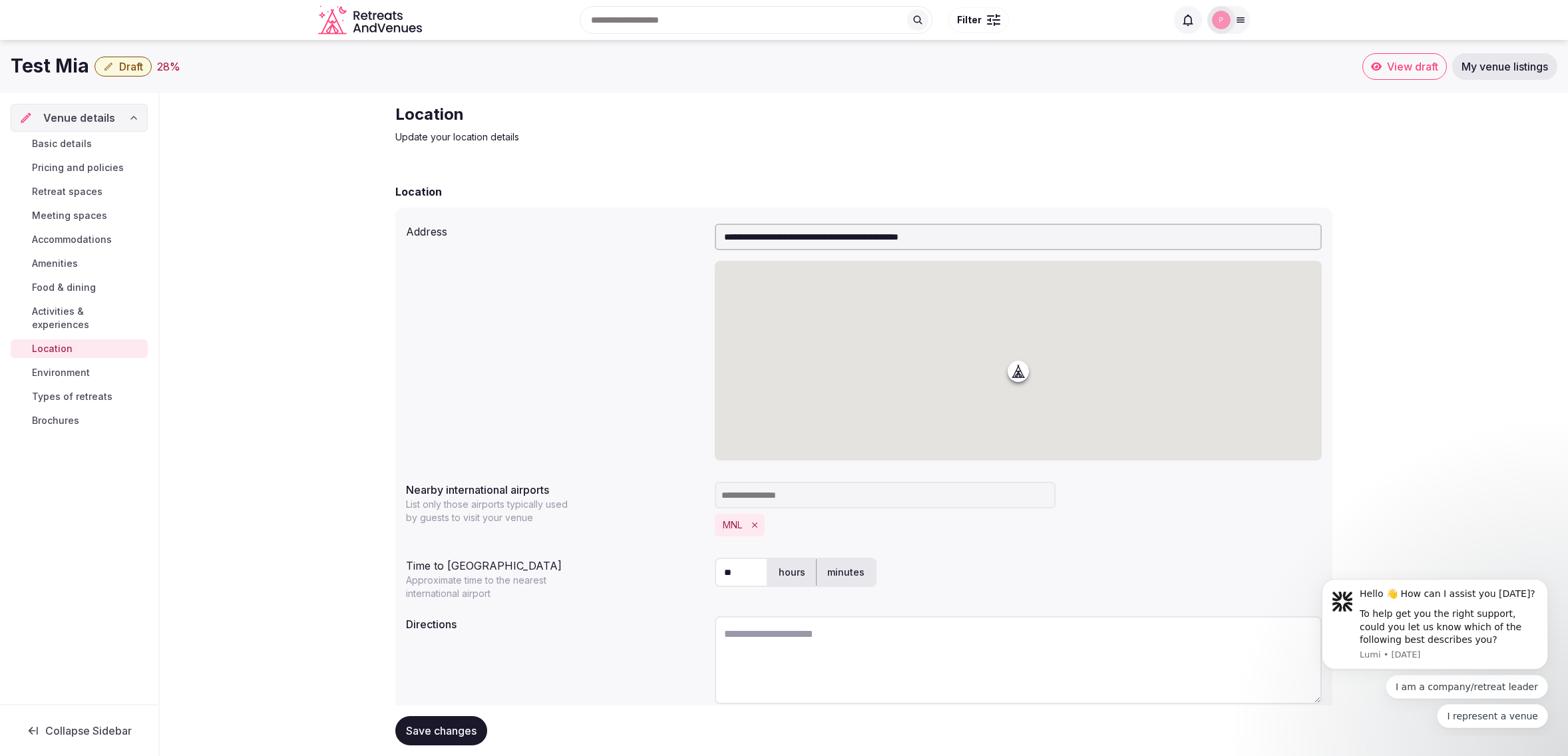
click at [67, 366] on span "Environment" at bounding box center [61, 372] width 58 height 13
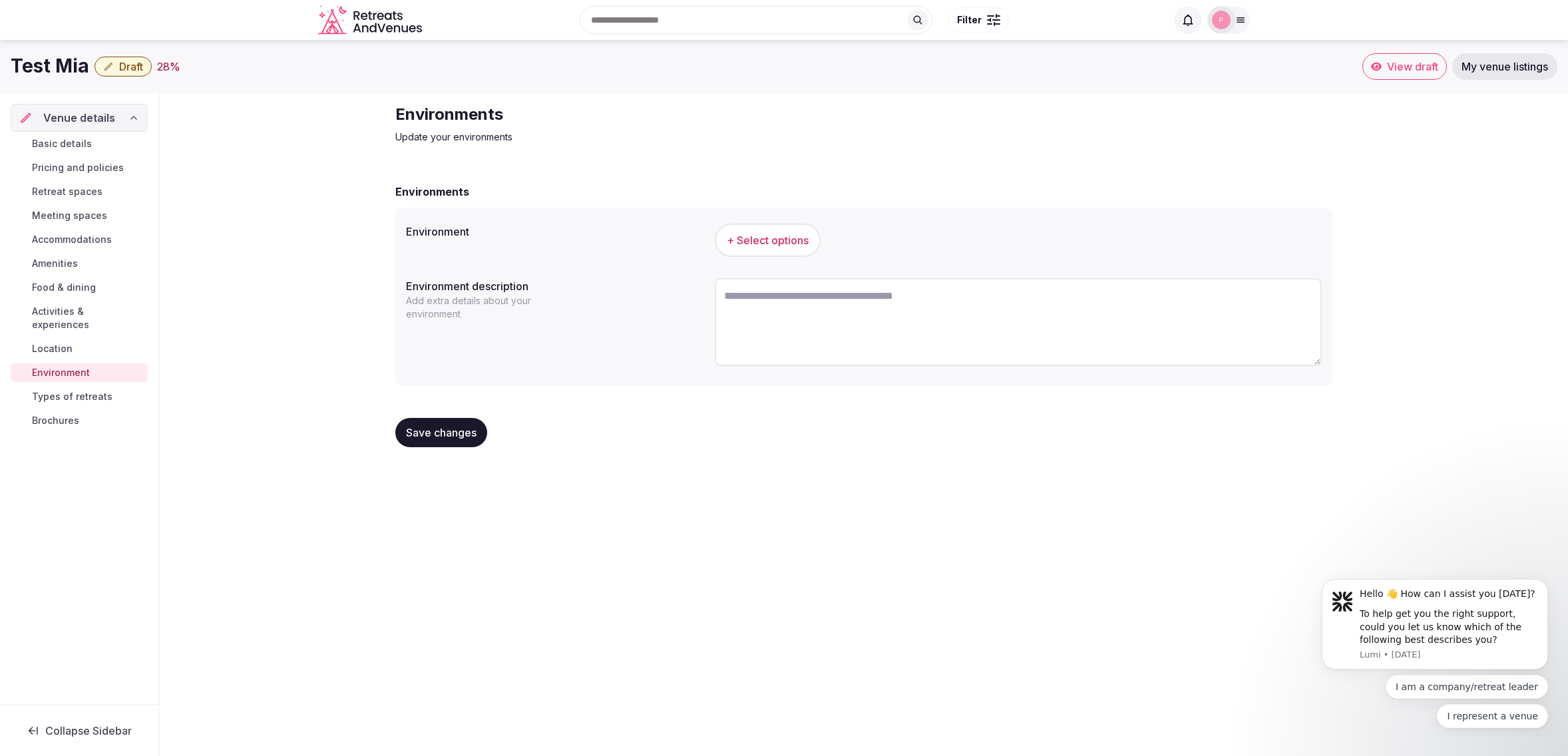
click at [765, 242] on span "+ Select options" at bounding box center [767, 240] width 81 height 15
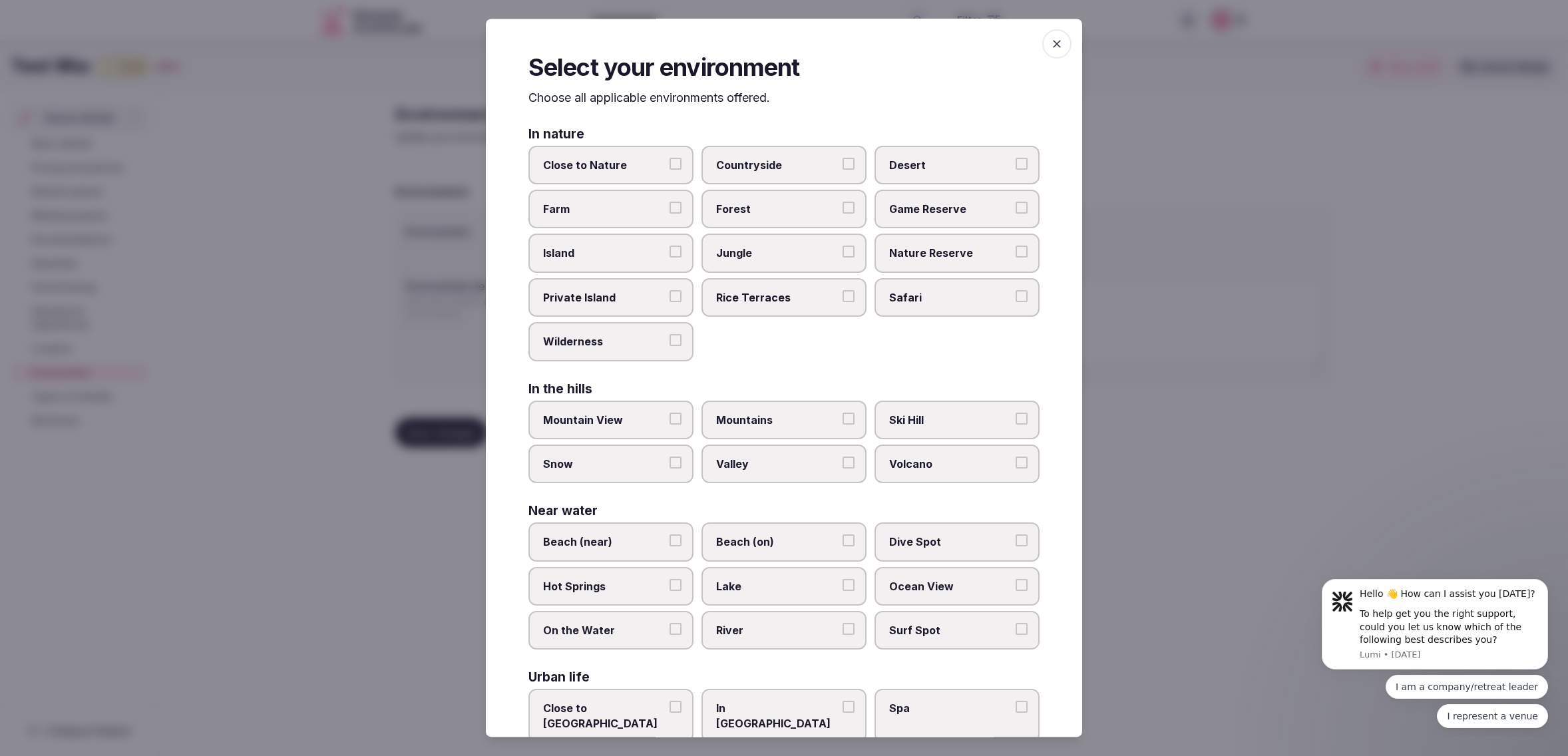
click at [603, 169] on span "Close to Nature" at bounding box center [604, 165] width 122 height 15
click at [669, 169] on button "Close to Nature" at bounding box center [675, 163] width 12 height 12
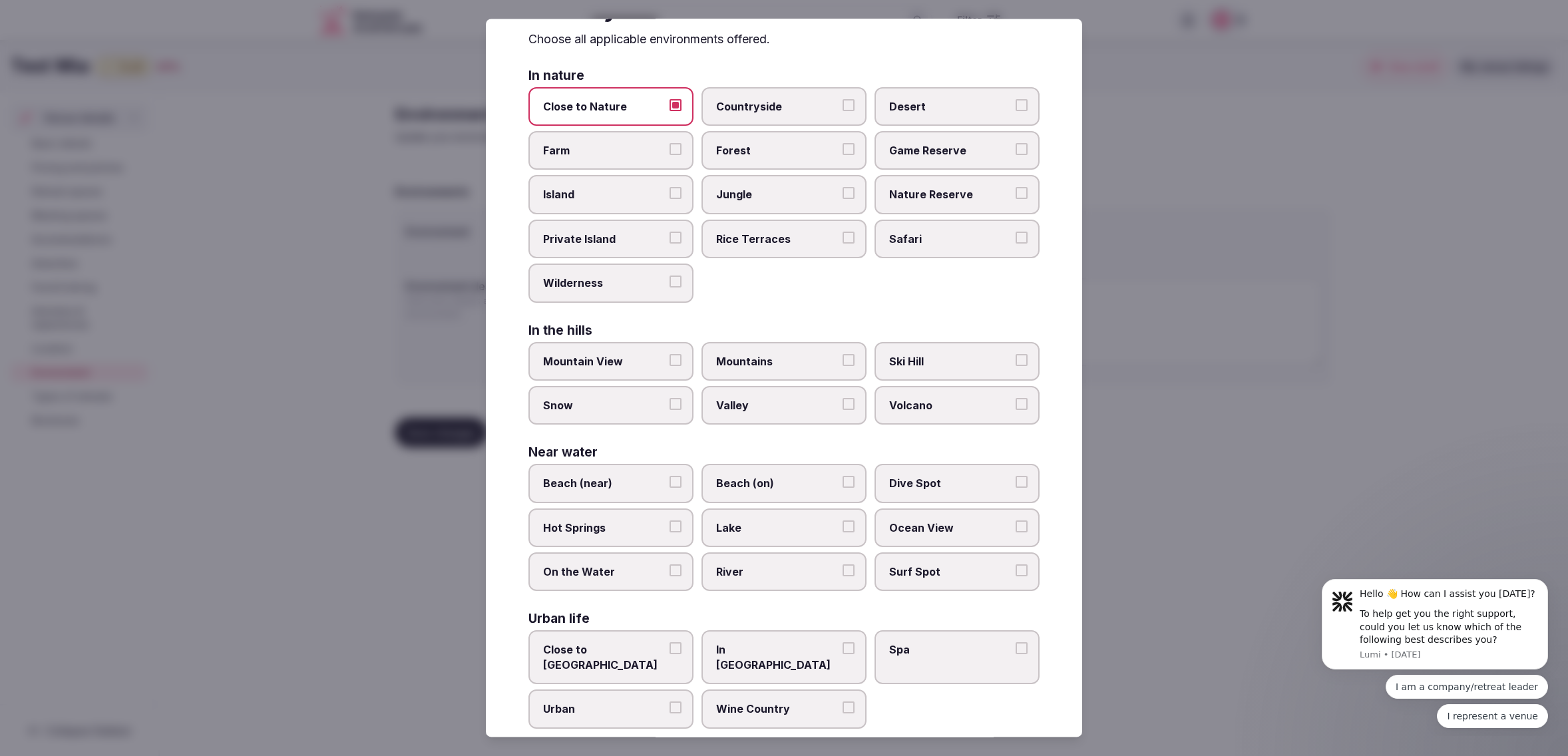
scroll to position [56, 0]
click at [567, 94] on label "Close to Nature" at bounding box center [610, 108] width 165 height 38
click at [669, 101] on button "Close to Nature" at bounding box center [675, 107] width 12 height 12
click at [599, 479] on span "Beach (near)" at bounding box center [604, 486] width 122 height 15
click at [669, 479] on button "Beach (near)" at bounding box center [675, 484] width 12 height 12
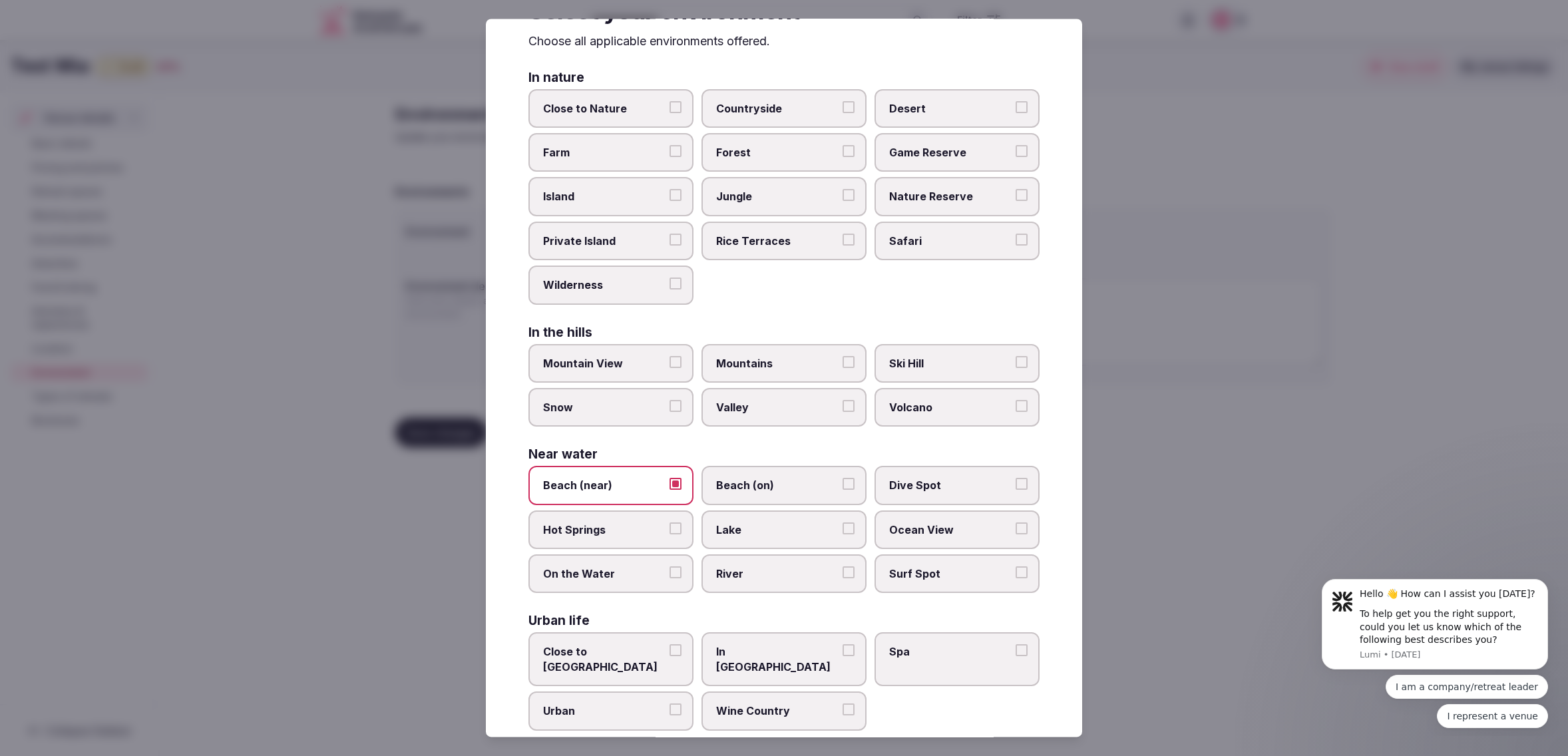
drag, startPoint x: 608, startPoint y: 478, endPoint x: 762, endPoint y: 480, distance: 154.0
click at [614, 479] on span "Beach (near)" at bounding box center [604, 486] width 122 height 15
click at [669, 479] on button "Beach (near)" at bounding box center [675, 484] width 12 height 12
click at [767, 480] on span "Beach (on)" at bounding box center [777, 486] width 122 height 15
click at [842, 480] on button "Beach (on)" at bounding box center [848, 484] width 12 height 12
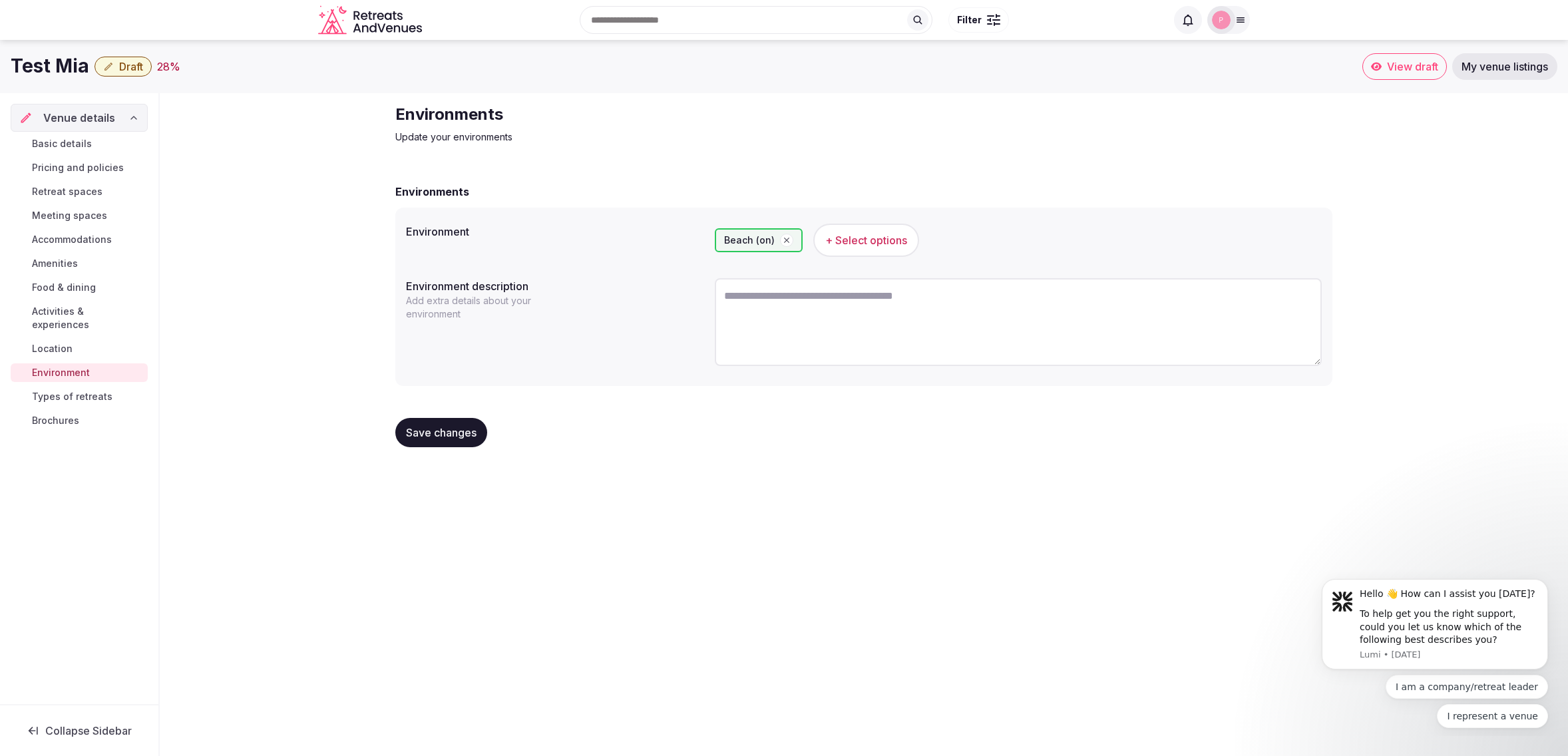
scroll to position [0, 0]
click at [447, 438] on button "Save changes" at bounding box center [440, 432] width 92 height 29
click at [64, 390] on span "Types of retreats" at bounding box center [72, 396] width 81 height 13
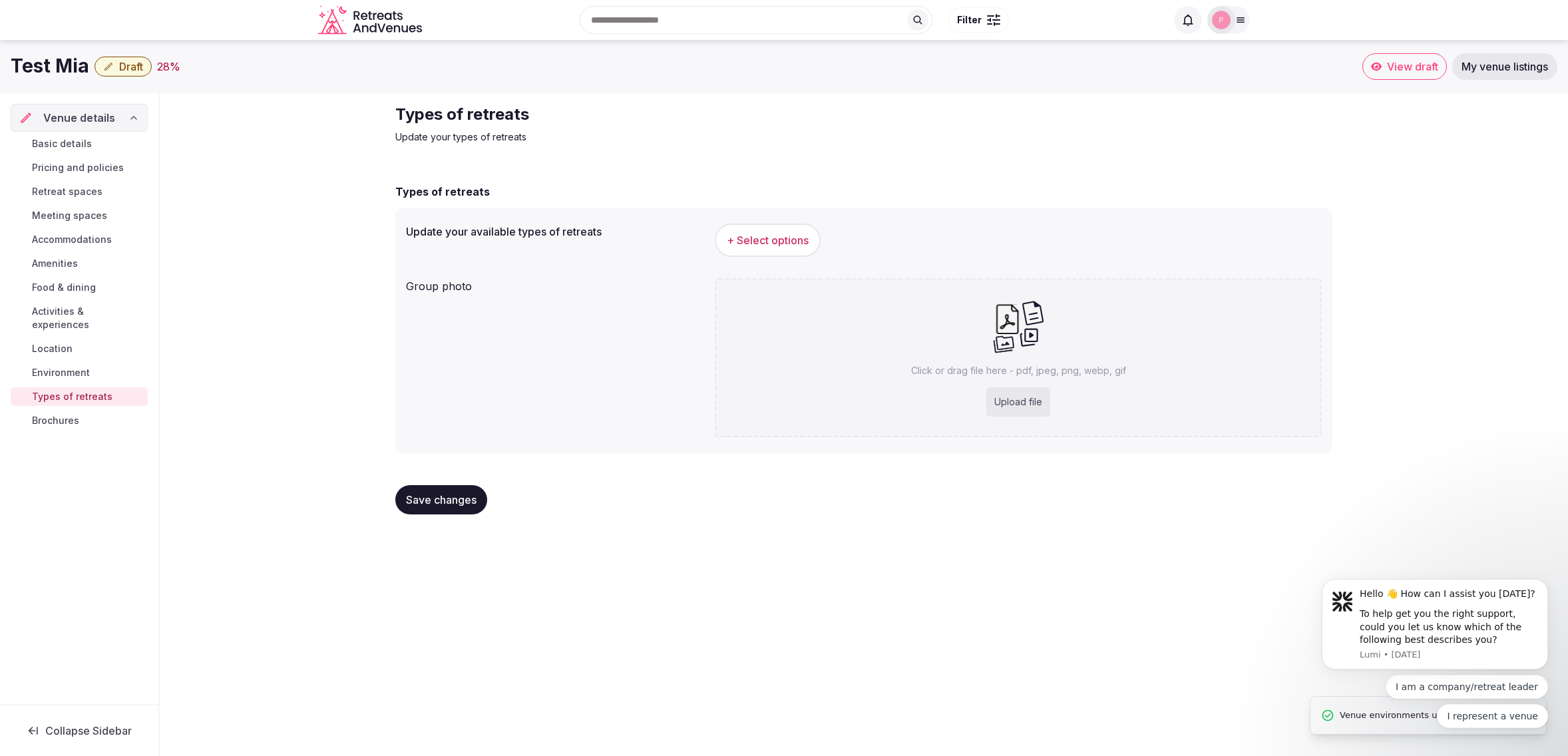
click at [752, 235] on span "+ Select options" at bounding box center [767, 240] width 81 height 15
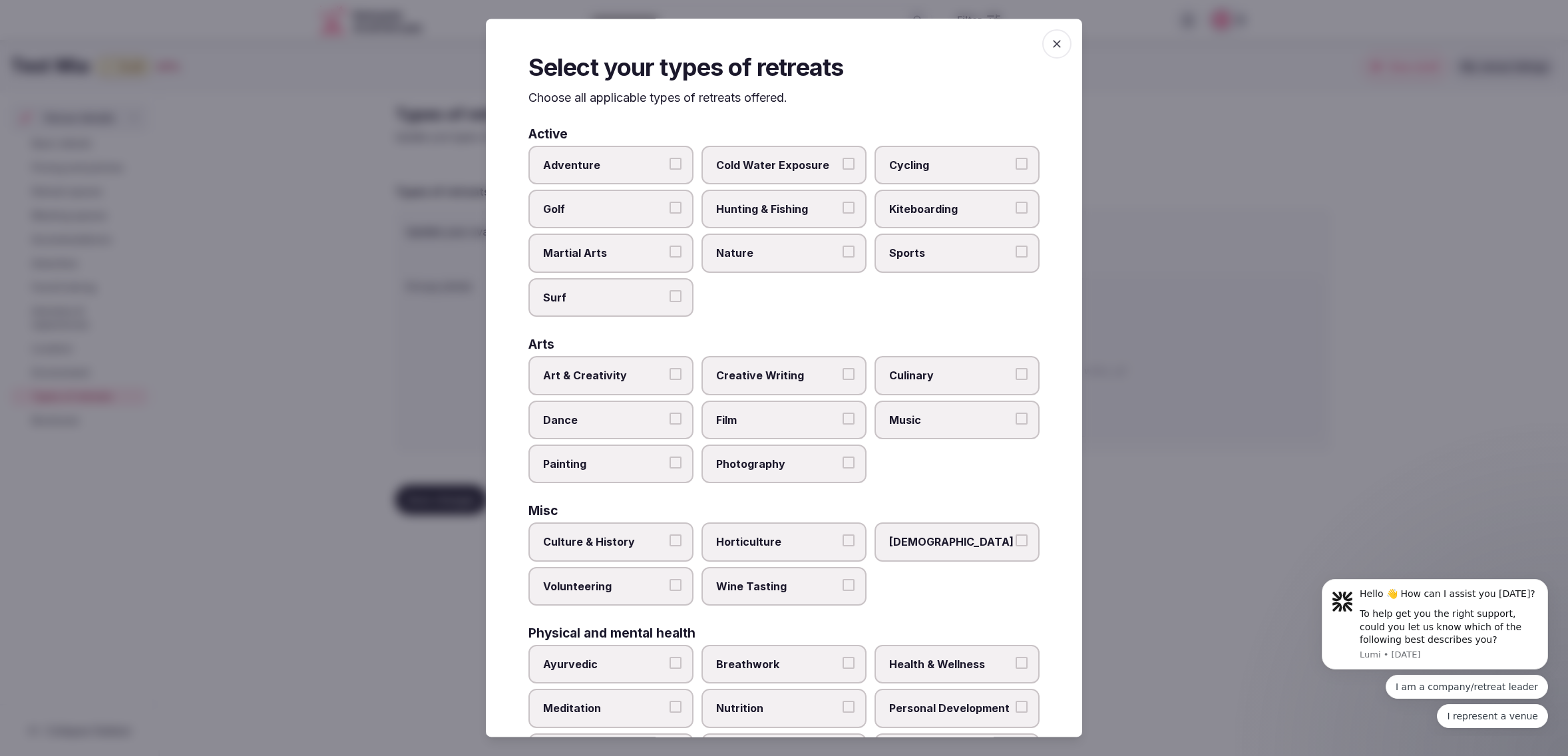
click at [951, 169] on span "Cycling" at bounding box center [950, 165] width 122 height 15
click at [1016, 169] on button "Cycling" at bounding box center [1021, 163] width 12 height 12
click at [951, 169] on span "Cycling" at bounding box center [950, 165] width 122 height 15
click at [1016, 169] on button "Cycling" at bounding box center [1021, 163] width 12 height 12
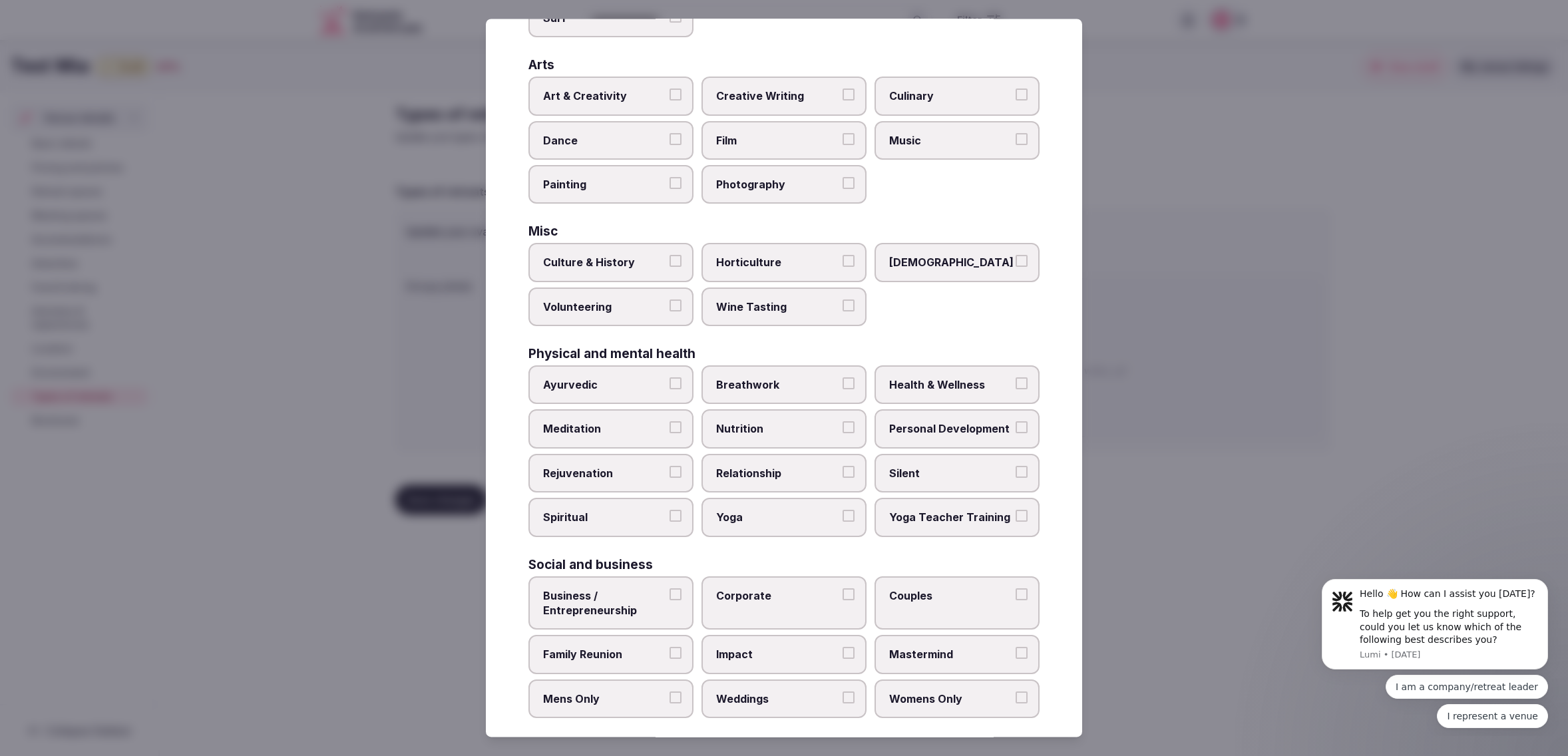
scroll to position [278, 0]
drag, startPoint x: 608, startPoint y: 610, endPoint x: 683, endPoint y: 587, distance: 78.4
click at [610, 608] on label "Business / Entrepreneurship" at bounding box center [610, 604] width 165 height 54
click at [669, 602] on button "Business / Entrepreneurship" at bounding box center [675, 595] width 12 height 12
click at [730, 589] on span "Corporate" at bounding box center [777, 596] width 122 height 15
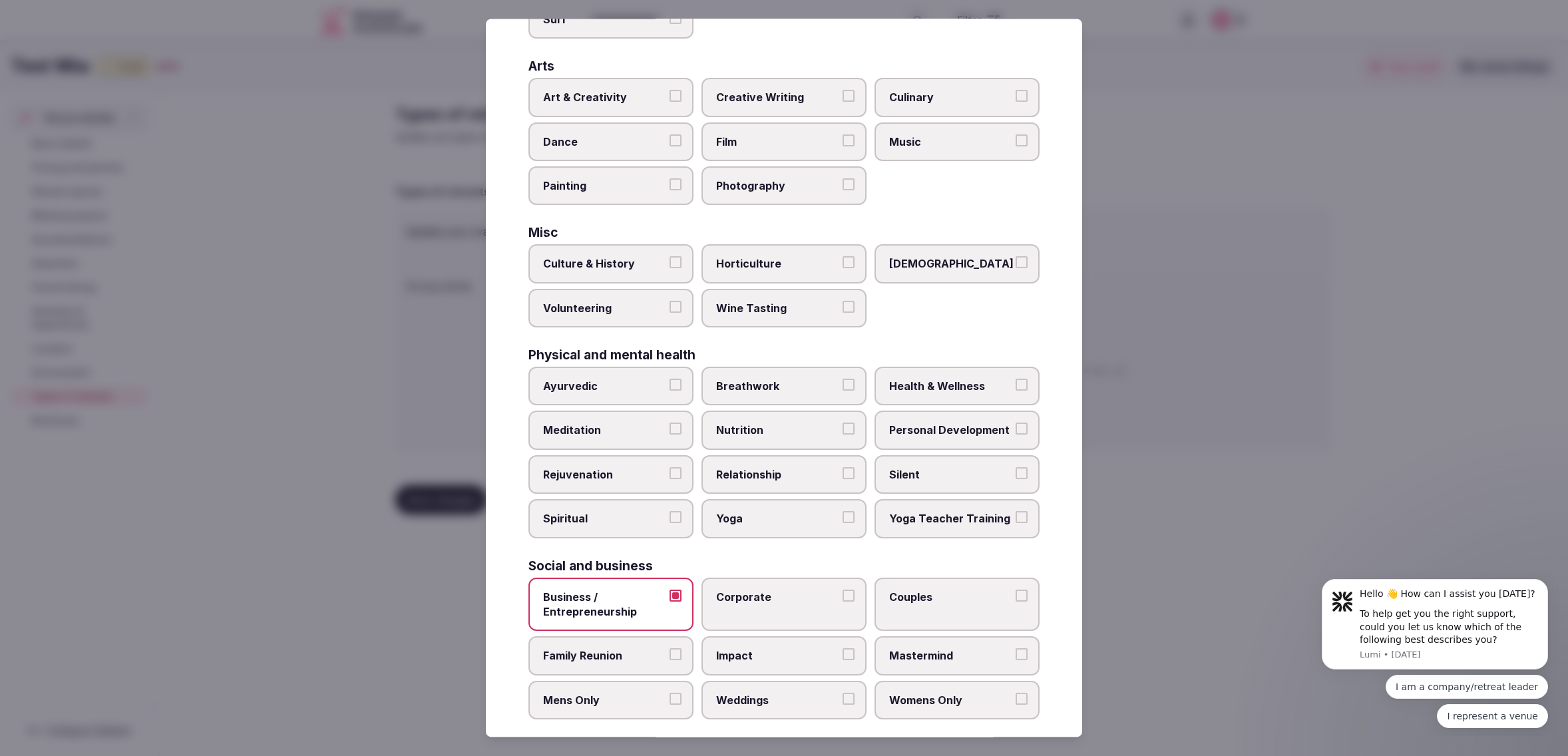
click at [842, 589] on button "Corporate" at bounding box center [848, 595] width 12 height 12
click at [959, 589] on span "Couples" at bounding box center [950, 596] width 122 height 15
click at [1016, 589] on button "Couples" at bounding box center [1021, 595] width 12 height 12
click at [780, 697] on label "Weddings" at bounding box center [784, 700] width 165 height 38
click at [842, 697] on button "Weddings" at bounding box center [848, 698] width 12 height 12
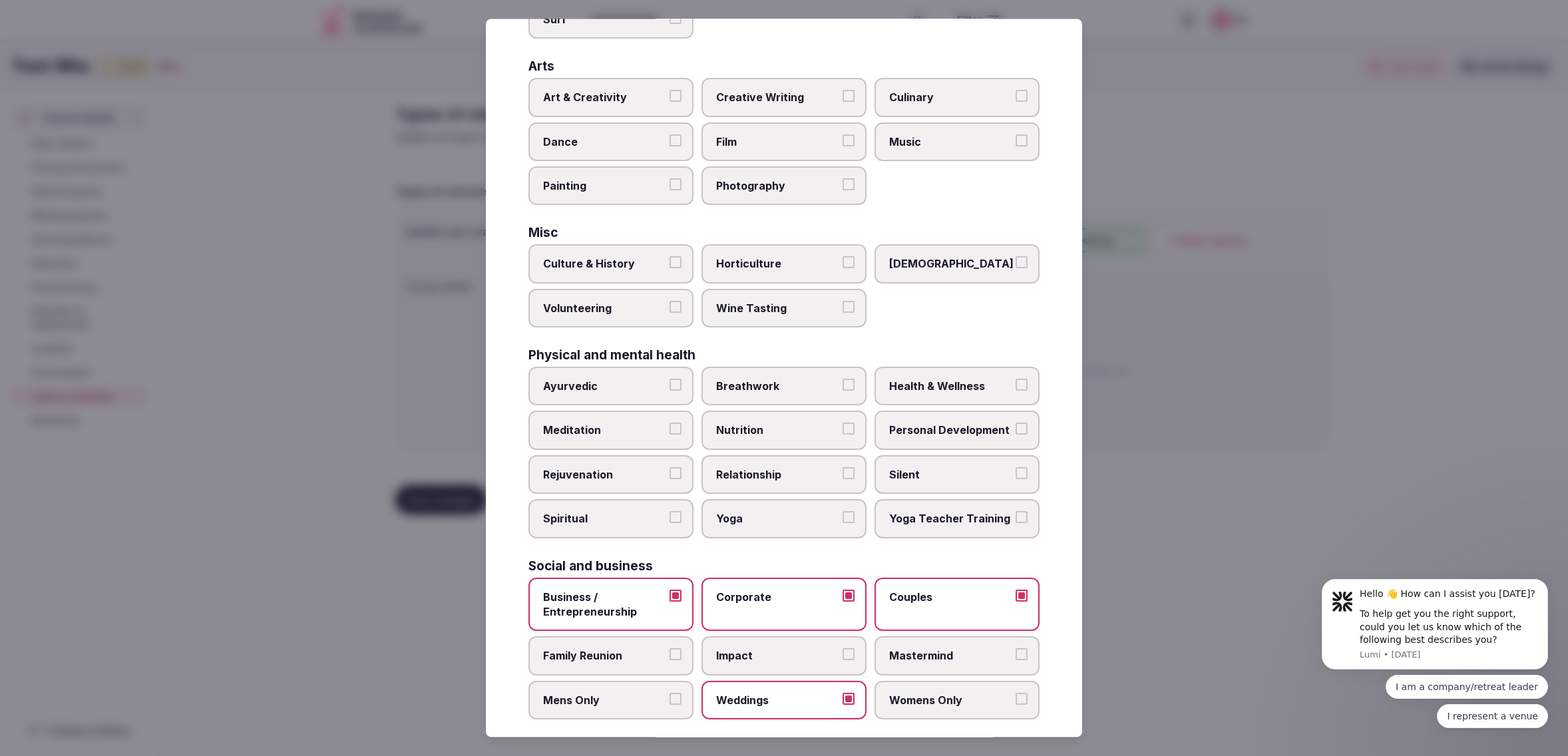
click at [1139, 629] on div at bounding box center [784, 378] width 1568 height 756
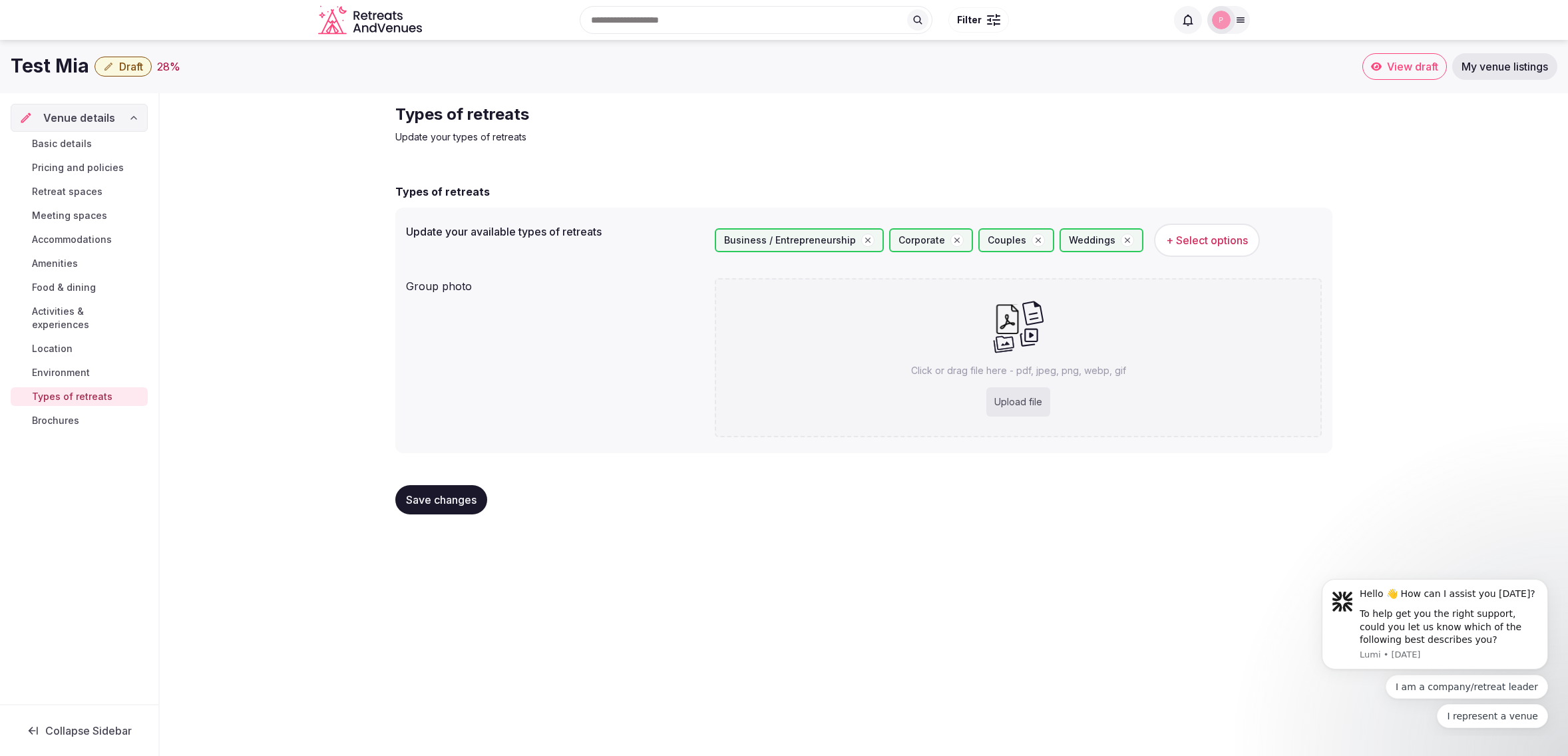
click at [429, 512] on button "Save changes" at bounding box center [440, 499] width 92 height 29
click at [1443, 265] on div "Types of retreats Update your types of retreats Types of retreats Update your a…" at bounding box center [864, 314] width 1408 height 443
click at [1227, 22] on img at bounding box center [1221, 20] width 19 height 19
click at [967, 122] on div "Types of retreats Update your types of retreats" at bounding box center [864, 123] width 937 height 40
click at [1343, 155] on div "Types of retreats Update your types of retreats Types of retreats Update your a…" at bounding box center [864, 314] width 1408 height 443
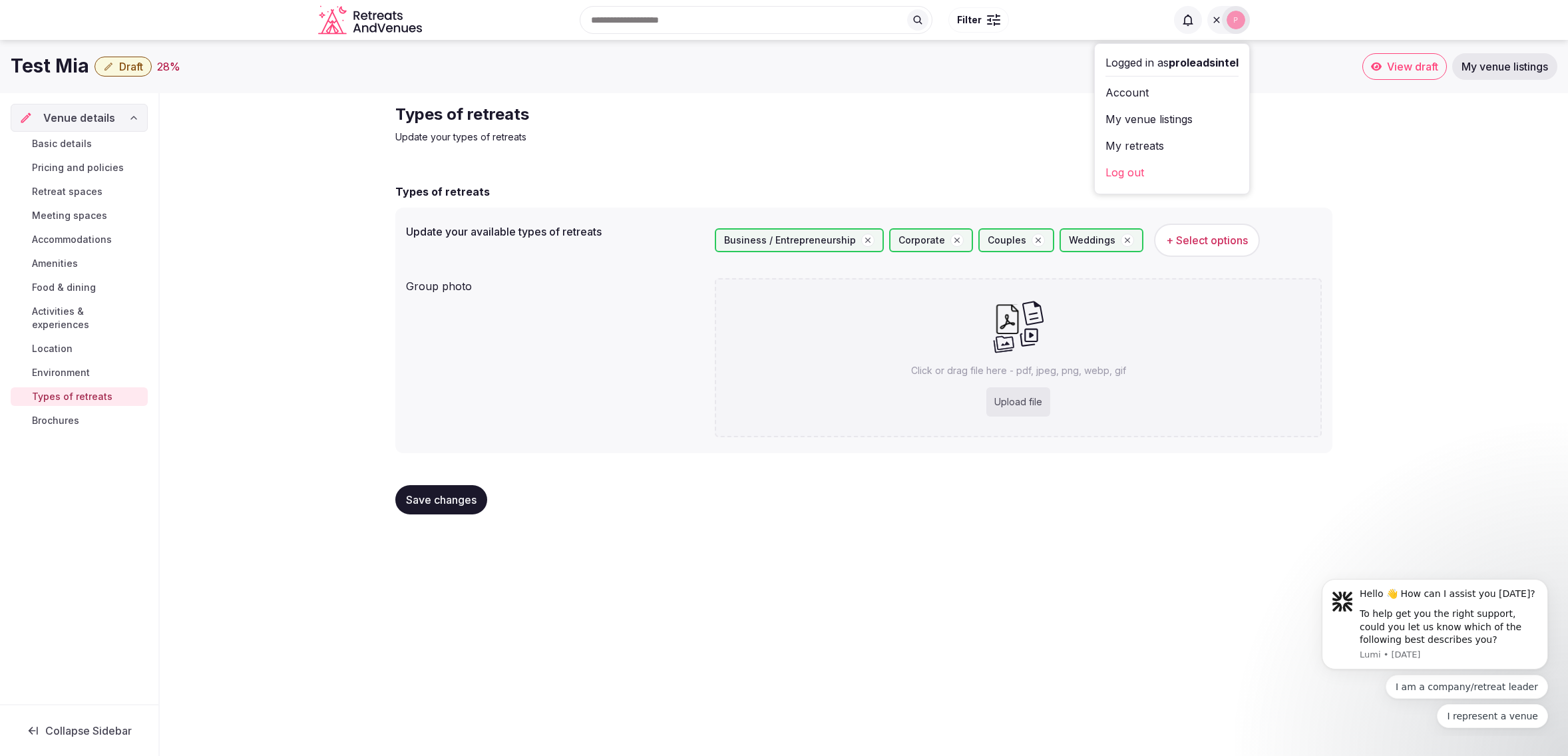
click at [1497, 237] on div "Types of retreats Update your types of retreats Types of retreats Update your a…" at bounding box center [864, 314] width 1408 height 443
click at [835, 88] on div "Test Mia Draft 28 % View draft My venue listings" at bounding box center [784, 67] width 1568 height 53
click at [135, 2] on div "Recent searches [GEOGRAPHIC_DATA], [GEOGRAPHIC_DATA], [GEOGRAPHIC_DATA] Search …" at bounding box center [784, 20] width 1568 height 40
click at [1457, 257] on div "Types of retreats Update your types of retreats Types of retreats Update your a…" at bounding box center [864, 314] width 1408 height 443
click at [1403, 63] on span "View draft" at bounding box center [1412, 66] width 51 height 13
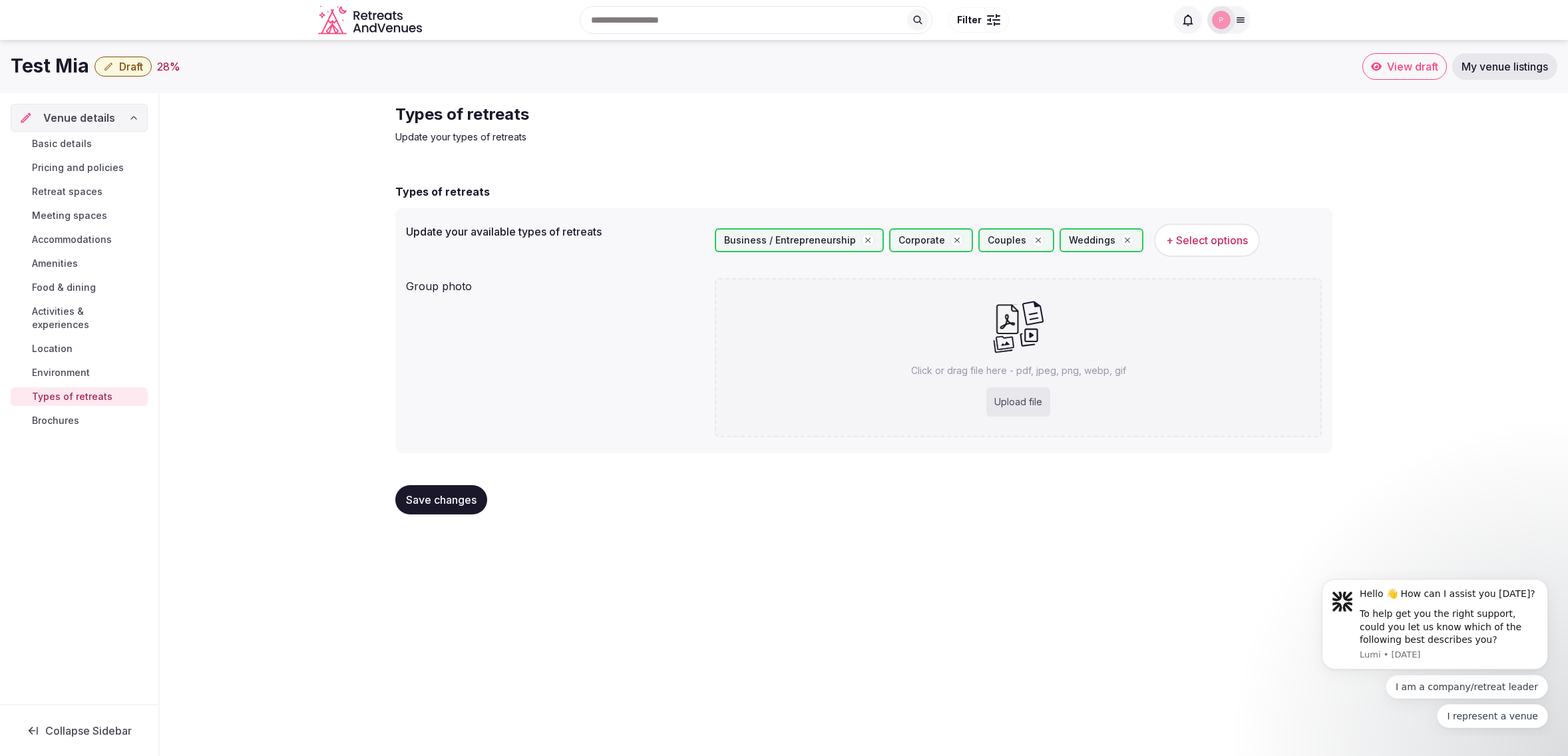
click at [116, 64] on button "Draft" at bounding box center [123, 66] width 57 height 20
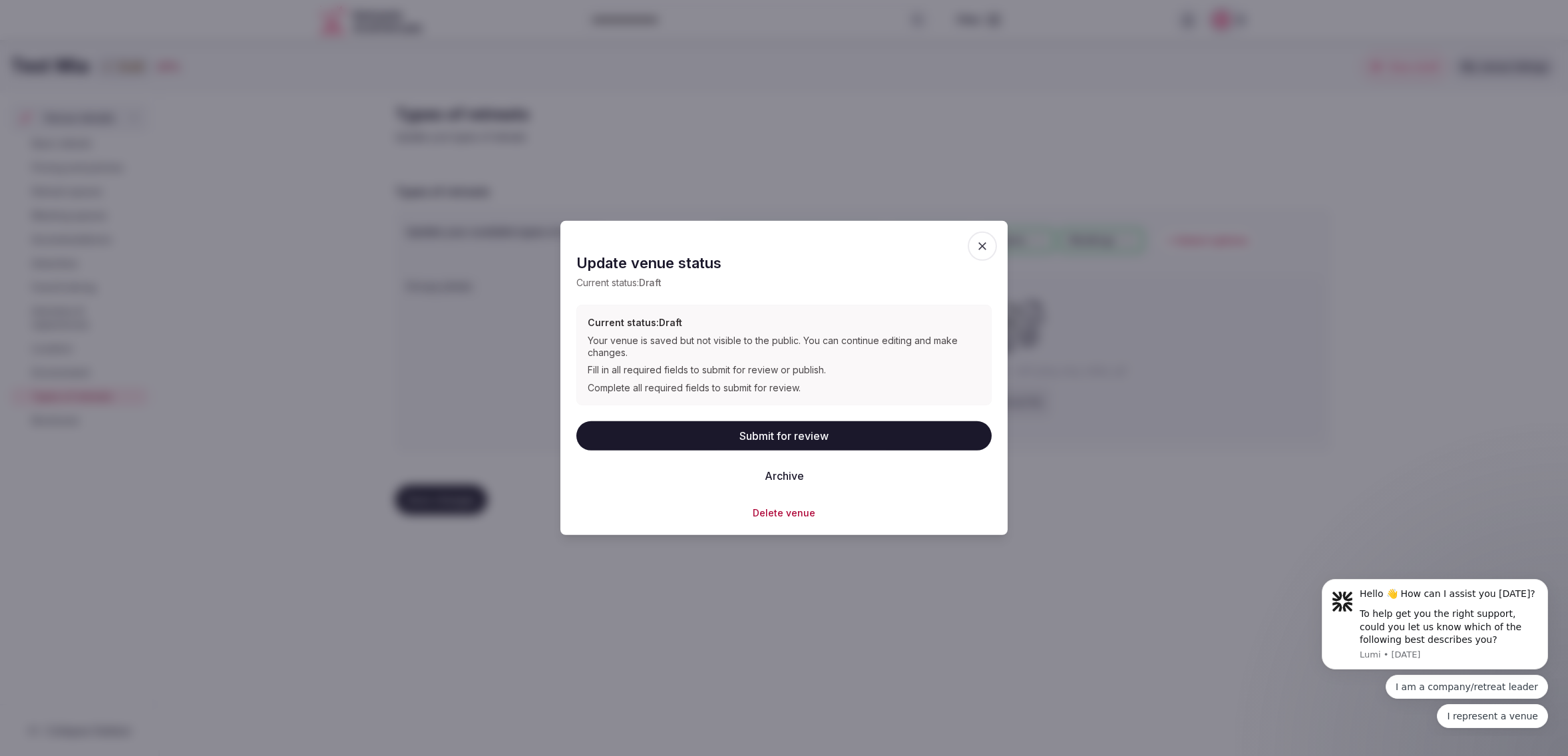
click at [985, 243] on icon "button" at bounding box center [982, 246] width 13 height 13
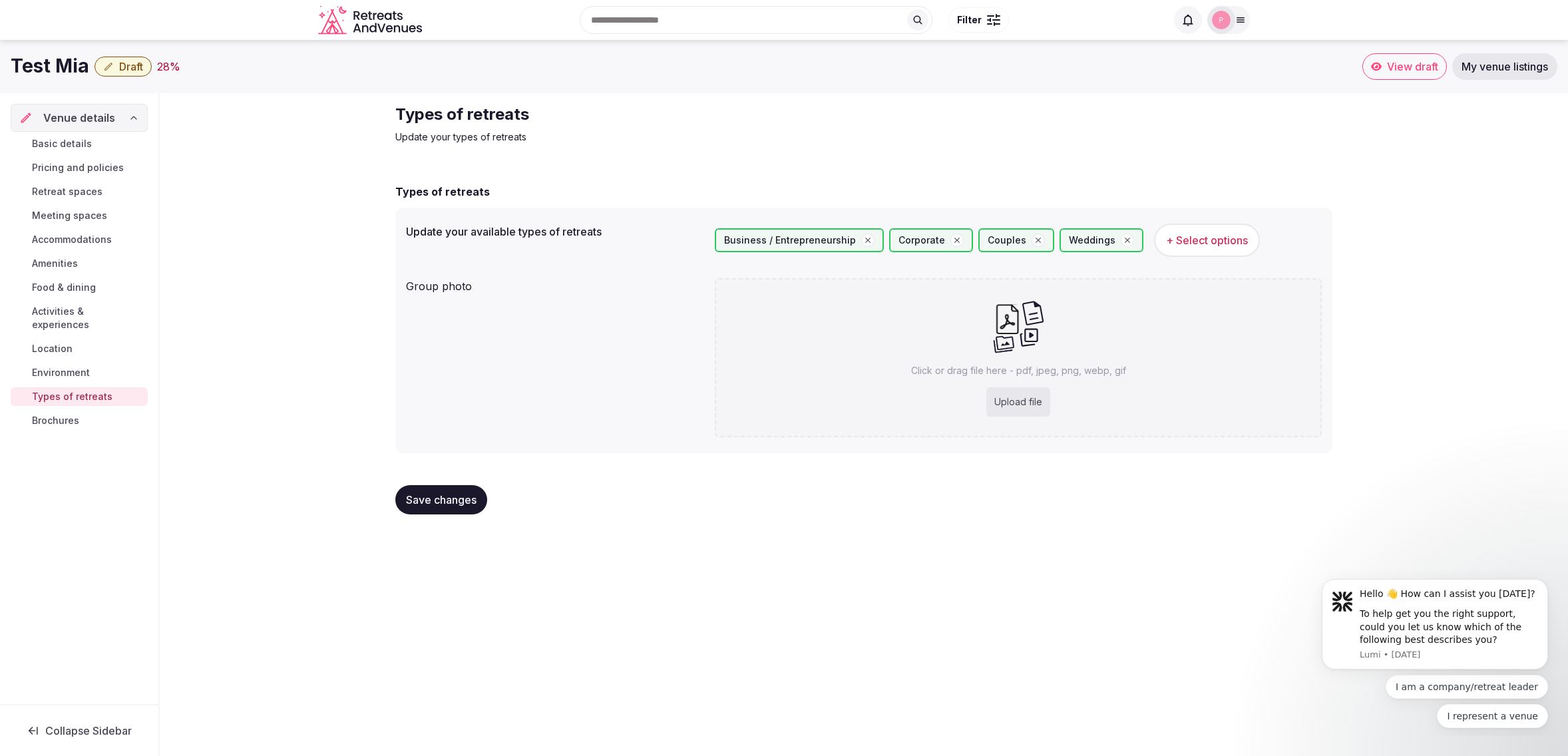
click at [1211, 557] on div "Test Mia Draft 28 % View draft My venue listings Venue details Basic details Pr…" at bounding box center [784, 393] width 1568 height 707
click at [136, 67] on span "Draft" at bounding box center [131, 66] width 24 height 13
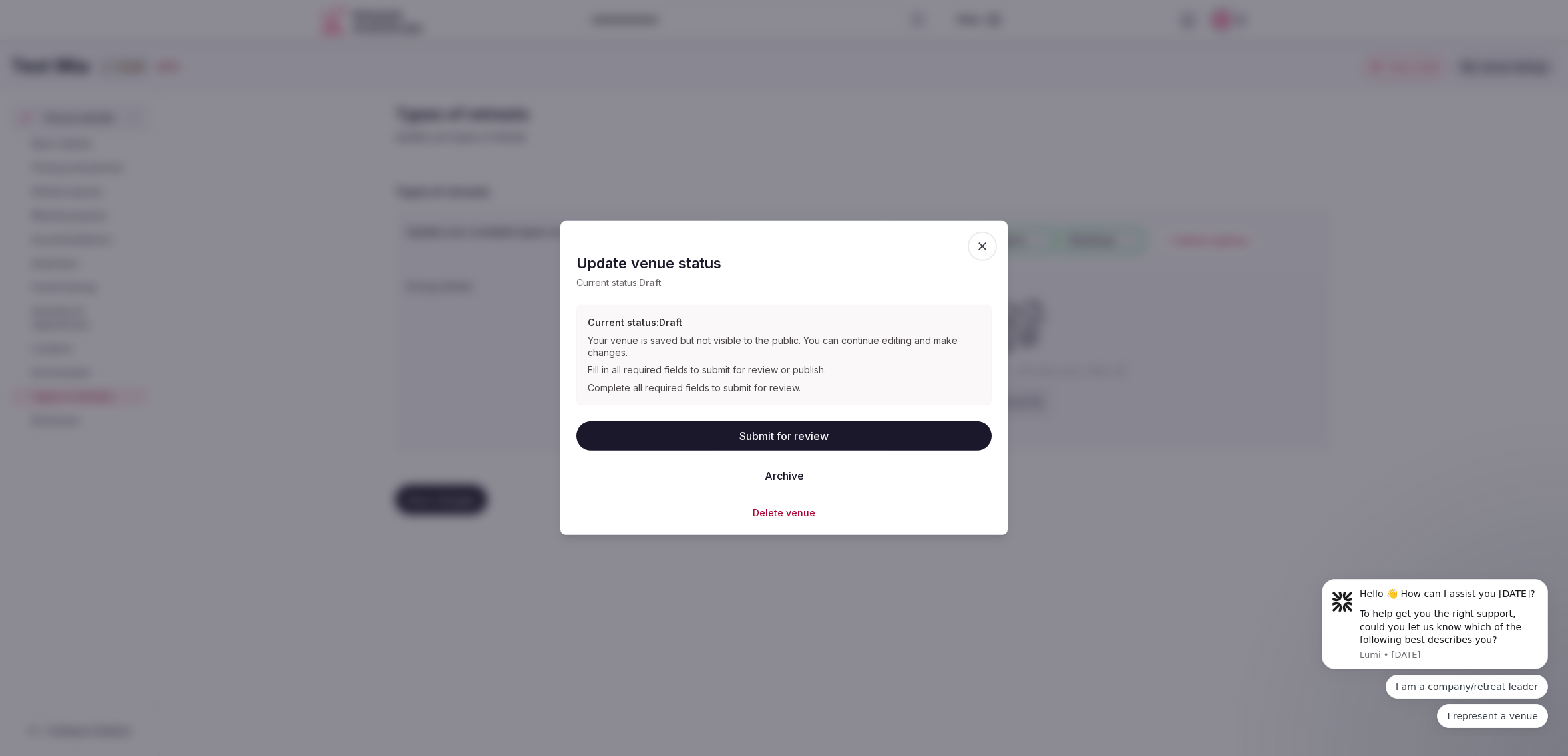
click at [989, 244] on span "button" at bounding box center [982, 246] width 29 height 29
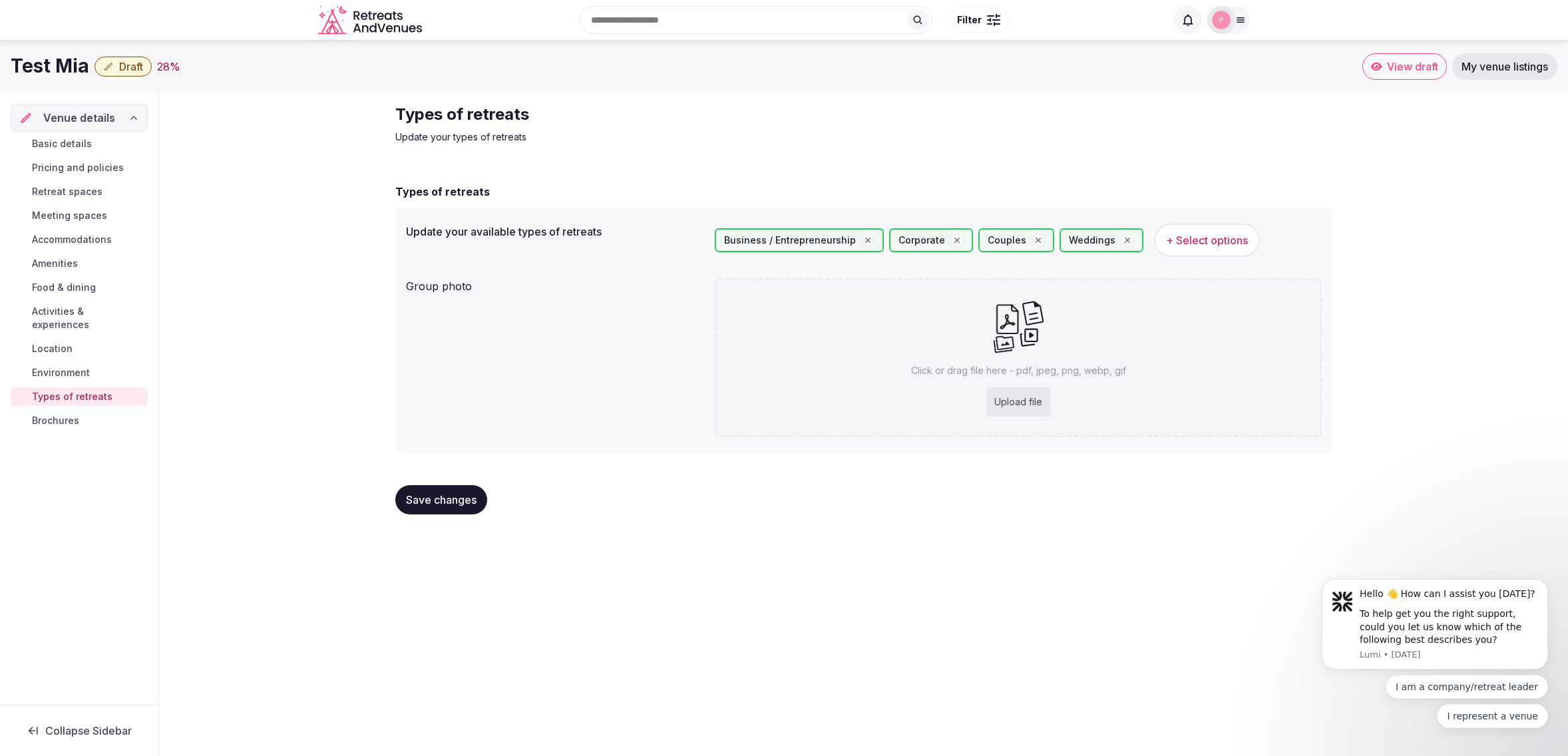
click at [320, 266] on div "Types of retreats Update your types of retreats Types of retreats Update your a…" at bounding box center [864, 314] width 1408 height 443
click at [52, 434] on div "Venue details Basic details Pricing and policies Retreat spaces Meeting spaces …" at bounding box center [79, 399] width 158 height 611
click at [203, 421] on div "Types of retreats Update your types of retreats Types of retreats Update your a…" at bounding box center [864, 314] width 1408 height 443
click at [1399, 192] on div "Types of retreats Update your types of retreats Types of retreats Update your a…" at bounding box center [864, 314] width 1408 height 443
click at [1563, 186] on div "Types of retreats Update your types of retreats Types of retreats Update your a…" at bounding box center [864, 314] width 1408 height 443
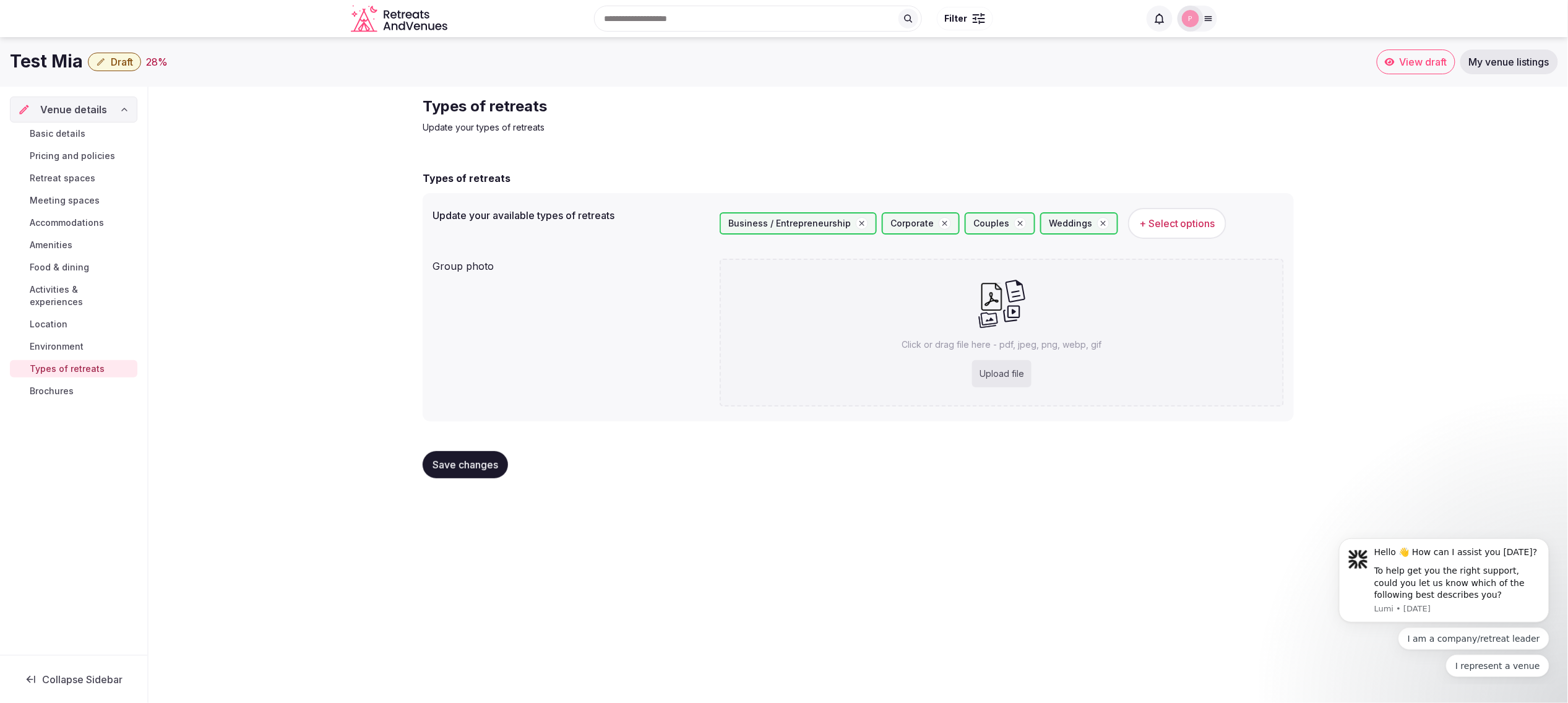
click at [1411, 164] on div "Types of retreats Update your types of retreats Types of retreats Update your a…" at bounding box center [858, 292] width 1419 height 412
click at [875, 146] on div "Types of retreats Update your types of retreats Types of retreats Update your a…" at bounding box center [858, 292] width 891 height 412
click at [1187, 25] on img at bounding box center [1191, 19] width 17 height 17
click at [1011, 90] on div "Types of retreats Update your types of retreats Types of retreats Update your a…" at bounding box center [858, 292] width 891 height 412
click at [914, 114] on div "Types of retreats Update your types of retreats" at bounding box center [858, 114] width 871 height 37
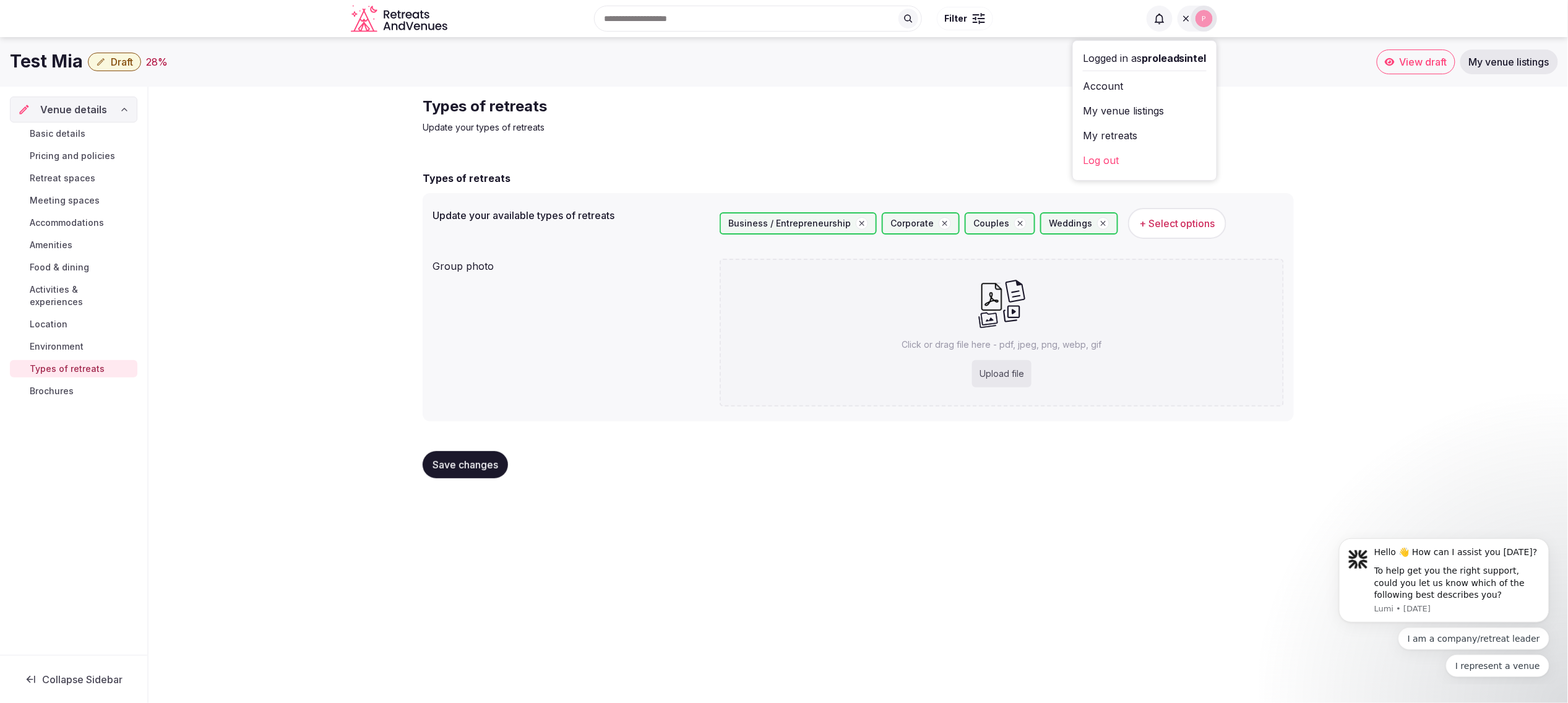
click at [1541, 157] on div "Types of retreats Update your types of retreats Types of retreats Update your a…" at bounding box center [858, 292] width 1419 height 412
click at [1199, 18] on img at bounding box center [1204, 19] width 17 height 17
click at [1203, 23] on div at bounding box center [1191, 19] width 26 height 26
click at [1136, 114] on link "My venue listings" at bounding box center [1145, 110] width 124 height 20
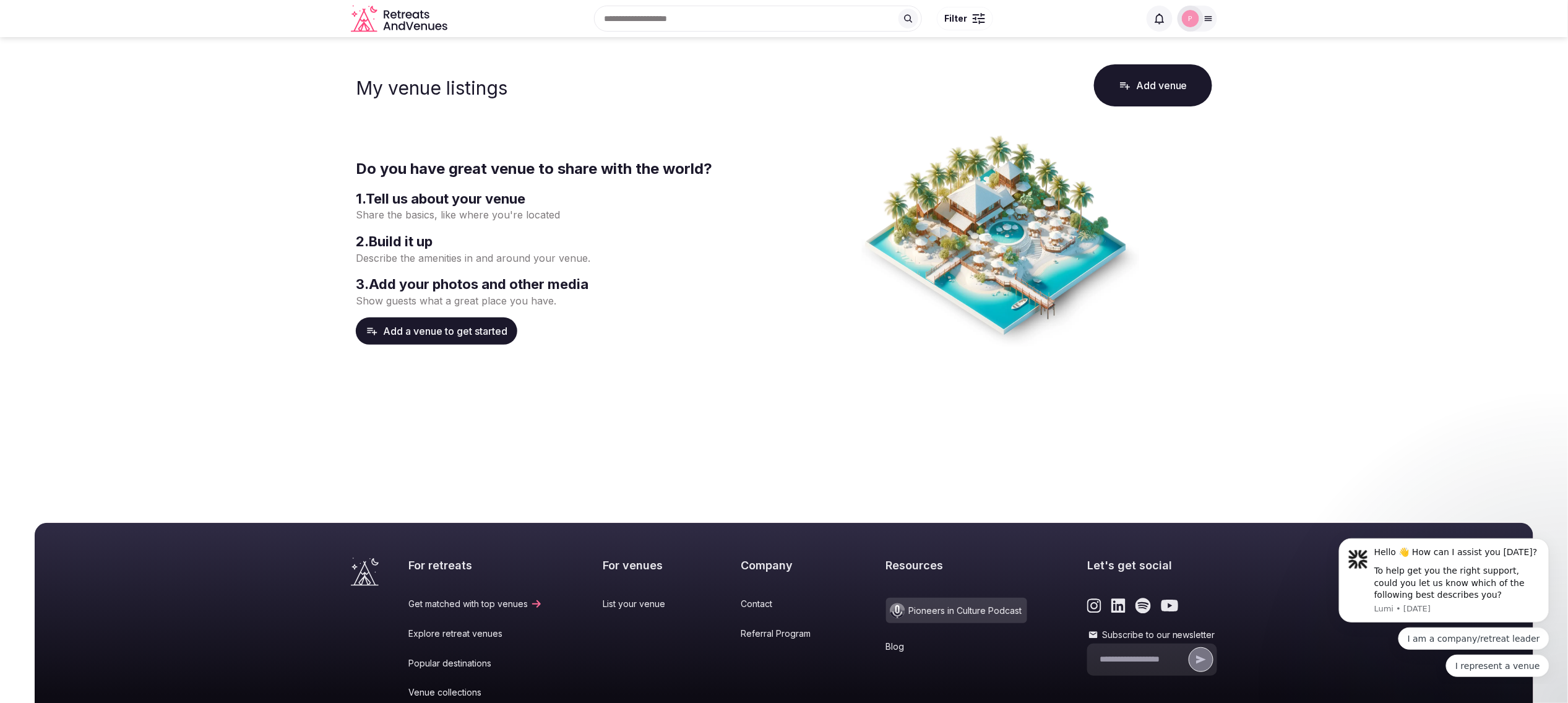
click at [1210, 18] on icon at bounding box center [1208, 19] width 7 height 4
click at [1118, 108] on link "My venue listings" at bounding box center [1145, 110] width 124 height 20
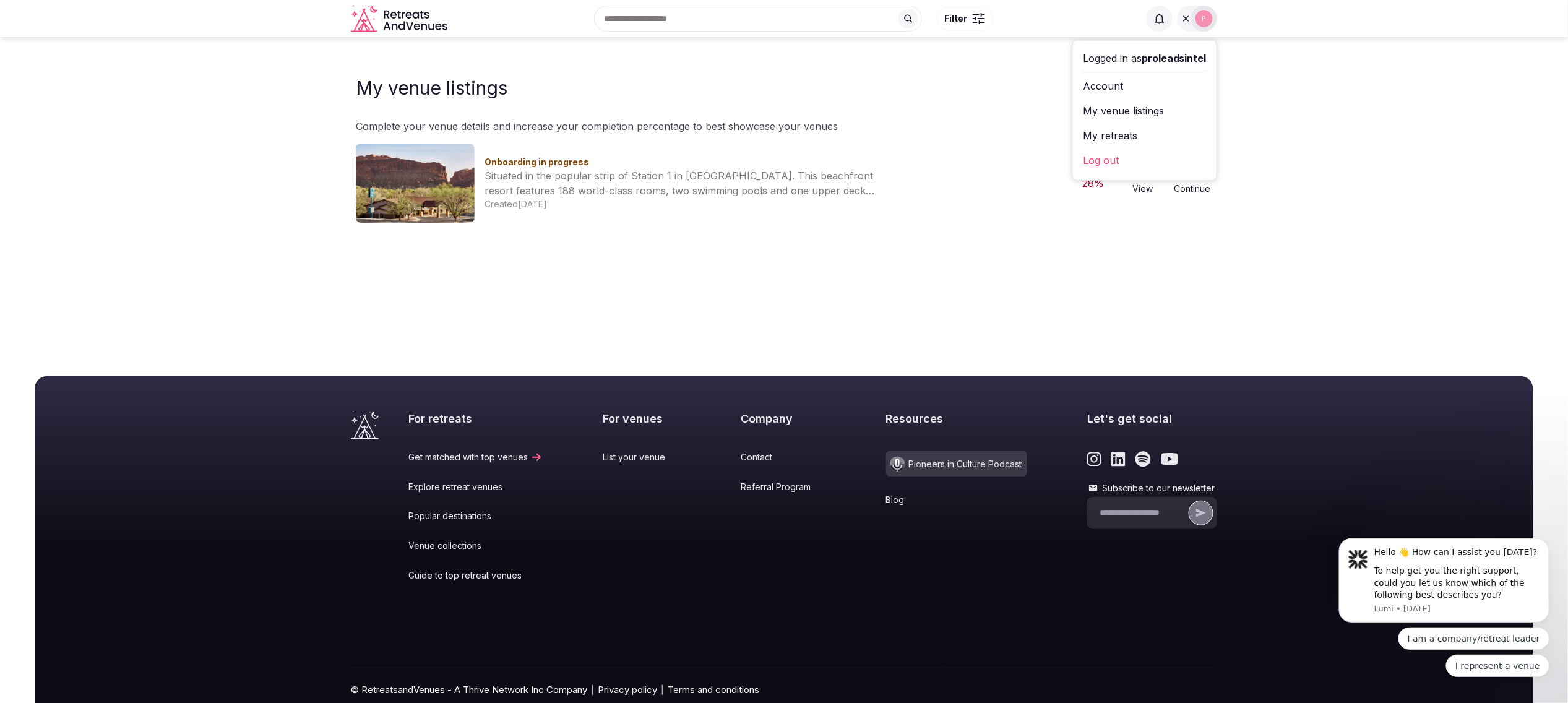
click at [530, 162] on span "Onboarding in progress" at bounding box center [537, 162] width 105 height 10
click at [429, 183] on img at bounding box center [415, 183] width 119 height 79
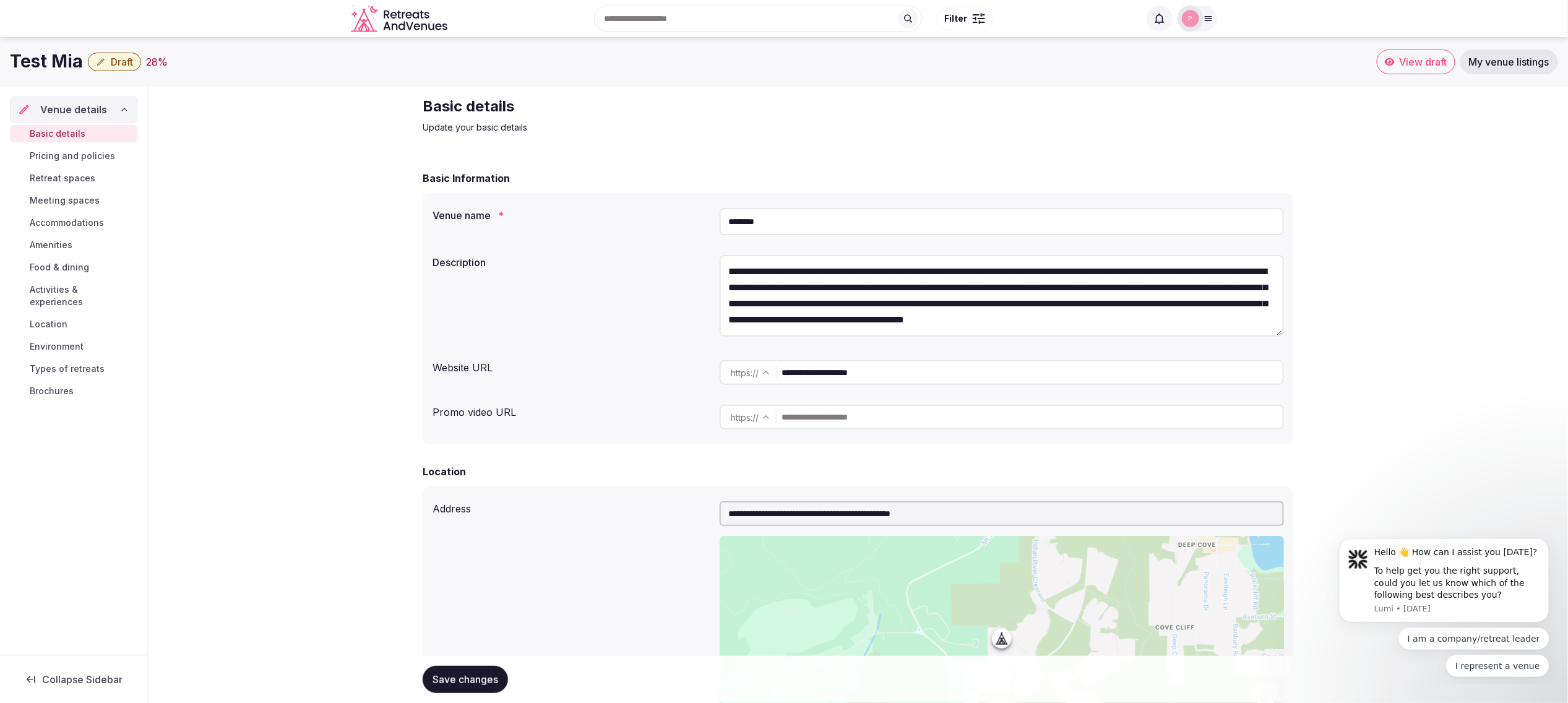
click at [125, 60] on span "Draft" at bounding box center [122, 61] width 23 height 12
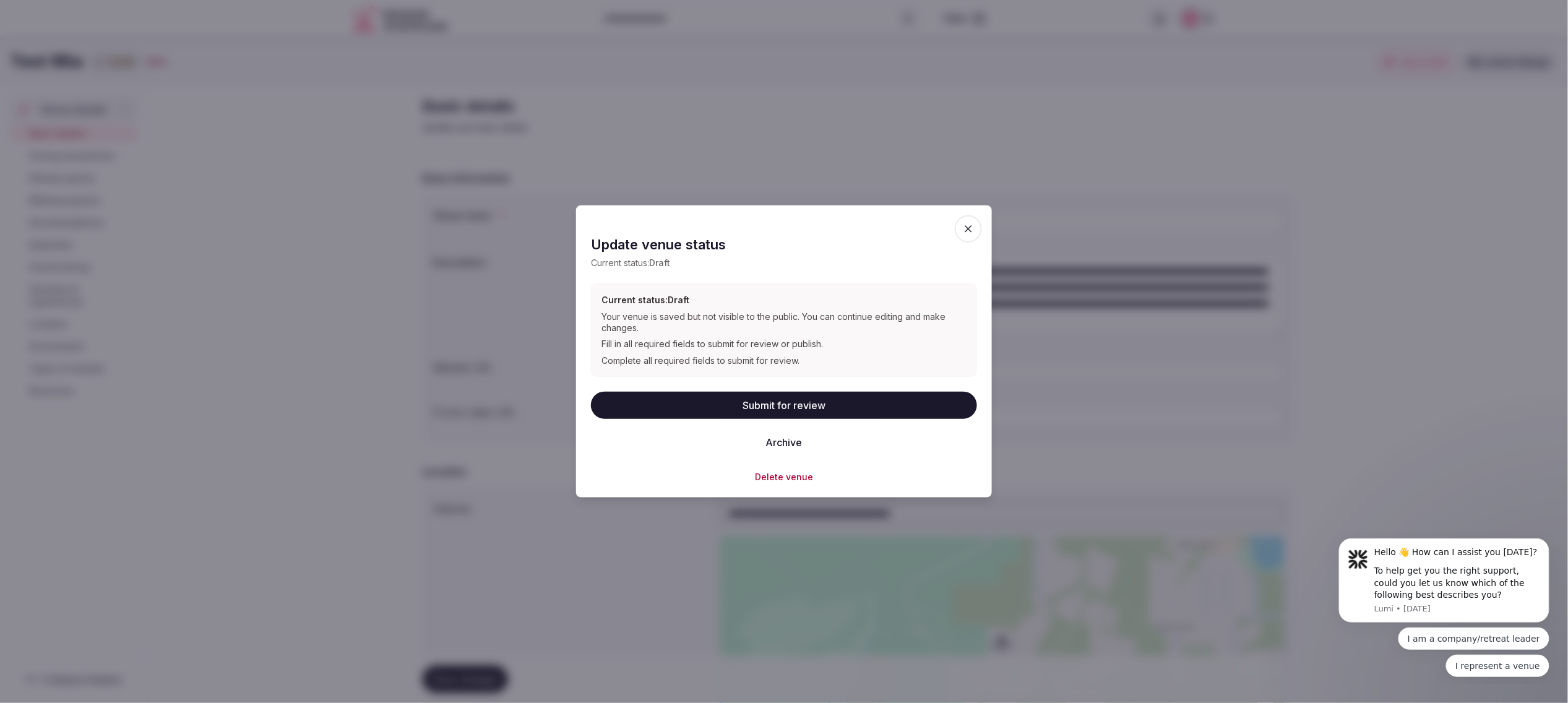
click at [966, 230] on icon "button" at bounding box center [968, 229] width 12 height 12
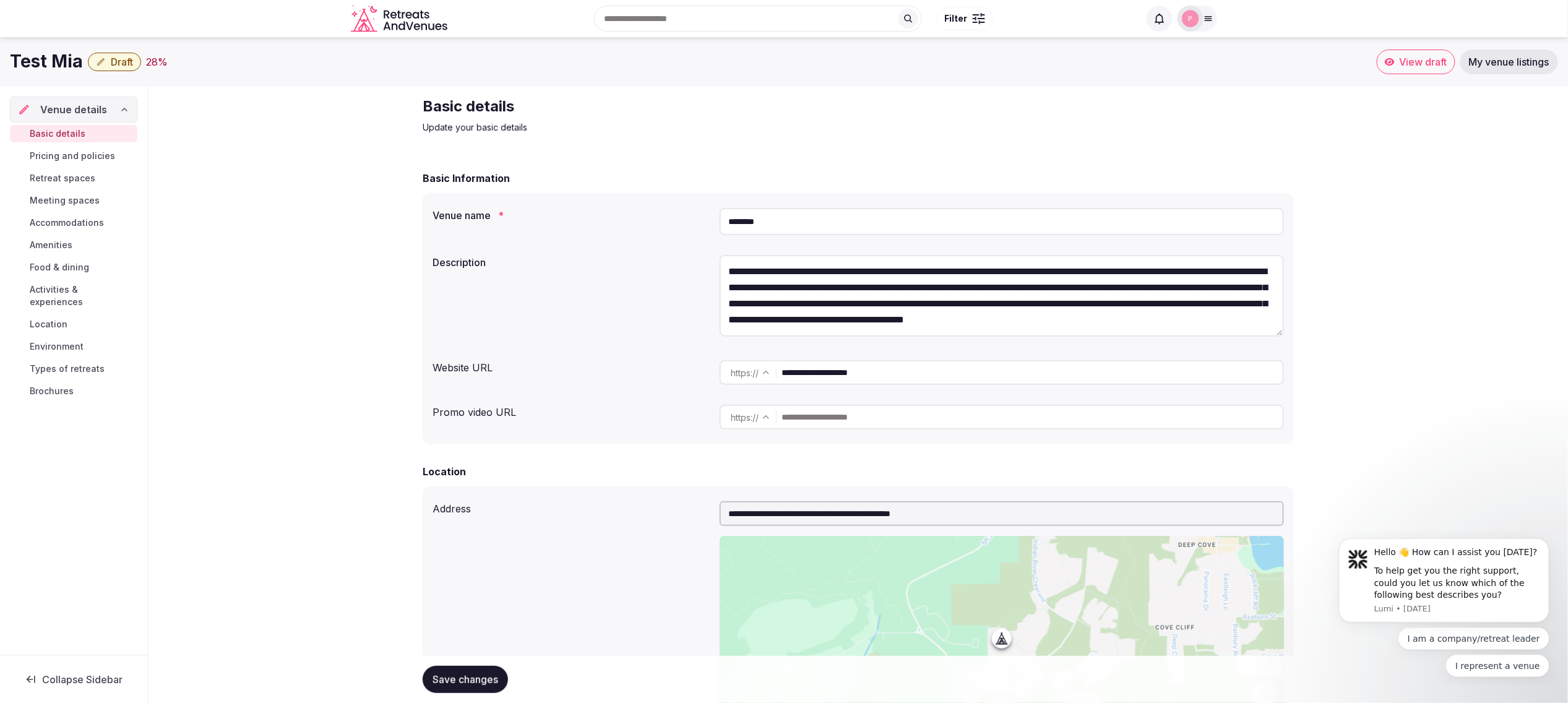
click at [111, 64] on span "Draft" at bounding box center [122, 61] width 23 height 12
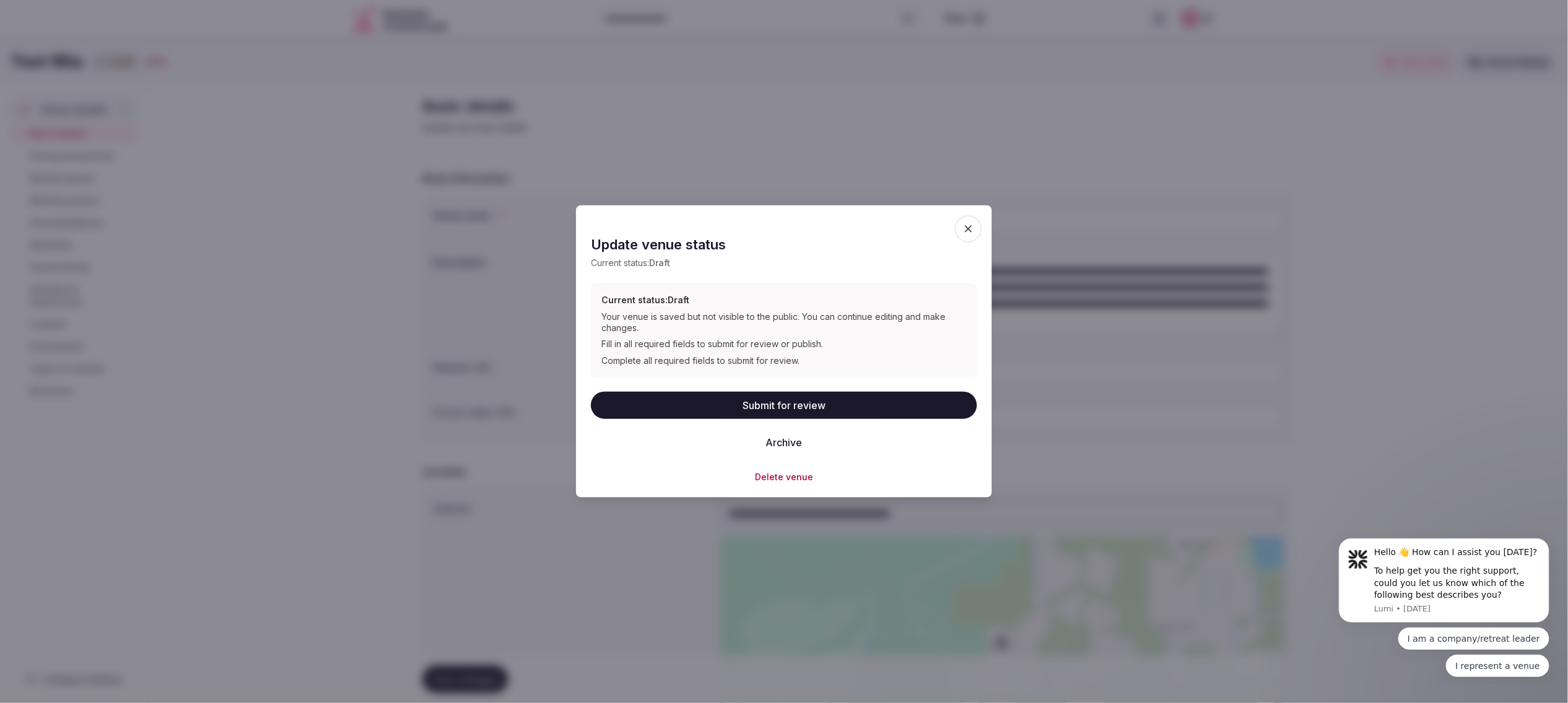
drag, startPoint x: 966, startPoint y: 233, endPoint x: 957, endPoint y: 232, distance: 9.1
click at [966, 232] on icon "button" at bounding box center [968, 229] width 7 height 7
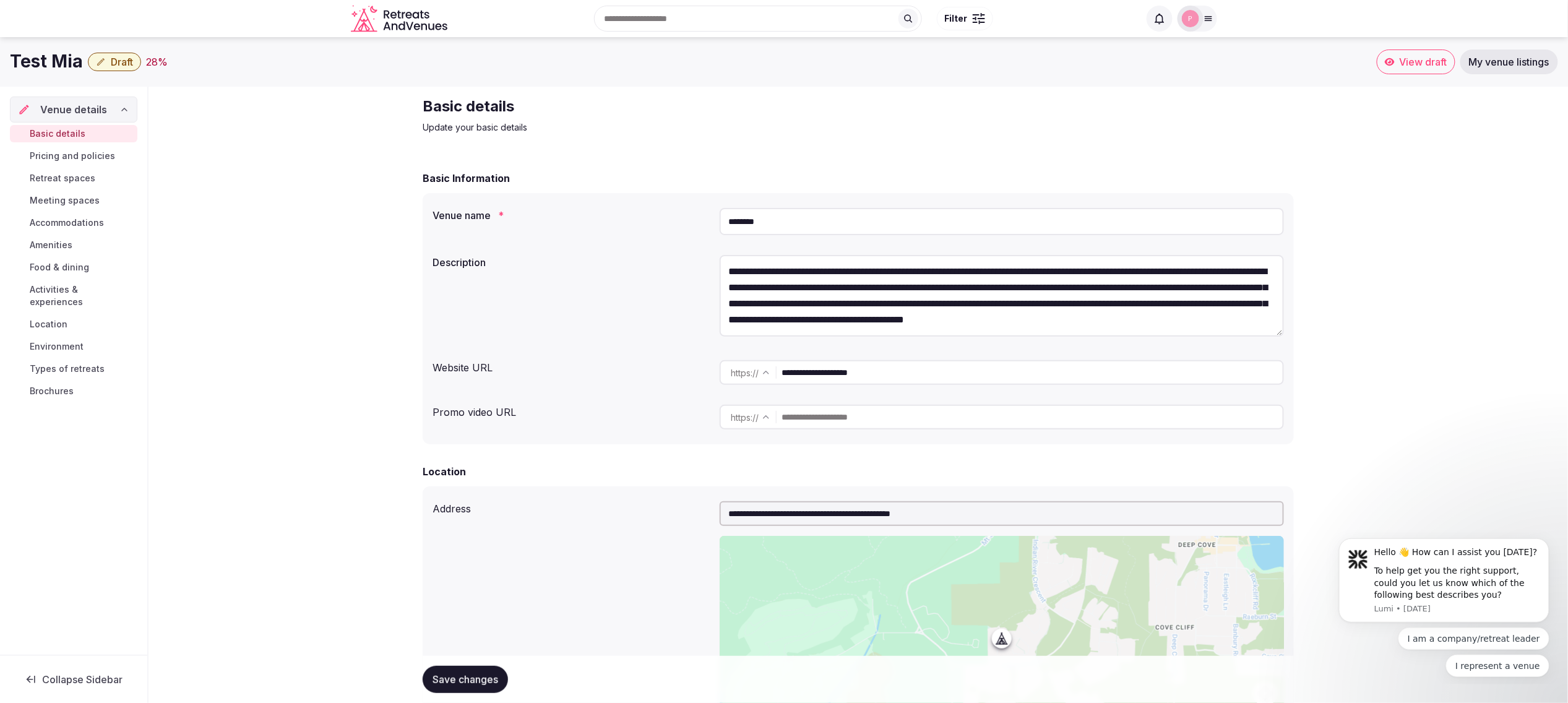
click at [101, 63] on icon "button" at bounding box center [101, 62] width 7 height 7
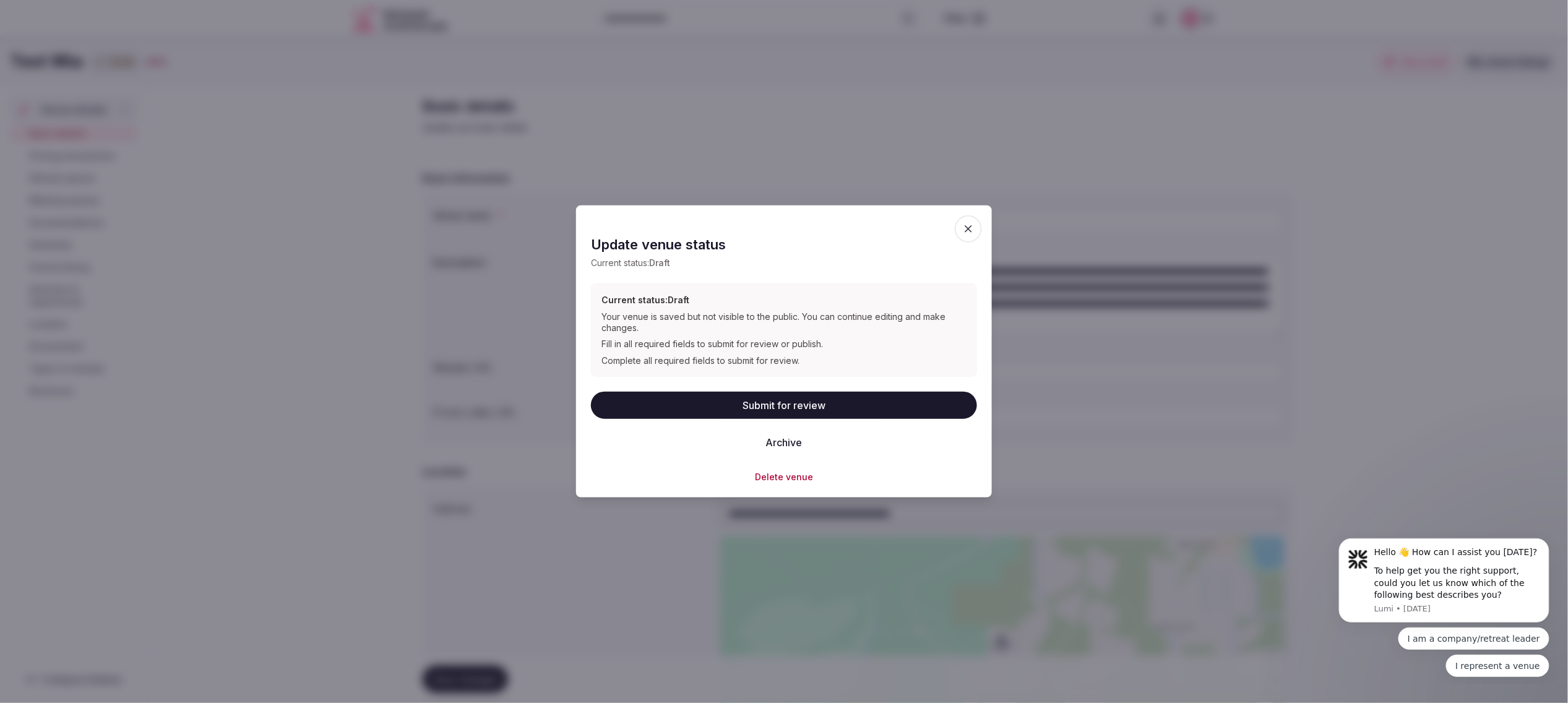
click at [968, 232] on icon "button" at bounding box center [968, 229] width 12 height 12
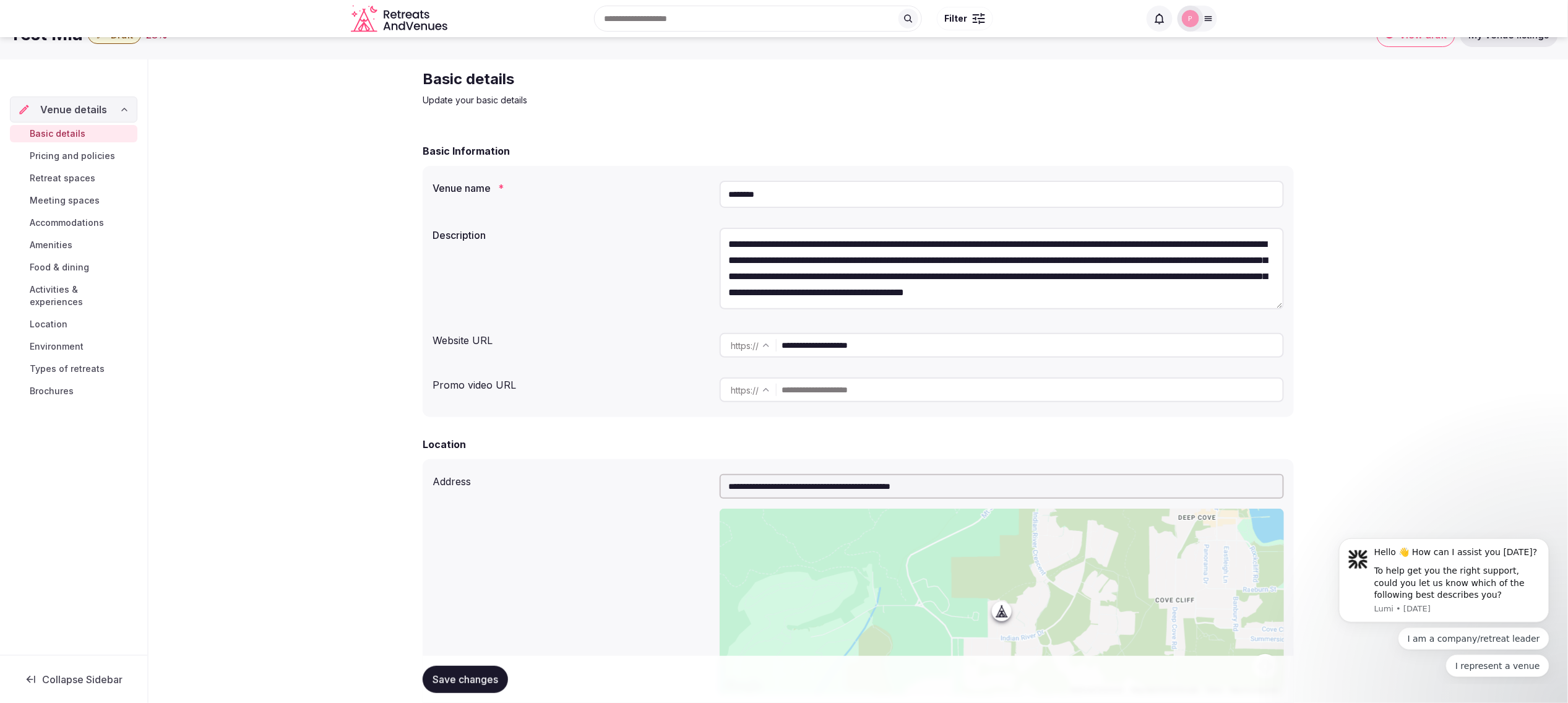
scroll to position [31, 0]
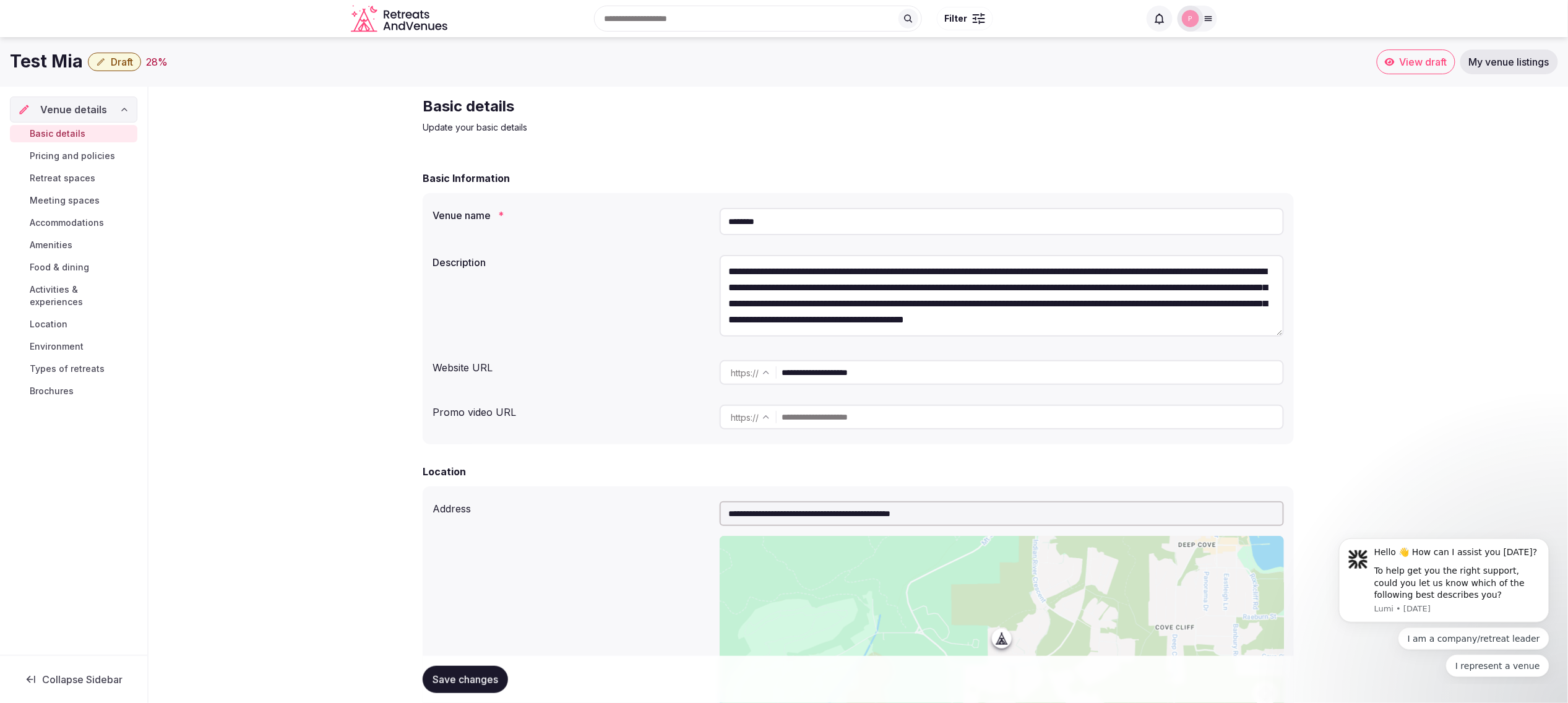
scroll to position [3, 0]
click at [1203, 28] on div at bounding box center [1197, 19] width 39 height 26
click at [1270, 120] on div "Basic details Update your basic details" at bounding box center [858, 111] width 871 height 37
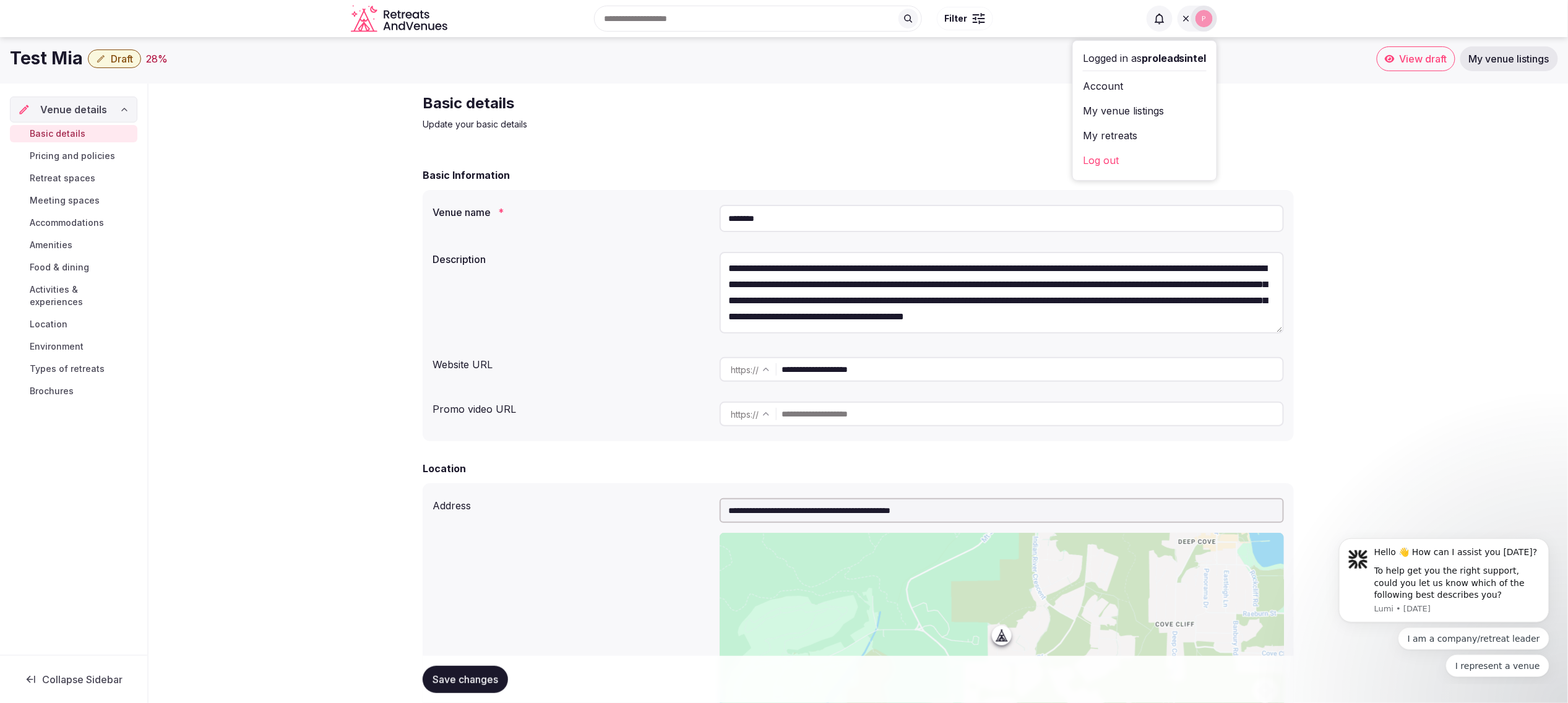
click at [919, 97] on div "Basic details Update your basic details" at bounding box center [858, 111] width 871 height 37
click at [1144, 111] on link "My venue listings" at bounding box center [1145, 110] width 124 height 20
click at [1139, 107] on link "My venue listings" at bounding box center [1145, 110] width 124 height 20
click at [1113, 114] on link "My venue listings" at bounding box center [1145, 110] width 124 height 20
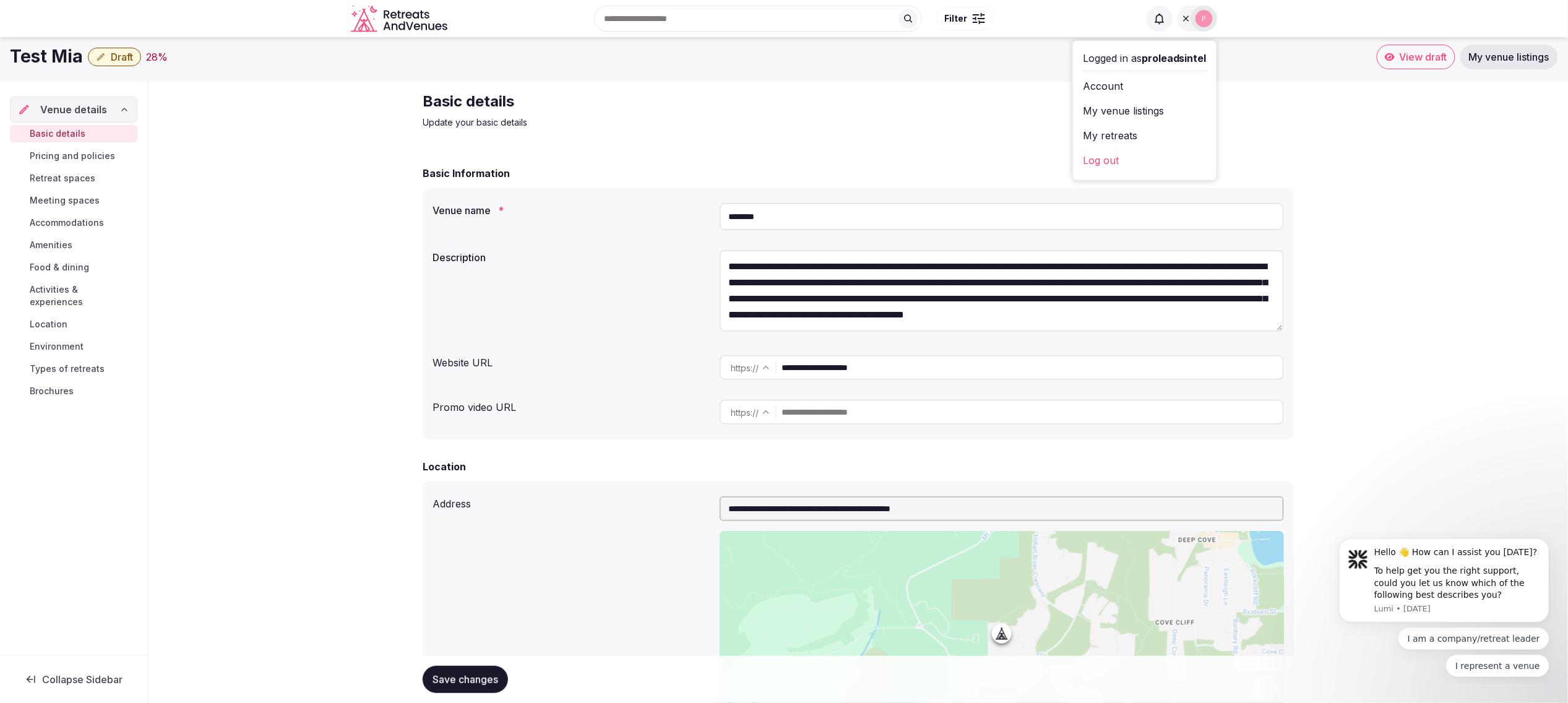
click at [1112, 111] on link "My venue listings" at bounding box center [1145, 110] width 124 height 20
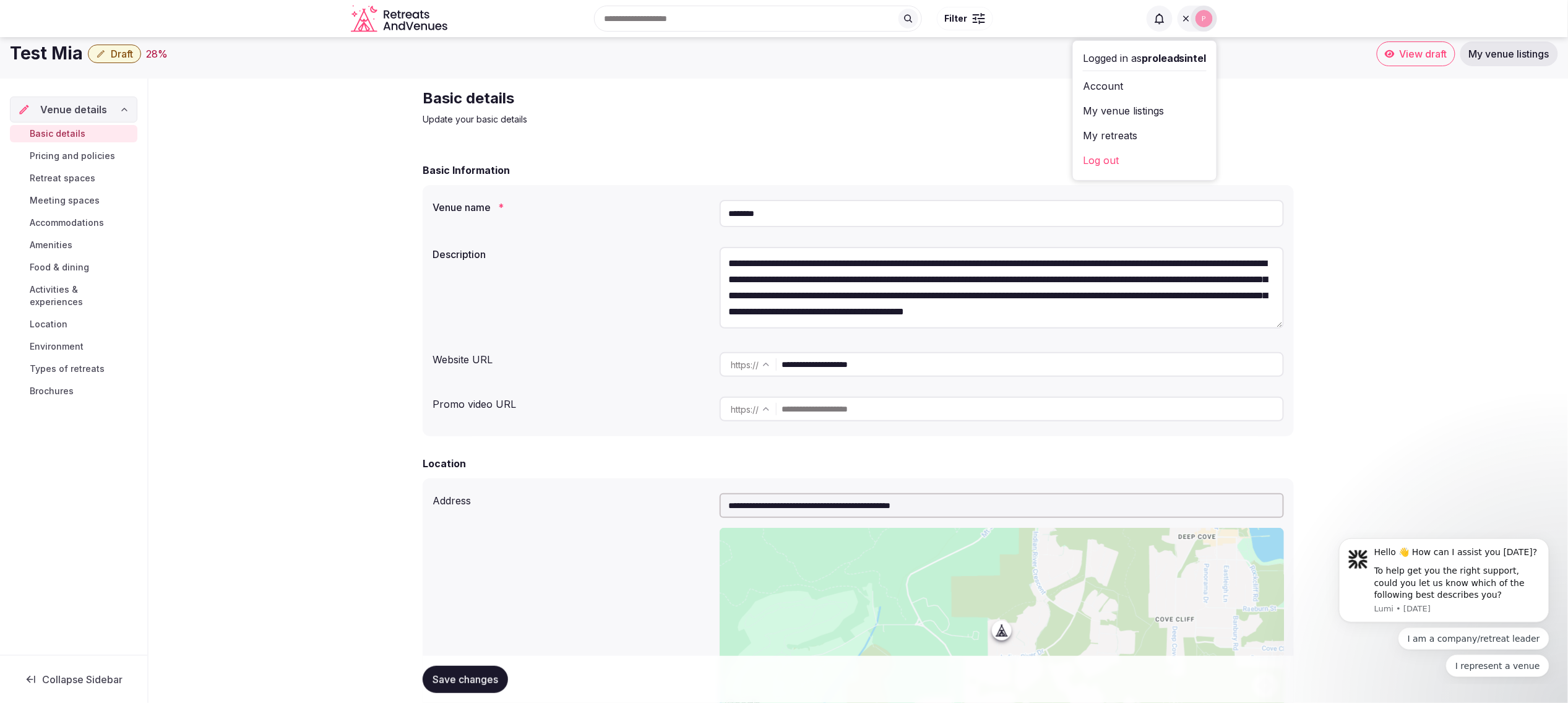
click at [733, 98] on h2 "Basic details" at bounding box center [630, 98] width 416 height 20
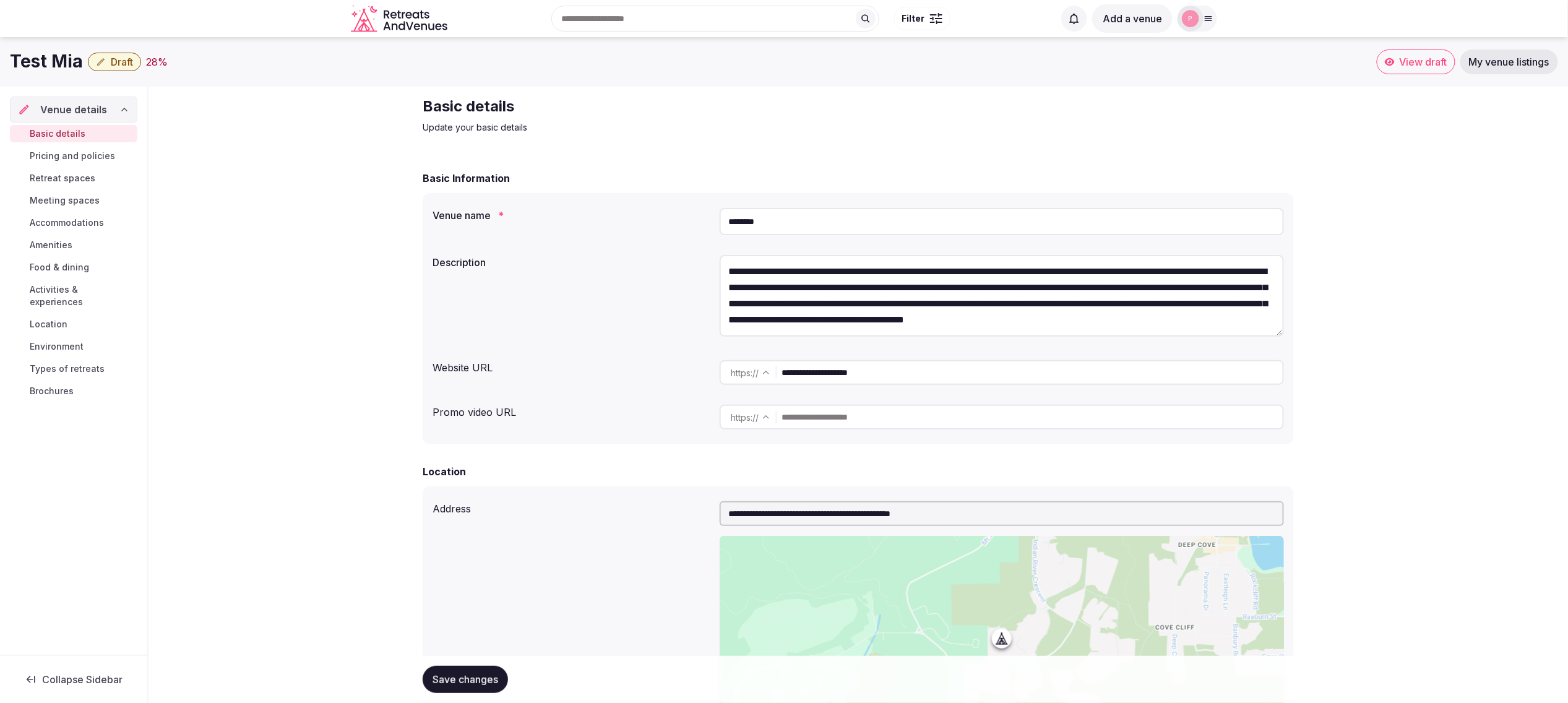
click at [1206, 15] on icon at bounding box center [1209, 19] width 10 height 10
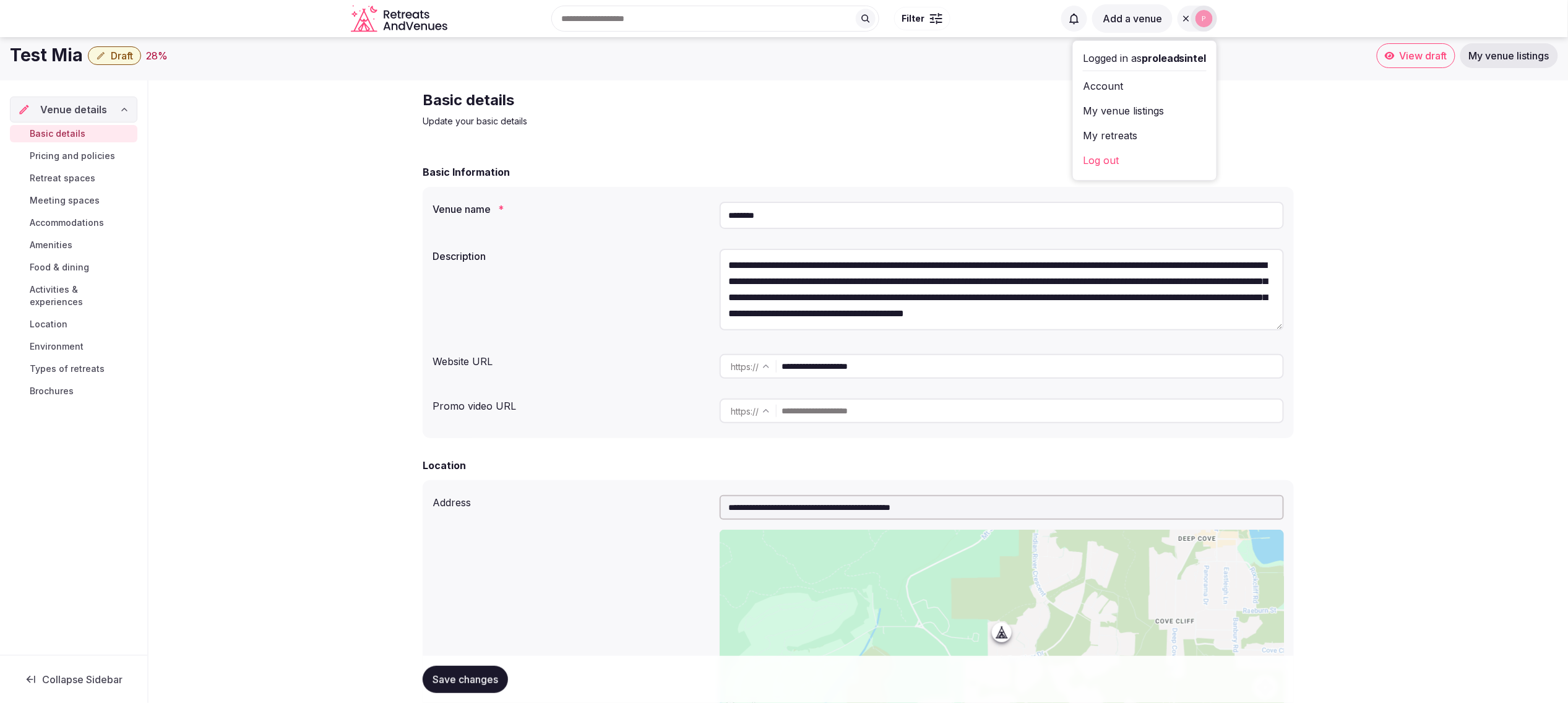
scroll to position [8, 1]
click at [1115, 111] on link "My venue listings" at bounding box center [1145, 110] width 124 height 20
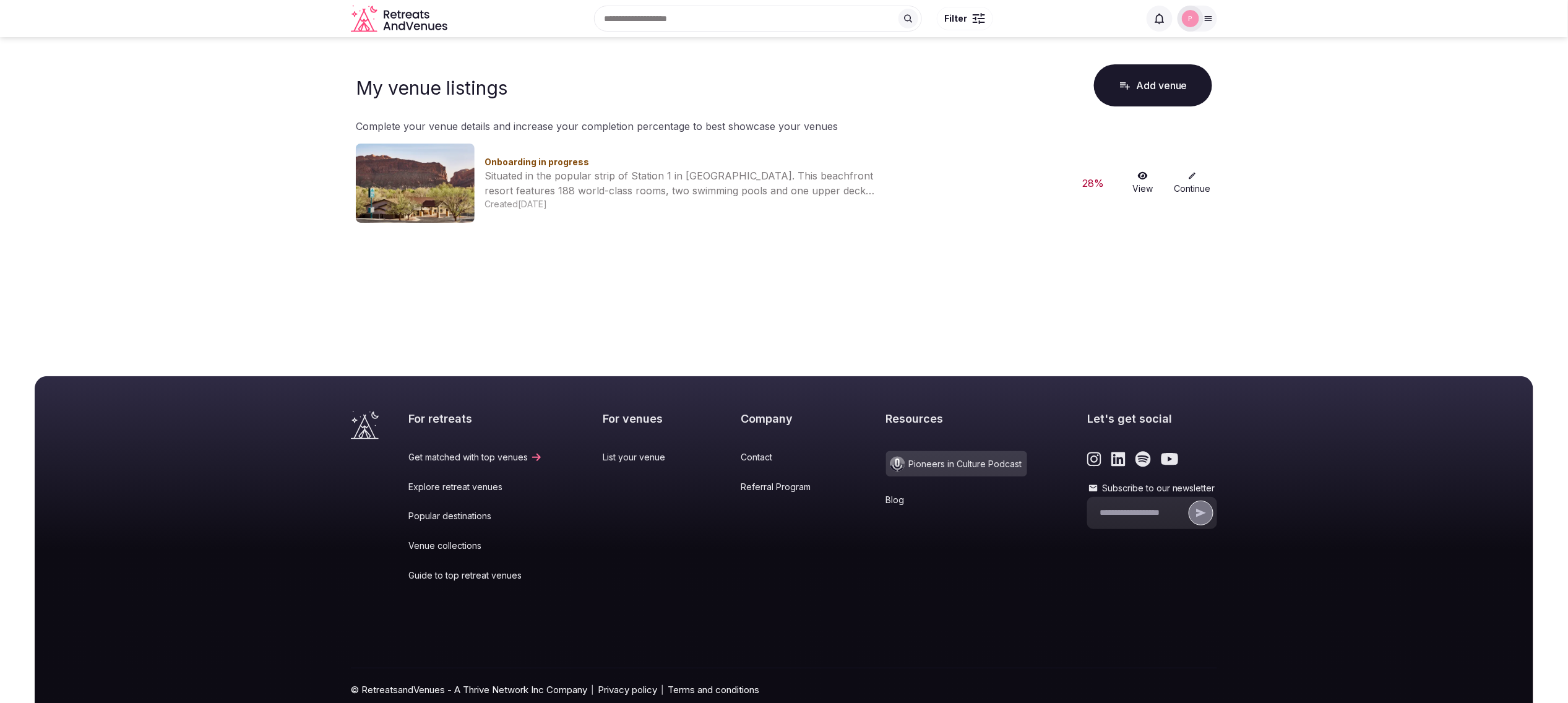
click at [1113, 109] on body "Recent searches Guanacaste Province, Tamarindo, Costa Rica Search Popular Desti…" at bounding box center [784, 377] width 1568 height 755
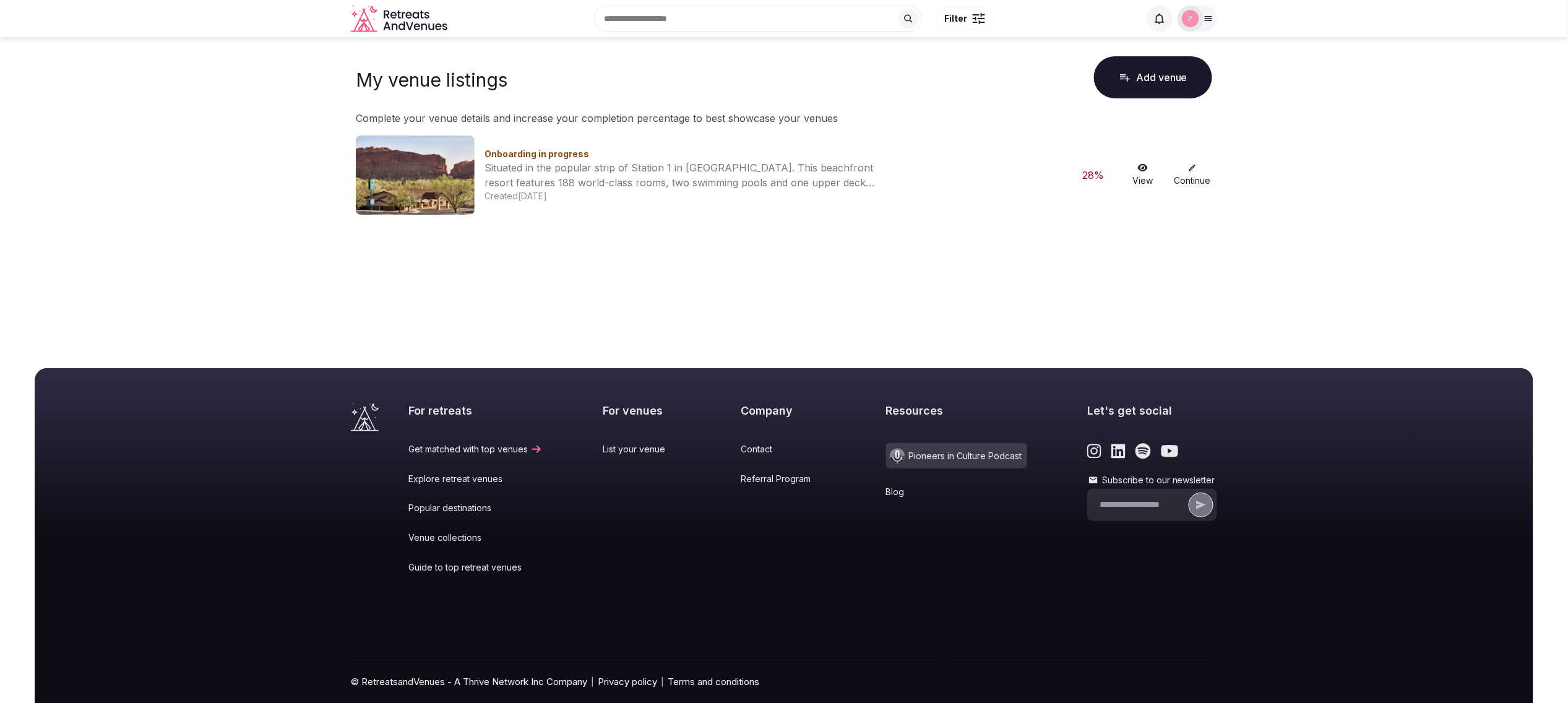
click at [417, 182] on img at bounding box center [415, 175] width 119 height 79
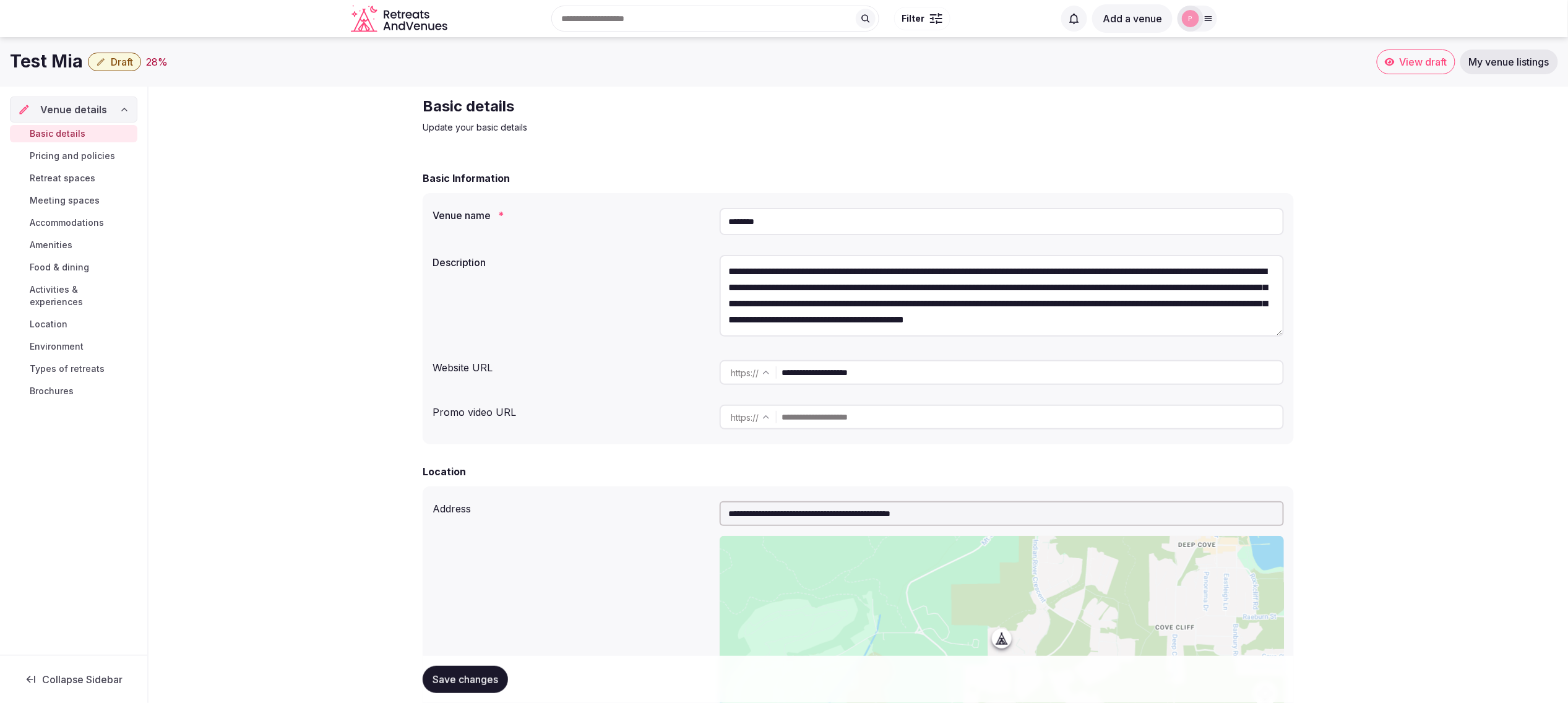
click at [1204, 17] on icon at bounding box center [1209, 19] width 10 height 10
click at [1118, 112] on link "My venue listings" at bounding box center [1145, 110] width 124 height 20
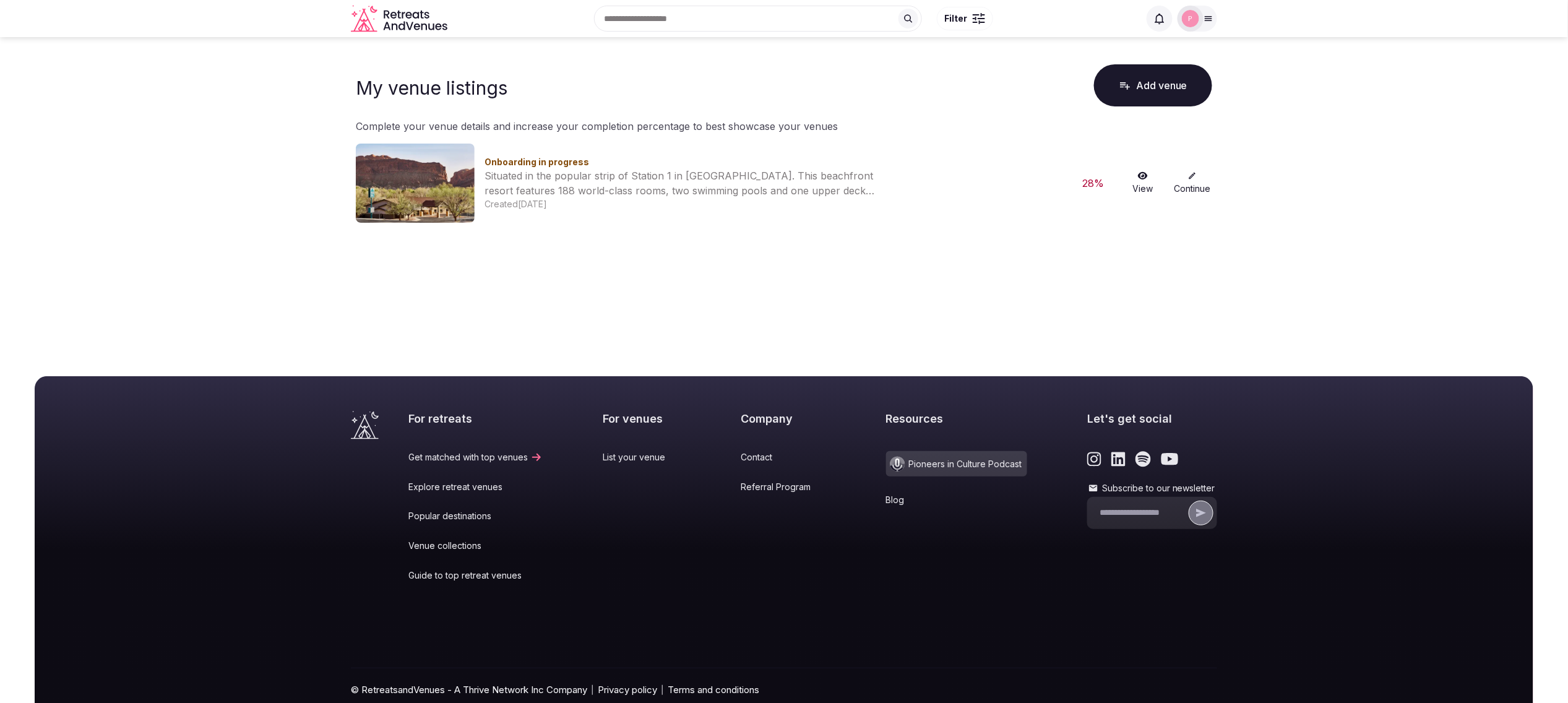
click at [419, 170] on img at bounding box center [415, 183] width 119 height 79
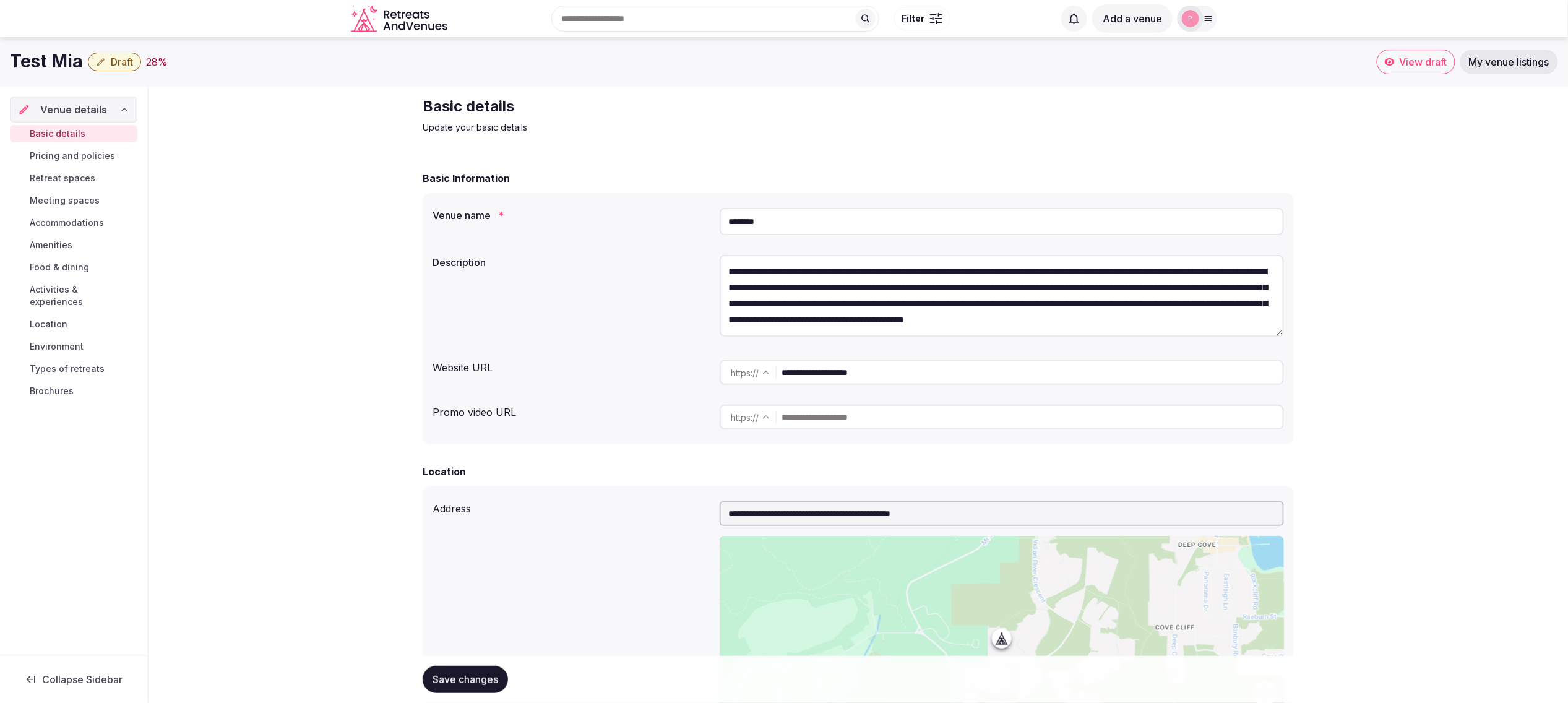
click at [103, 60] on icon "button" at bounding box center [101, 62] width 7 height 7
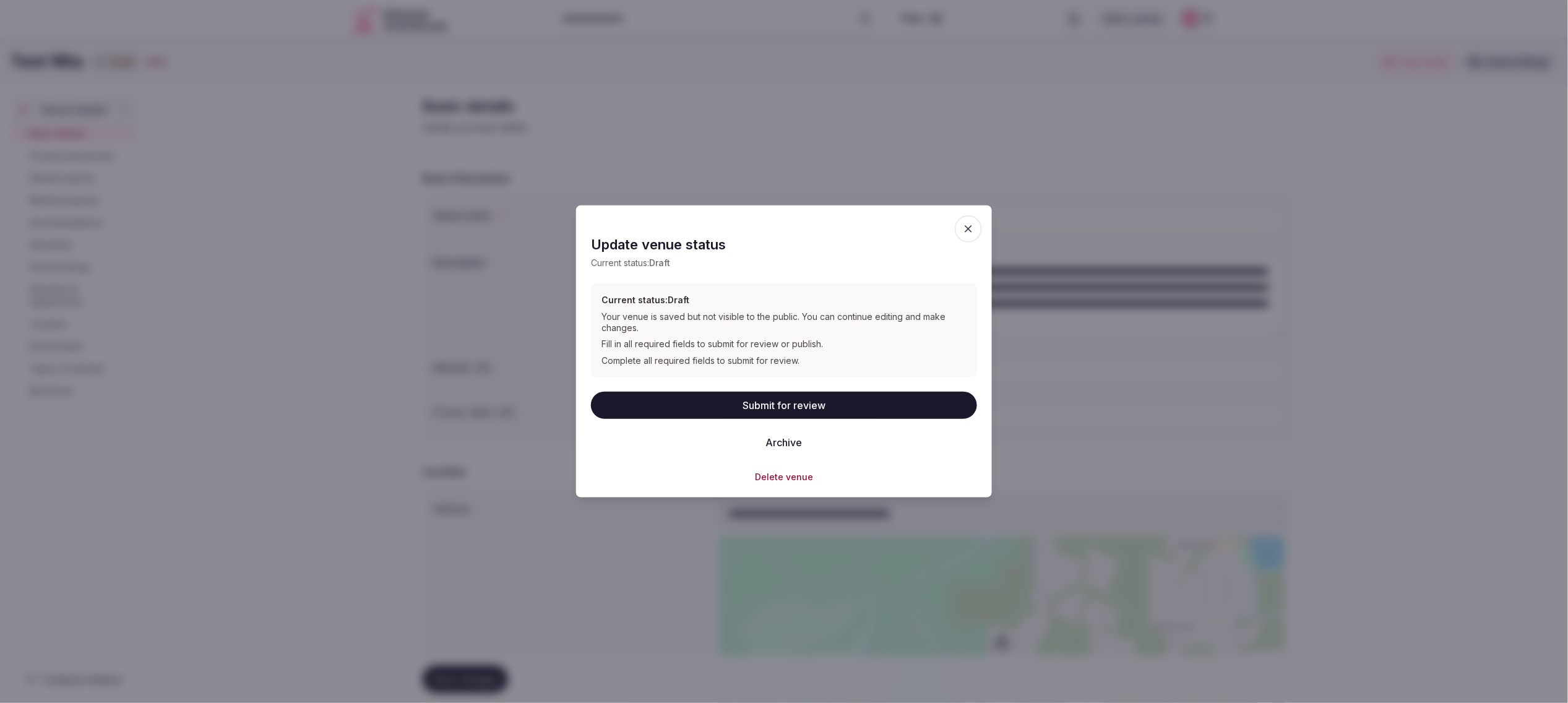
click at [852, 252] on h2 "Update venue status" at bounding box center [784, 245] width 386 height 19
click at [874, 254] on h2 "Update venue status" at bounding box center [784, 245] width 386 height 19
click at [979, 231] on span "button" at bounding box center [968, 229] width 27 height 27
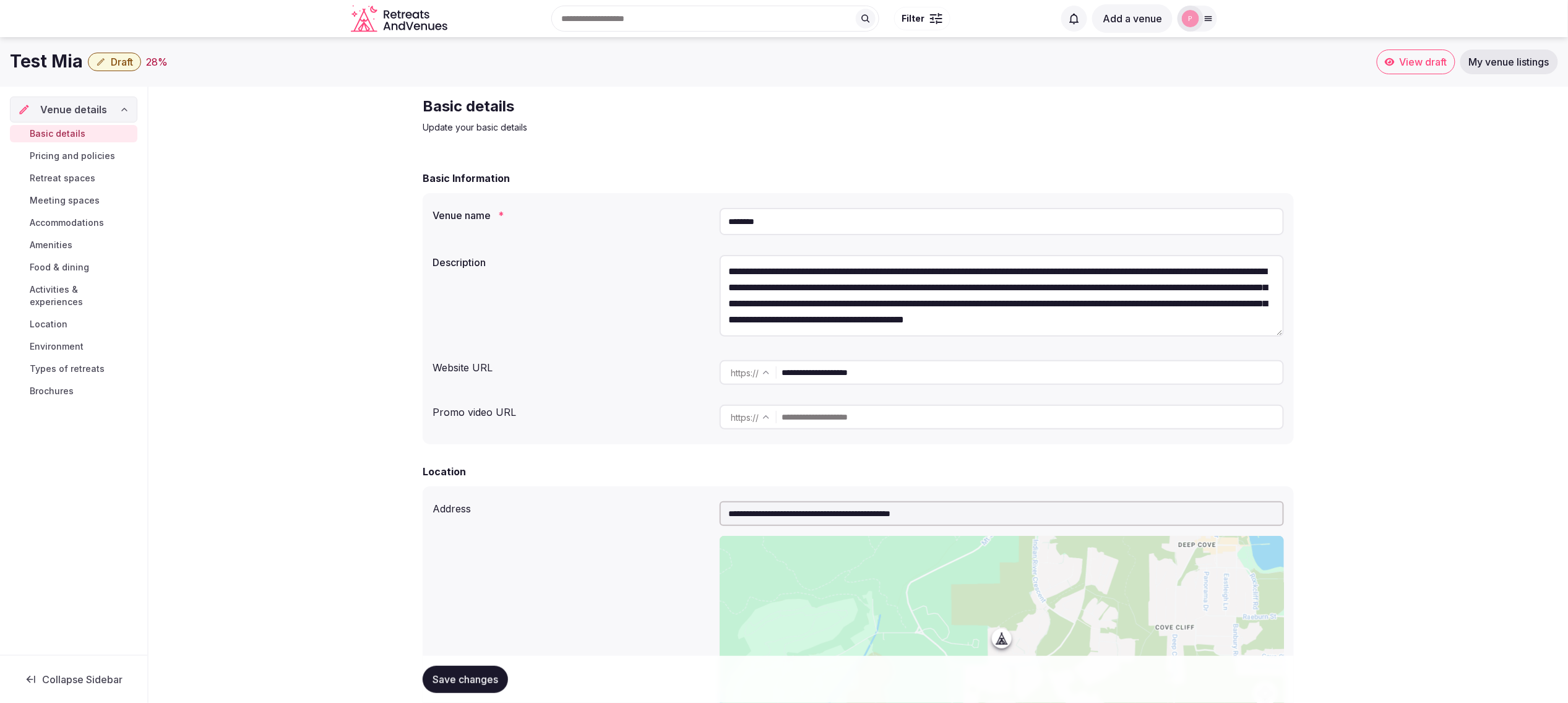
click at [98, 60] on icon "button" at bounding box center [101, 62] width 10 height 10
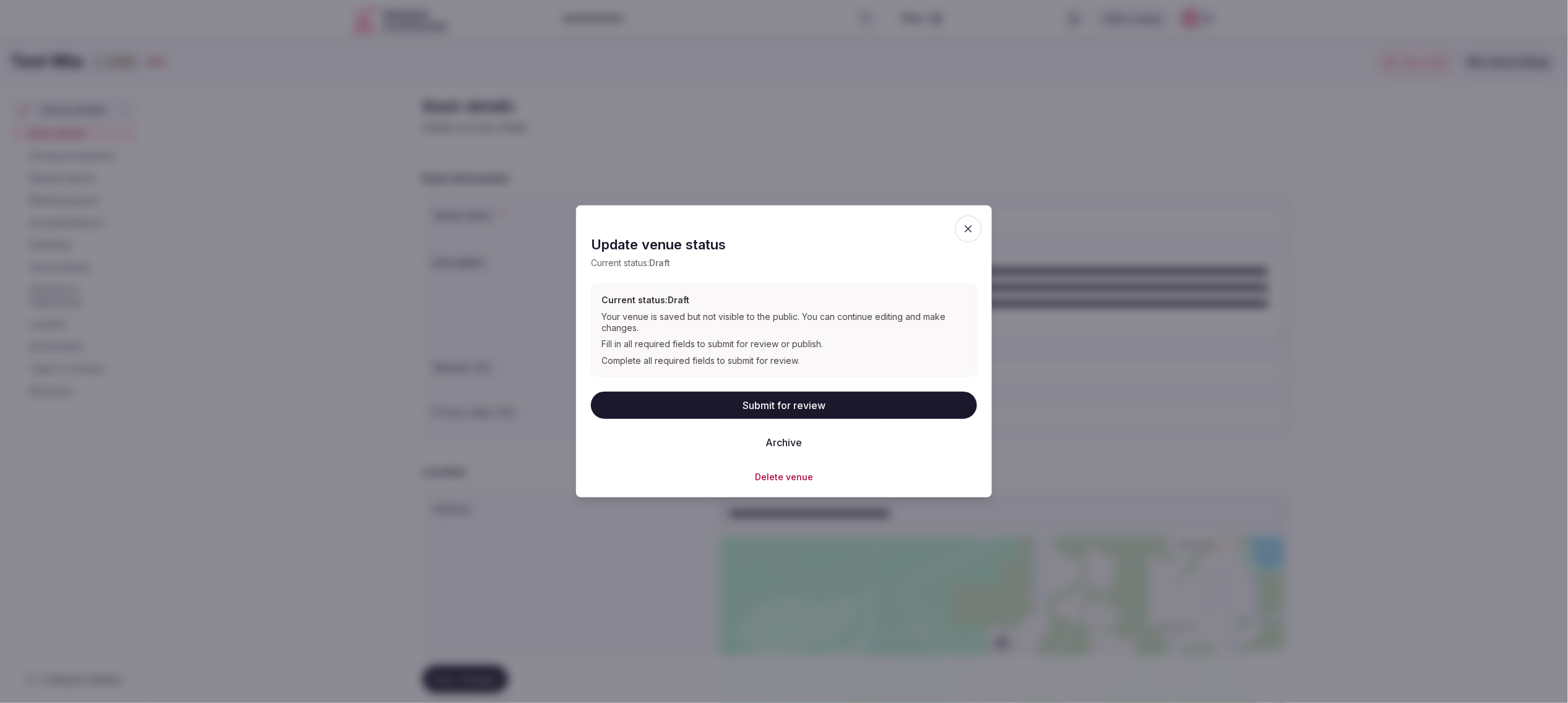
click at [969, 229] on icon "button" at bounding box center [968, 229] width 7 height 7
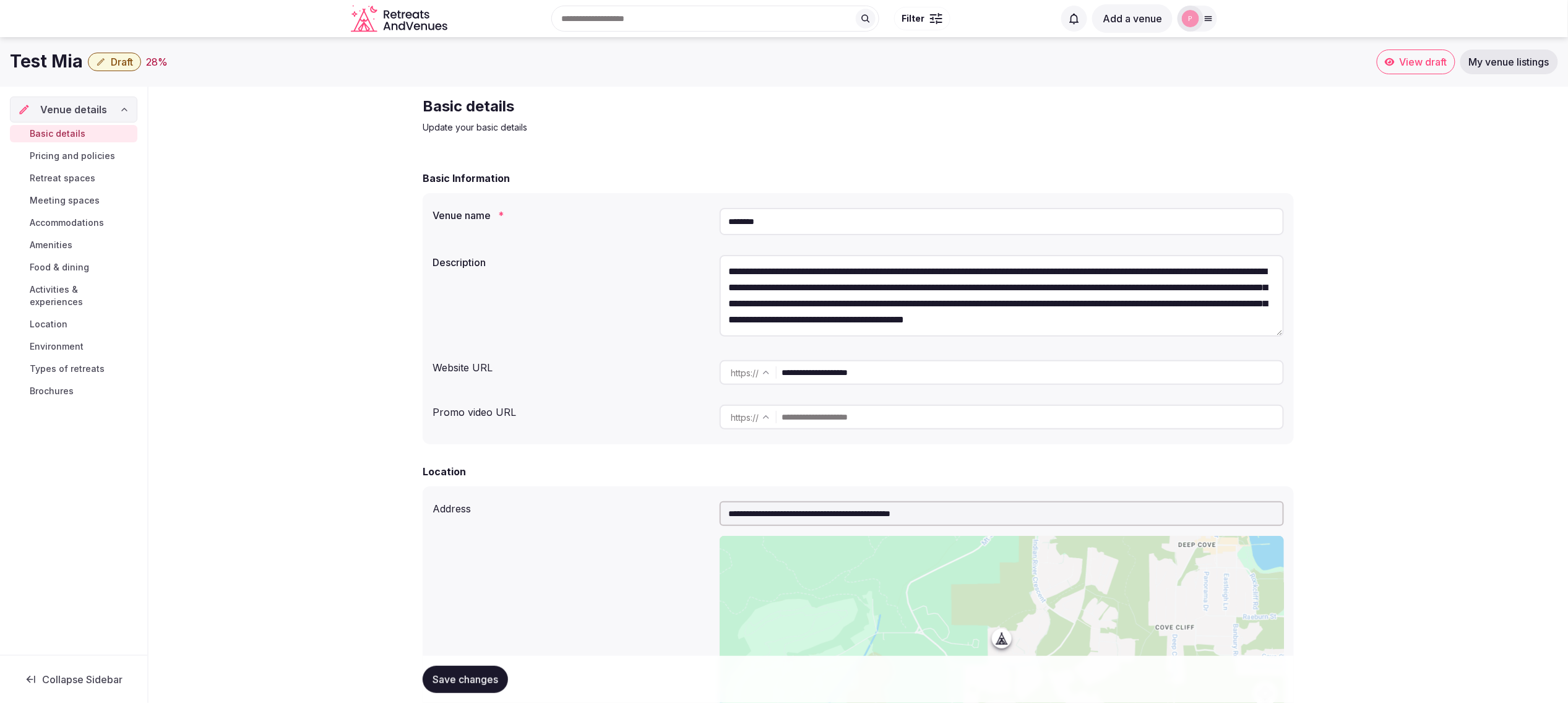
click at [40, 404] on div "Venue details Basic details Pricing and policies Retreat spaces Meeting spaces …" at bounding box center [74, 371] width 147 height 568
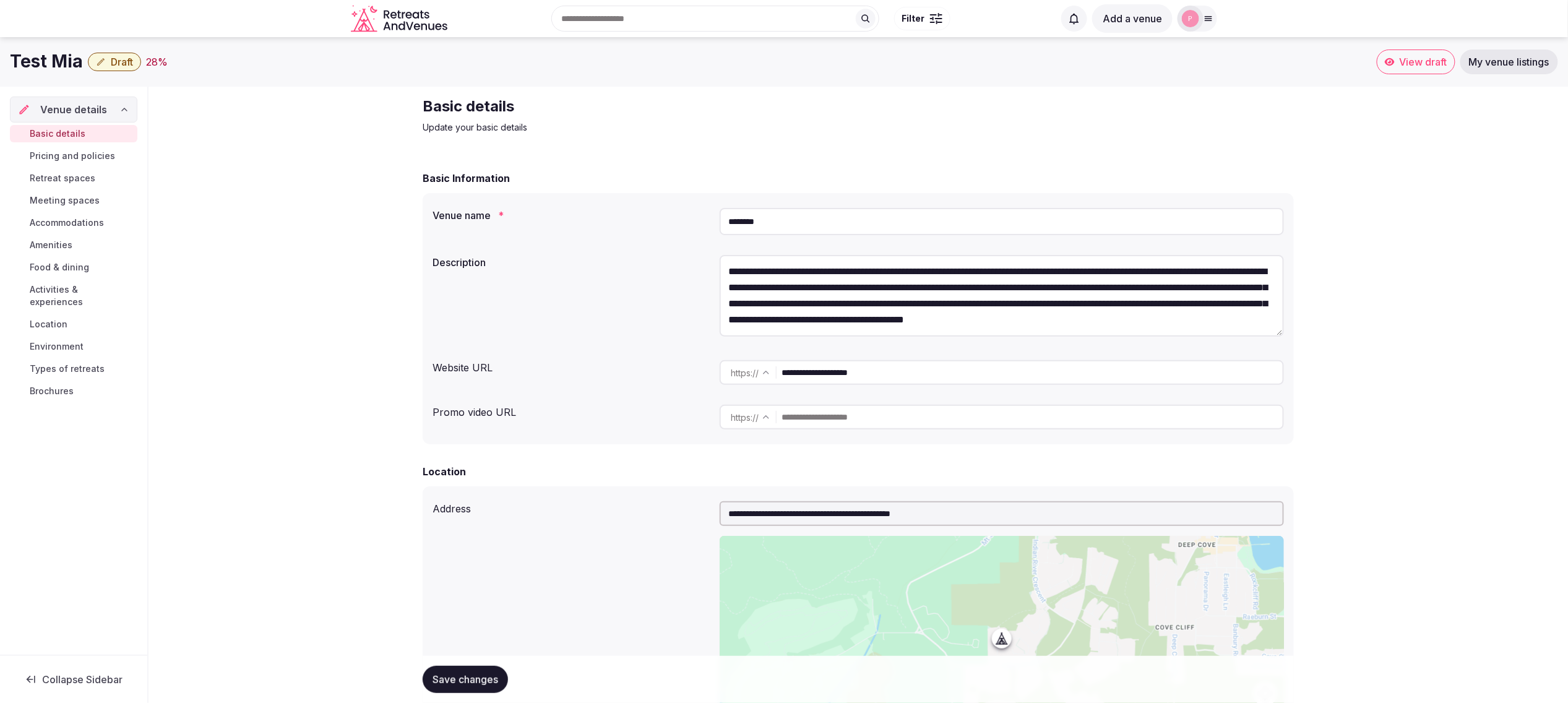
click at [40, 404] on div "Venue details Basic details Pricing and policies Retreat spaces Meeting spaces …" at bounding box center [74, 371] width 147 height 568
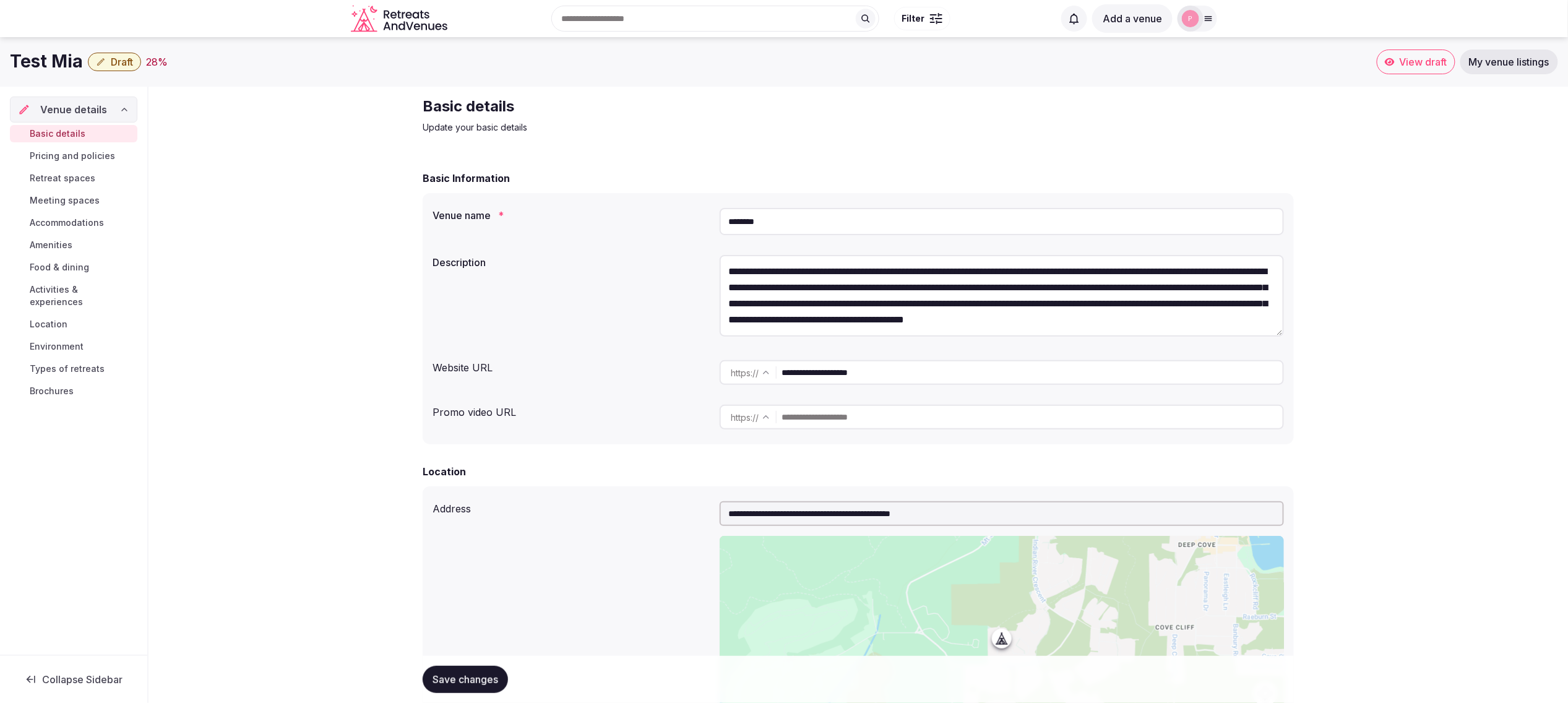
click at [1172, 110] on div "Basic details Update your basic details" at bounding box center [858, 114] width 871 height 37
click at [943, 127] on div "Basic details Update your basic details" at bounding box center [858, 114] width 871 height 37
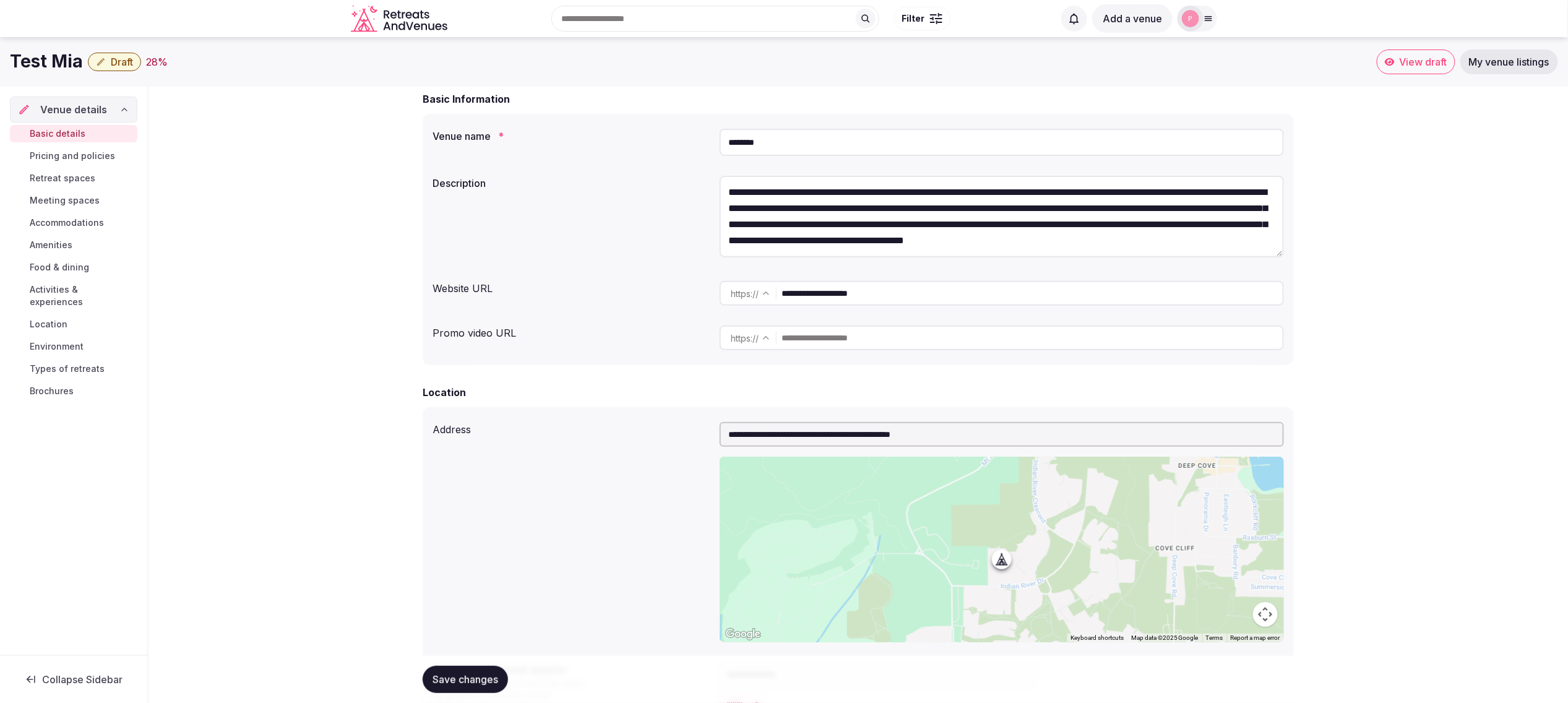
scroll to position [69, 0]
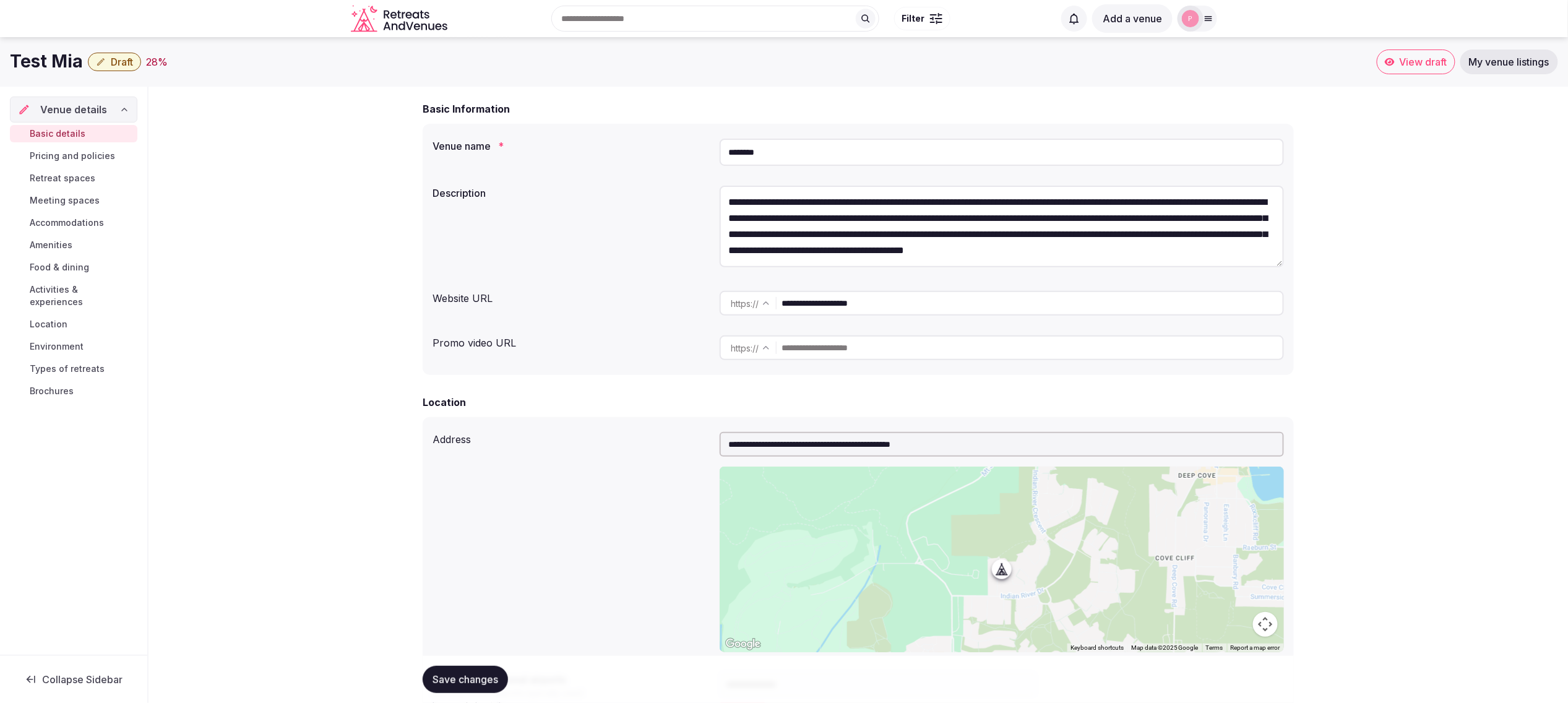
click at [104, 62] on icon "button" at bounding box center [101, 62] width 10 height 10
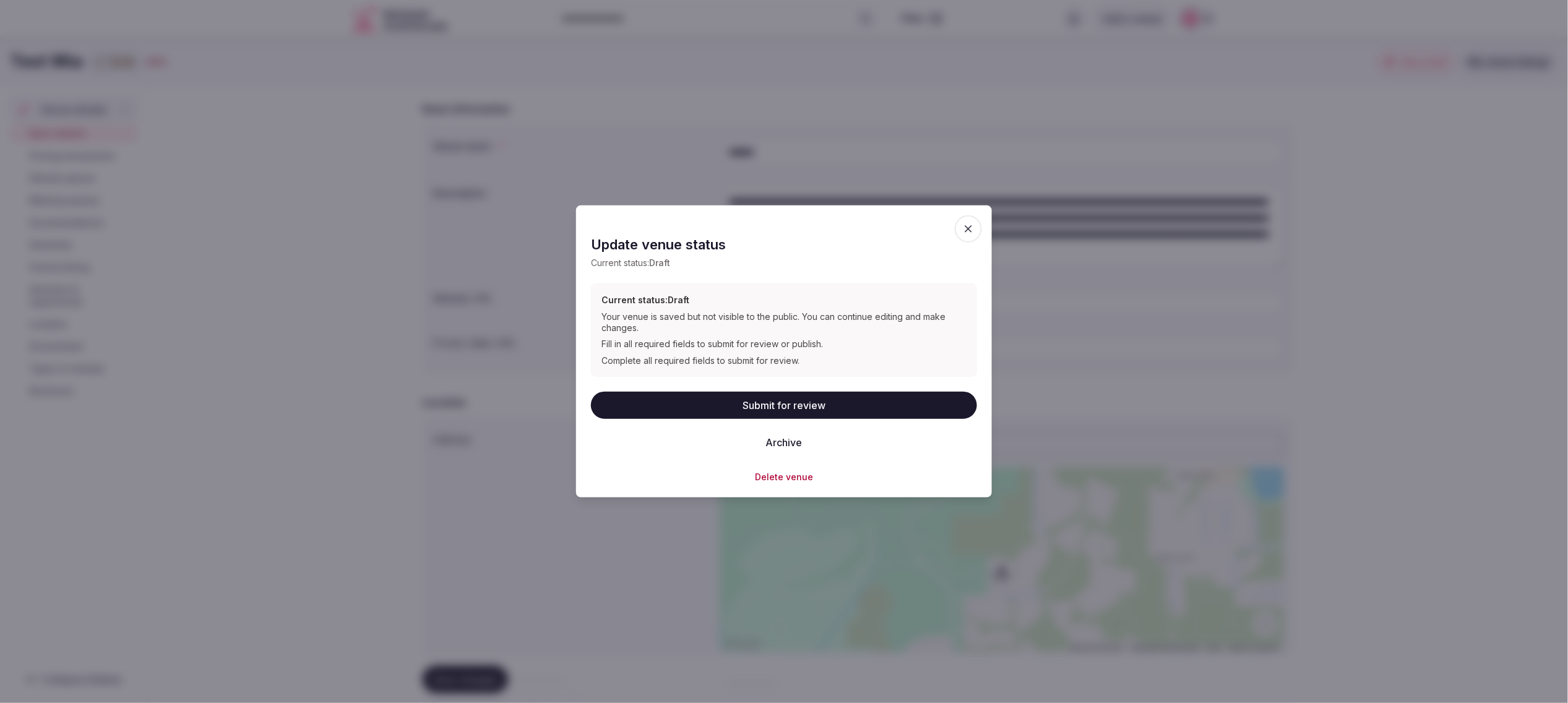
click at [968, 232] on icon "button" at bounding box center [968, 229] width 12 height 12
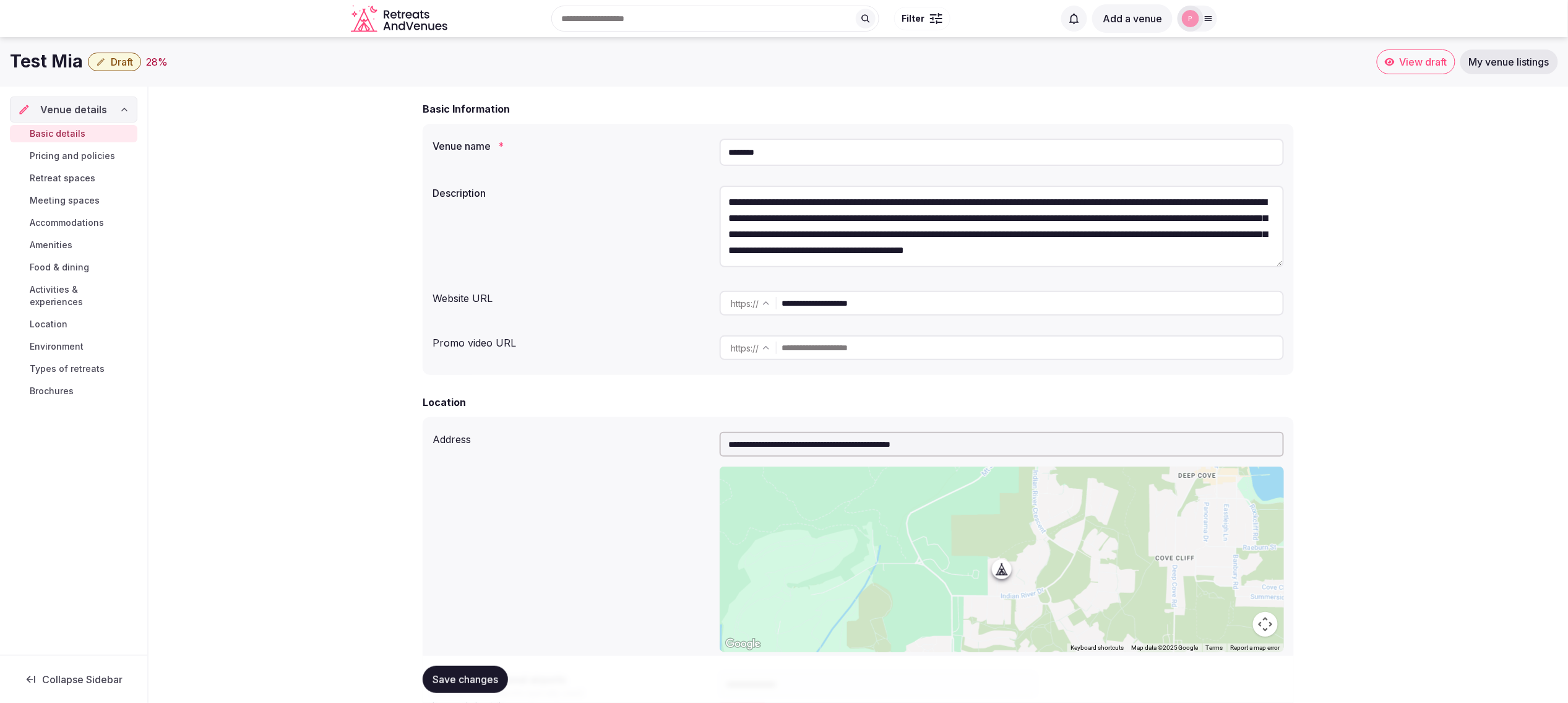
click at [104, 60] on icon "button" at bounding box center [101, 62] width 10 height 10
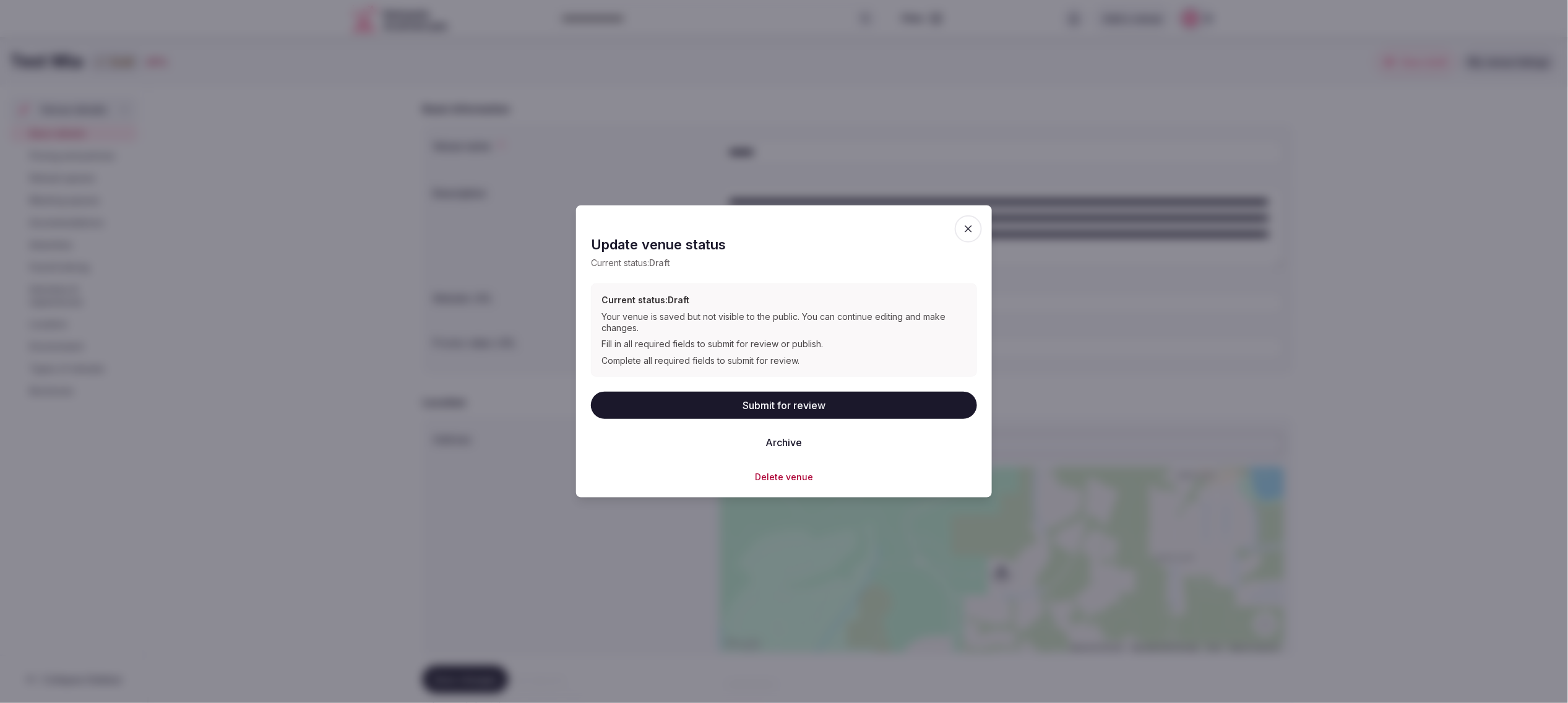
click at [968, 227] on icon "button" at bounding box center [968, 229] width 12 height 12
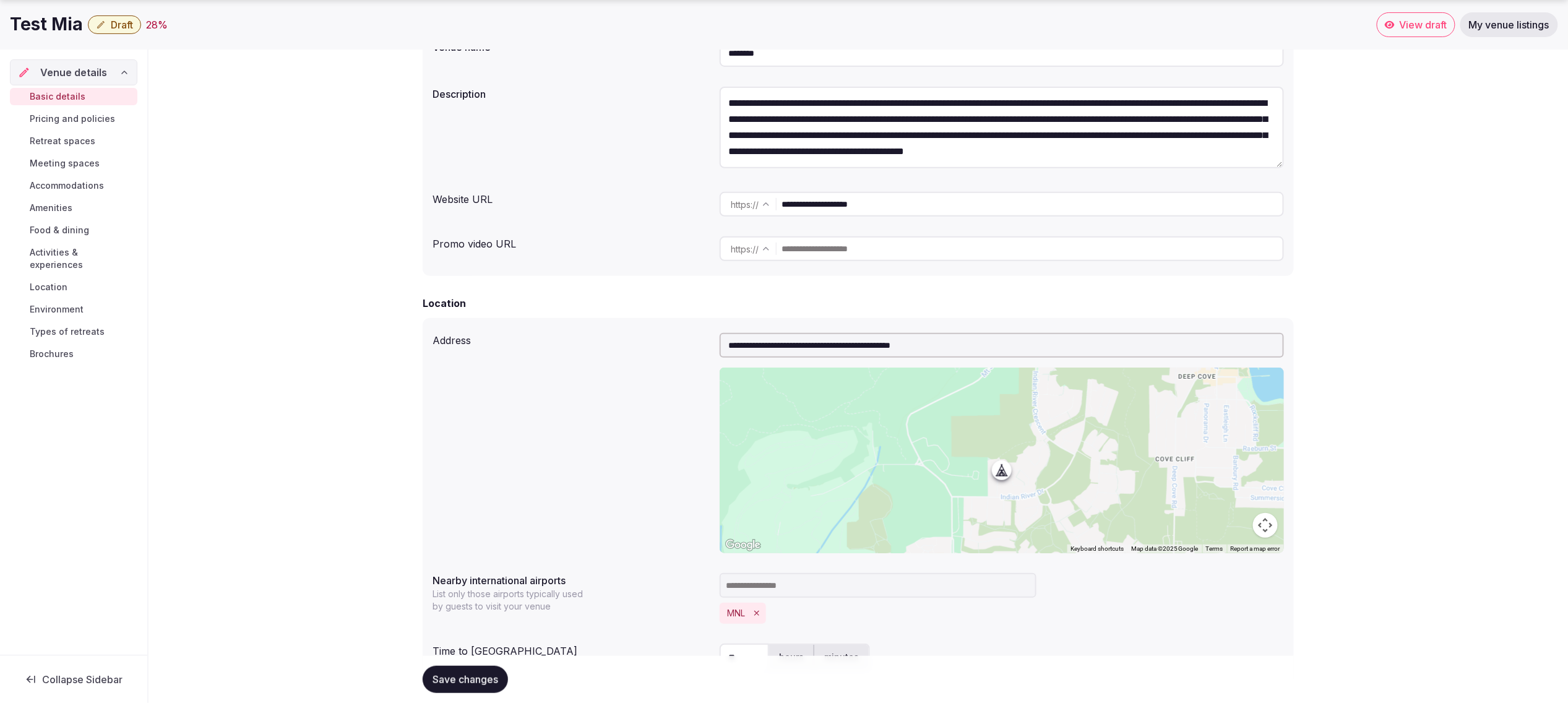
scroll to position [170, 0]
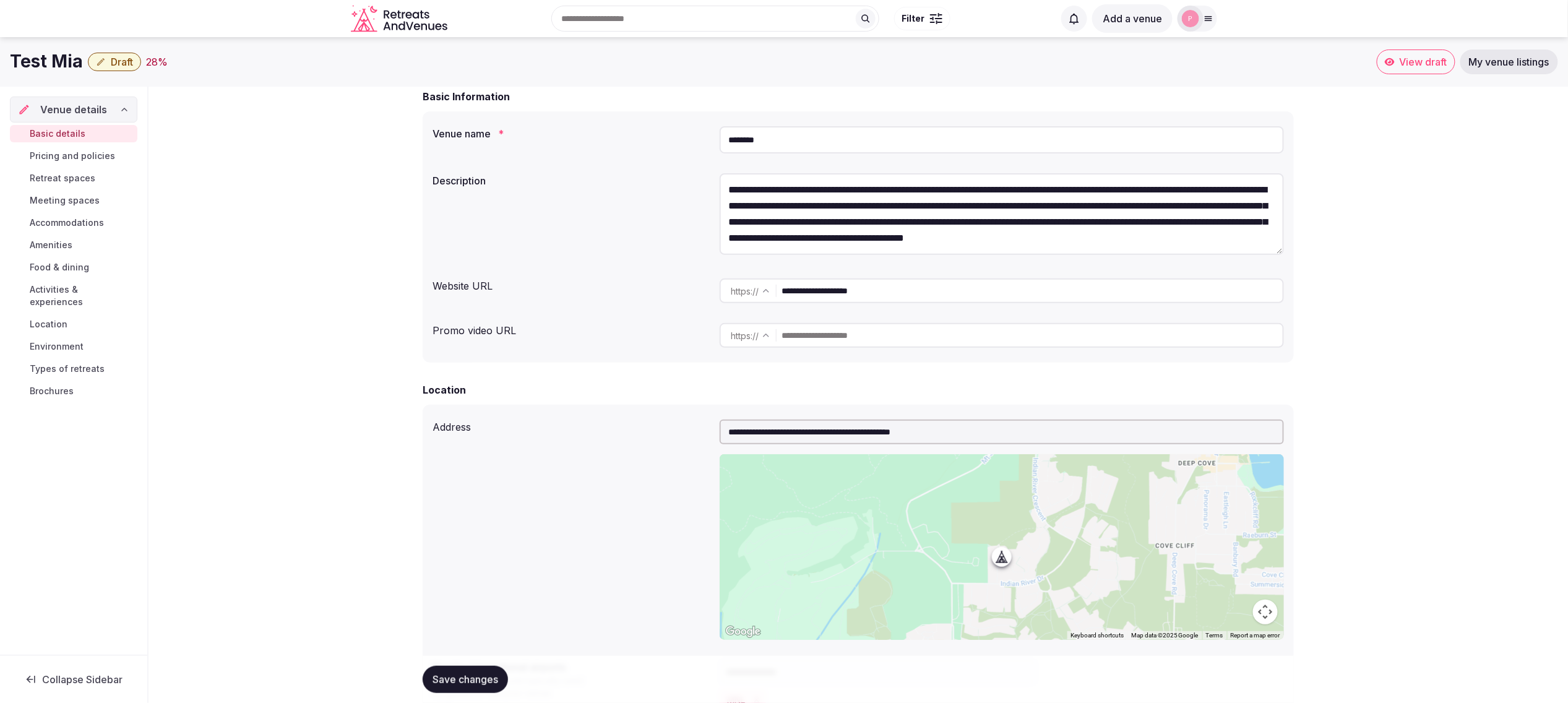
scroll to position [76, 0]
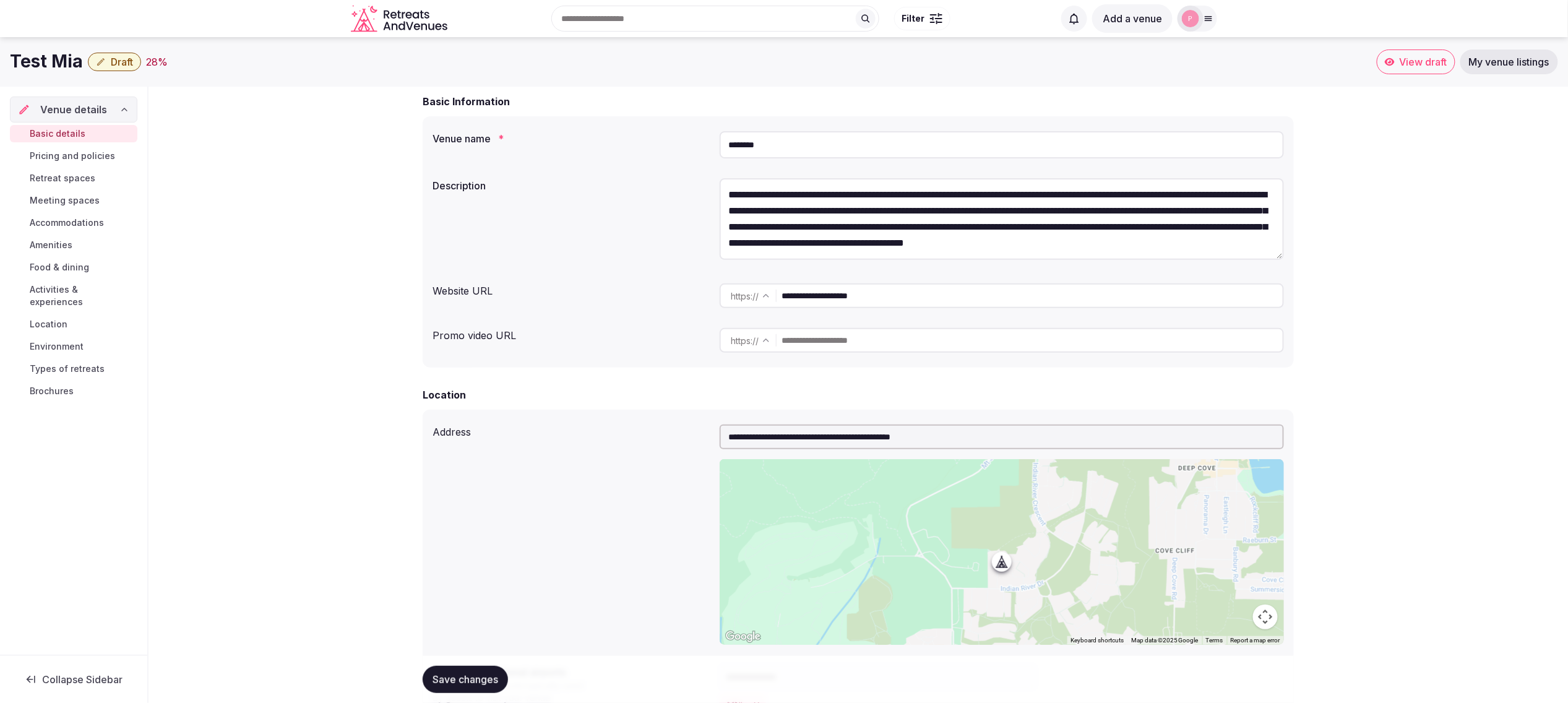
drag, startPoint x: 285, startPoint y: 392, endPoint x: 269, endPoint y: 396, distance: 16.5
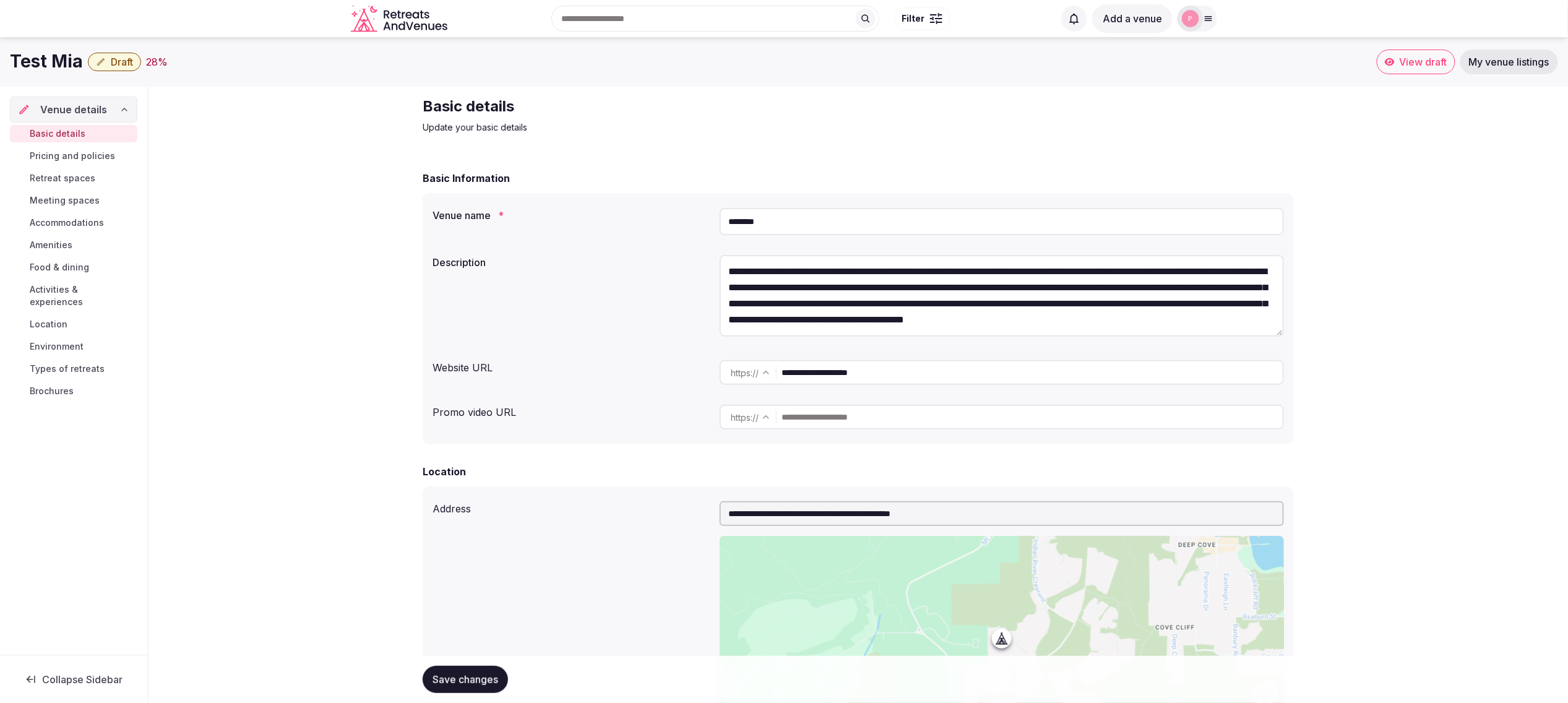
scroll to position [0, 0]
